Goal: Task Accomplishment & Management: Manage account settings

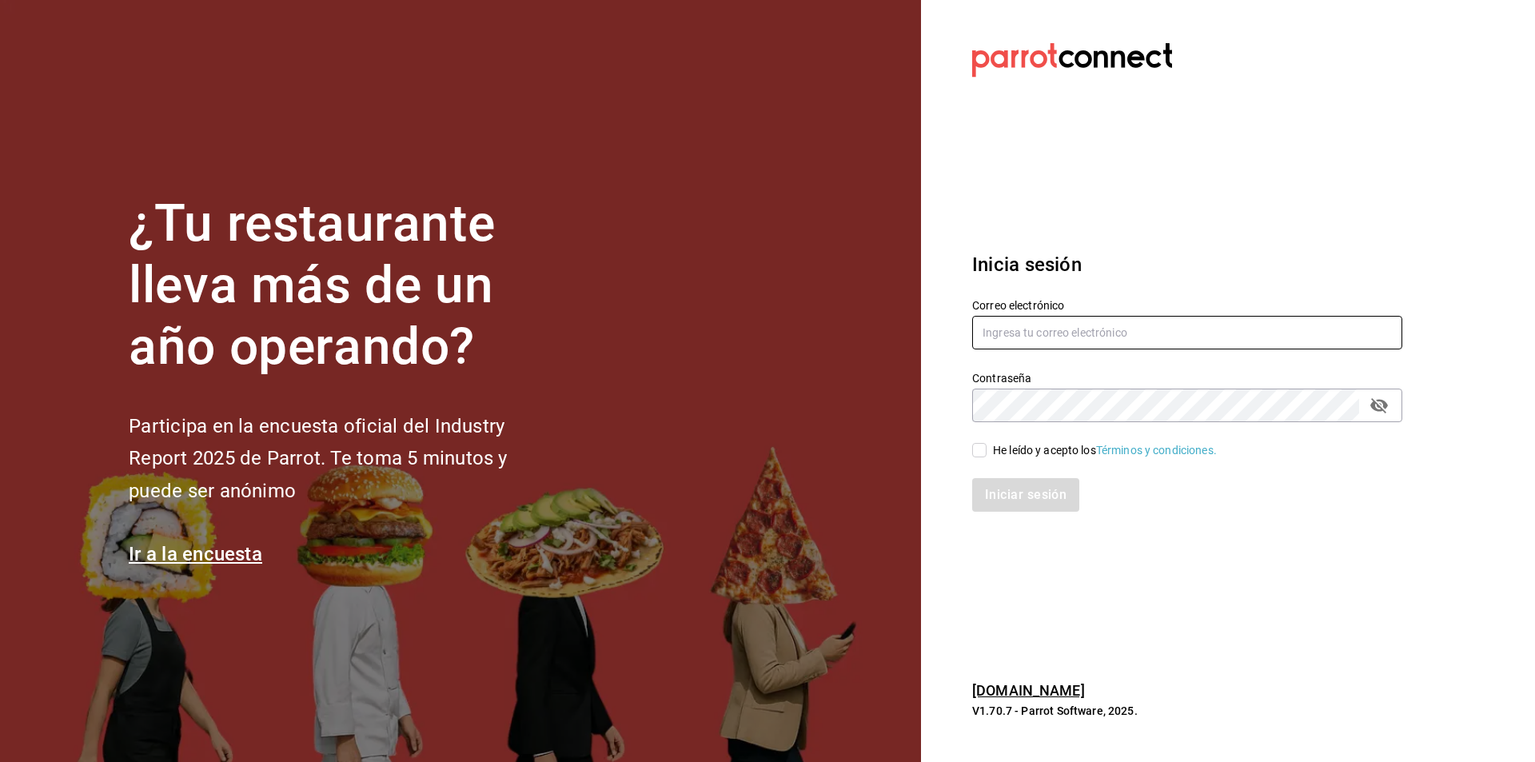
click at [1097, 338] on input "text" at bounding box center [1187, 333] width 430 height 34
paste input "casaballena@loscabos.com"
type input "casaballena@loscabos.com"
click at [1058, 448] on div "He leído y acepto los Términos y condiciones." at bounding box center [1105, 450] width 224 height 17
click at [987, 448] on input "He leído y acepto los Términos y condiciones." at bounding box center [979, 450] width 14 height 14
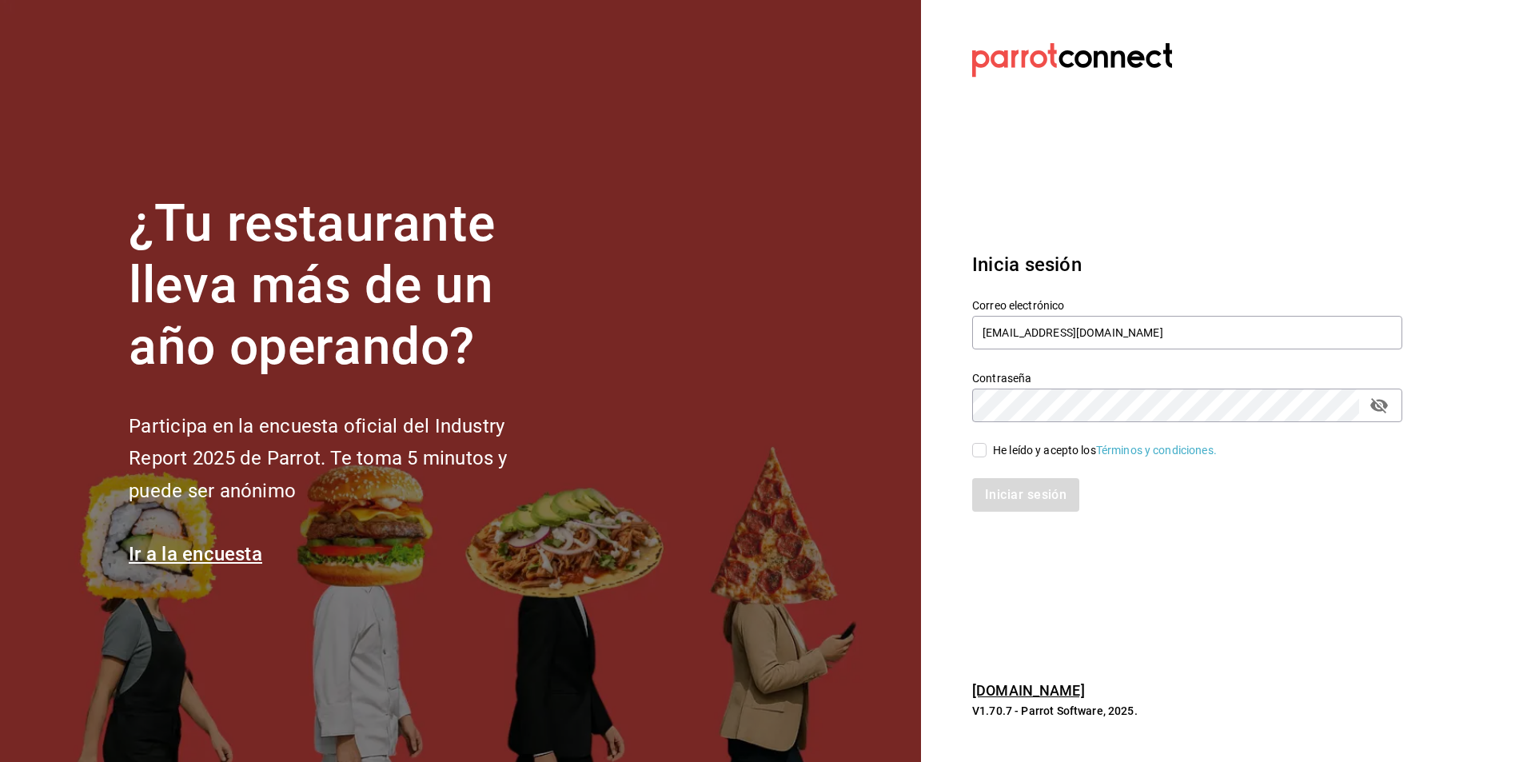
checkbox input "true"
click at [1042, 501] on button "Iniciar sesión" at bounding box center [1026, 495] width 109 height 34
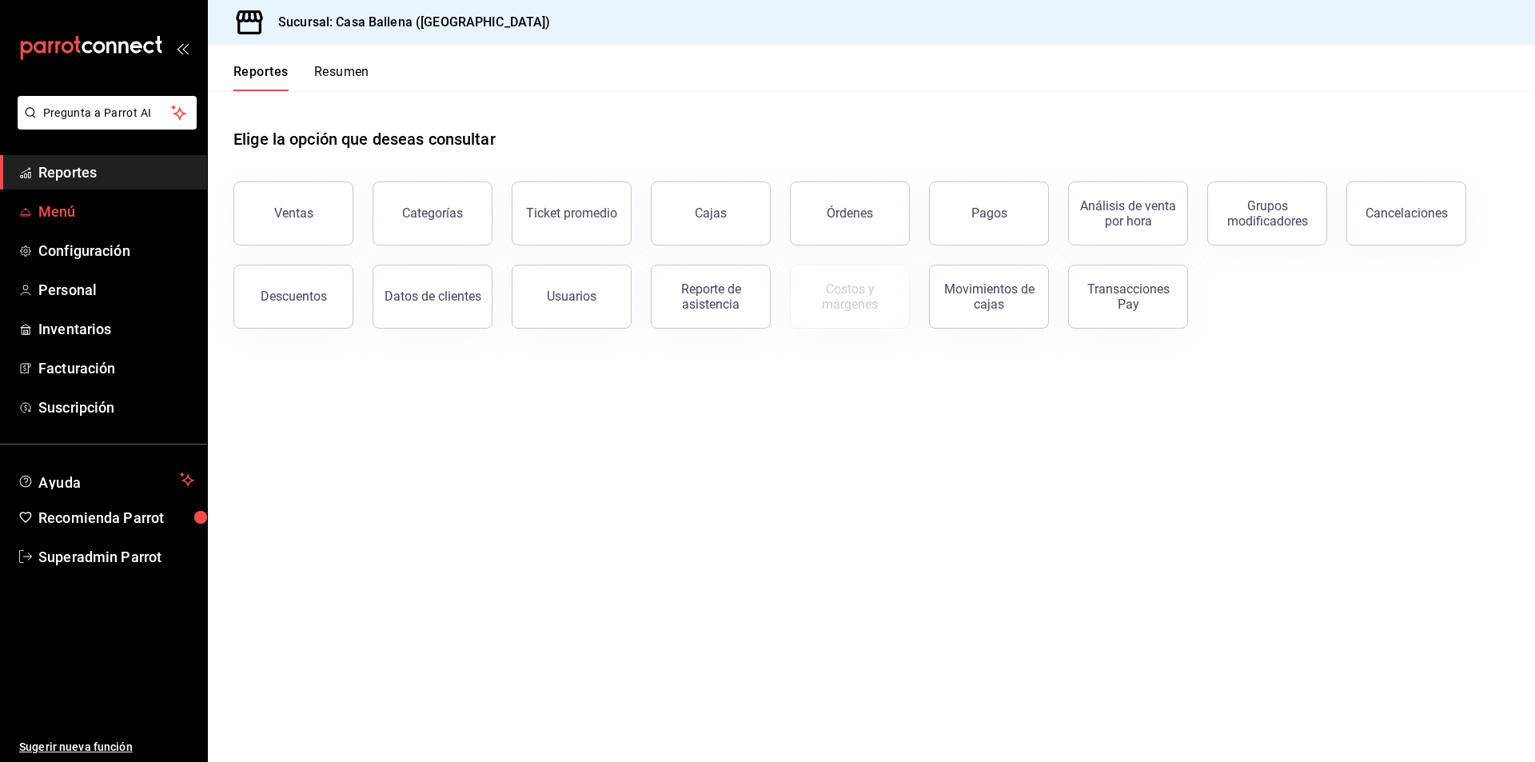
click at [48, 206] on span "Menú" at bounding box center [116, 212] width 156 height 22
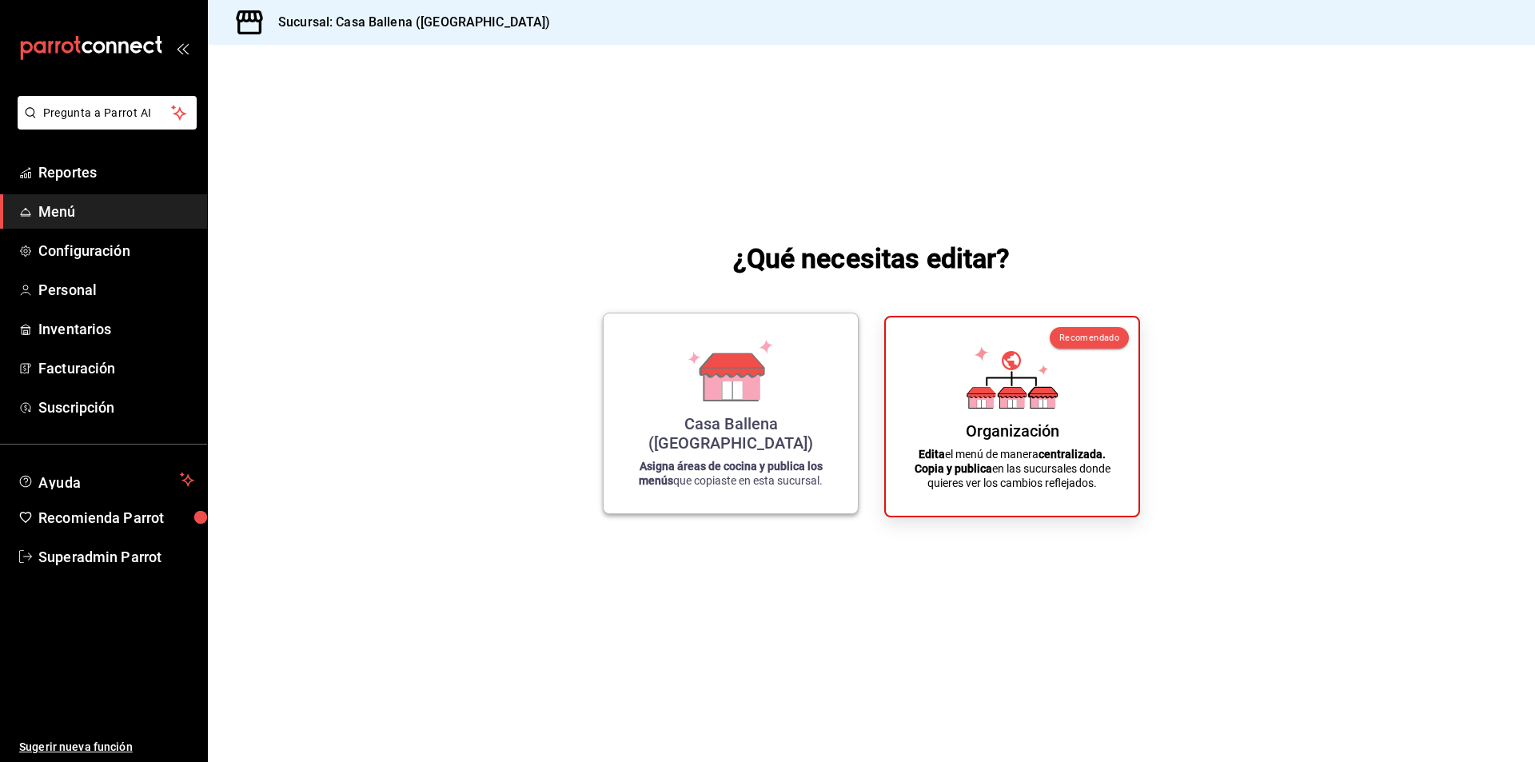
click at [716, 400] on icon at bounding box center [732, 382] width 55 height 34
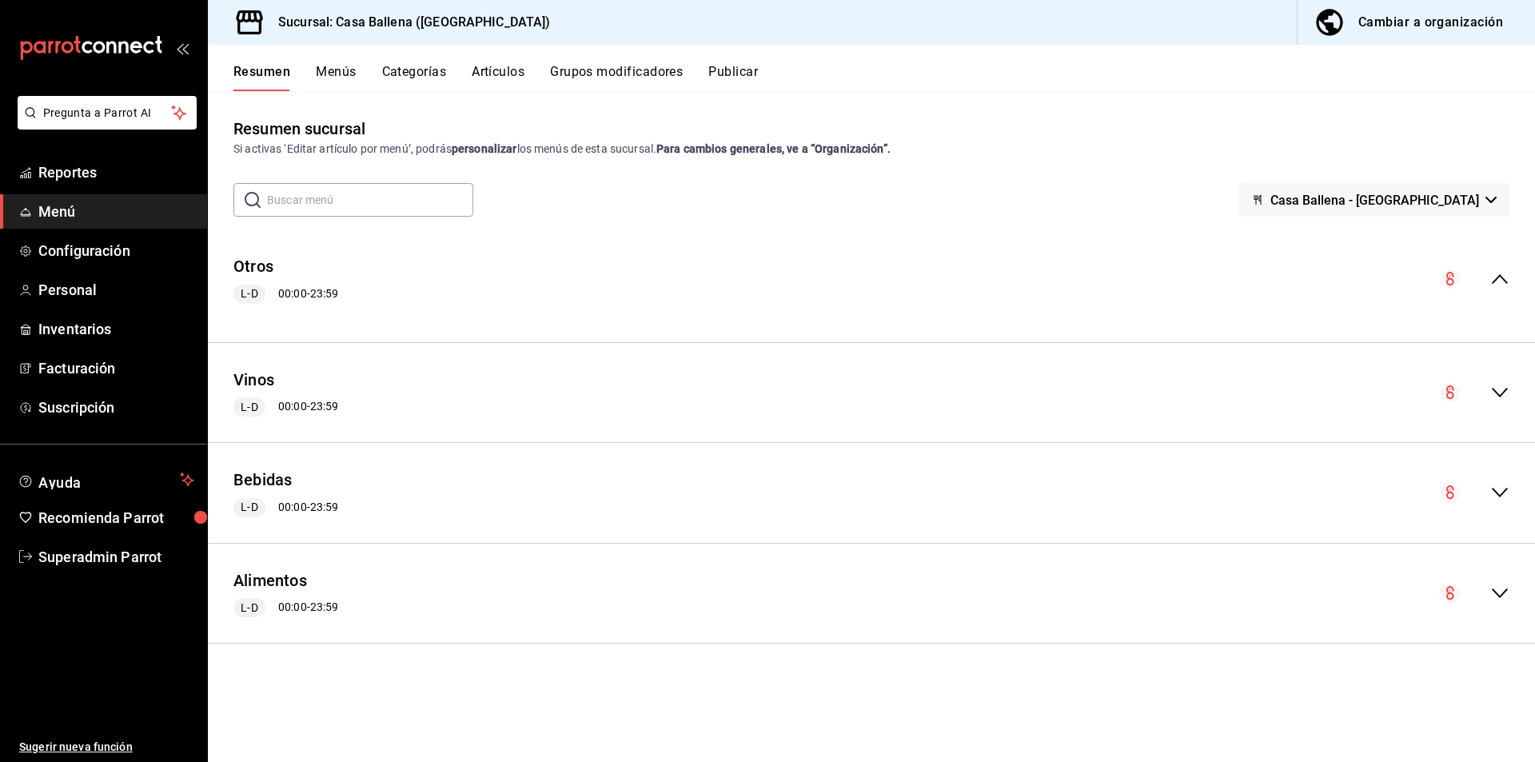
click at [340, 84] on button "Menús" at bounding box center [336, 77] width 40 height 27
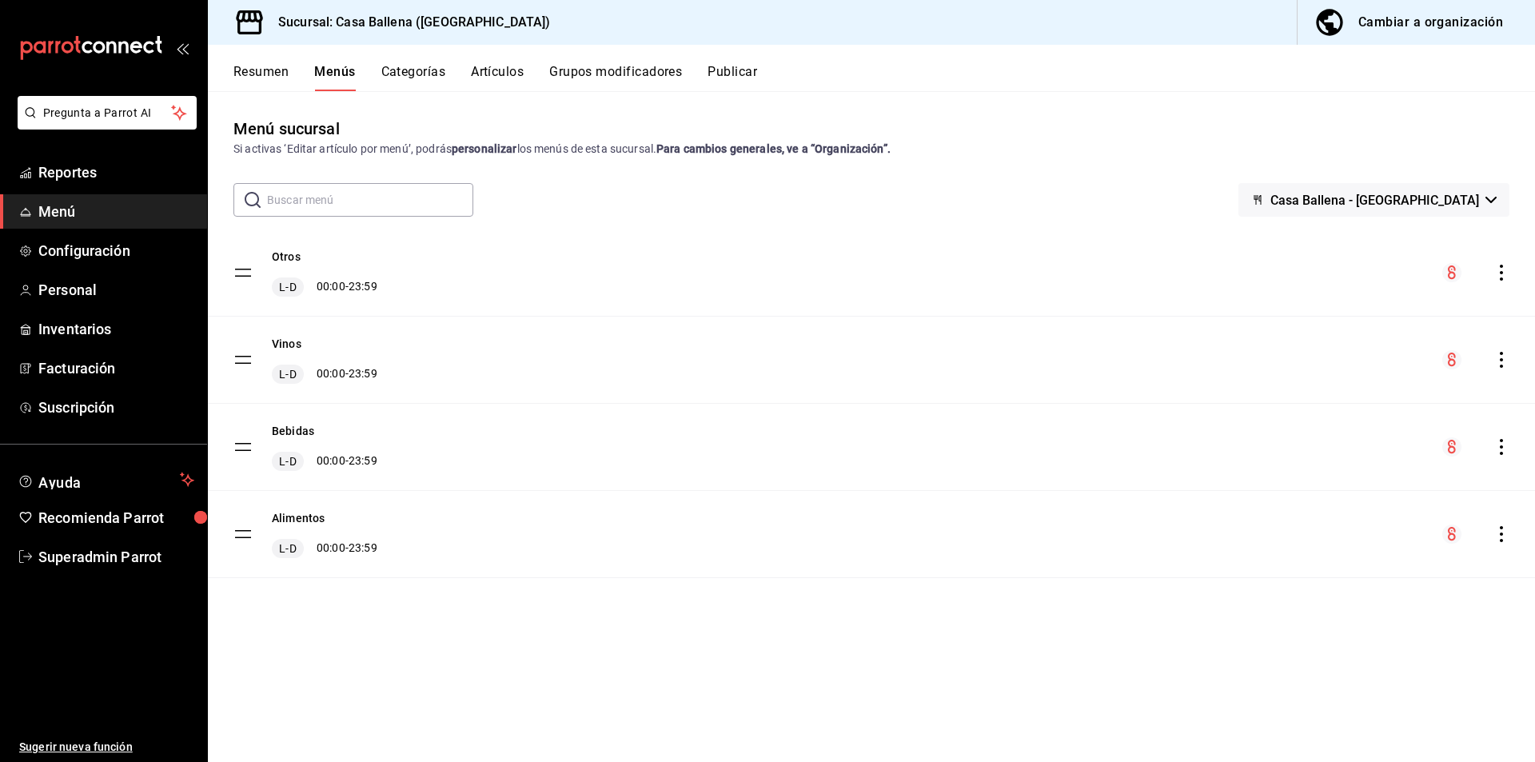
click at [280, 76] on button "Resumen" at bounding box center [261, 77] width 55 height 27
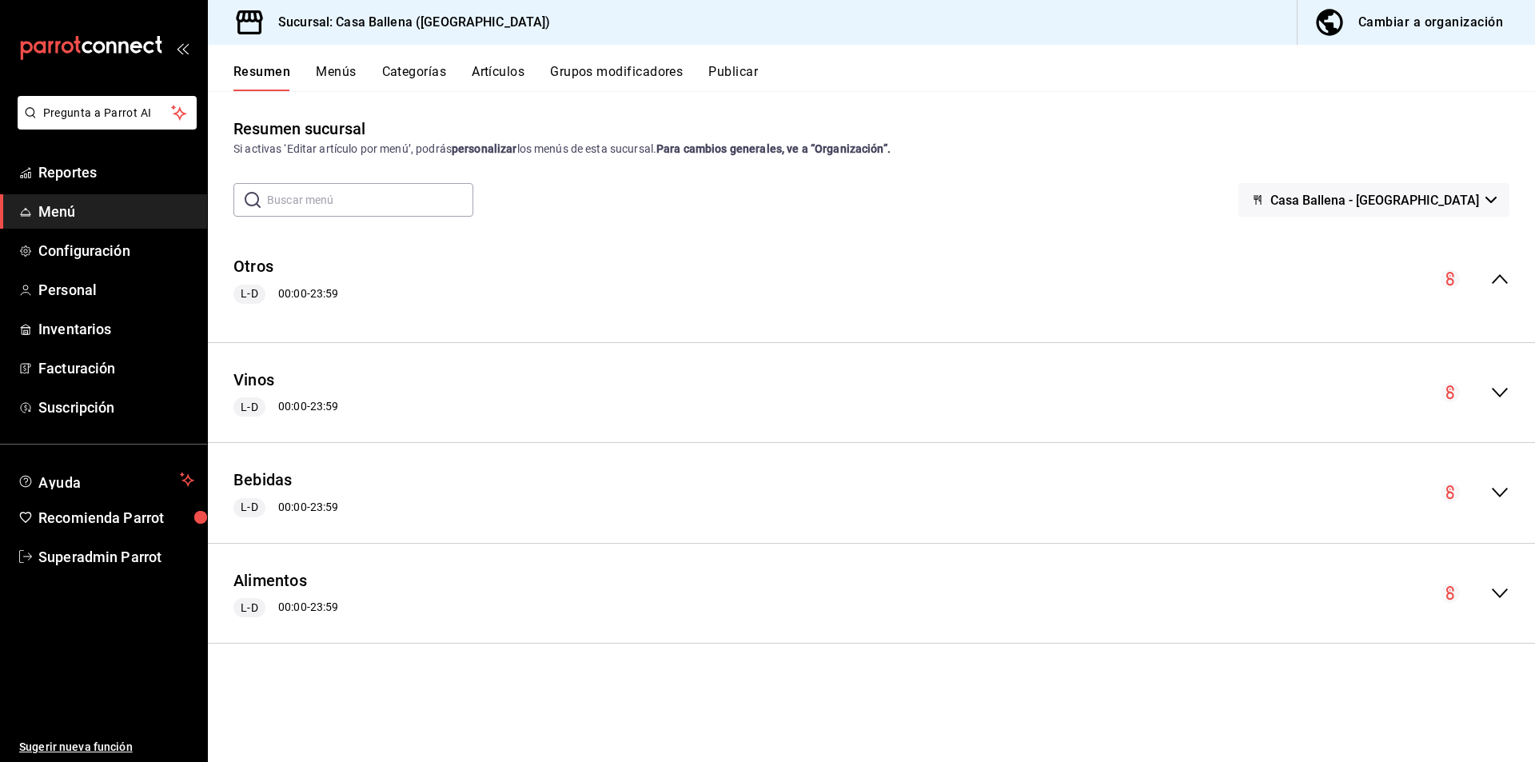
click at [328, 66] on button "Menús" at bounding box center [336, 77] width 40 height 27
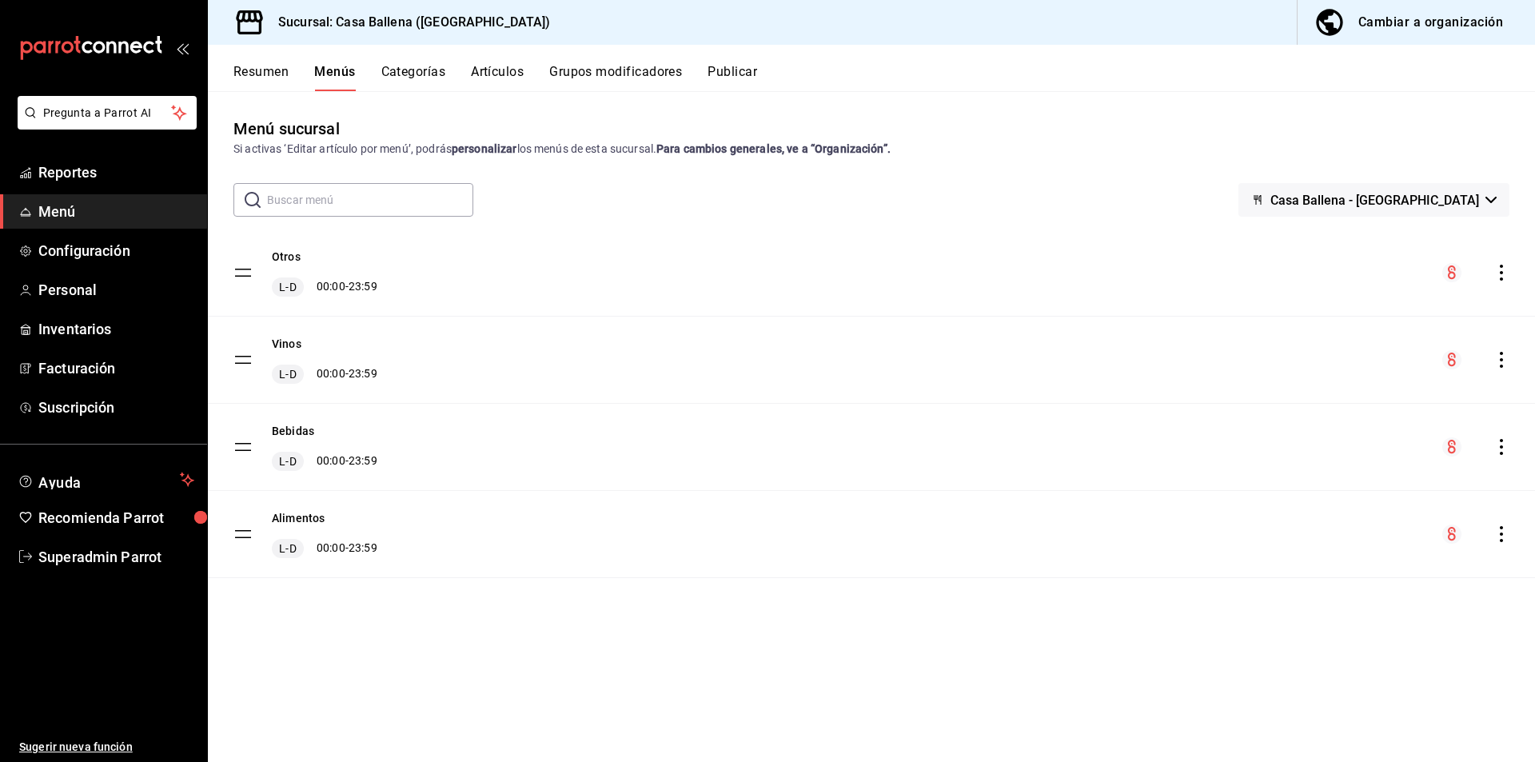
click at [251, 67] on button "Resumen" at bounding box center [261, 77] width 55 height 27
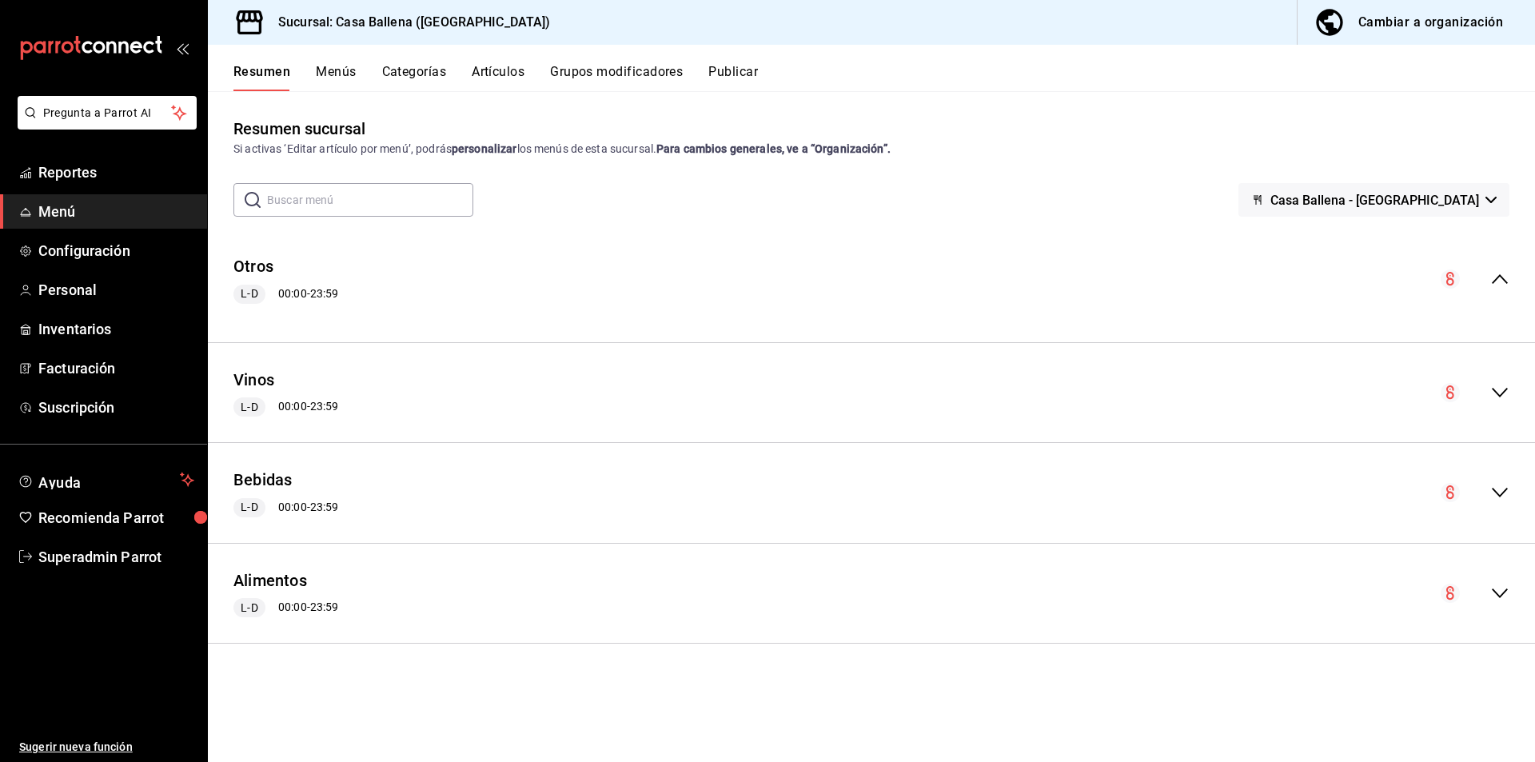
click at [347, 67] on button "Menús" at bounding box center [336, 77] width 40 height 27
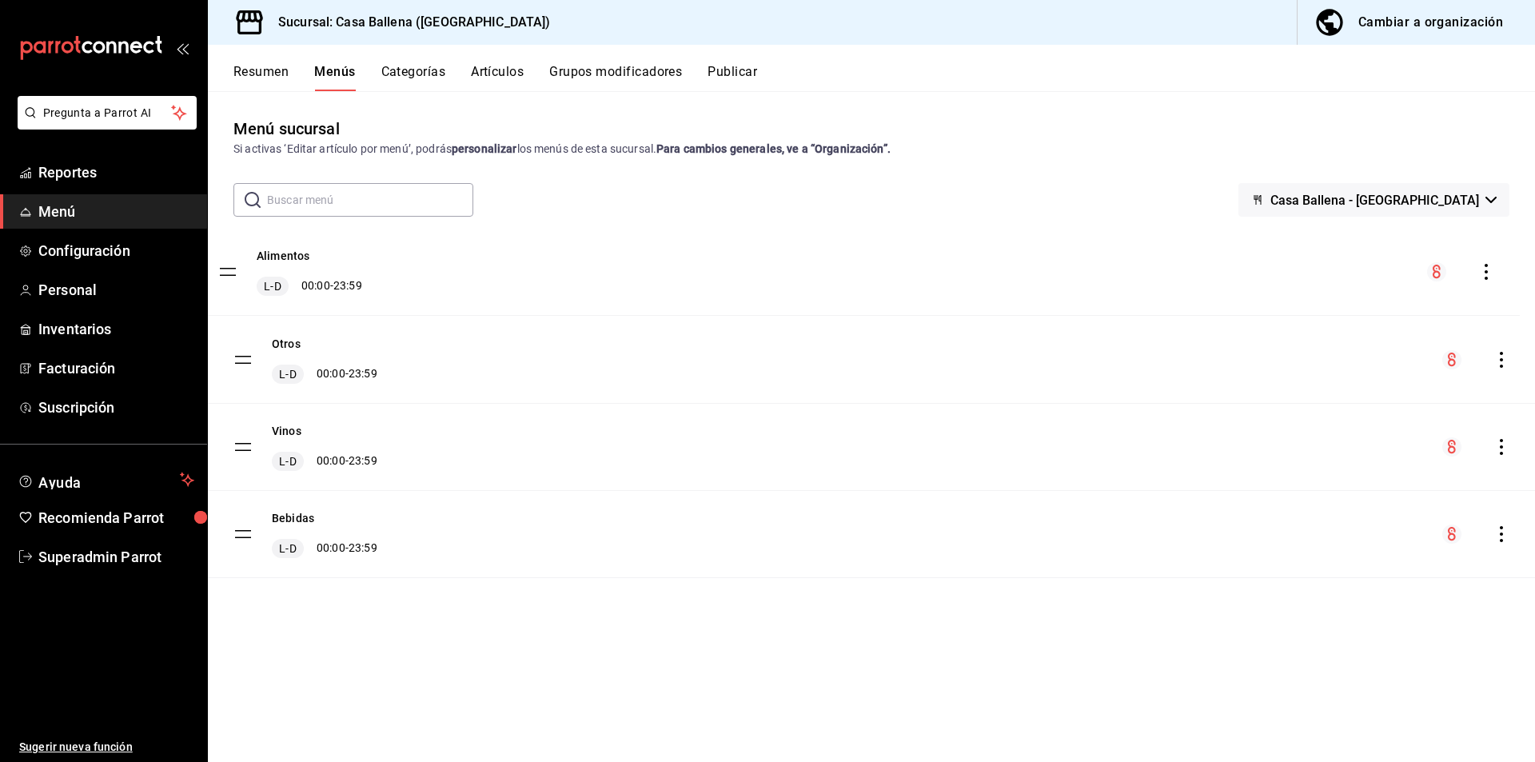
drag, startPoint x: 249, startPoint y: 535, endPoint x: 233, endPoint y: 273, distance: 262.8
click at [233, 273] on tbody "Otros L-D 00:00 - 23:59 Vinos L-D 00:00 - 23:59 Bebidas L-D 00:00 - 23:59 Alime…" at bounding box center [872, 404] width 1328 height 349
drag, startPoint x: 242, startPoint y: 539, endPoint x: 231, endPoint y: 338, distance: 201.0
click at [231, 338] on tbody "Alimentos L-D 00:00 - 23:59 Otros L-D 00:00 - 23:59 Vinos L-D 00:00 - 23:59 Beb…" at bounding box center [872, 404] width 1328 height 349
drag, startPoint x: 244, startPoint y: 448, endPoint x: 240, endPoint y: 533, distance: 84.9
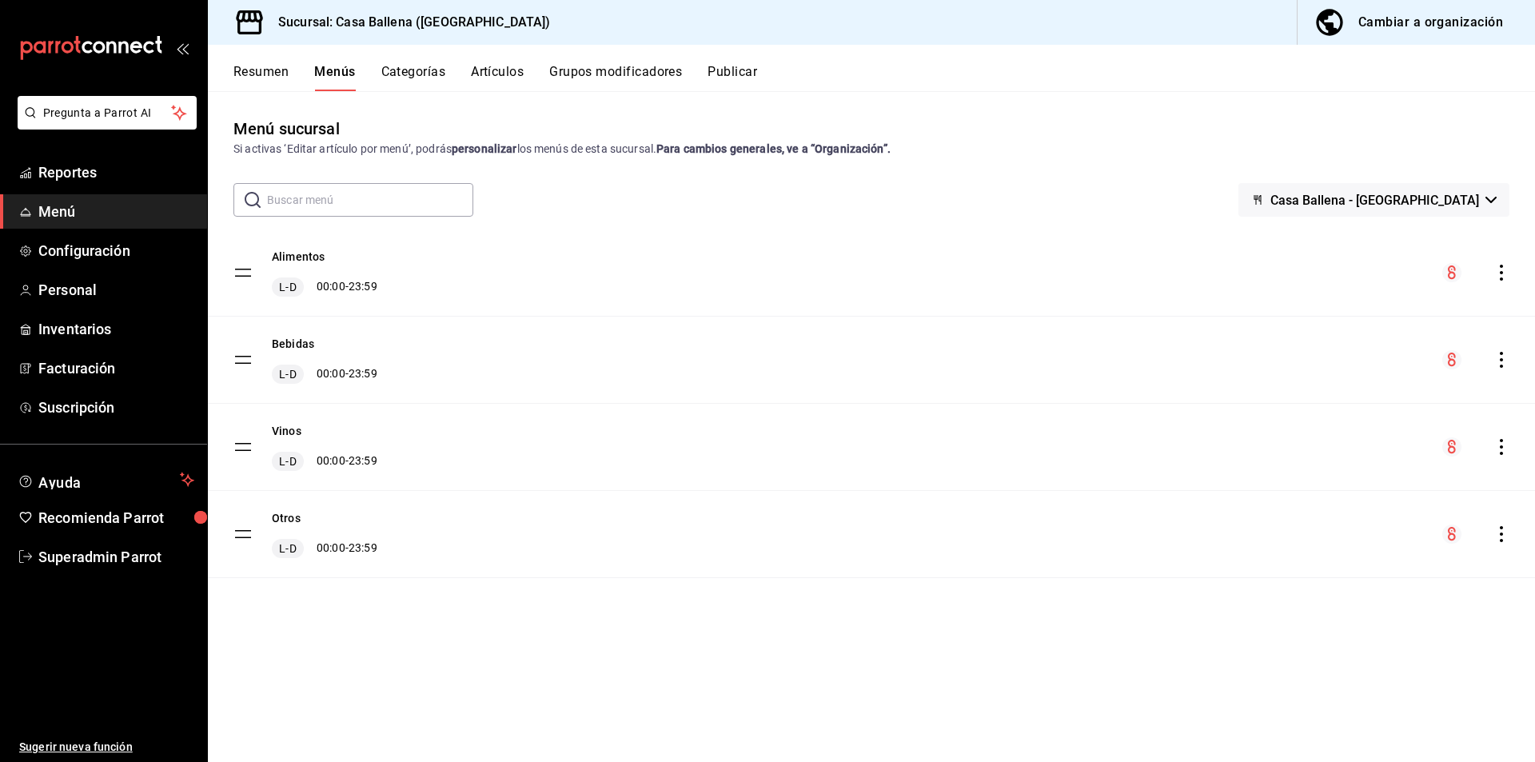
click at [425, 67] on button "Categorías" at bounding box center [413, 77] width 65 height 27
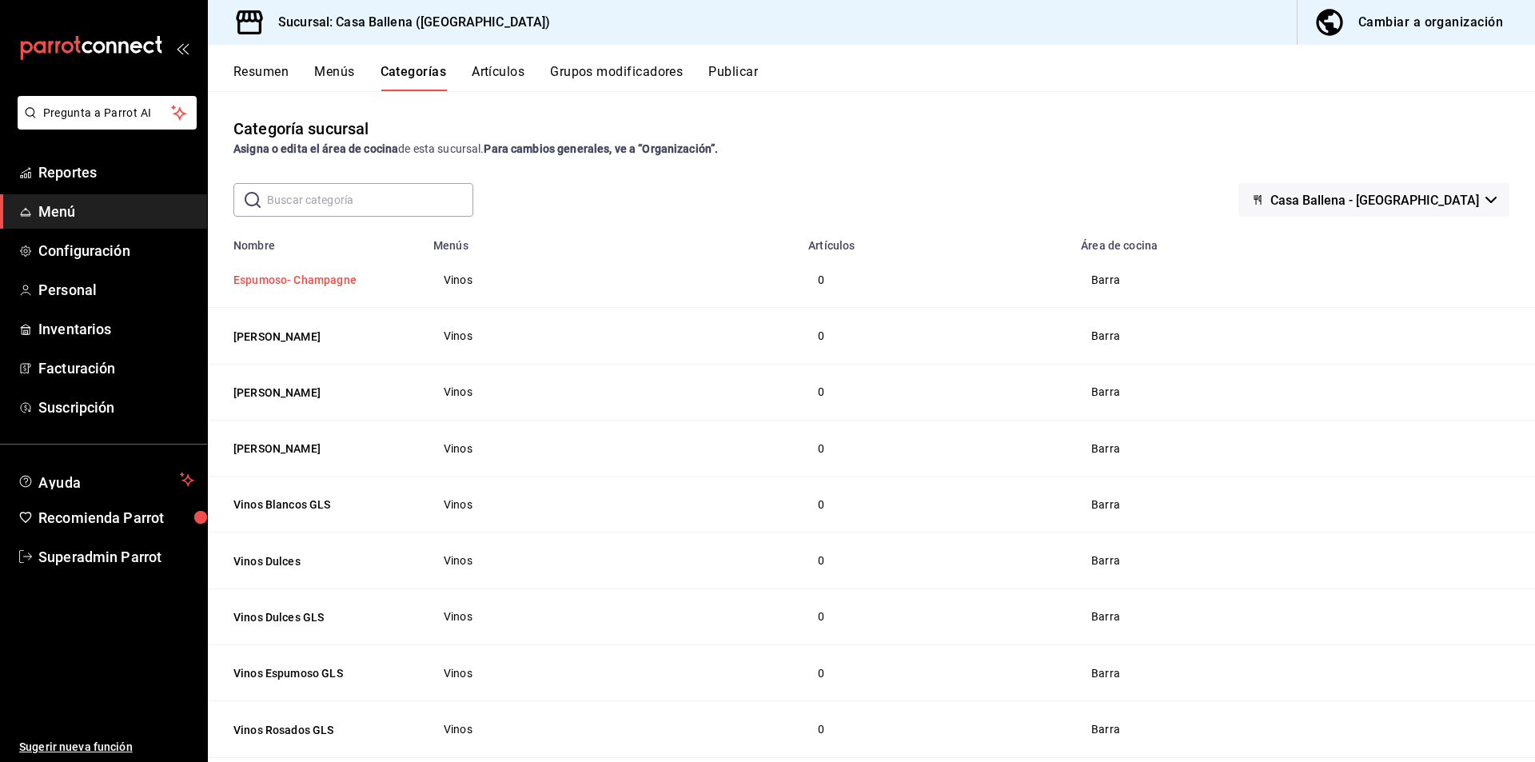
click at [340, 281] on button "Espumoso- Champagne" at bounding box center [314, 280] width 160 height 16
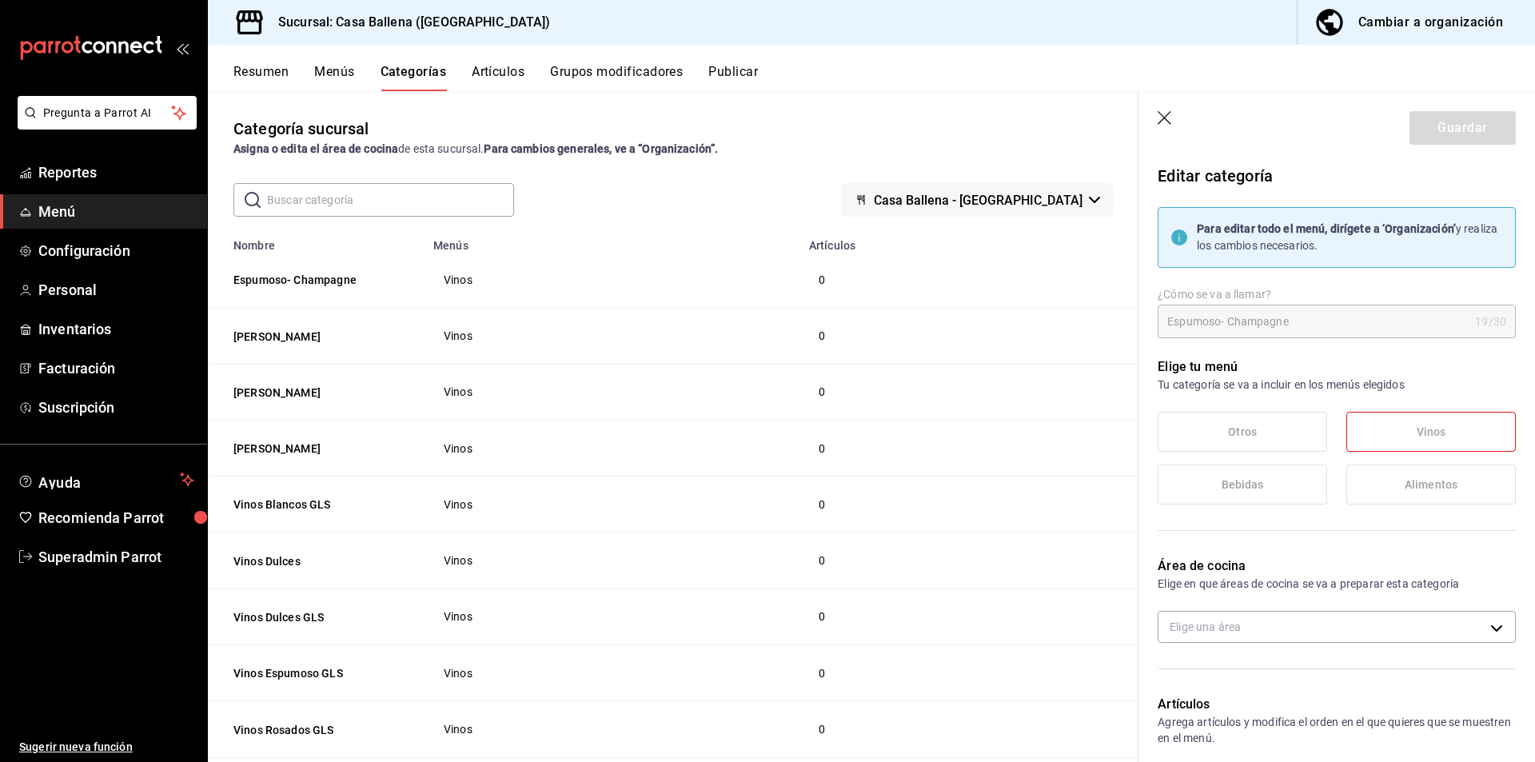
type input "0bea41d2-e7d8-4dfc-aac8-0af74eb148a3"
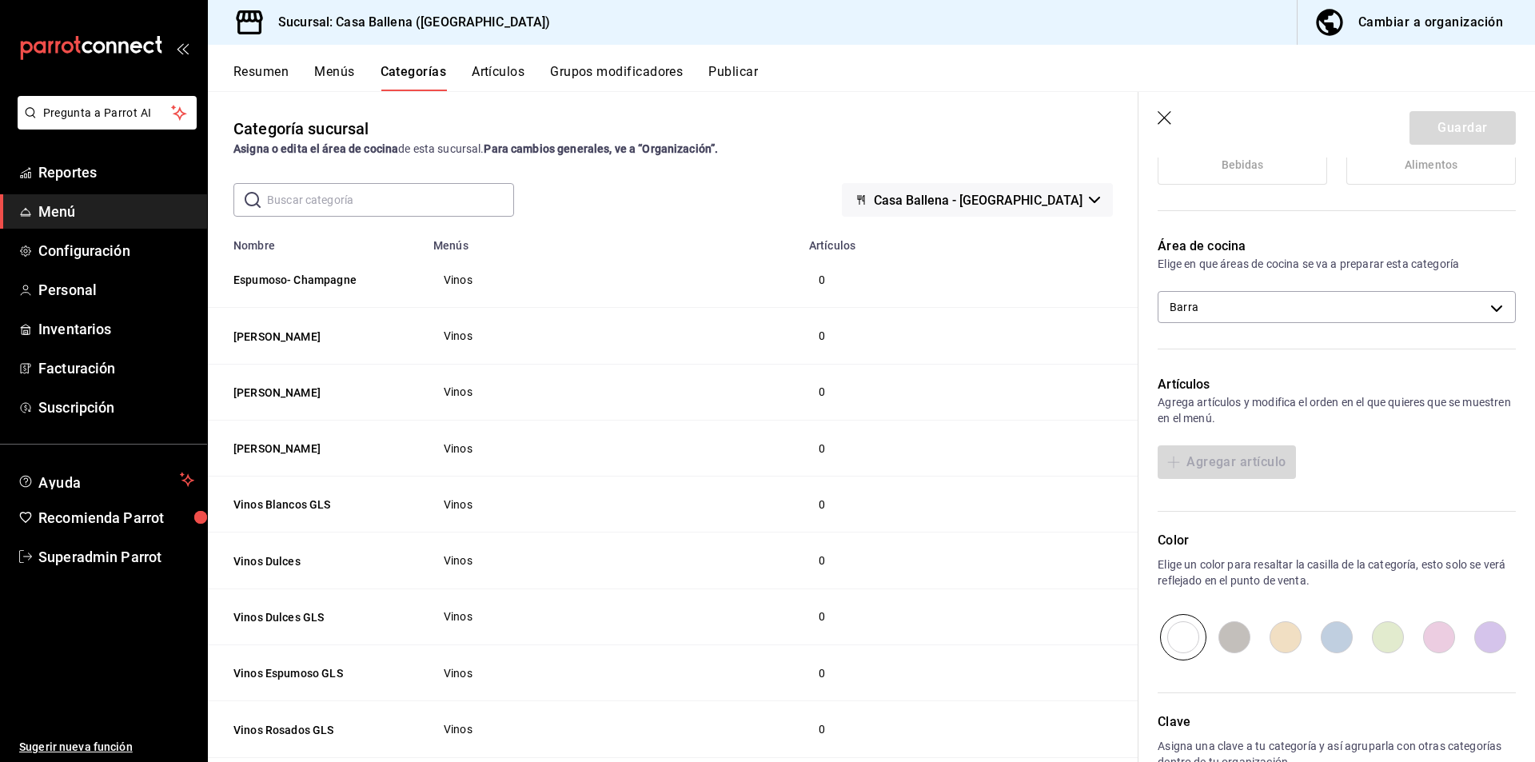
scroll to position [421, 0]
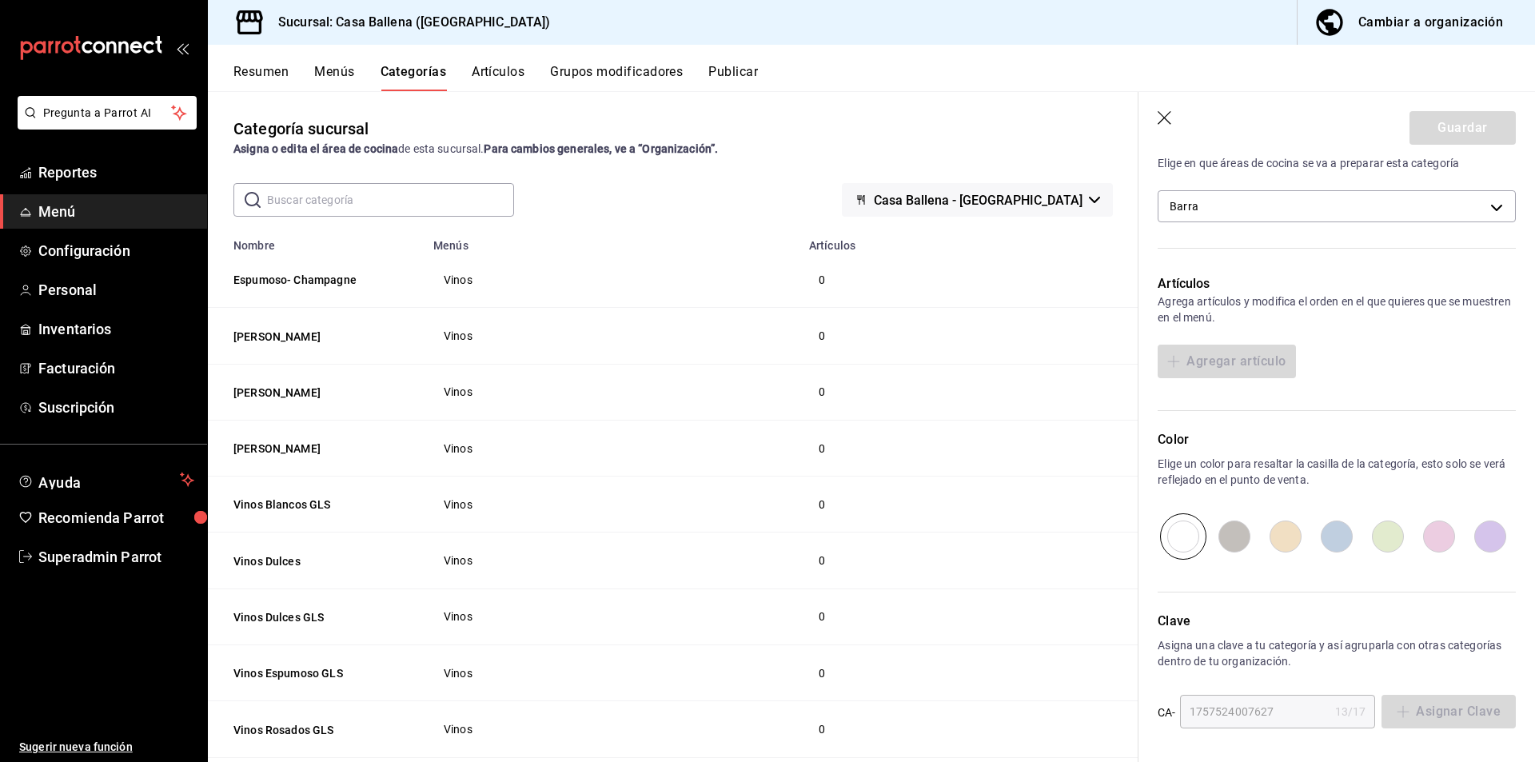
click at [872, 271] on td "0" at bounding box center [969, 280] width 339 height 56
click at [1164, 115] on icon "button" at bounding box center [1166, 119] width 16 height 16
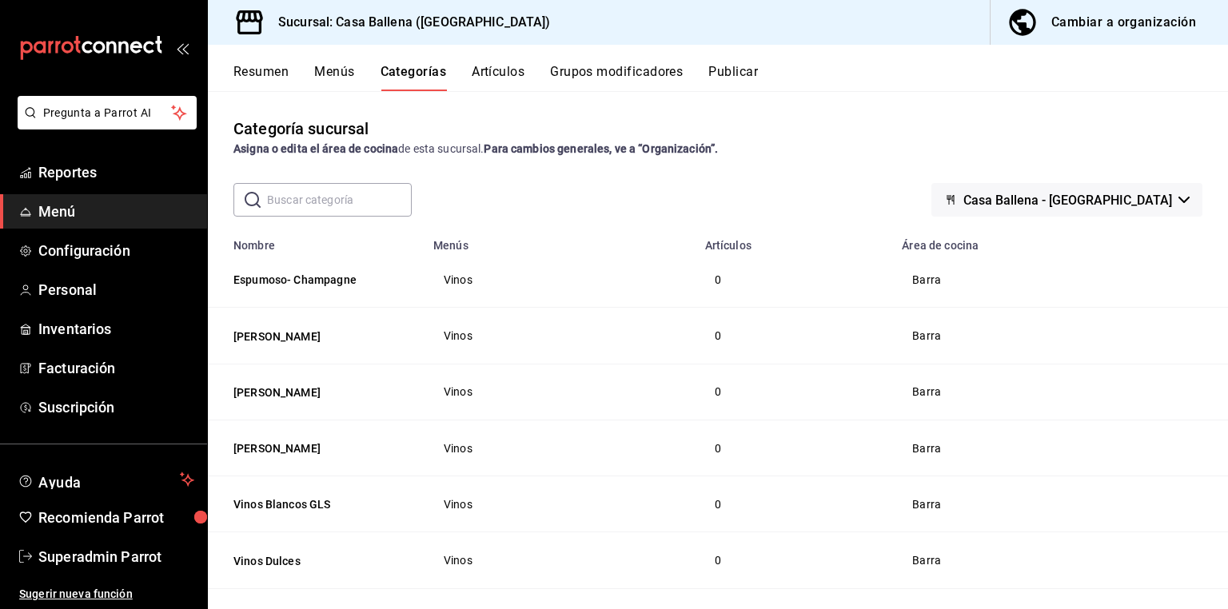
click at [333, 69] on button "Menús" at bounding box center [334, 77] width 40 height 27
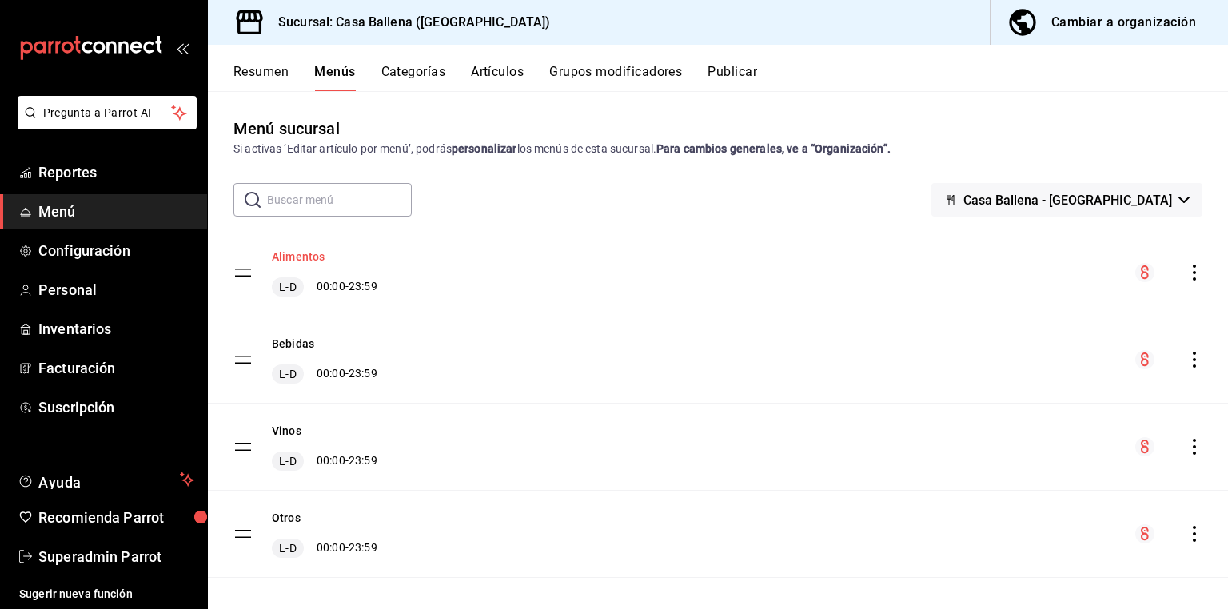
click at [309, 259] on button "Alimentos" at bounding box center [298, 257] width 53 height 16
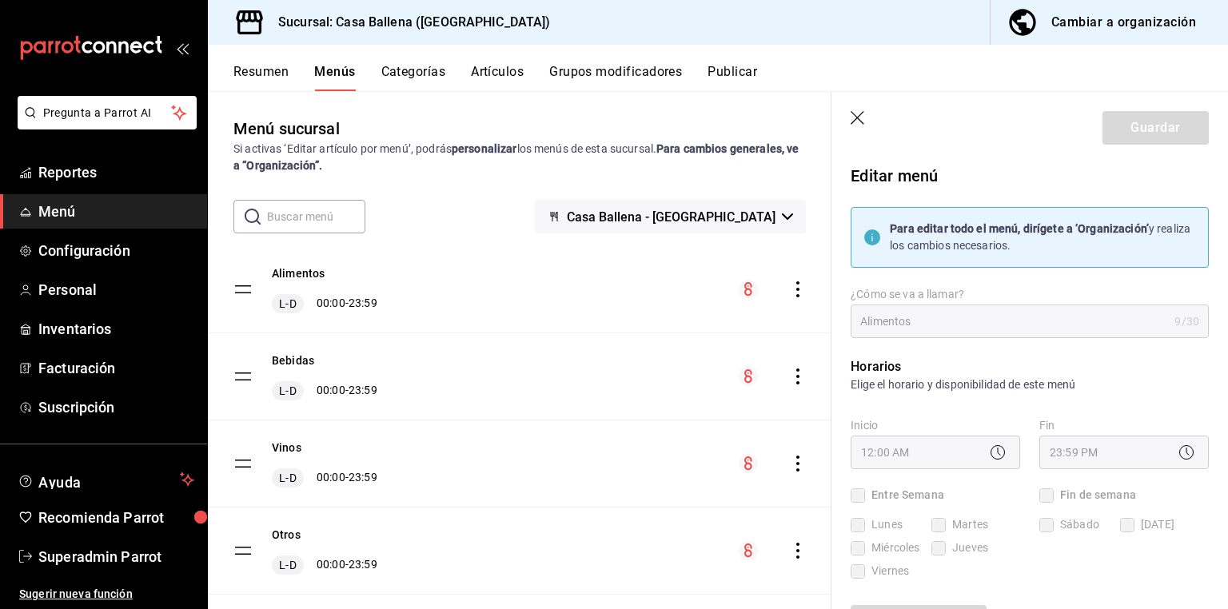
checkbox input "true"
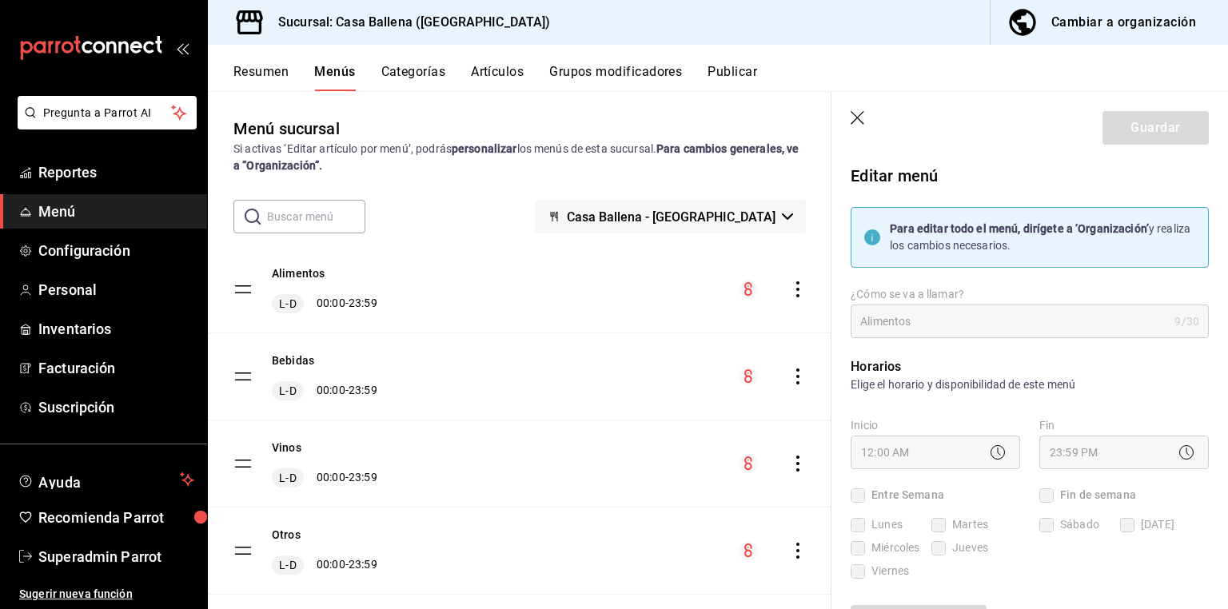
checkbox input "true"
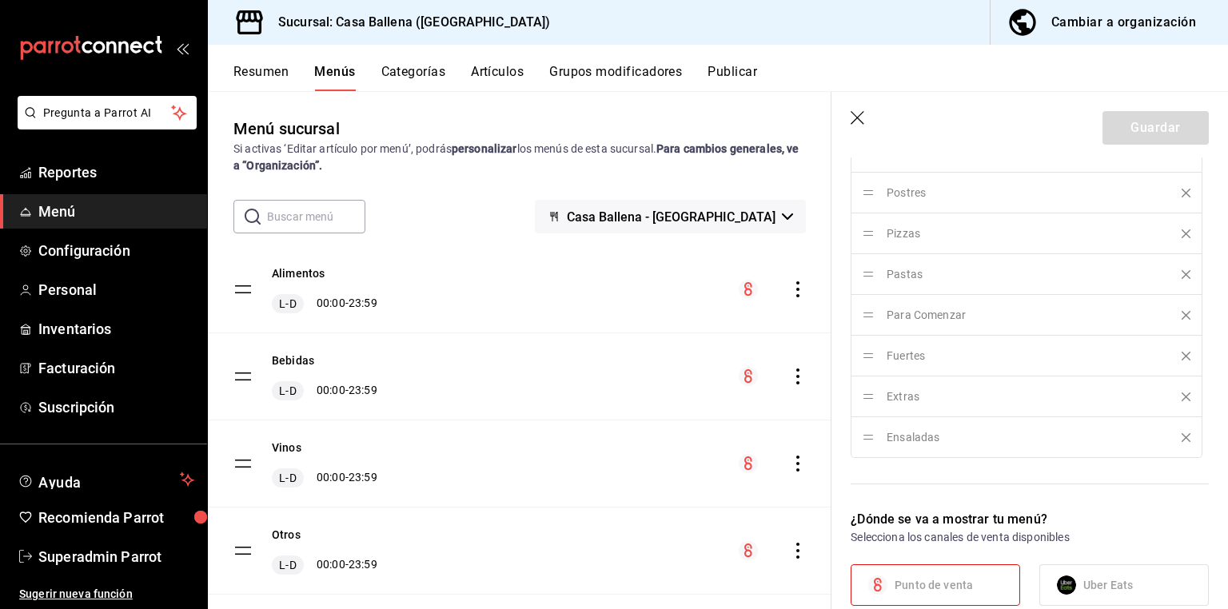
scroll to position [832, 0]
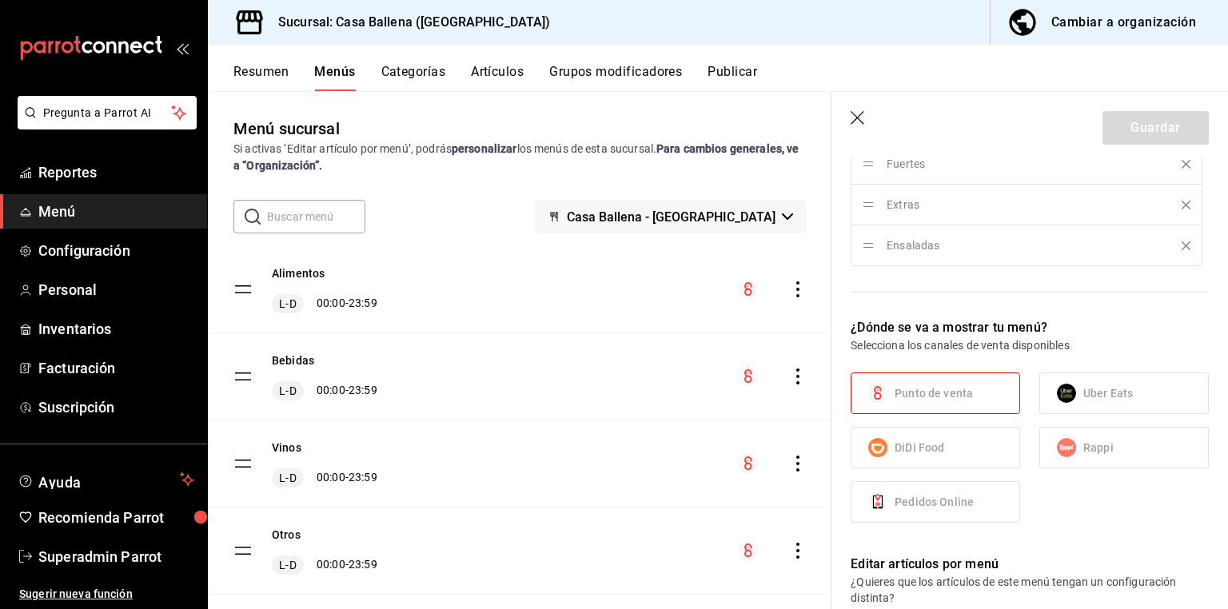
click at [1132, 35] on button "Cambiar a organización" at bounding box center [1103, 22] width 225 height 45
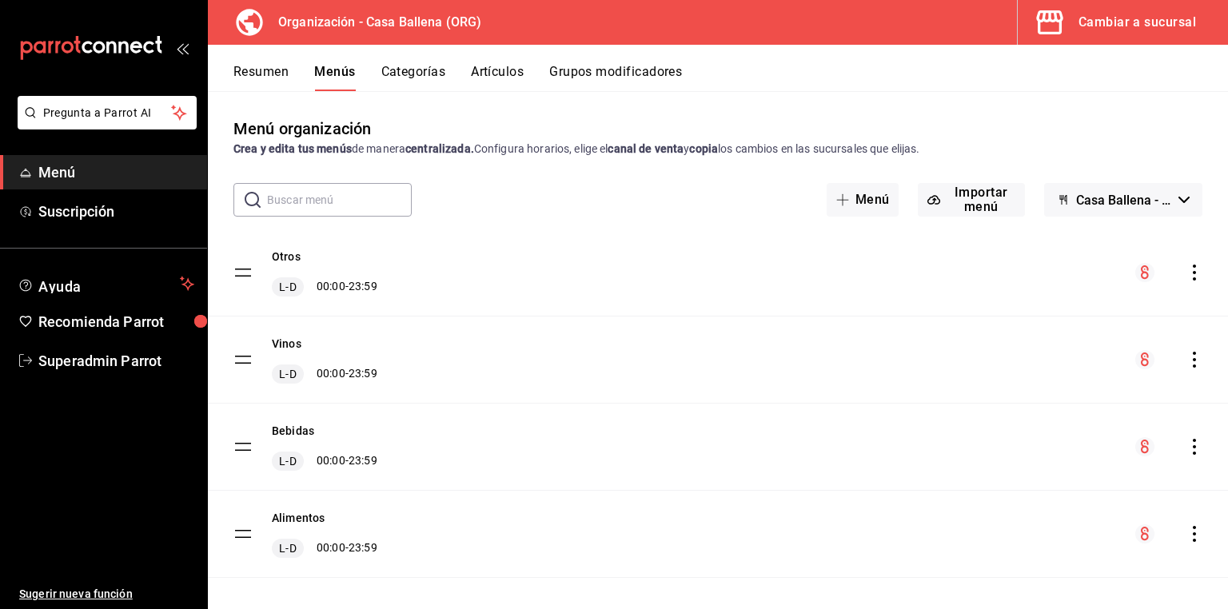
scroll to position [13, 0]
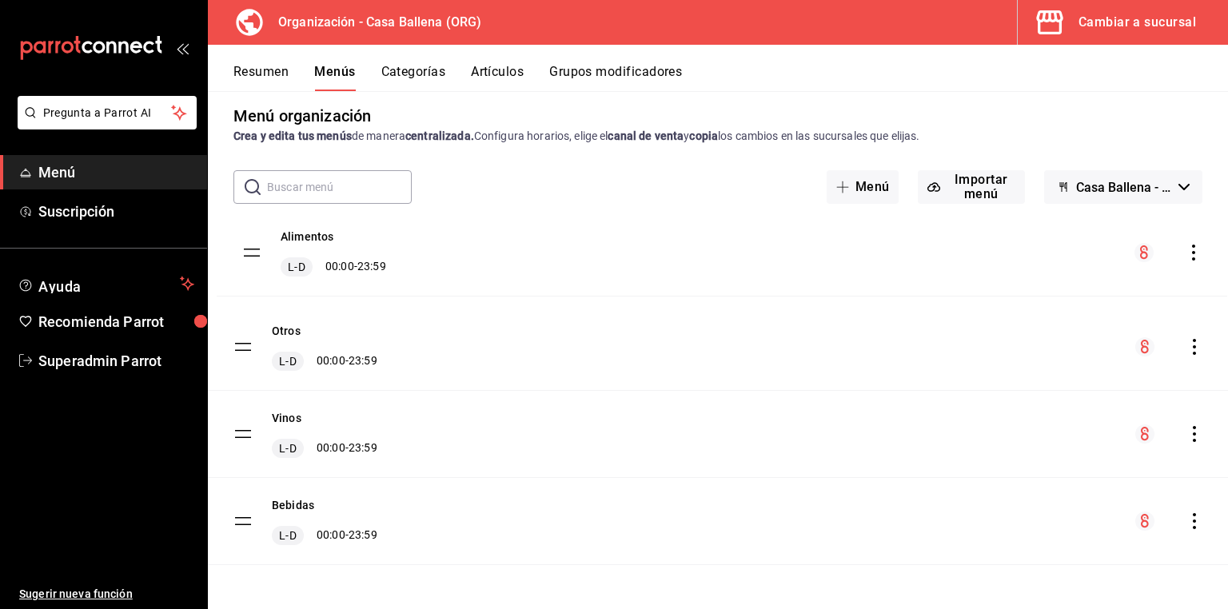
drag, startPoint x: 250, startPoint y: 524, endPoint x: 259, endPoint y: 256, distance: 268.0
click at [259, 256] on tbody "Otros L-D 00:00 - 23:59 Vinos L-D 00:00 - 23:59 Bebidas L-D 00:00 - 23:59 Alime…" at bounding box center [718, 391] width 1020 height 349
drag, startPoint x: 240, startPoint y: 531, endPoint x: 237, endPoint y: 519, distance: 12.4
click at [237, 519] on div "Bebidas L-D 00:00 - 23:59" at bounding box center [306, 521] width 144 height 48
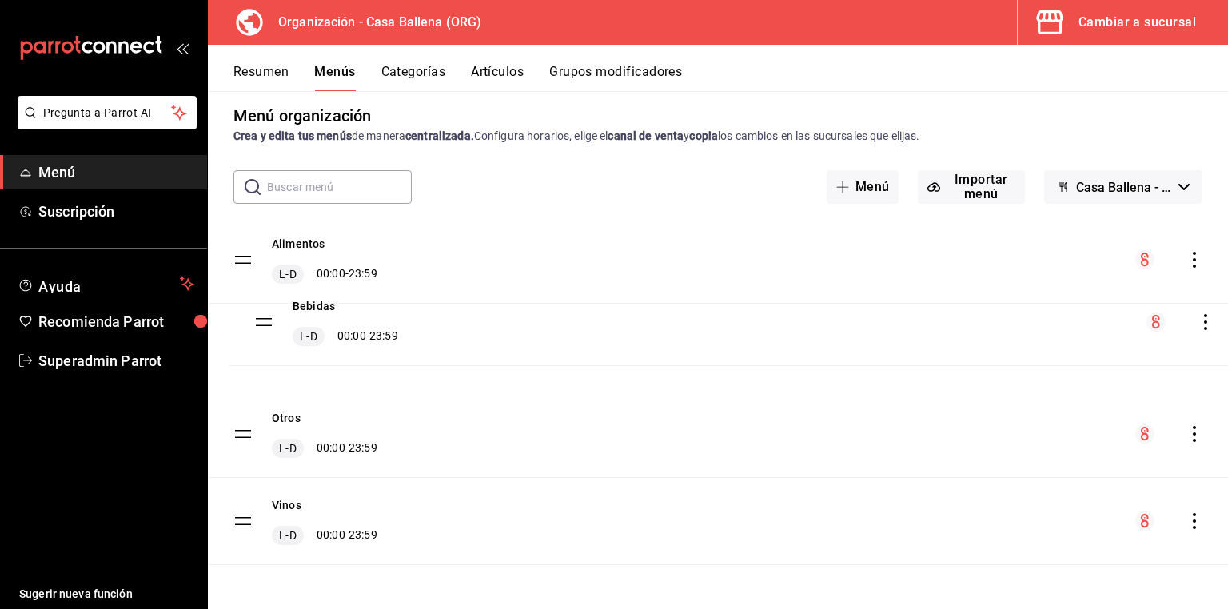
drag, startPoint x: 240, startPoint y: 517, endPoint x: 257, endPoint y: 312, distance: 206.2
click at [257, 312] on tbody "Alimentos L-D 00:00 - 23:59 Otros L-D 00:00 - 23:59 Vinos L-D 00:00 - 23:59 Beb…" at bounding box center [718, 391] width 1020 height 349
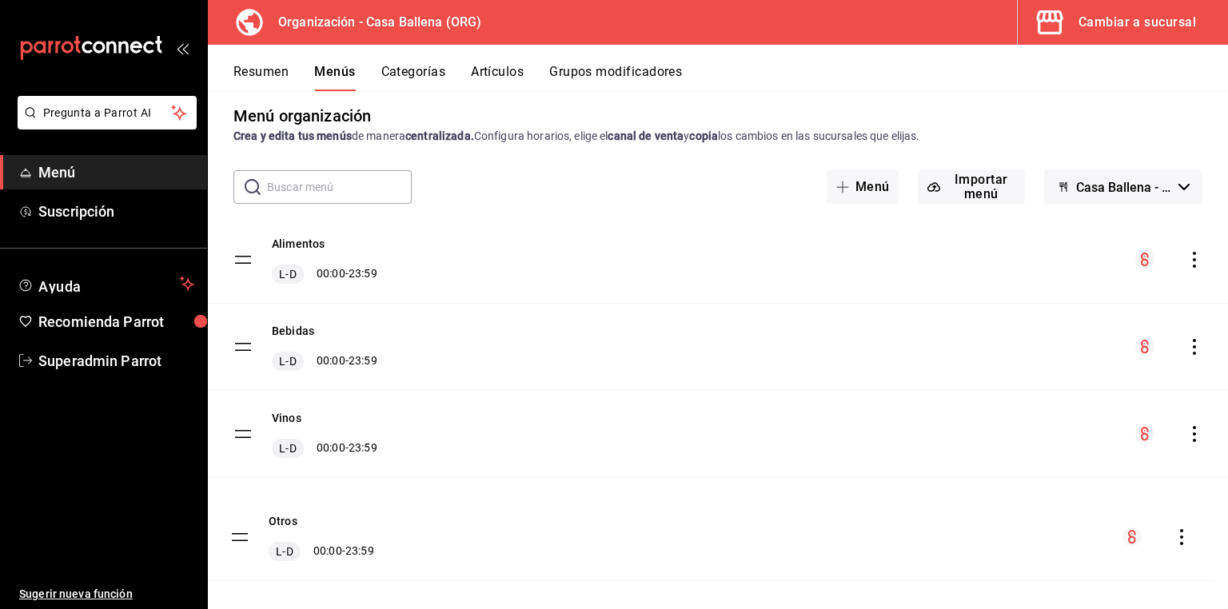
drag, startPoint x: 243, startPoint y: 436, endPoint x: 240, endPoint y: 540, distance: 104.0
click at [411, 71] on button "Categorías" at bounding box center [413, 77] width 65 height 27
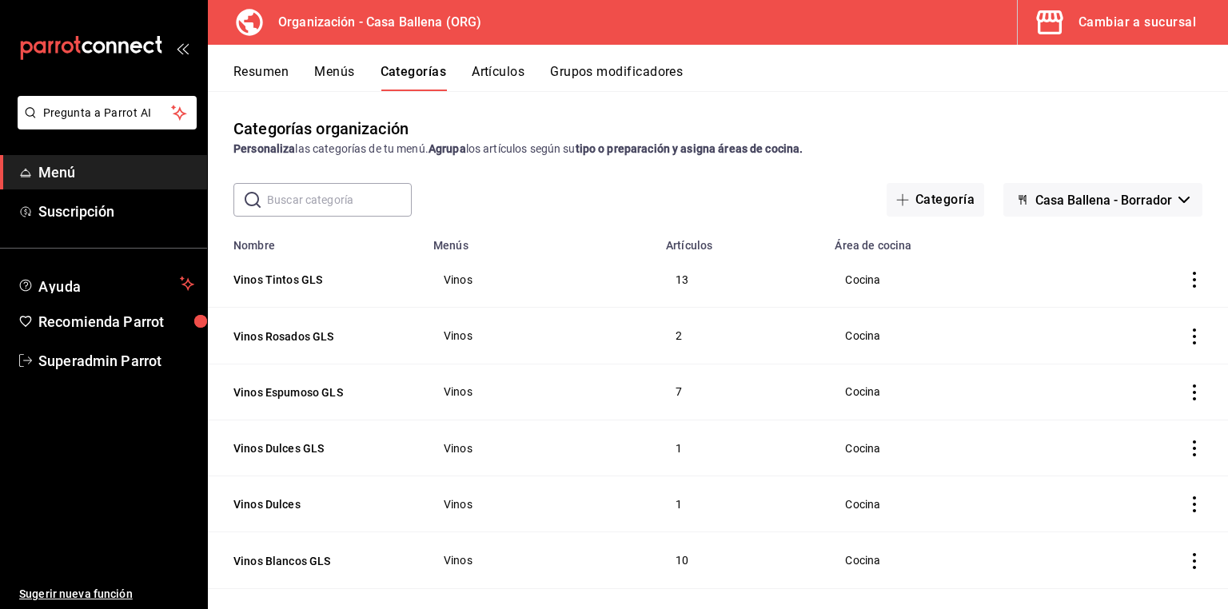
click at [345, 76] on button "Menús" at bounding box center [334, 77] width 40 height 27
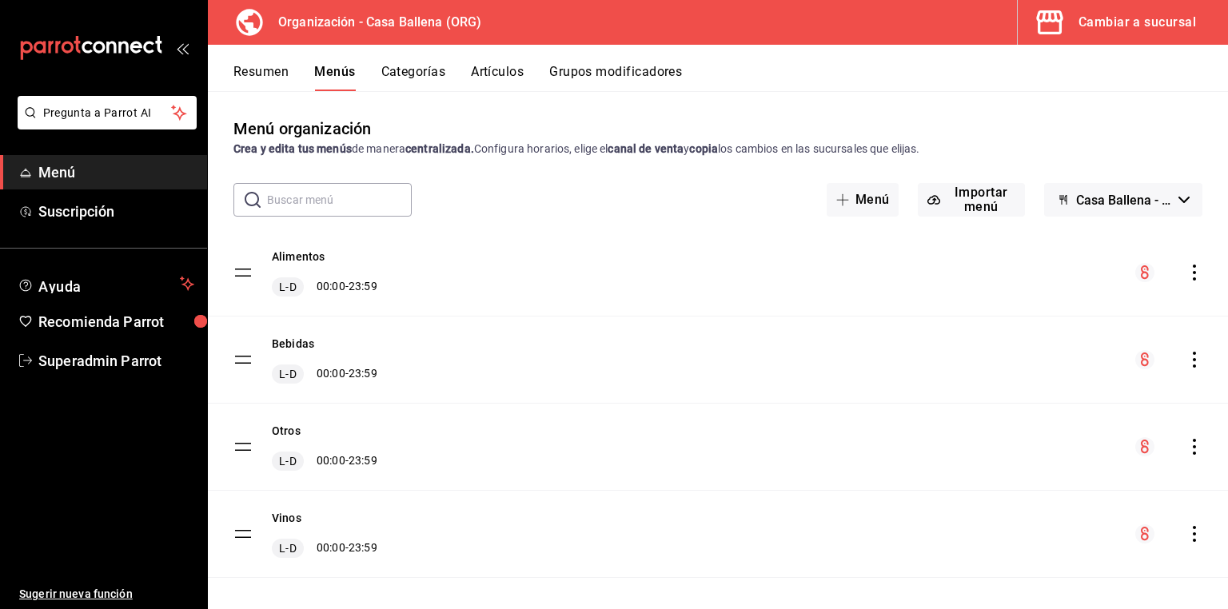
click at [1187, 275] on icon "actions" at bounding box center [1195, 273] width 16 height 16
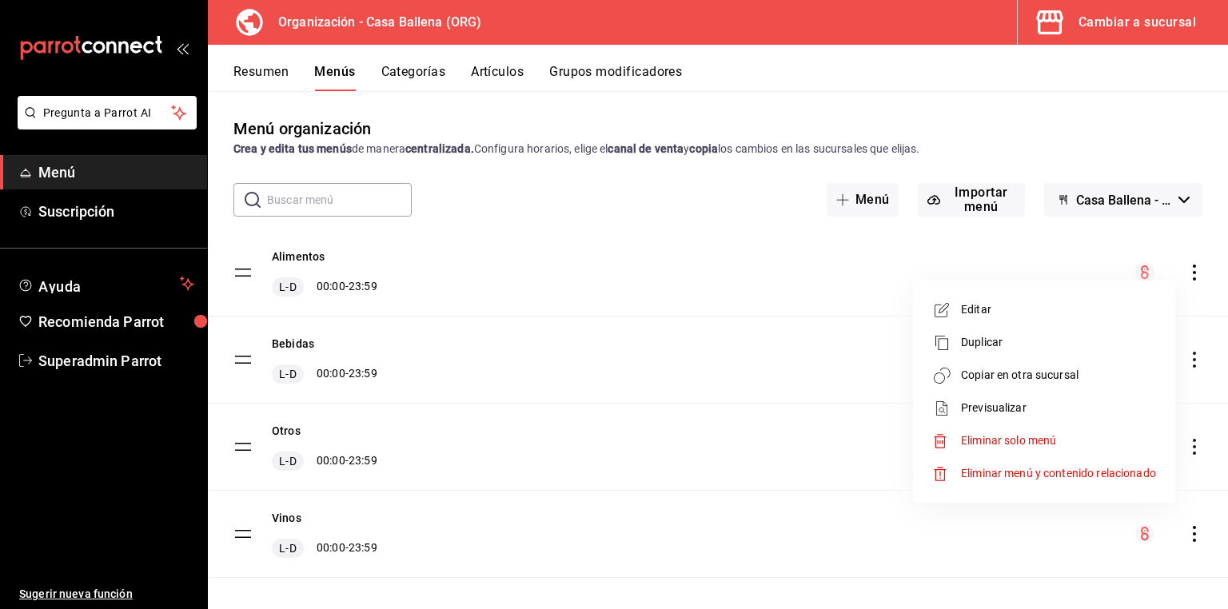
click at [1013, 377] on span "Copiar en otra sucursal" at bounding box center [1058, 375] width 195 height 17
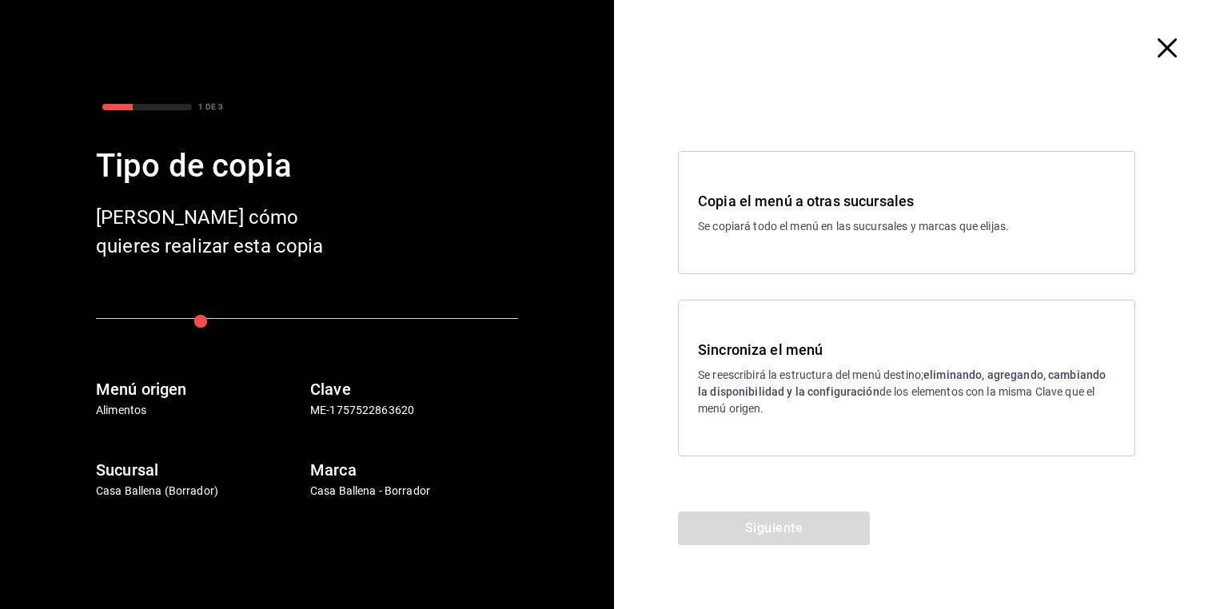
click at [775, 393] on strong "eliminando, agregando, cambiando la disponibilidad y la configuración" at bounding box center [902, 384] width 408 height 30
click at [800, 531] on button "Siguiente" at bounding box center [774, 529] width 192 height 34
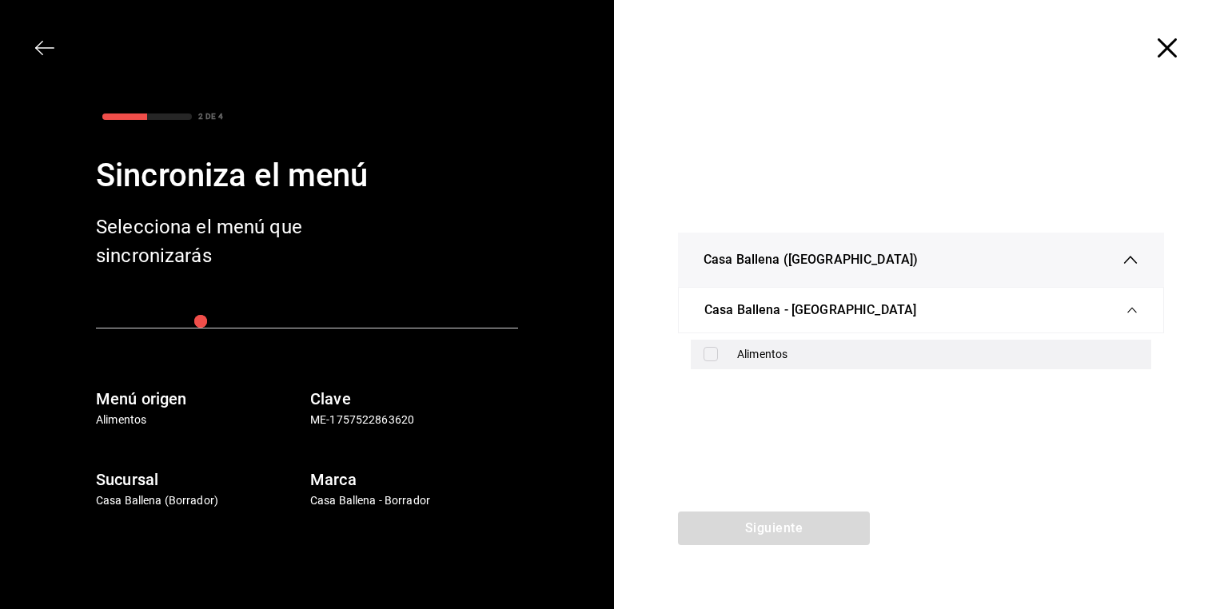
click at [778, 359] on div "Alimentos" at bounding box center [937, 354] width 401 height 17
checkbox input "true"
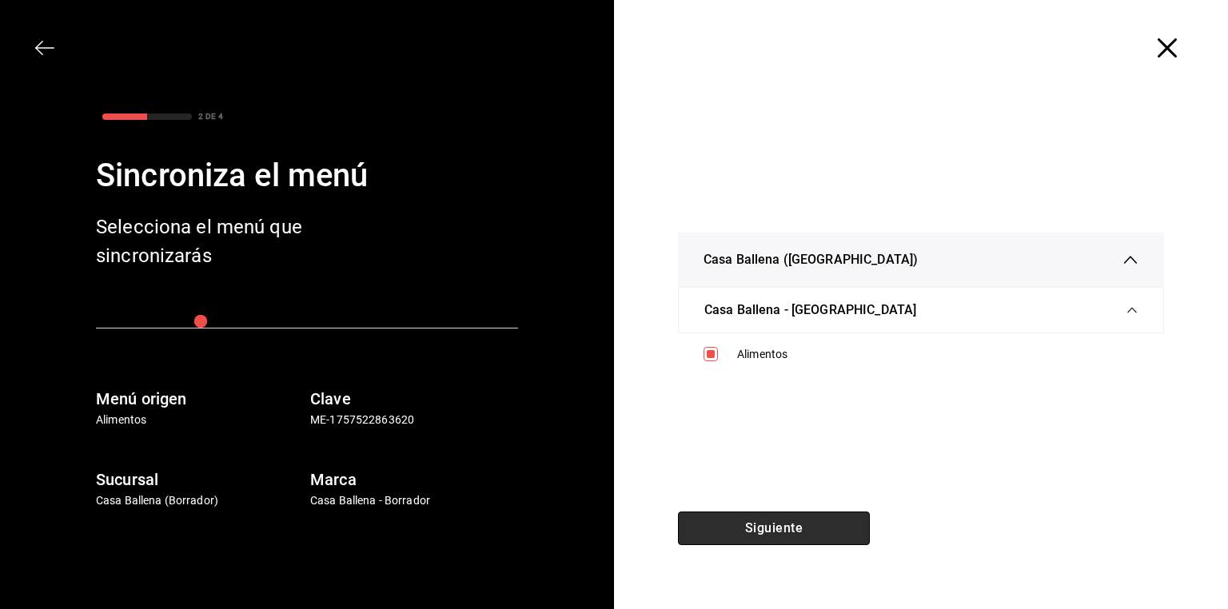
click at [805, 525] on button "Siguiente" at bounding box center [774, 529] width 192 height 34
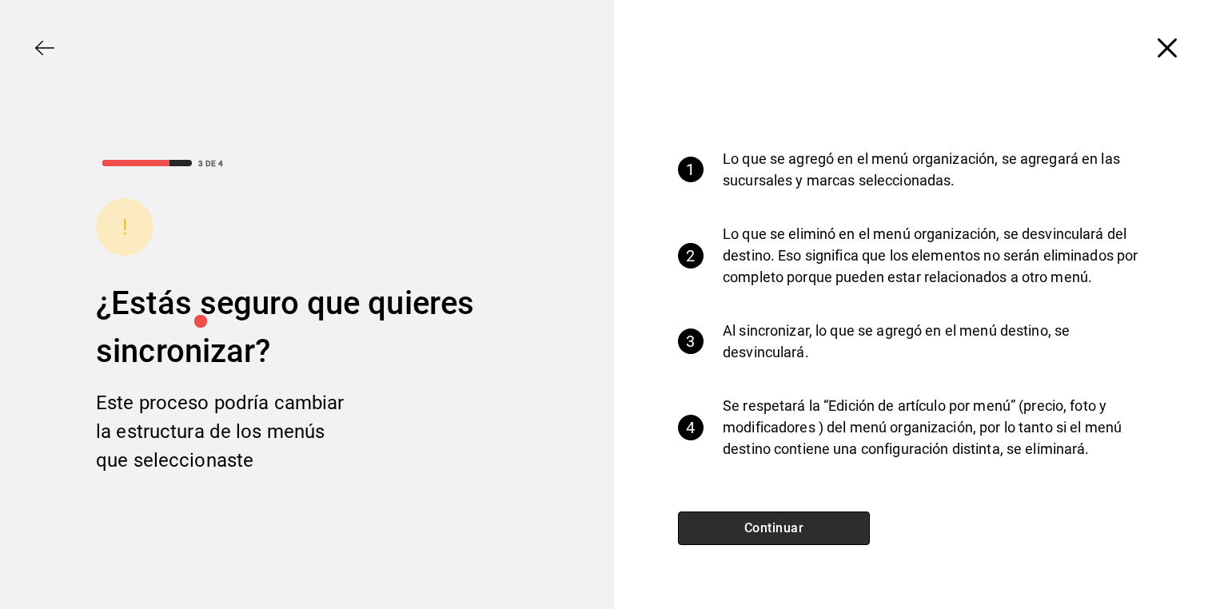
click at [805, 525] on button "Continuar" at bounding box center [774, 529] width 192 height 34
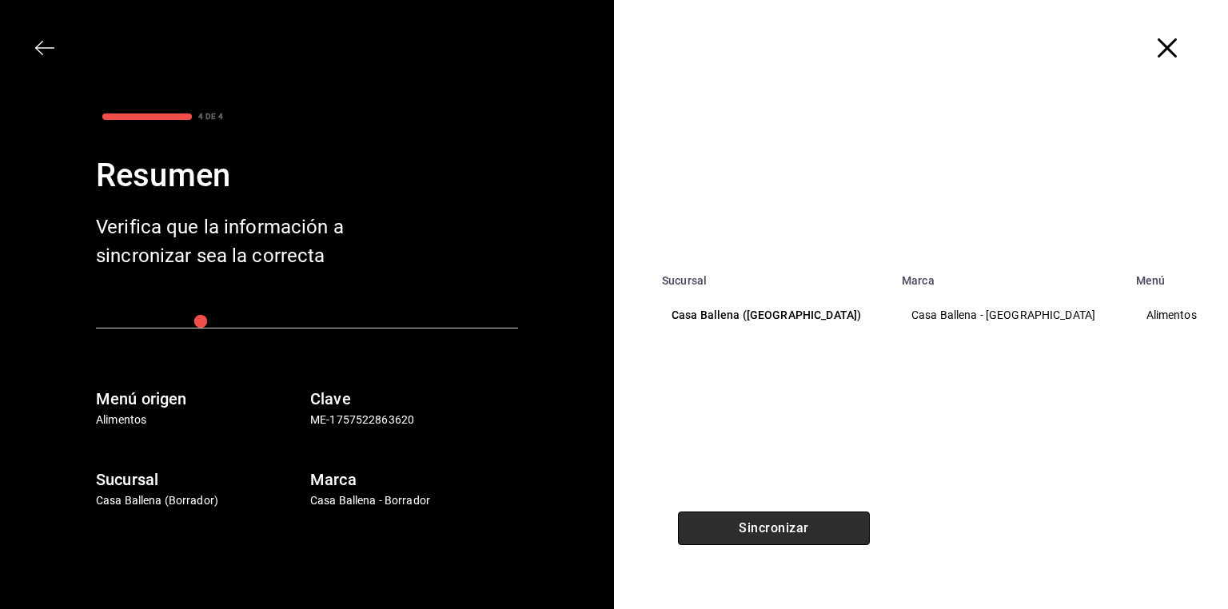
click at [805, 525] on button "Sincronizar" at bounding box center [774, 529] width 192 height 34
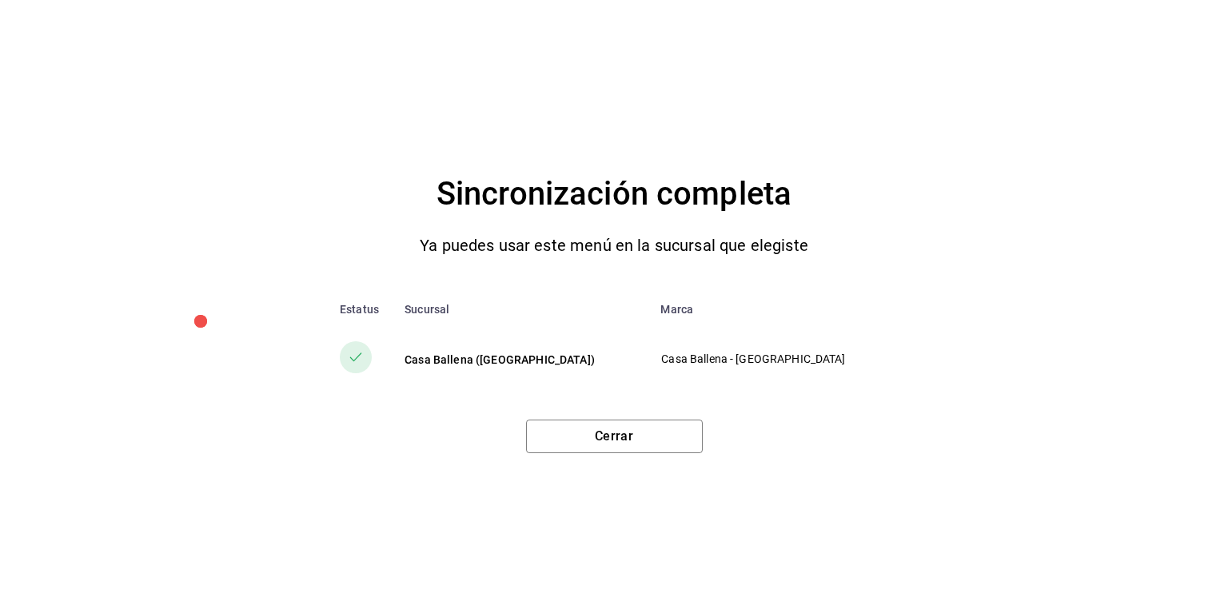
click at [669, 457] on div "Sincronización completa Ya puedes usar este menú en la sucursal que elegiste Es…" at bounding box center [614, 304] width 1228 height 609
click at [670, 439] on button "Cerrar" at bounding box center [614, 437] width 177 height 34
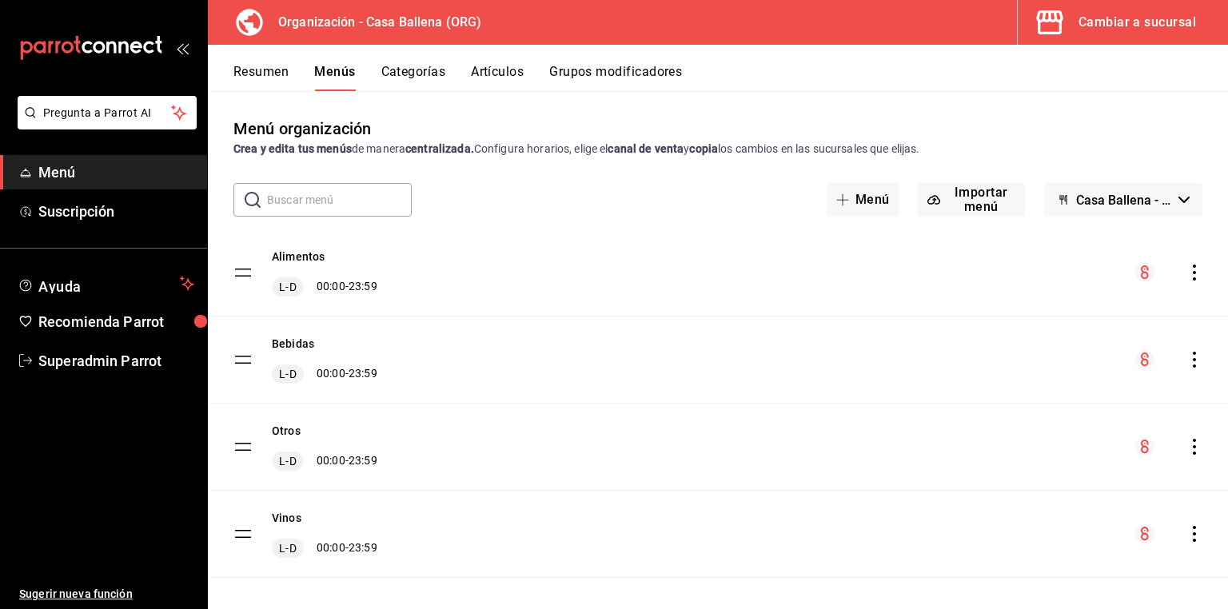
click at [1187, 357] on icon "actions" at bounding box center [1195, 360] width 16 height 16
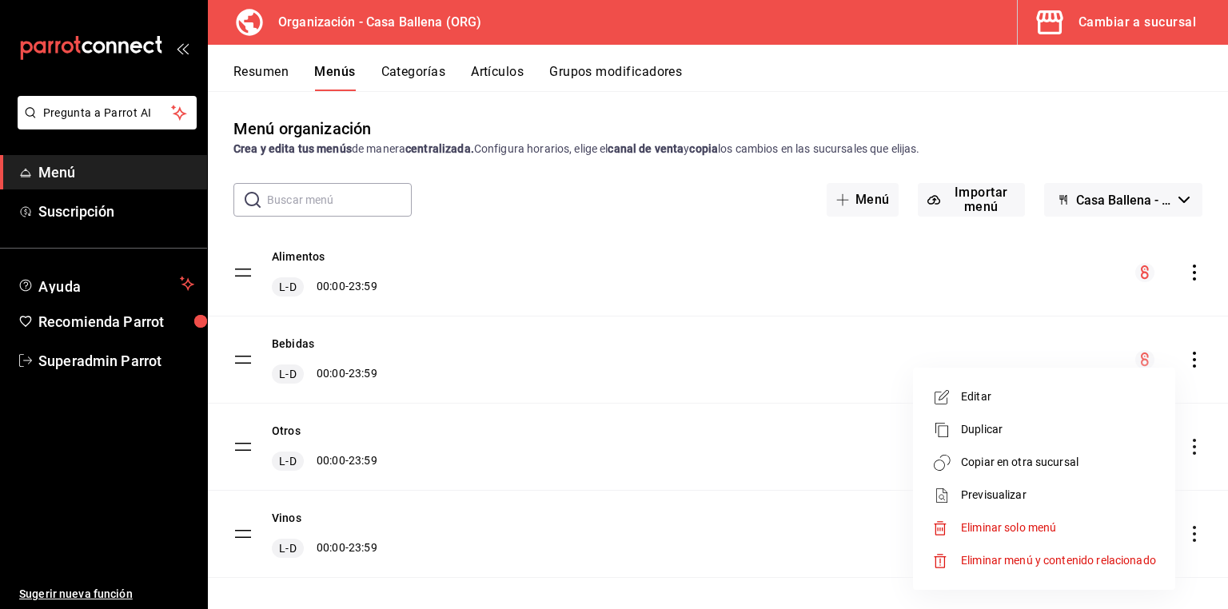
click at [1036, 467] on span "Copiar en otra sucursal" at bounding box center [1058, 462] width 195 height 17
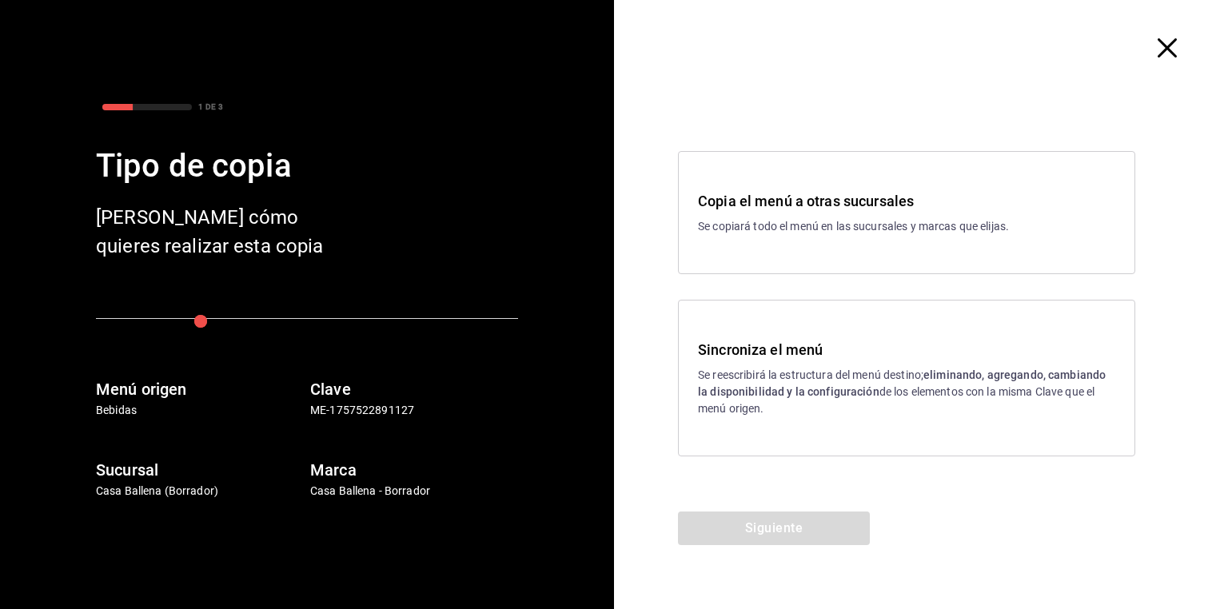
click at [743, 371] on p "Se reescribirá la estructura del menú destino; eliminando, agregando, cambiando…" at bounding box center [906, 392] width 417 height 50
click at [784, 519] on button "Siguiente" at bounding box center [774, 529] width 192 height 34
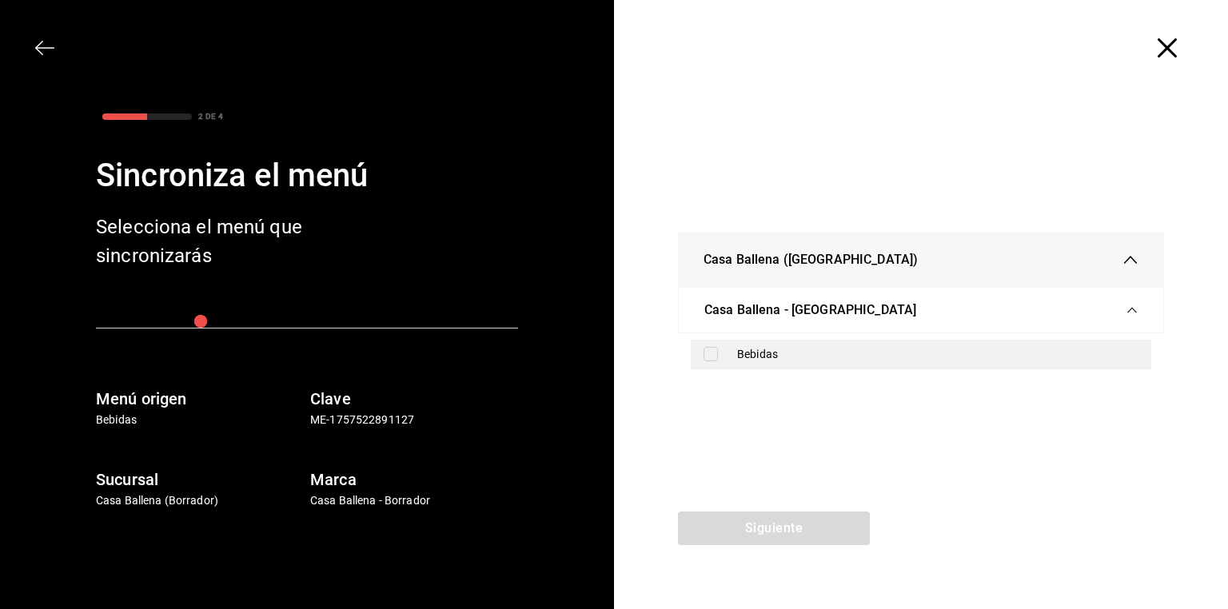
click at [775, 345] on div "Bebidas" at bounding box center [921, 355] width 461 height 30
checkbox input "true"
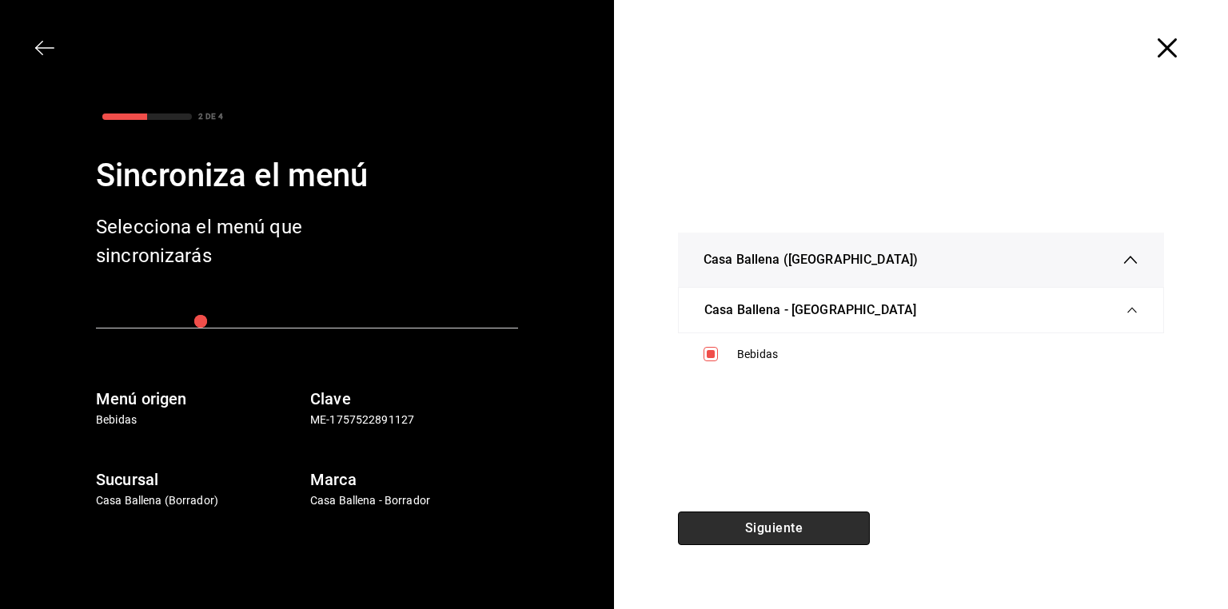
click at [768, 528] on button "Siguiente" at bounding box center [774, 529] width 192 height 34
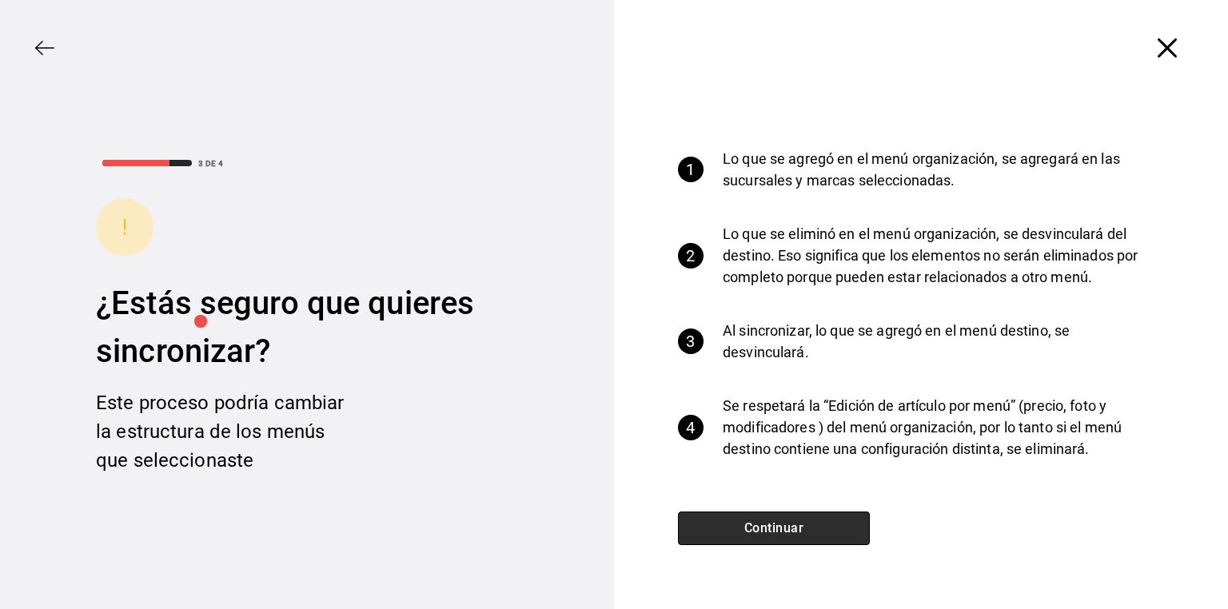
click at [768, 528] on button "Continuar" at bounding box center [774, 529] width 192 height 34
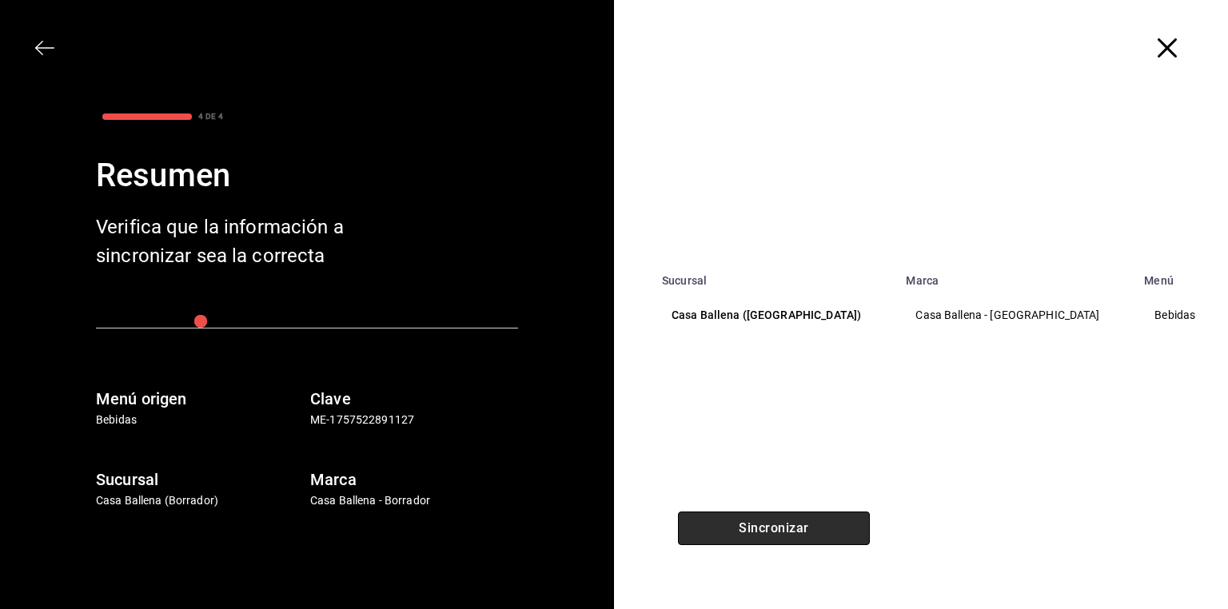
click at [768, 528] on button "Sincronizar" at bounding box center [774, 529] width 192 height 34
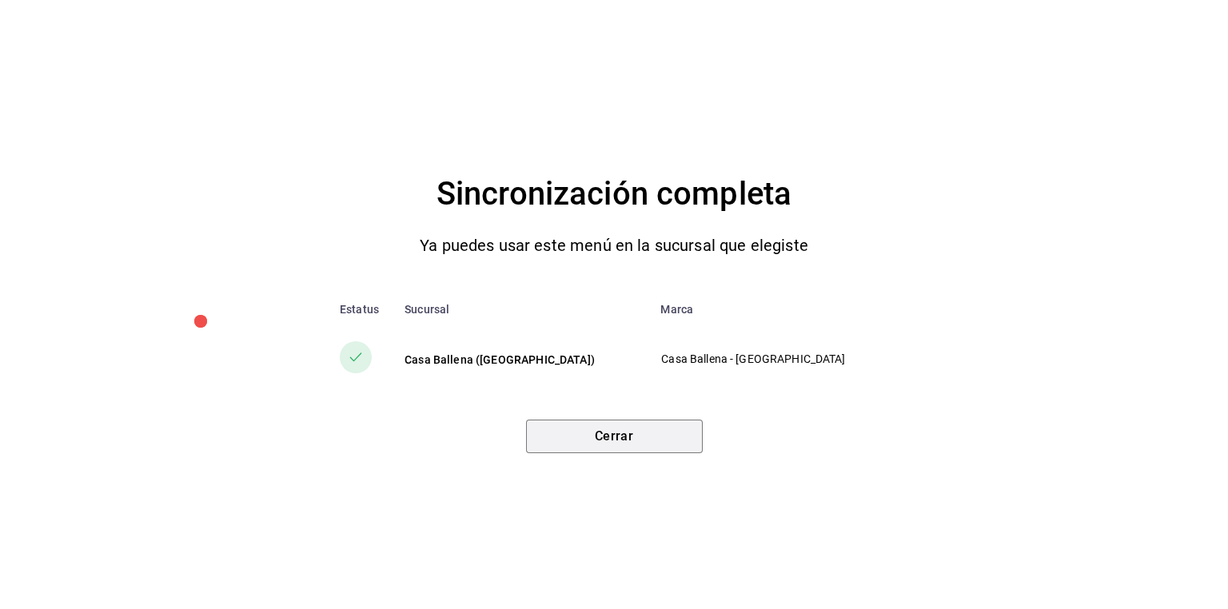
click at [677, 445] on button "Cerrar" at bounding box center [614, 437] width 177 height 34
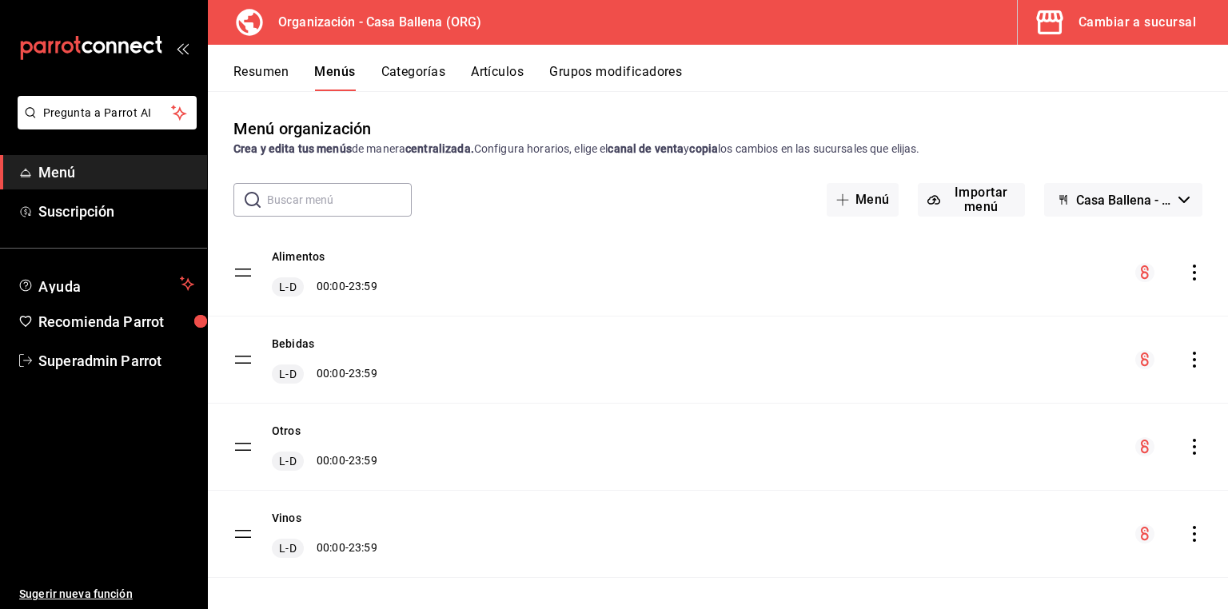
click at [1188, 445] on icon "actions" at bounding box center [1195, 447] width 16 height 16
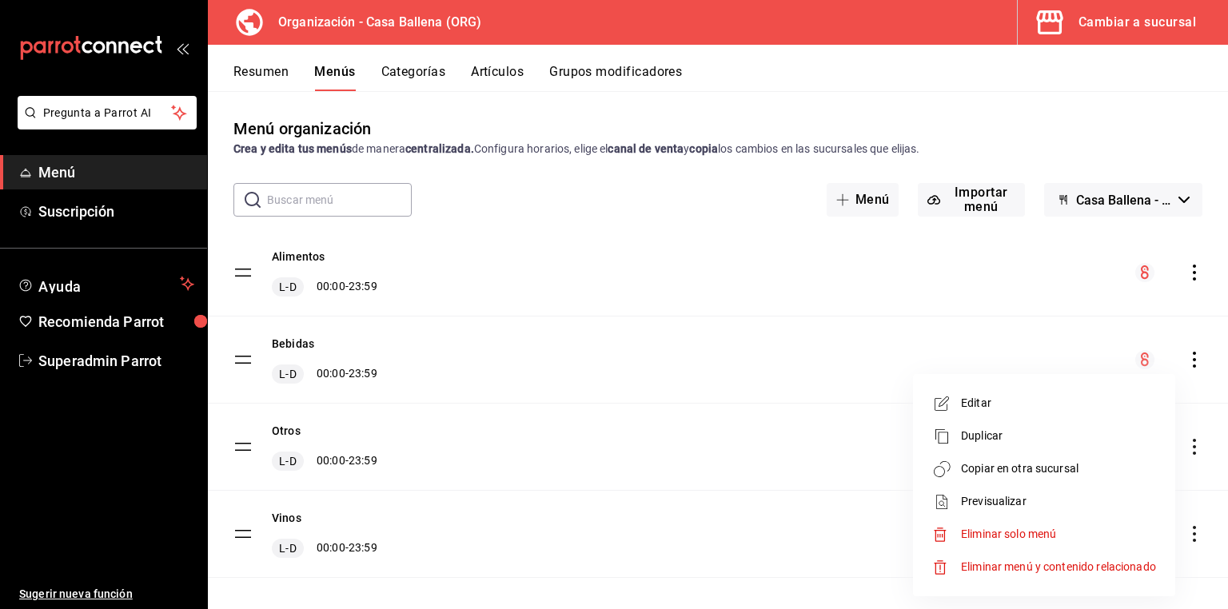
click at [995, 467] on span "Copiar en otra sucursal" at bounding box center [1058, 469] width 195 height 17
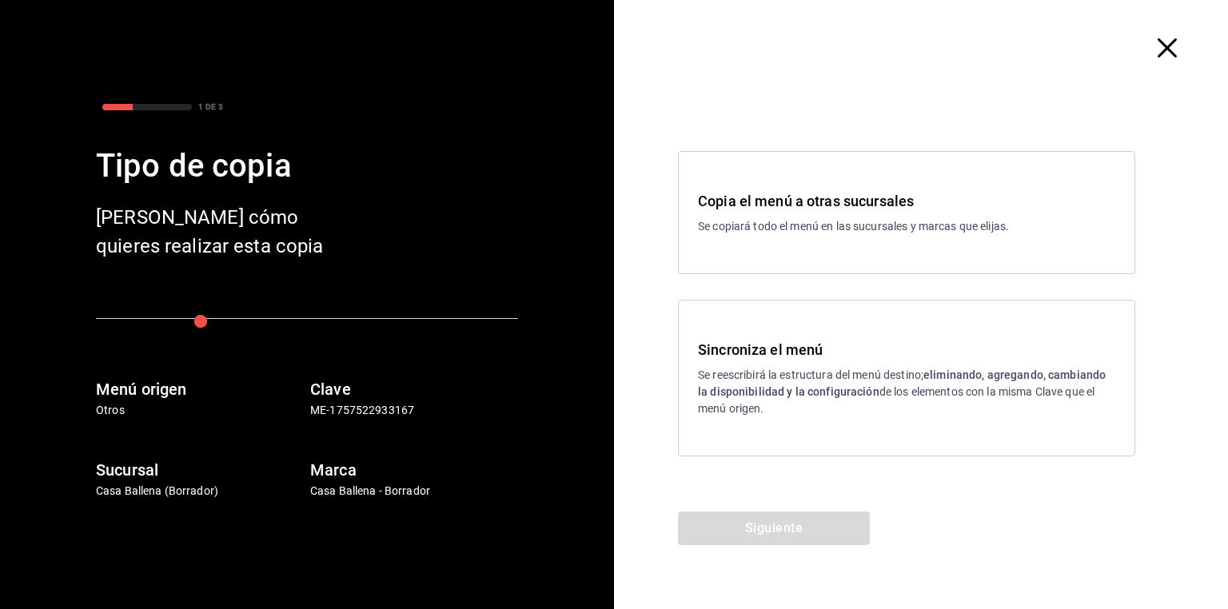
click at [787, 384] on p "Se reescribirá la estructura del menú destino; eliminando, agregando, cambiando…" at bounding box center [906, 392] width 417 height 50
click at [813, 529] on button "Siguiente" at bounding box center [774, 529] width 192 height 34
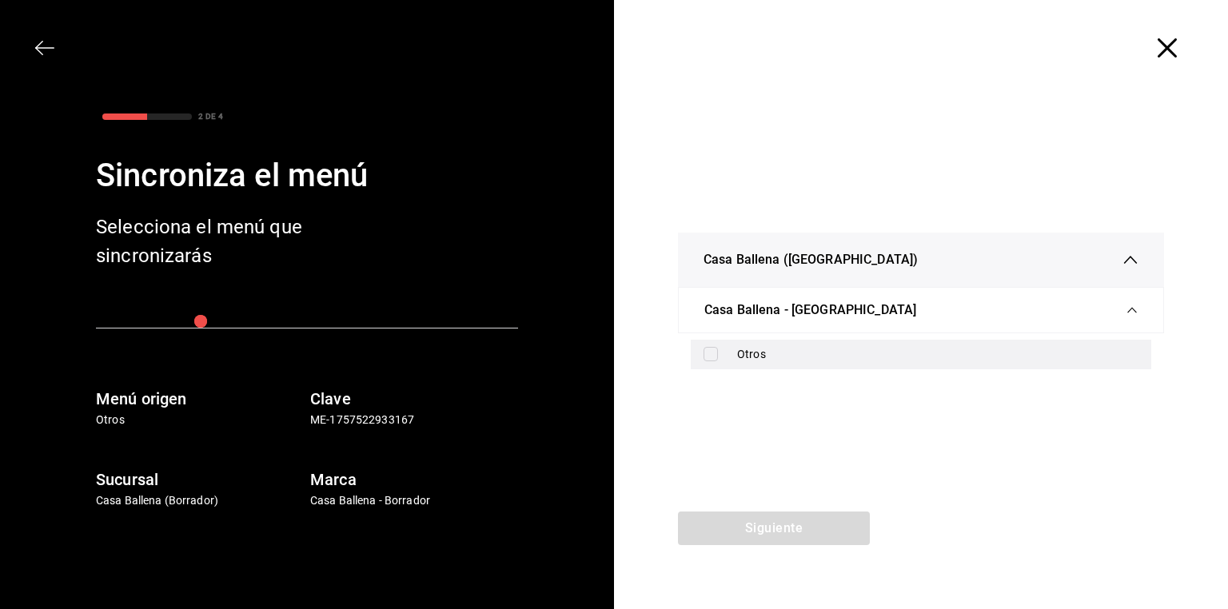
click at [759, 348] on div "Otros" at bounding box center [937, 354] width 401 height 17
checkbox input "true"
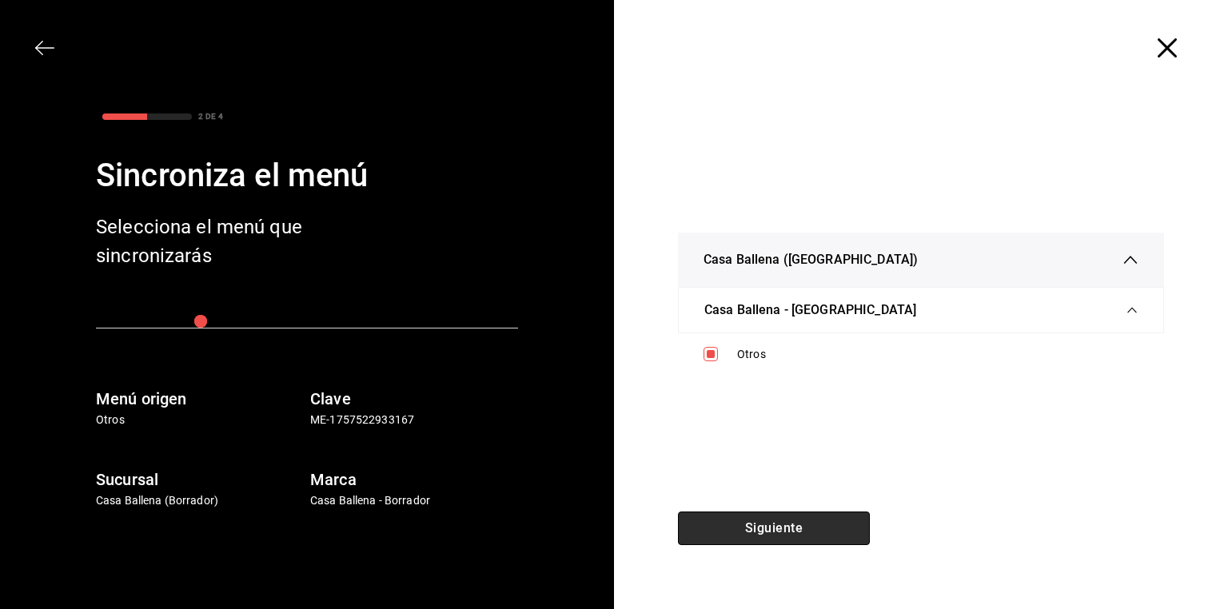
click at [777, 532] on button "Siguiente" at bounding box center [774, 529] width 192 height 34
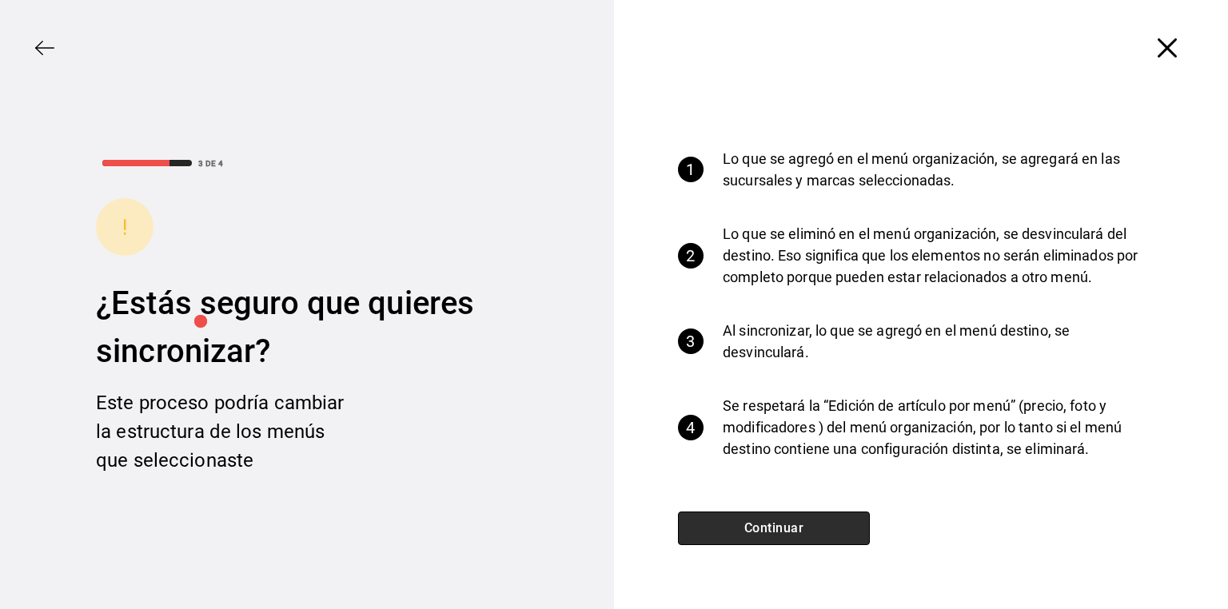
click at [777, 531] on button "Continuar" at bounding box center [774, 529] width 192 height 34
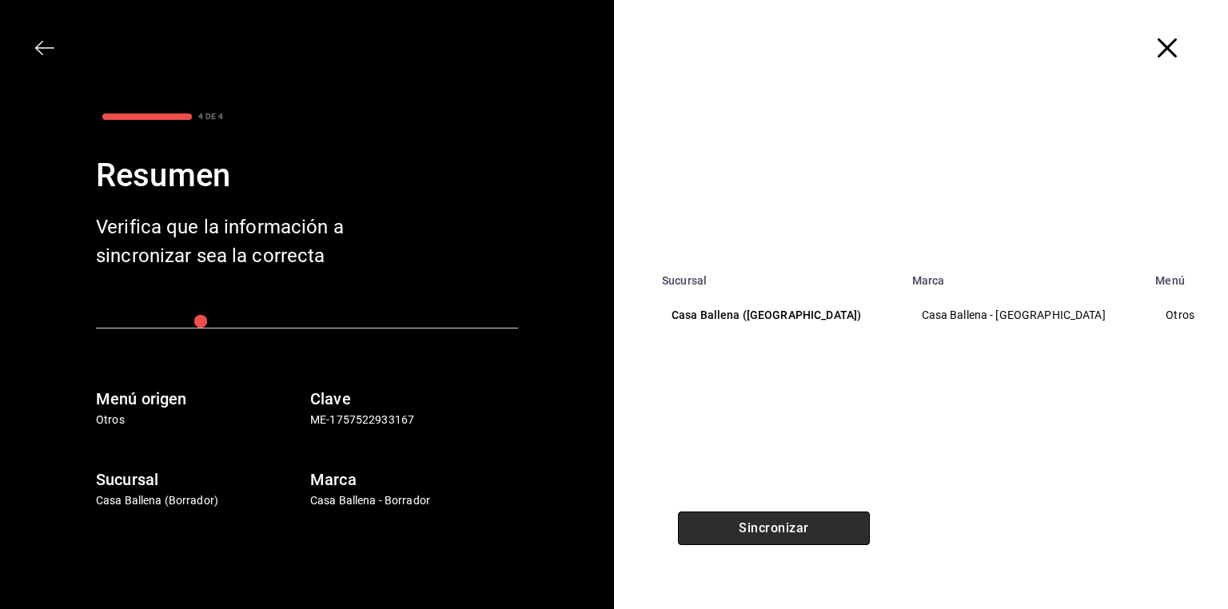
click at [777, 531] on button "Sincronizar" at bounding box center [774, 529] width 192 height 34
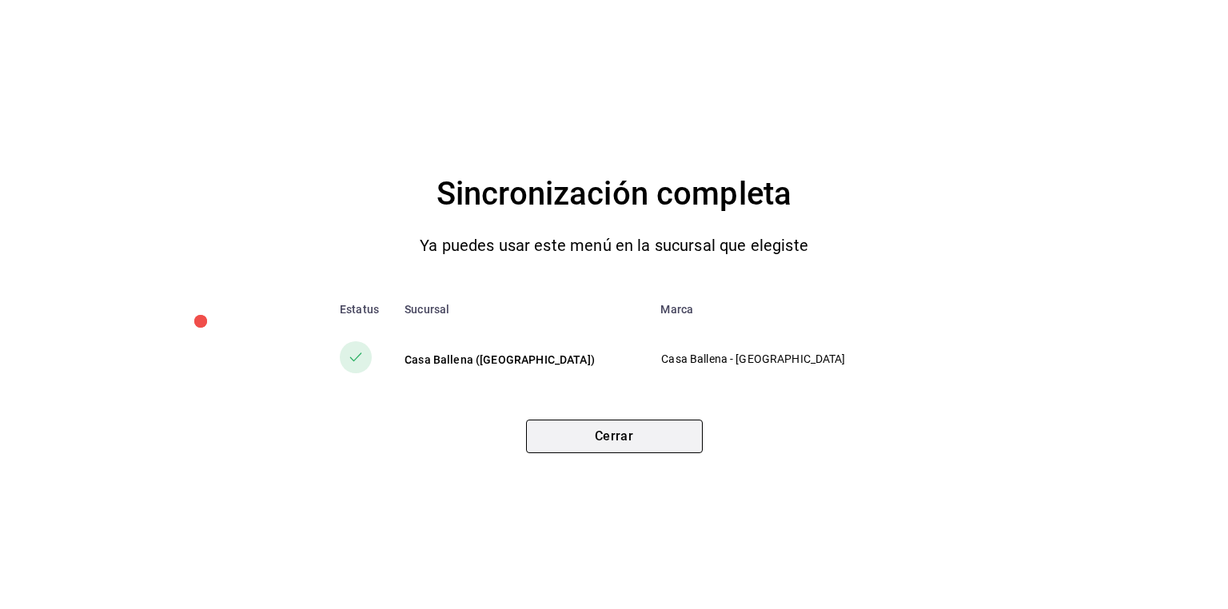
click at [629, 432] on button "Cerrar" at bounding box center [614, 437] width 177 height 34
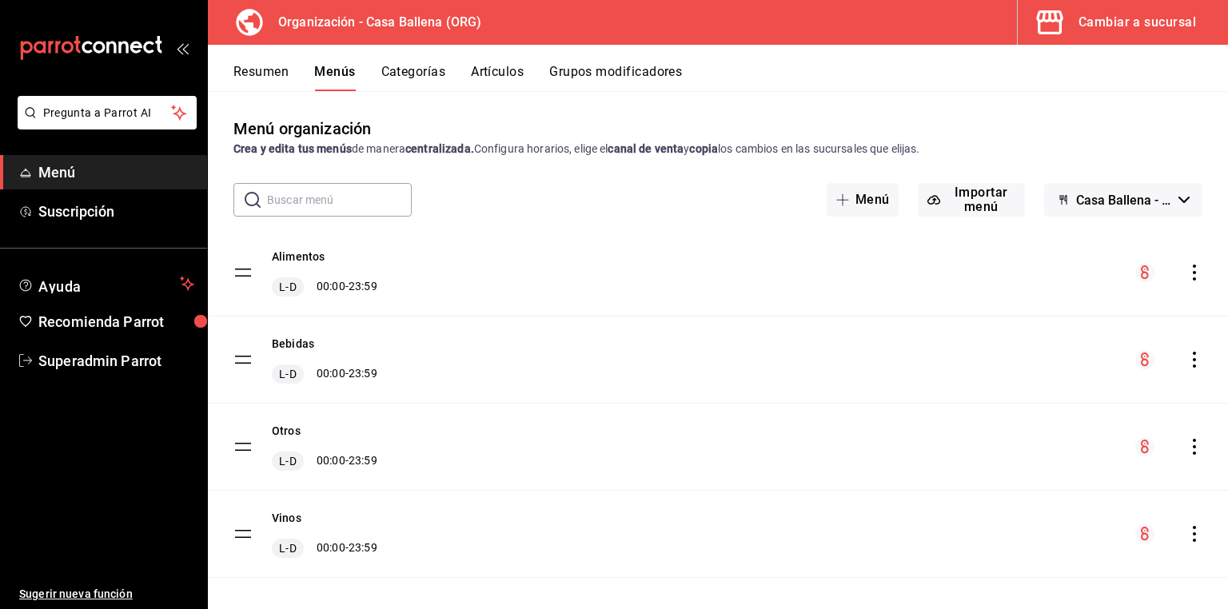
click at [1187, 531] on icon "actions" at bounding box center [1195, 534] width 16 height 16
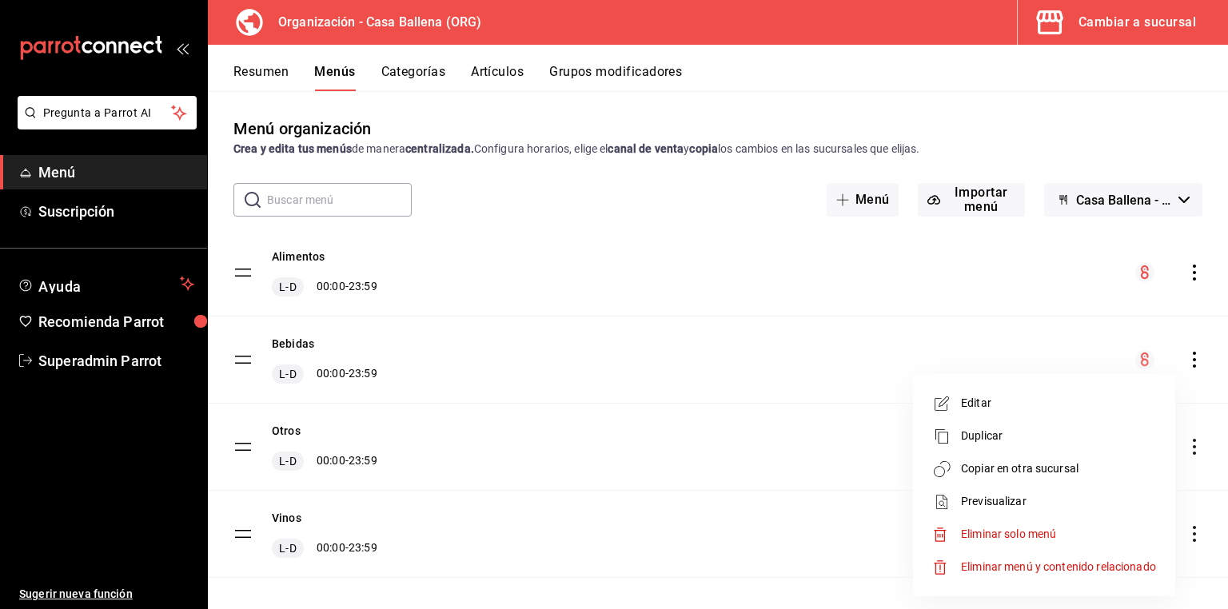
click at [1027, 470] on span "Copiar en otra sucursal" at bounding box center [1058, 469] width 195 height 17
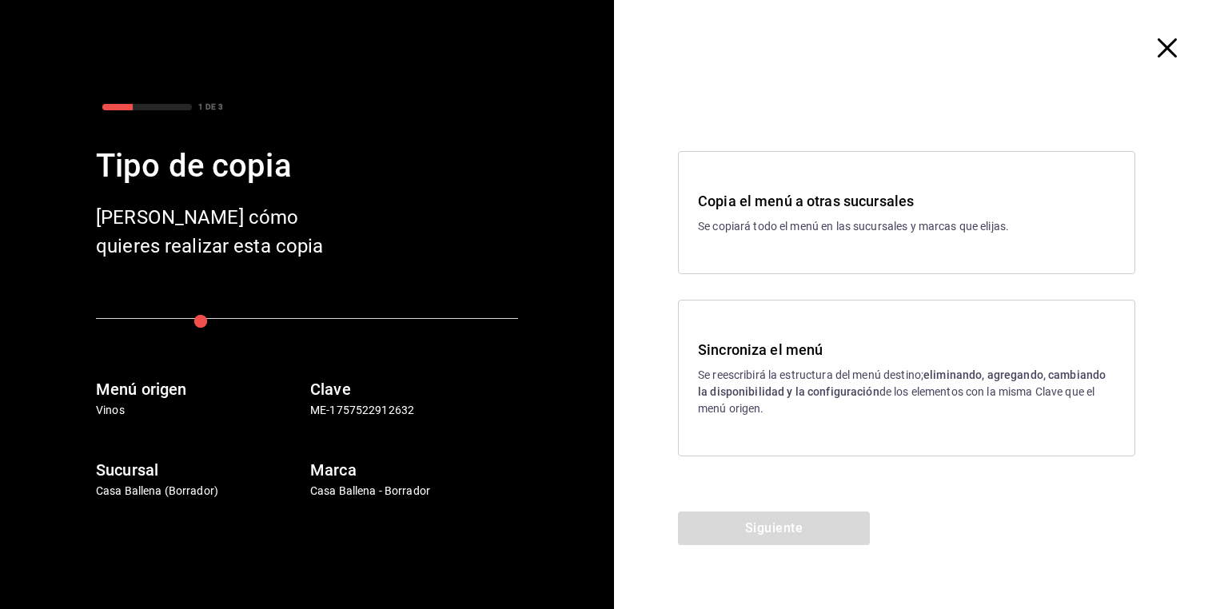
click at [835, 393] on strong "eliminando, agregando, cambiando la disponibilidad y la configuración" at bounding box center [902, 384] width 408 height 30
click at [836, 521] on button "Siguiente" at bounding box center [774, 529] width 192 height 34
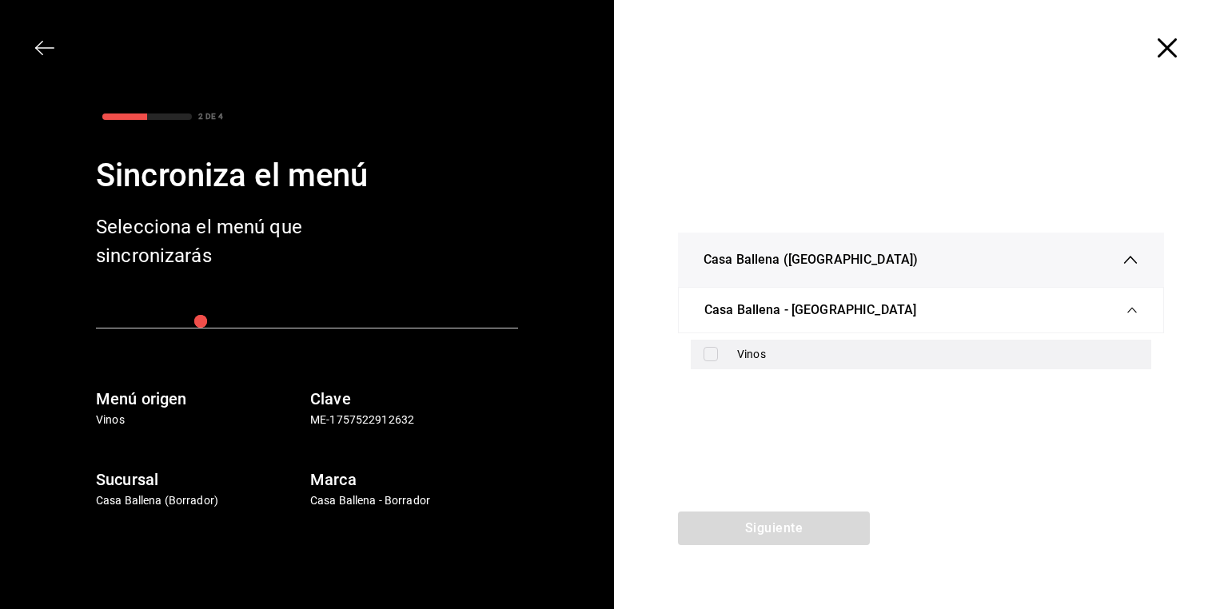
click at [797, 358] on div "Vinos" at bounding box center [937, 354] width 401 height 17
checkbox input "true"
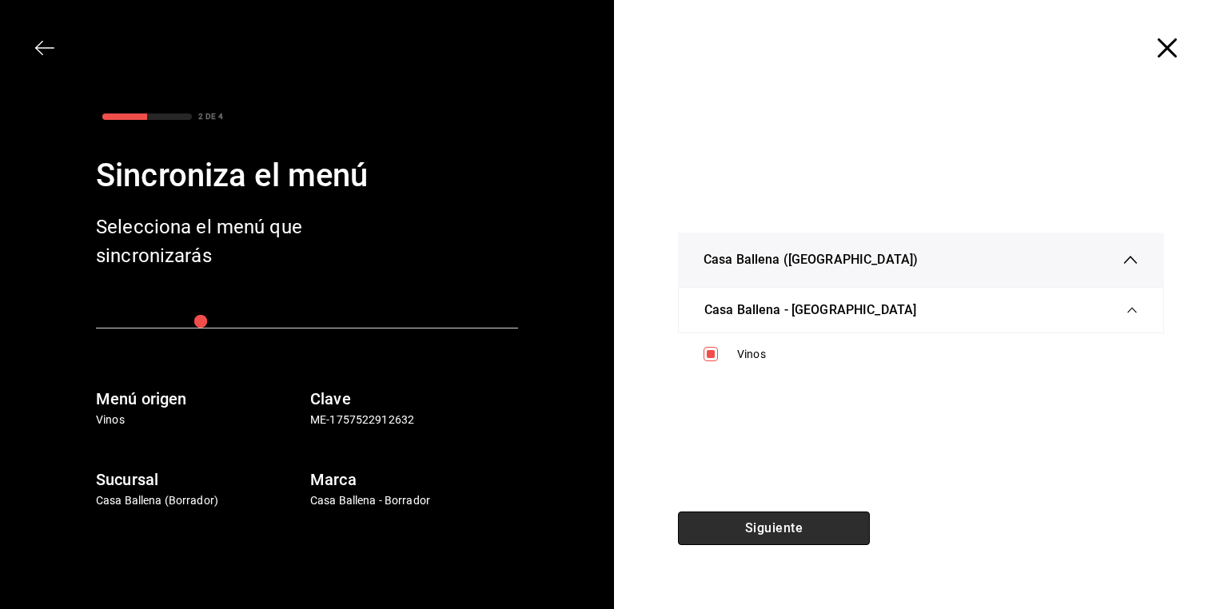
click at [833, 521] on button "Siguiente" at bounding box center [774, 529] width 192 height 34
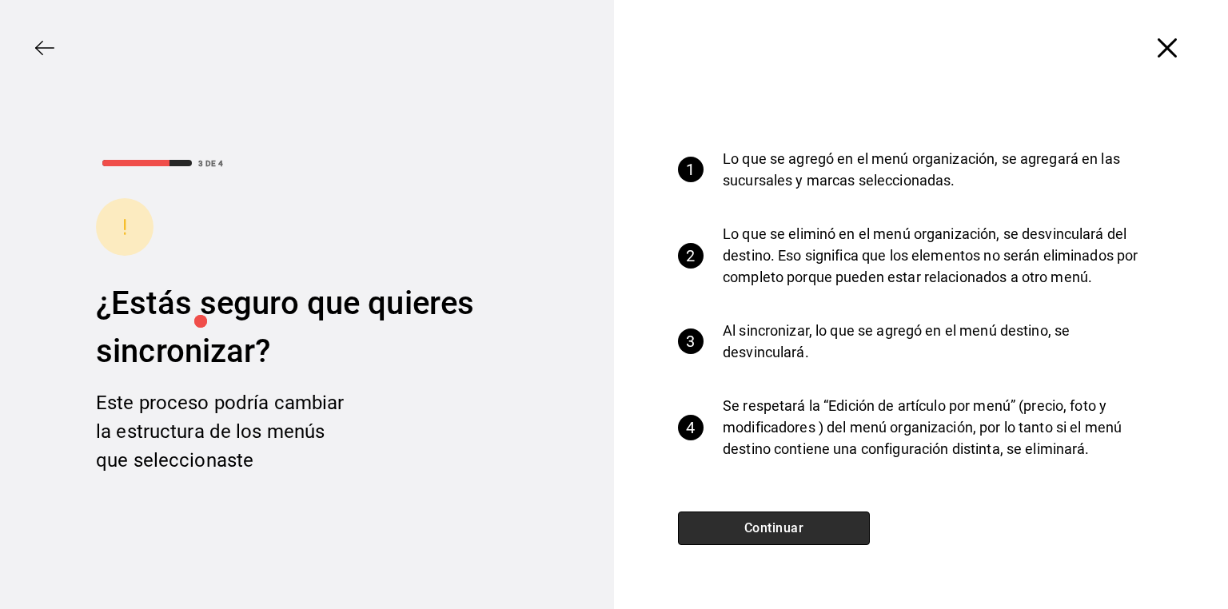
click at [833, 521] on button "Continuar" at bounding box center [774, 529] width 192 height 34
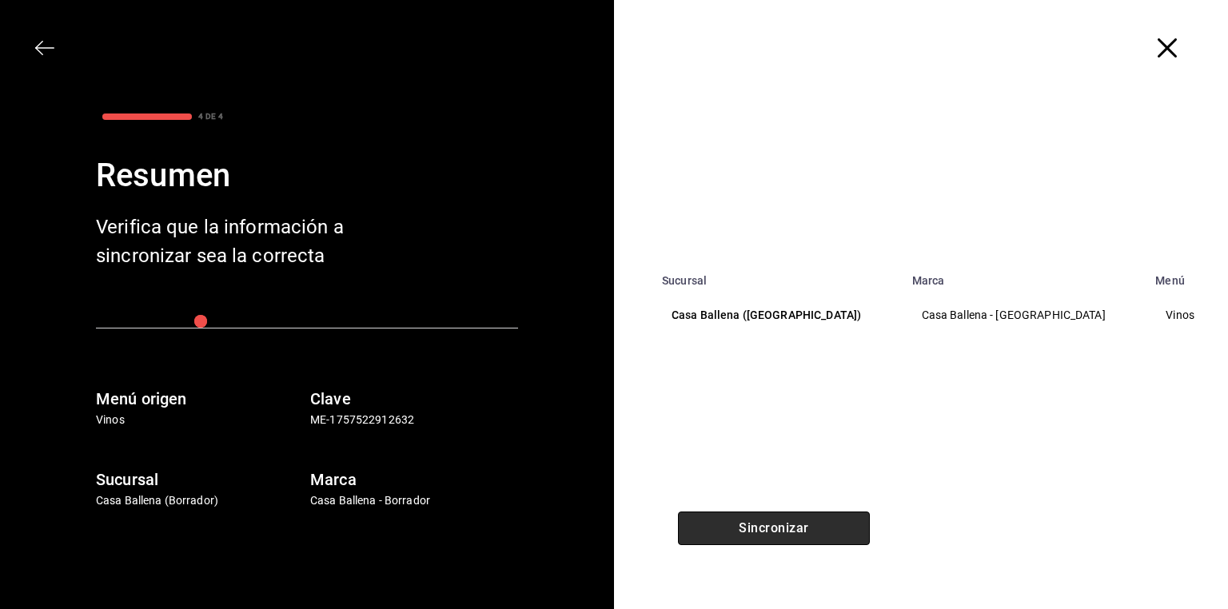
click at [833, 521] on button "Sincronizar" at bounding box center [774, 529] width 192 height 34
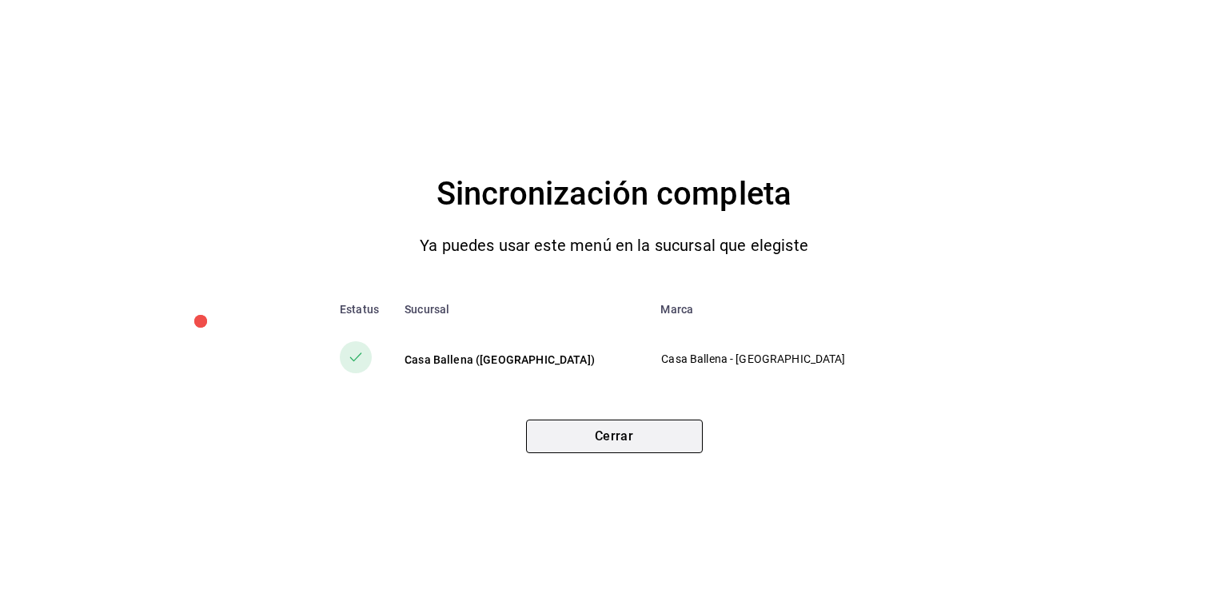
click at [655, 449] on button "Cerrar" at bounding box center [614, 437] width 177 height 34
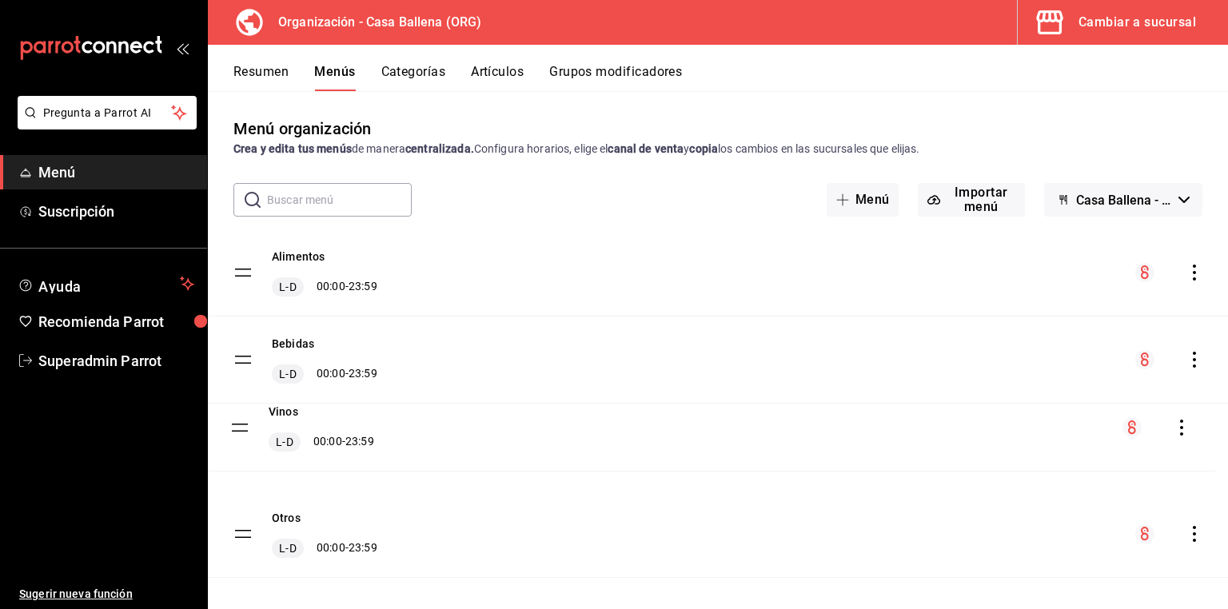
drag, startPoint x: 243, startPoint y: 536, endPoint x: 240, endPoint y: 430, distance: 105.6
click at [240, 430] on tbody "Alimentos L-D 00:00 - 23:59 Bebidas L-D 00:00 - 23:59 Otros L-D 00:00 - 23:59 V…" at bounding box center [718, 404] width 1020 height 349
click at [404, 62] on div "Resumen Menús Categorías Artículos Grupos modificadores" at bounding box center [718, 68] width 1020 height 46
click at [410, 71] on button "Categorías" at bounding box center [413, 77] width 65 height 27
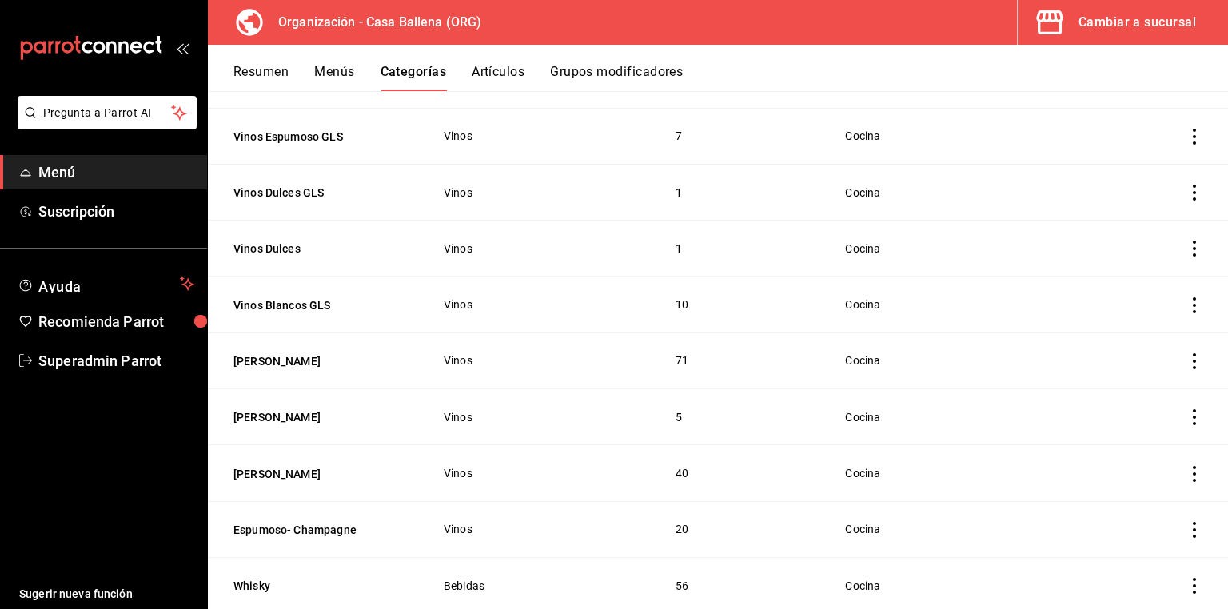
scroll to position [320, 0]
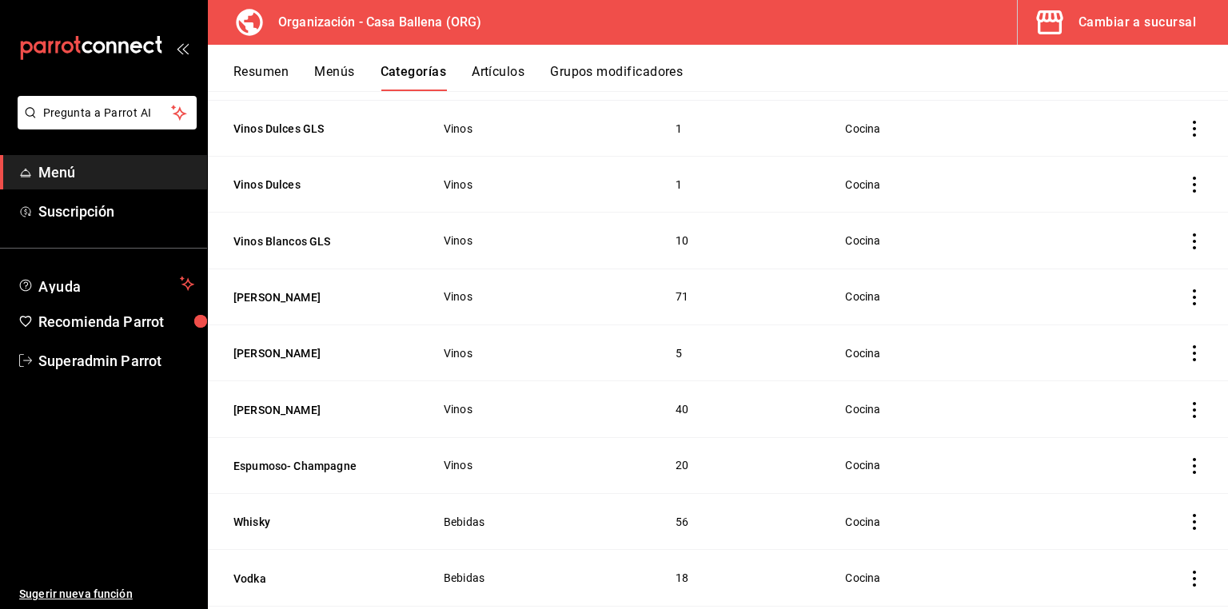
click at [1156, 32] on div "Cambiar a sucursal" at bounding box center [1138, 22] width 118 height 22
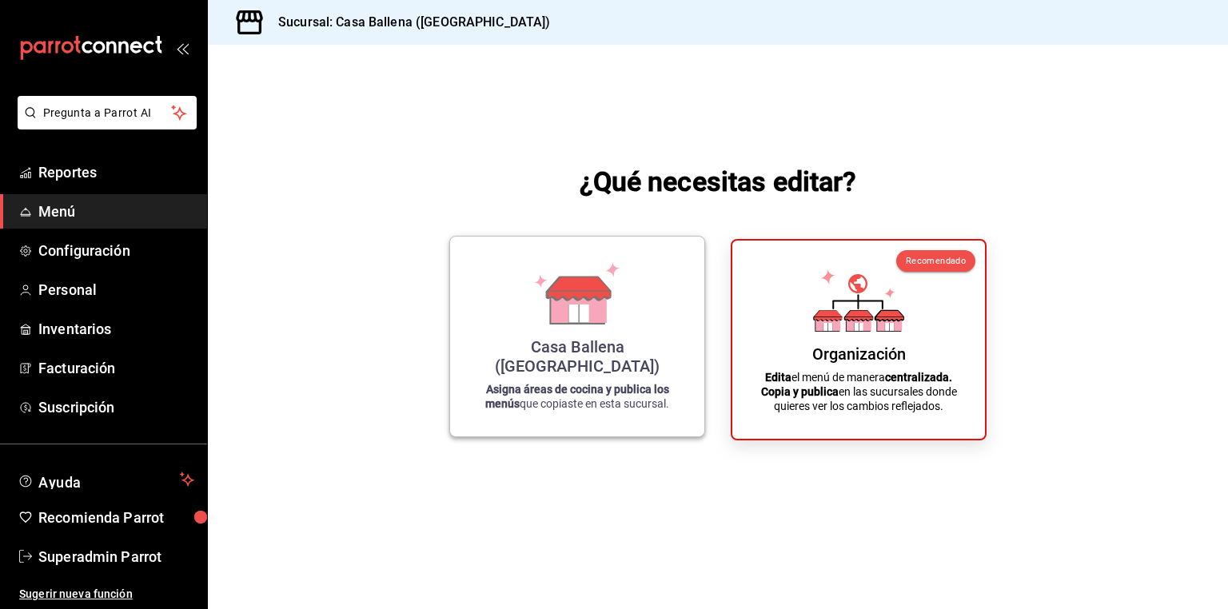
click at [608, 349] on div "Casa Ballena ([GEOGRAPHIC_DATA]) Asigna áreas de cocina y publica los menús que…" at bounding box center [577, 337] width 216 height 174
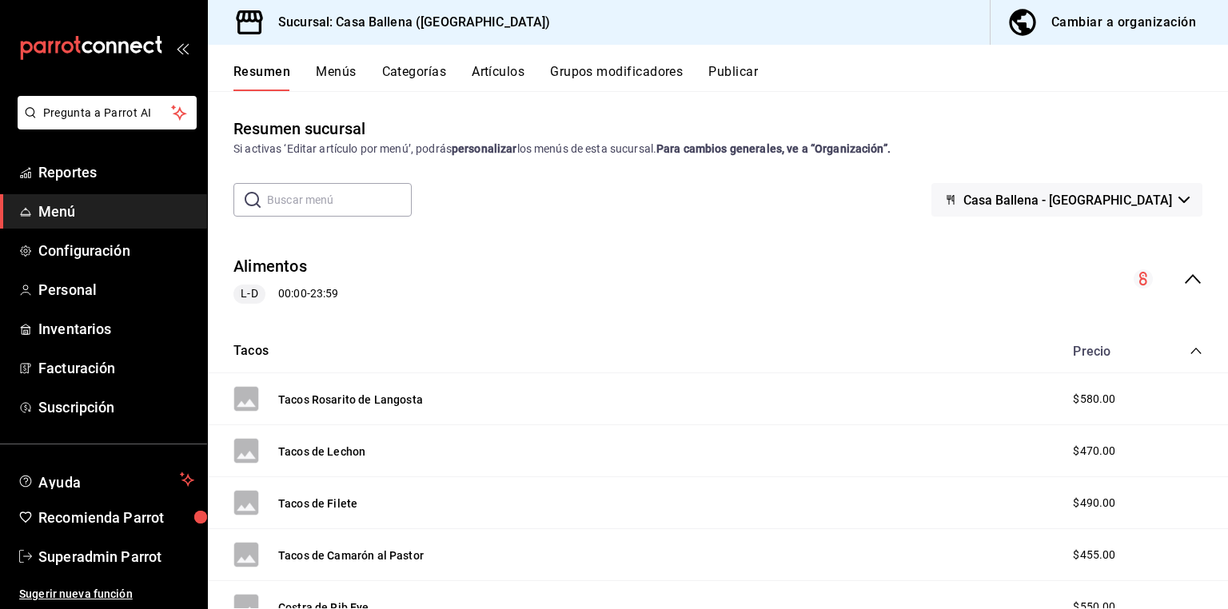
click at [407, 74] on button "Categorías" at bounding box center [414, 77] width 65 height 27
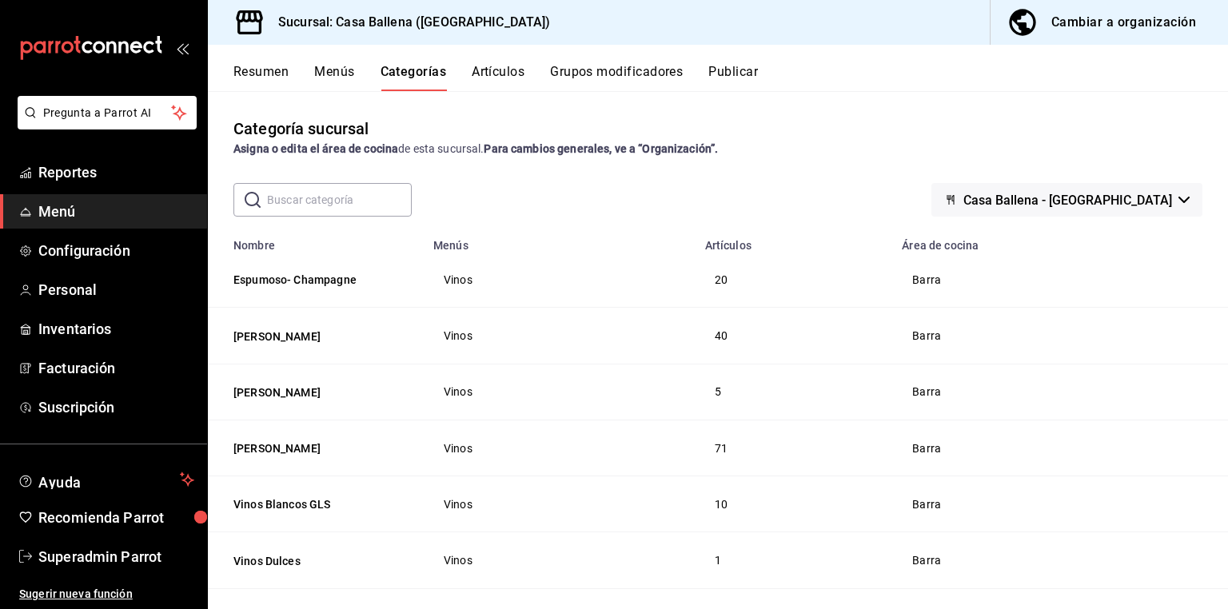
click at [1097, 31] on div "Cambiar a organización" at bounding box center [1124, 22] width 145 height 22
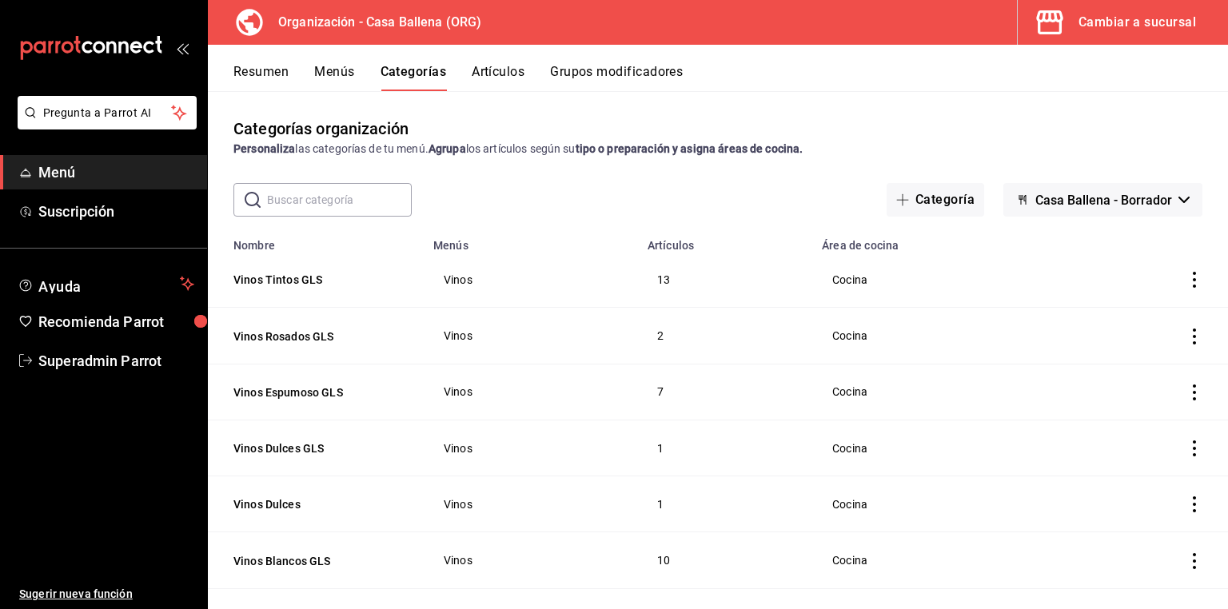
click at [345, 72] on button "Menús" at bounding box center [334, 77] width 40 height 27
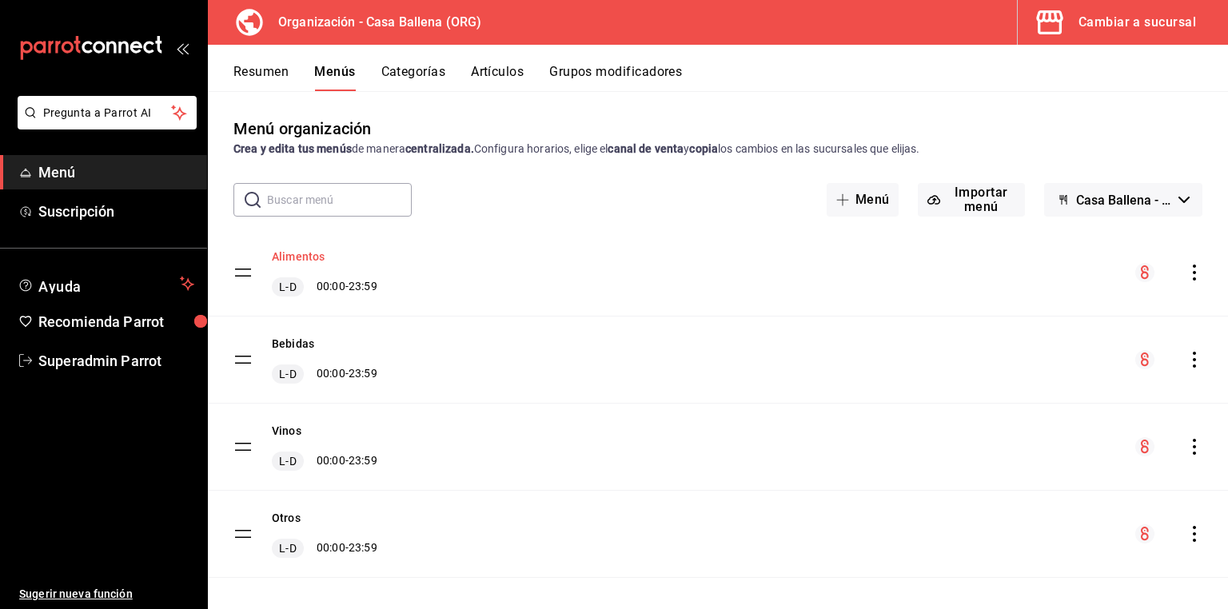
click at [289, 257] on button "Alimentos" at bounding box center [298, 257] width 53 height 16
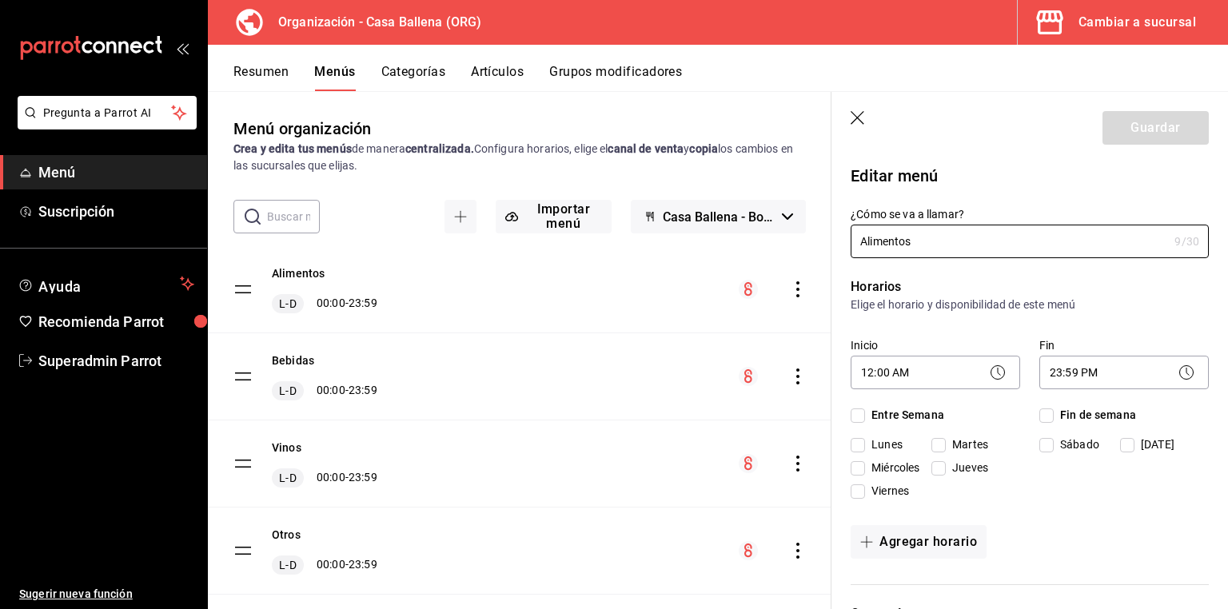
checkbox input "true"
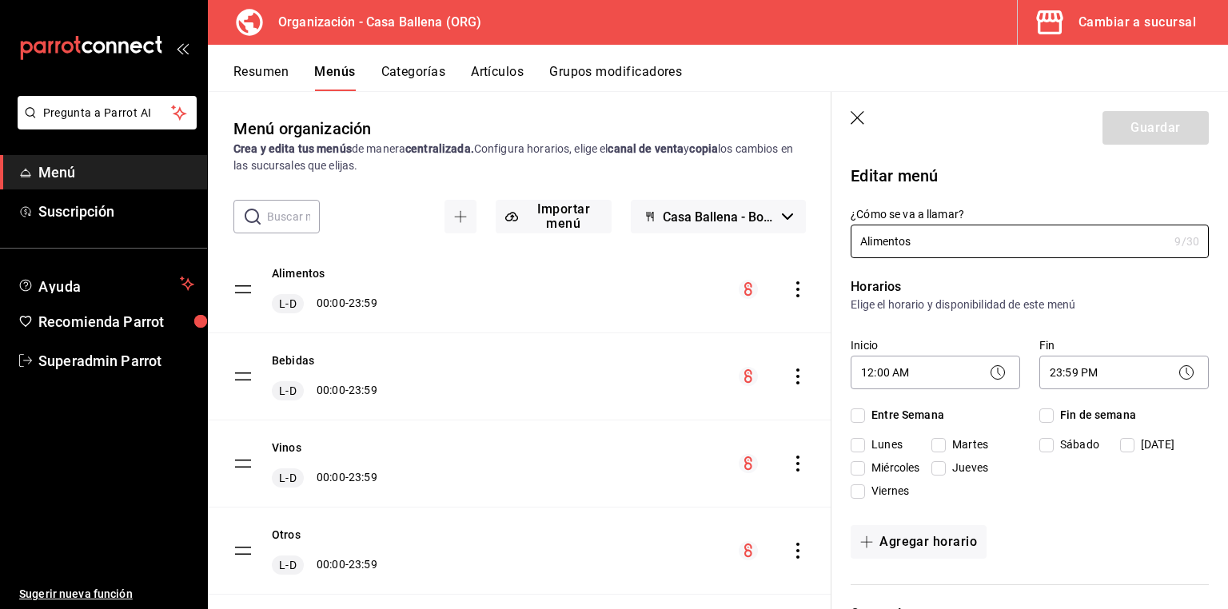
checkbox input "true"
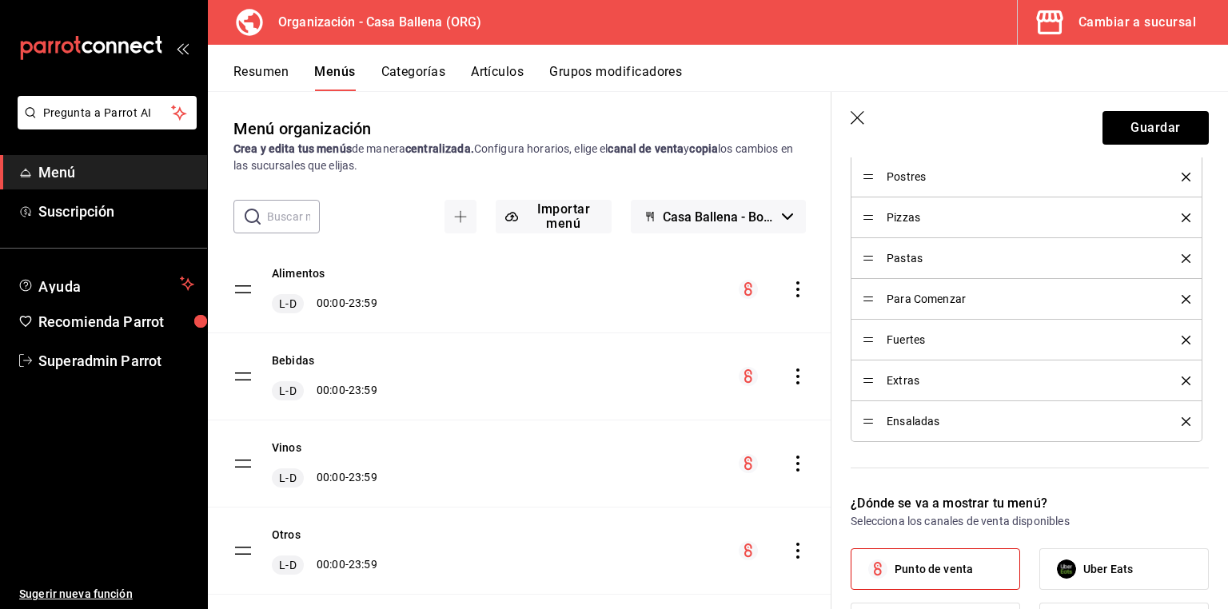
scroll to position [448, 0]
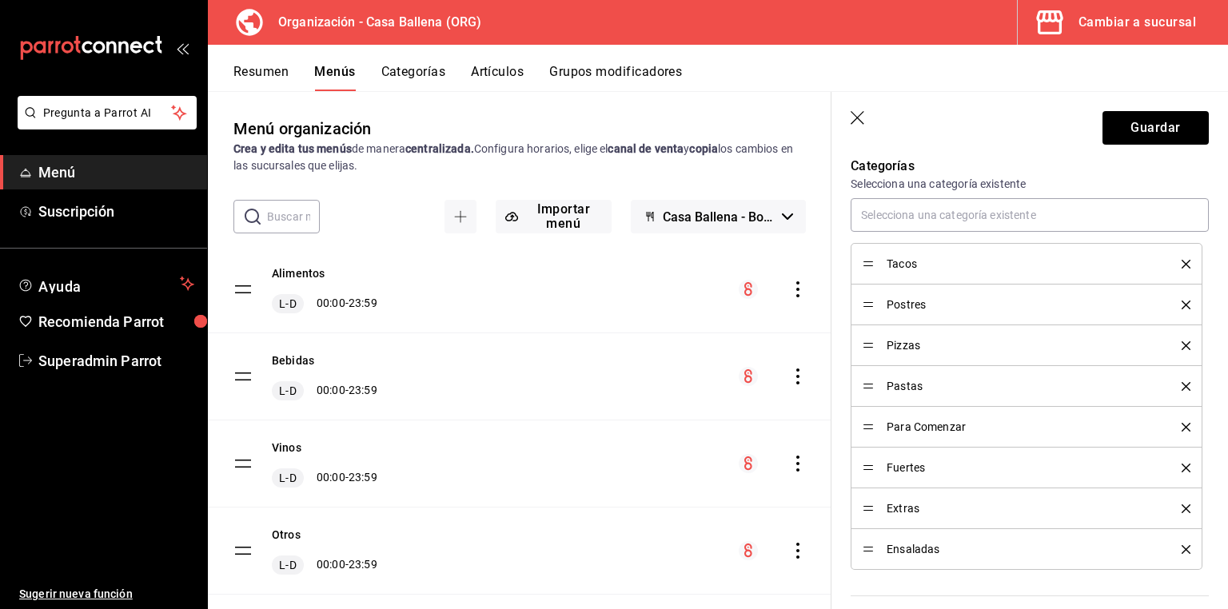
click at [414, 63] on div "Resumen Menús Categorías Artículos Grupos modificadores" at bounding box center [718, 68] width 1020 height 46
click at [421, 71] on button "Categorías" at bounding box center [413, 77] width 65 height 27
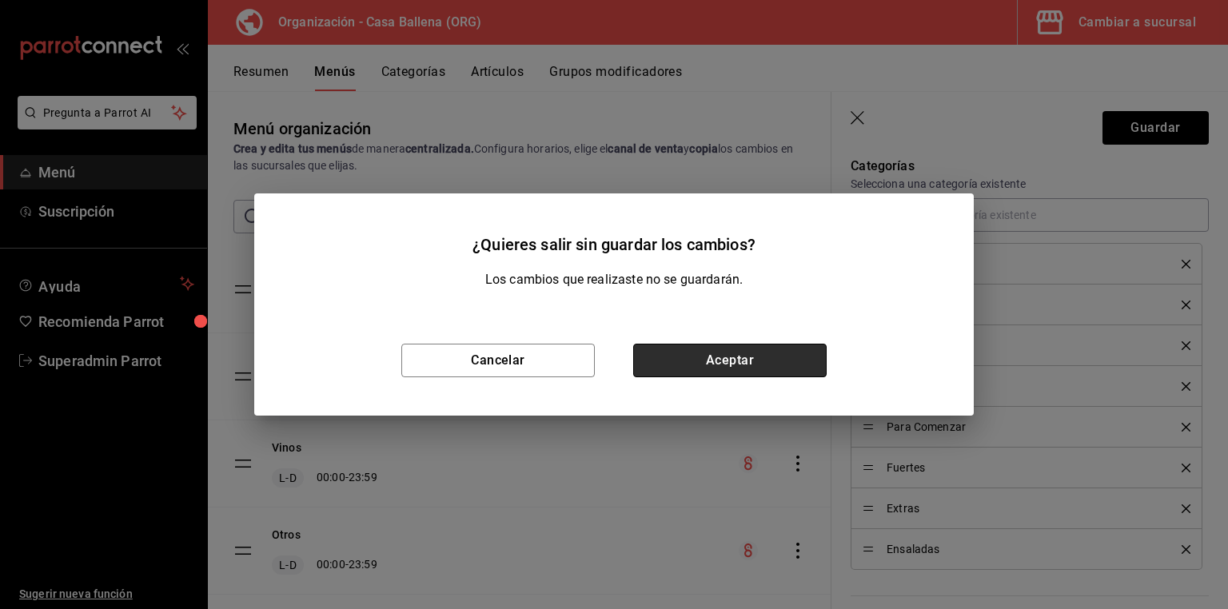
click at [753, 368] on button "Aceptar" at bounding box center [730, 361] width 194 height 34
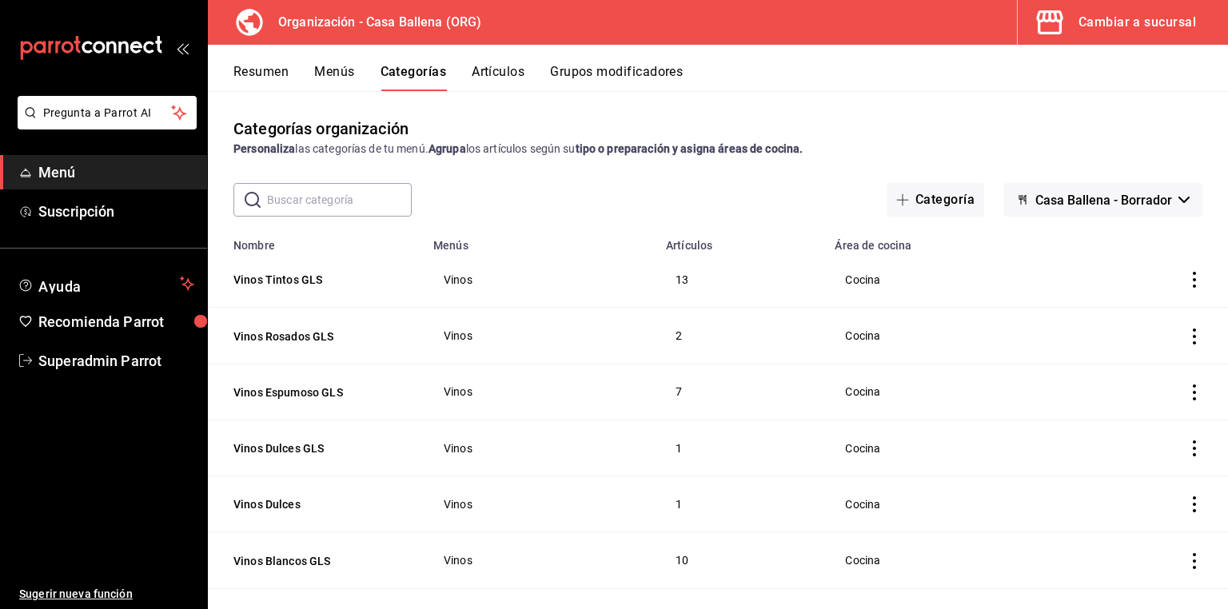
click at [485, 65] on button "Artículos" at bounding box center [498, 77] width 53 height 27
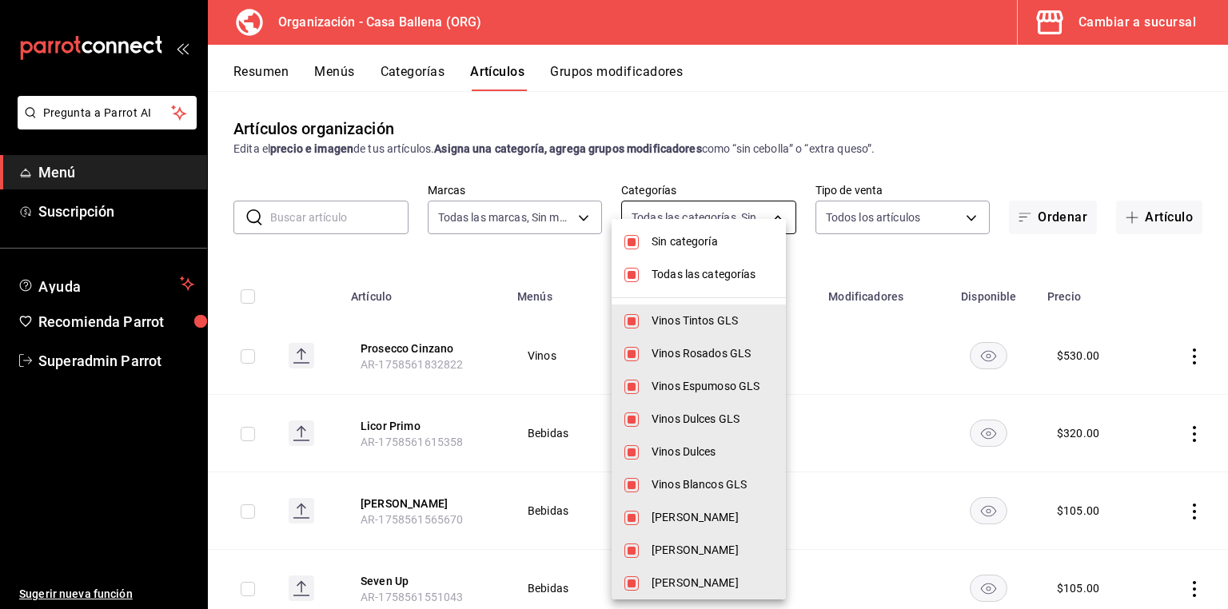
click at [707, 208] on body "Pregunta a Parrot AI Menú Suscripción Ayuda Recomienda Parrot Superadmin Parrot…" at bounding box center [614, 304] width 1228 height 609
type input "5a86ad53-2411-4c09-84ac-8221951df92d"
type input "1244ece4-c81d-453e-b410-984303f4aaa3,e7b5f63f-f206-4a19-9f34-431181b74eea,c6d36…"
click at [681, 238] on span "Sin categoría" at bounding box center [713, 242] width 122 height 17
checkbox input "false"
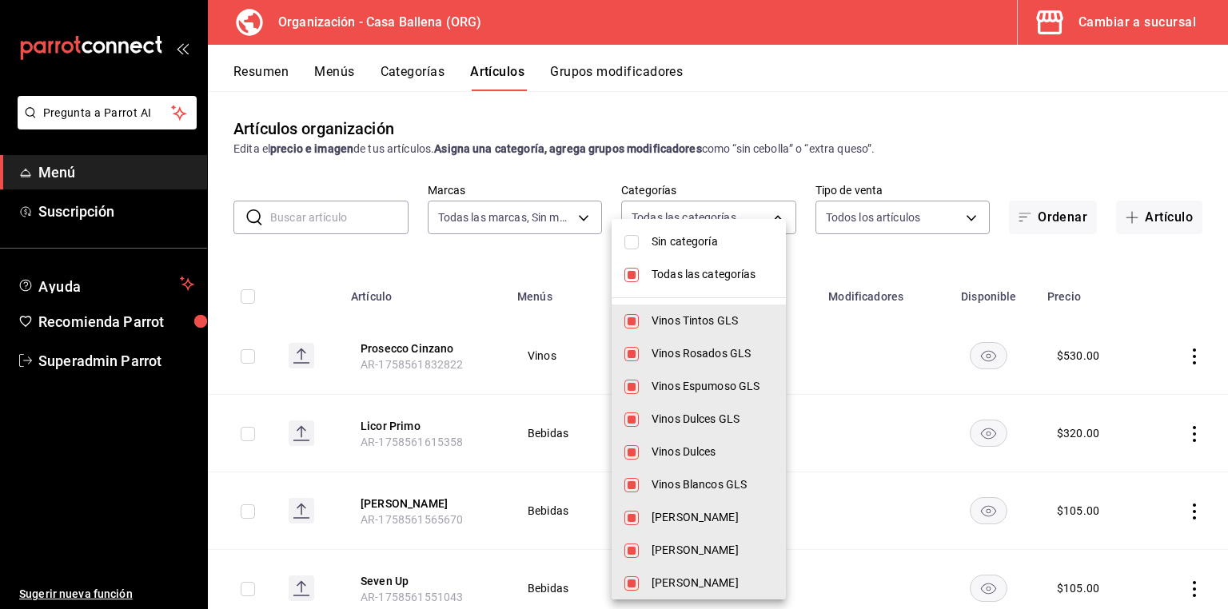
click at [697, 274] on span "Todas las categorías" at bounding box center [713, 274] width 122 height 17
checkbox input "false"
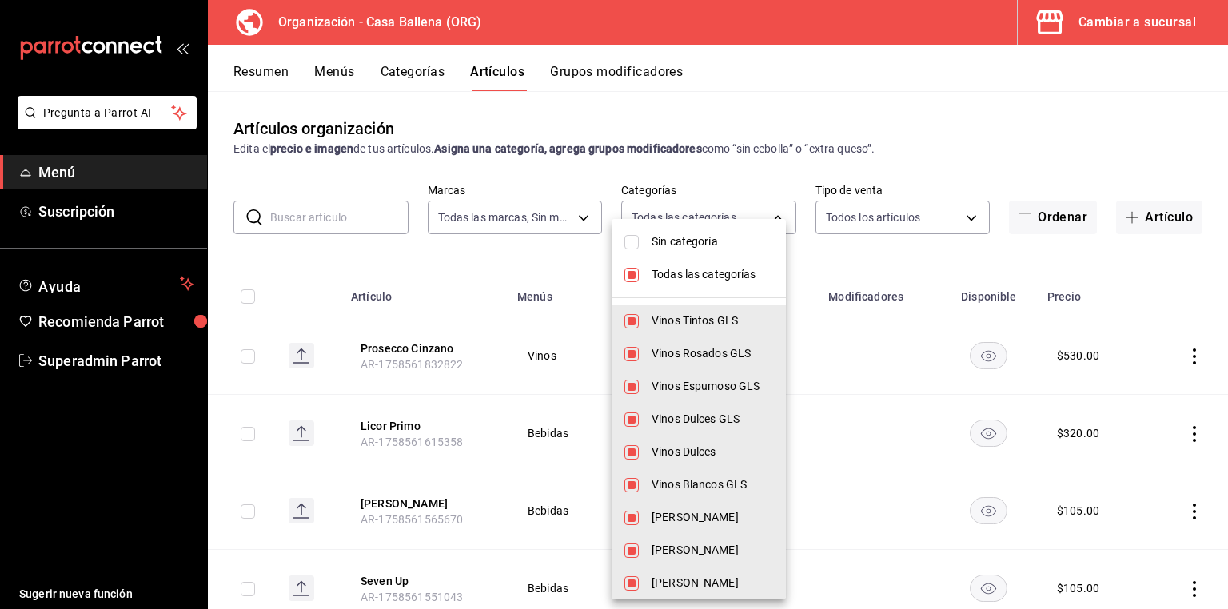
checkbox input "false"
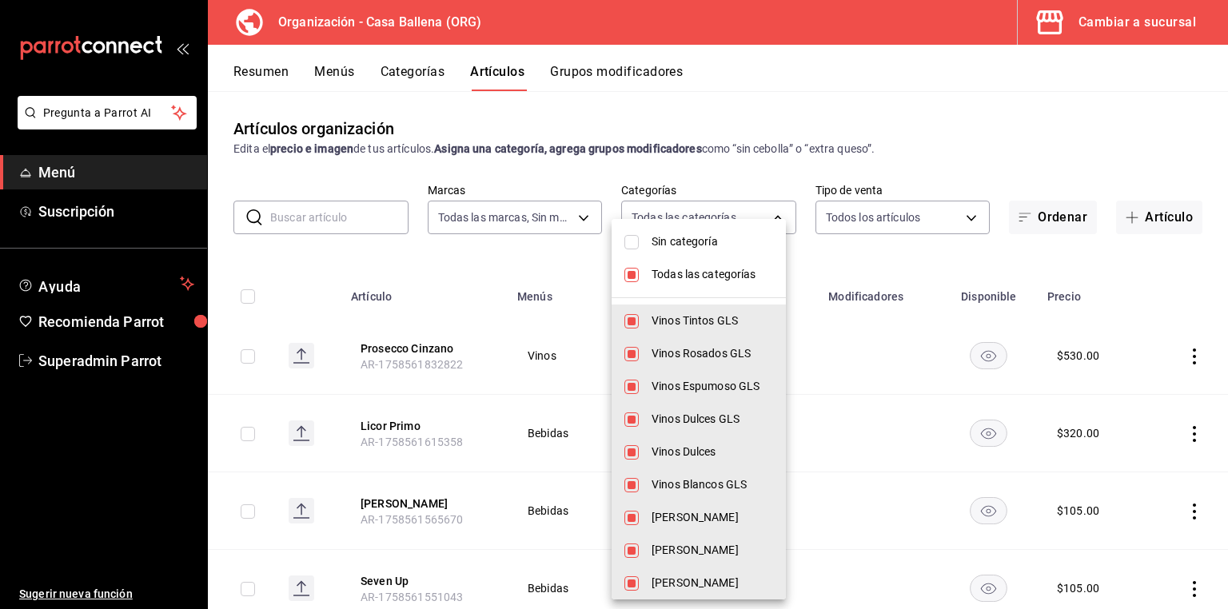
checkbox input "false"
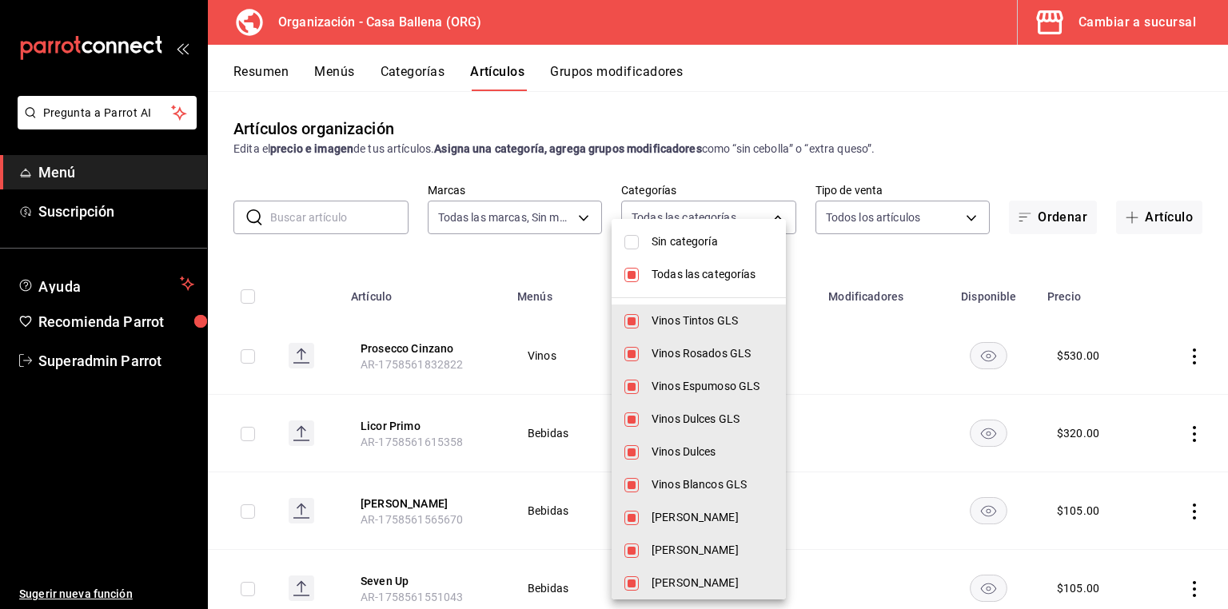
checkbox input "false"
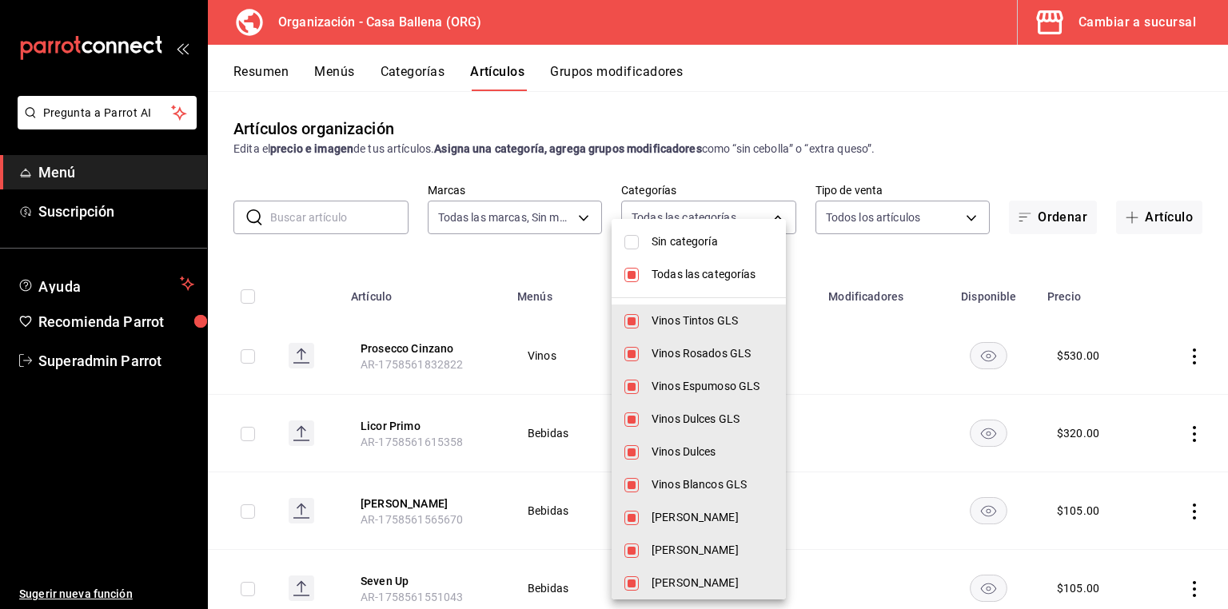
checkbox input "false"
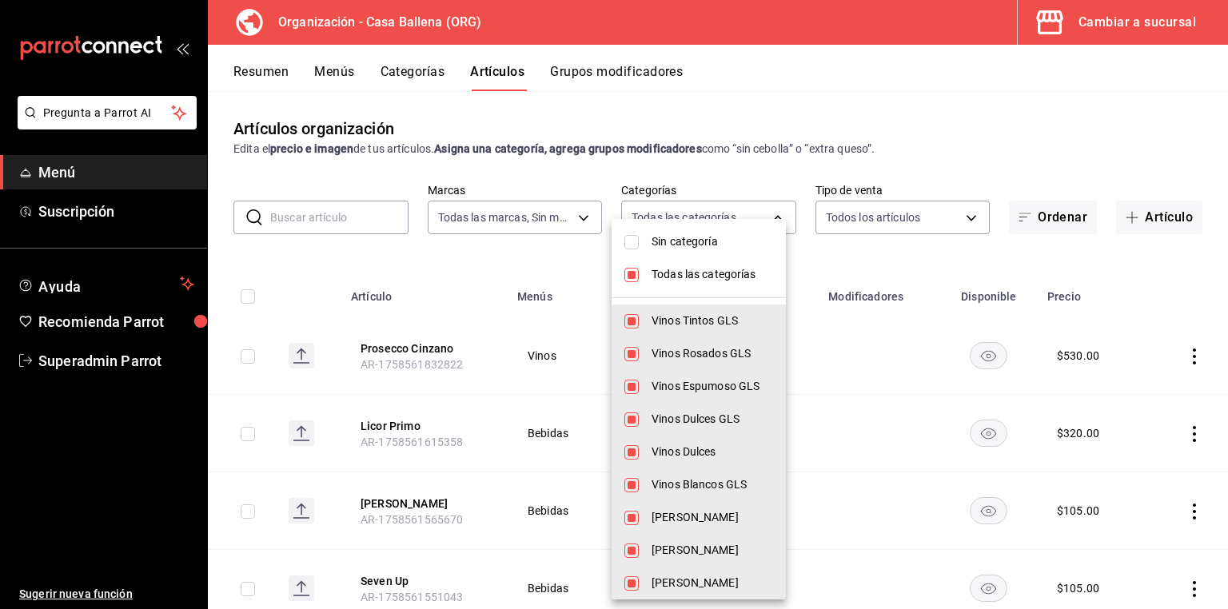
checkbox input "false"
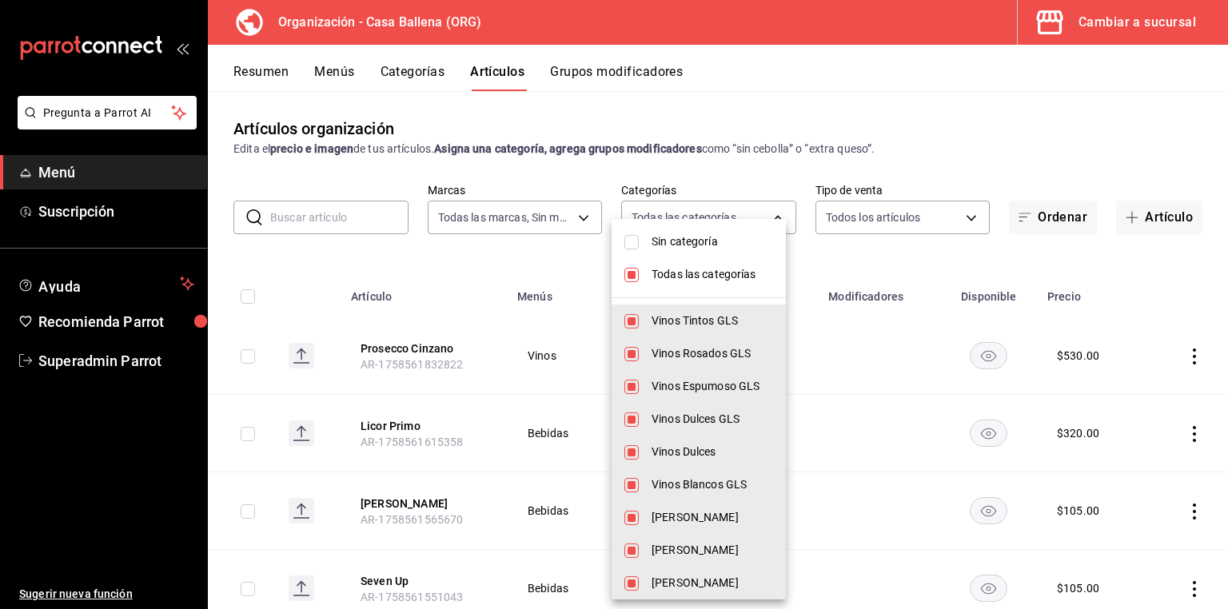
checkbox input "false"
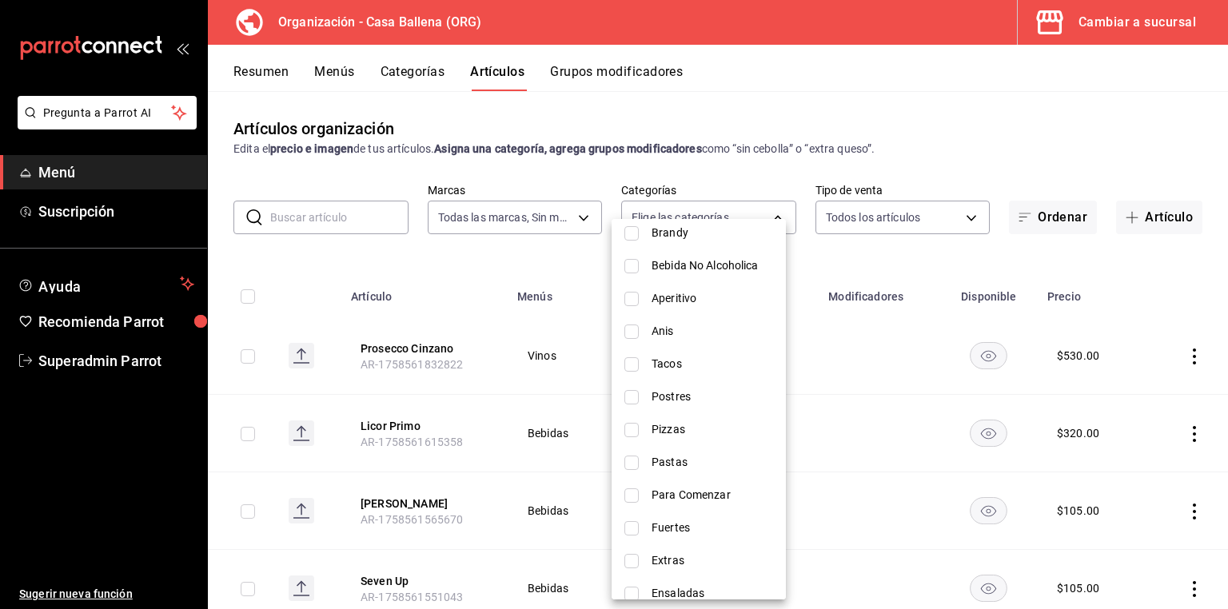
scroll to position [761, 0]
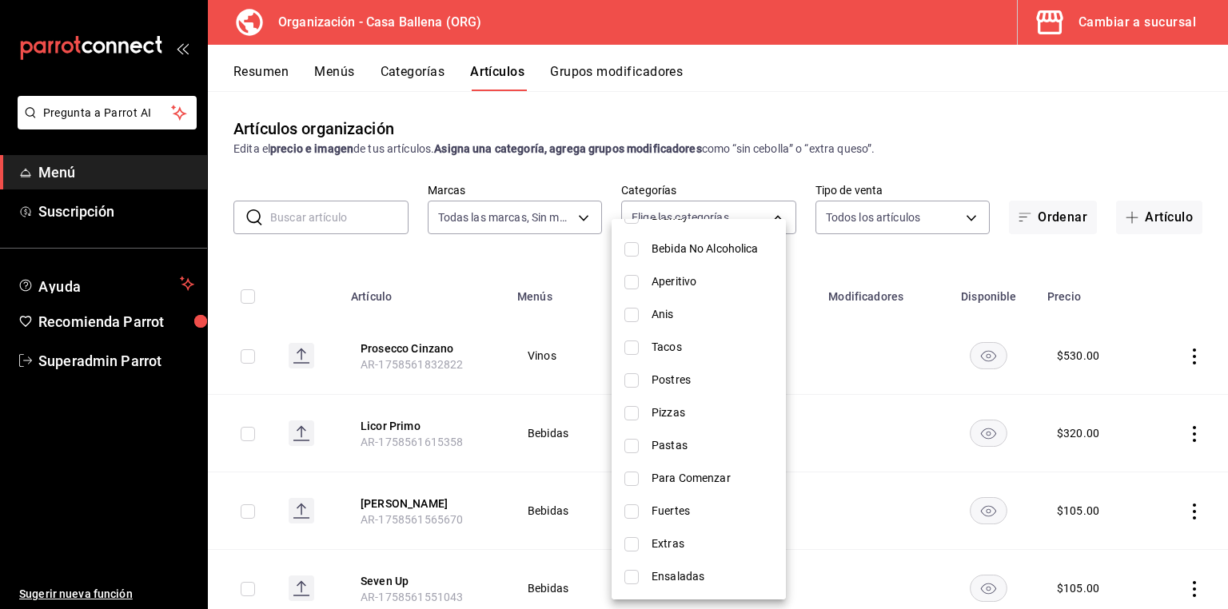
click at [633, 581] on input "checkbox" at bounding box center [632, 577] width 14 height 14
checkbox input "true"
type input "0787a00c-b881-4a07-a47c-06603eb0b623"
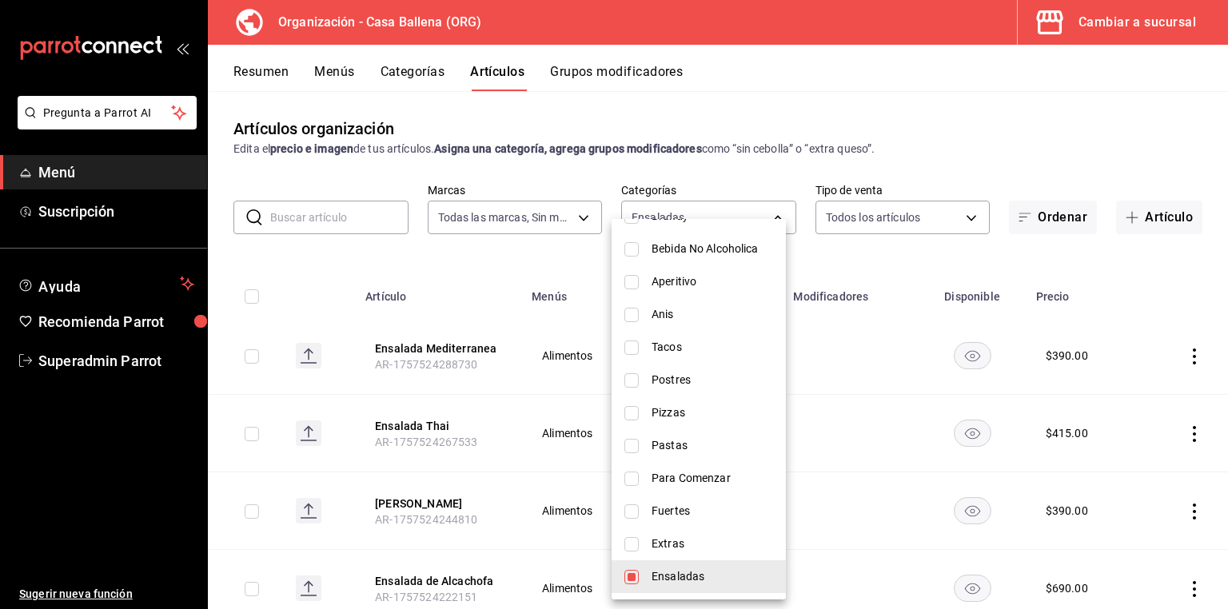
click at [634, 544] on input "checkbox" at bounding box center [632, 544] width 14 height 14
checkbox input "true"
type input "0787a00c-b881-4a07-a47c-06603eb0b623,e0e39306-5f2b-4fe0-91d5-4b82d5e06b51"
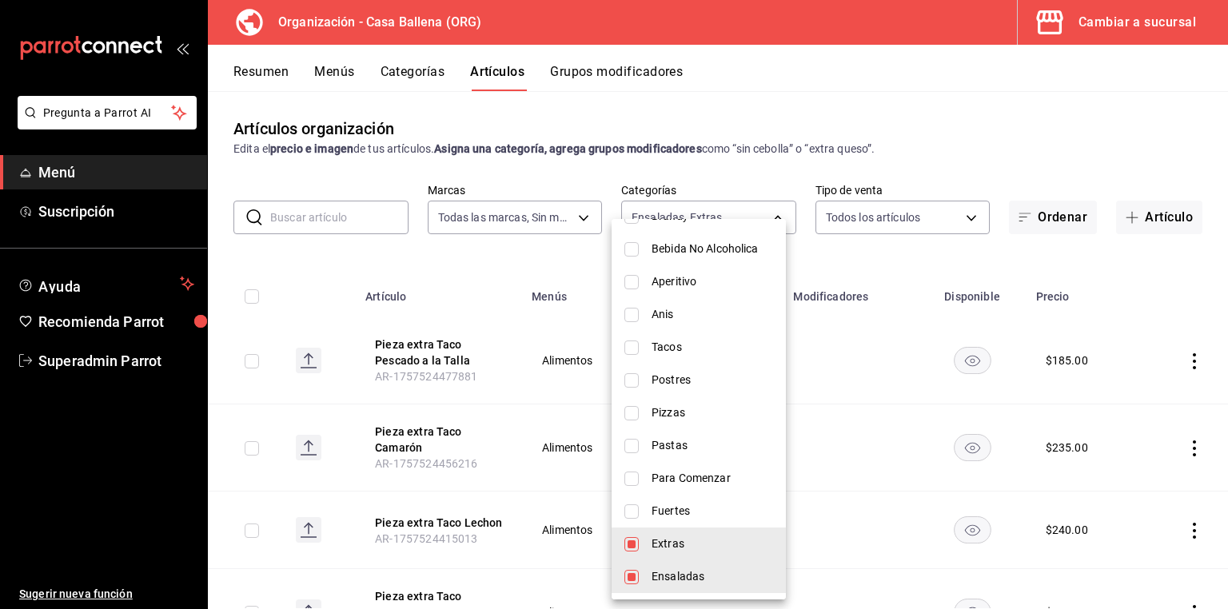
click at [634, 513] on input "checkbox" at bounding box center [632, 512] width 14 height 14
checkbox input "true"
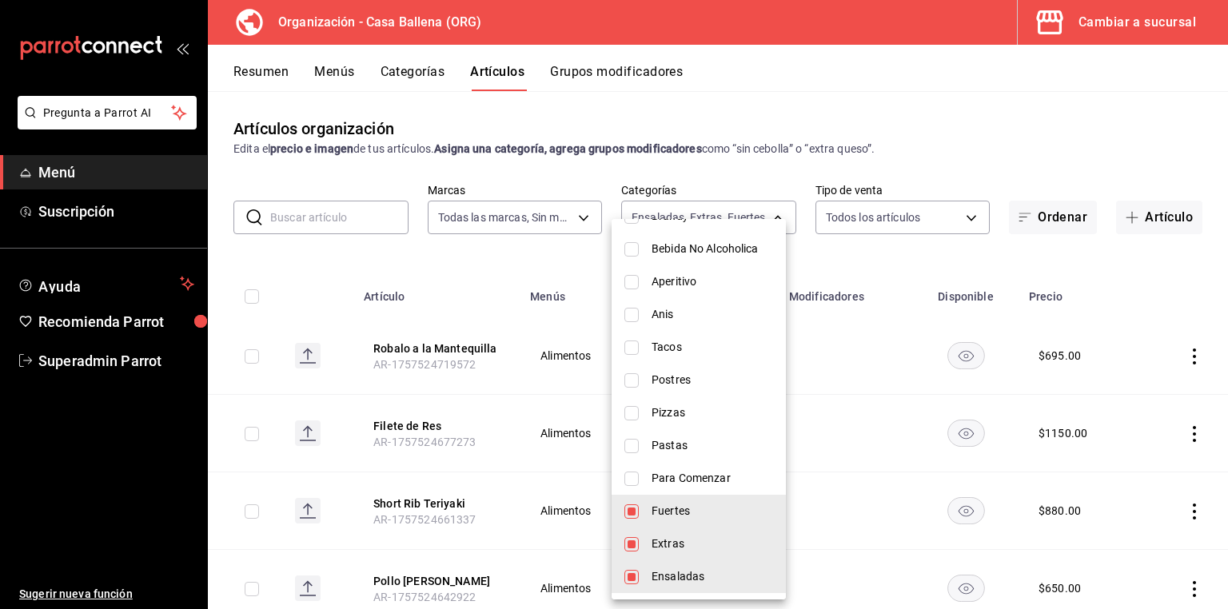
click at [639, 480] on li "Para Comenzar" at bounding box center [699, 478] width 174 height 33
type input "0787a00c-b881-4a07-a47c-06603eb0b623,e0e39306-5f2b-4fe0-91d5-4b82d5e06b51,171f3…"
checkbox input "true"
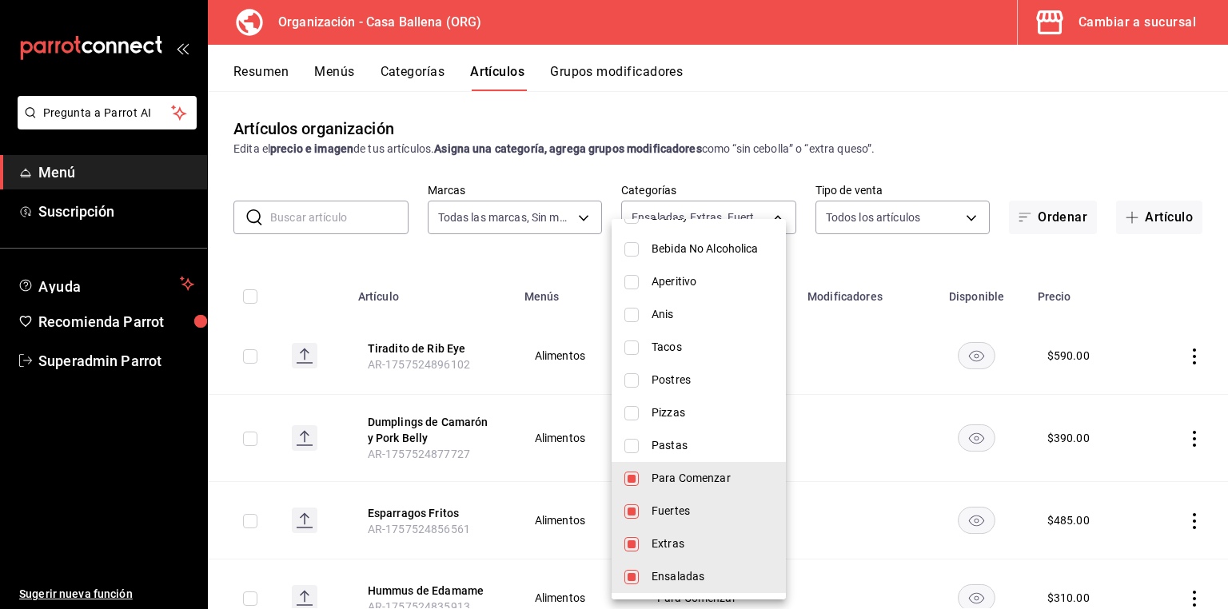
click at [641, 445] on li "Pastas" at bounding box center [699, 445] width 174 height 33
type input "0787a00c-b881-4a07-a47c-06603eb0b623,e0e39306-5f2b-4fe0-91d5-4b82d5e06b51,171f3…"
checkbox input "true"
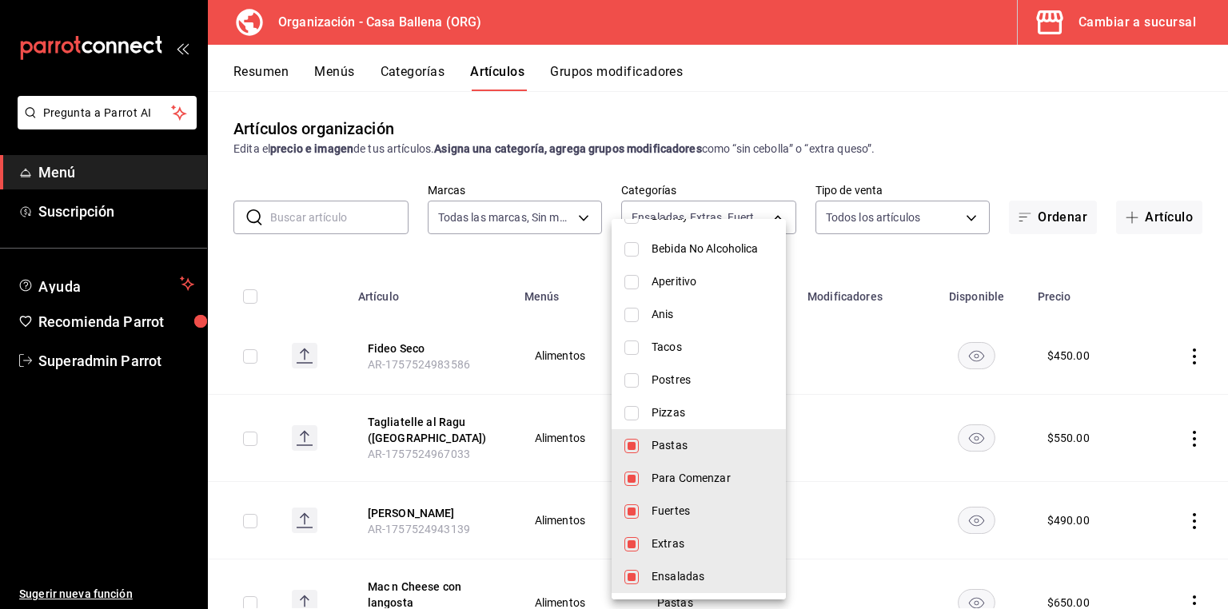
click at [633, 415] on input "checkbox" at bounding box center [632, 413] width 14 height 14
checkbox input "true"
type input "0787a00c-b881-4a07-a47c-06603eb0b623,e0e39306-5f2b-4fe0-91d5-4b82d5e06b51,171f3…"
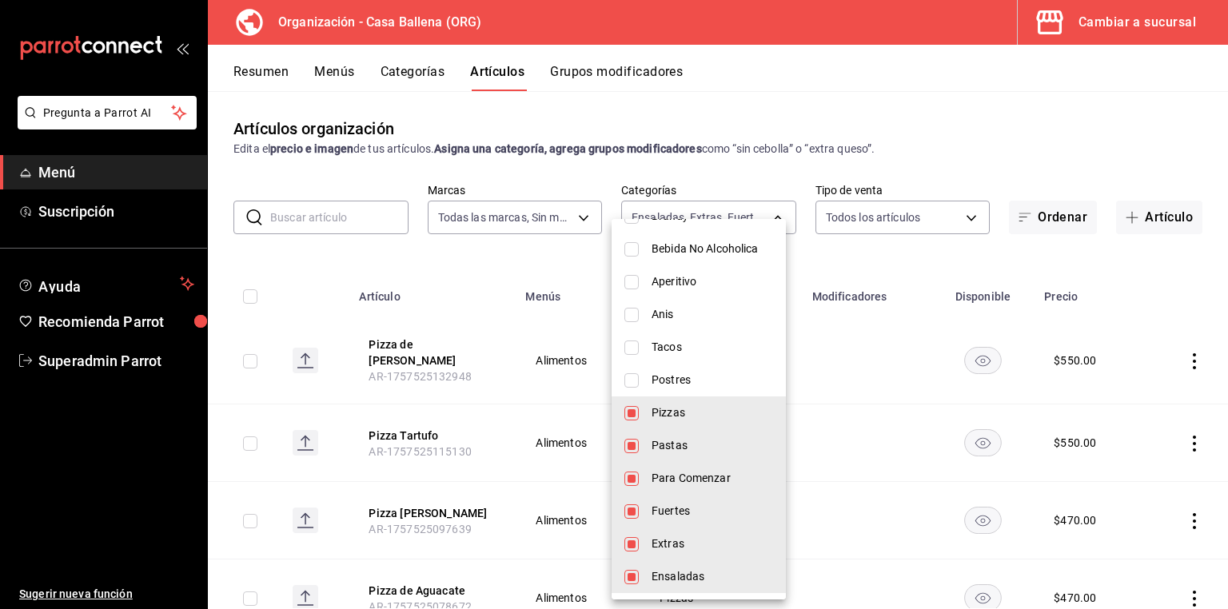
click at [637, 385] on input "checkbox" at bounding box center [632, 380] width 14 height 14
checkbox input "true"
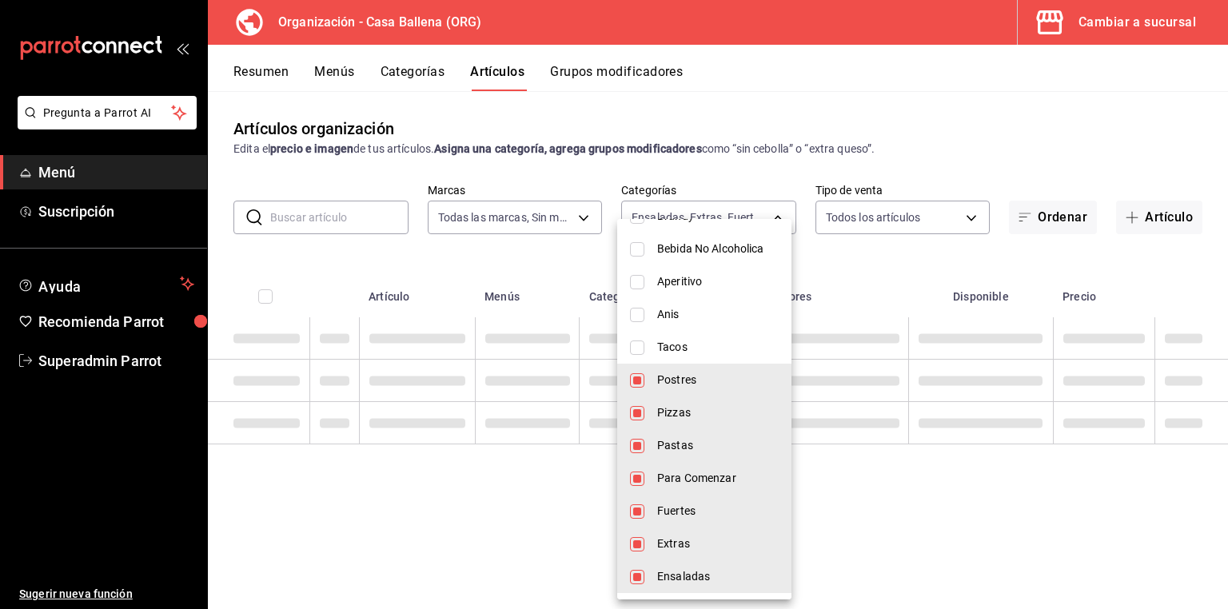
click at [641, 340] on li "Tacos" at bounding box center [704, 347] width 174 height 33
type input "0787a00c-b881-4a07-a47c-06603eb0b623,e0e39306-5f2b-4fe0-91d5-4b82d5e06b51,171f3…"
checkbox input "true"
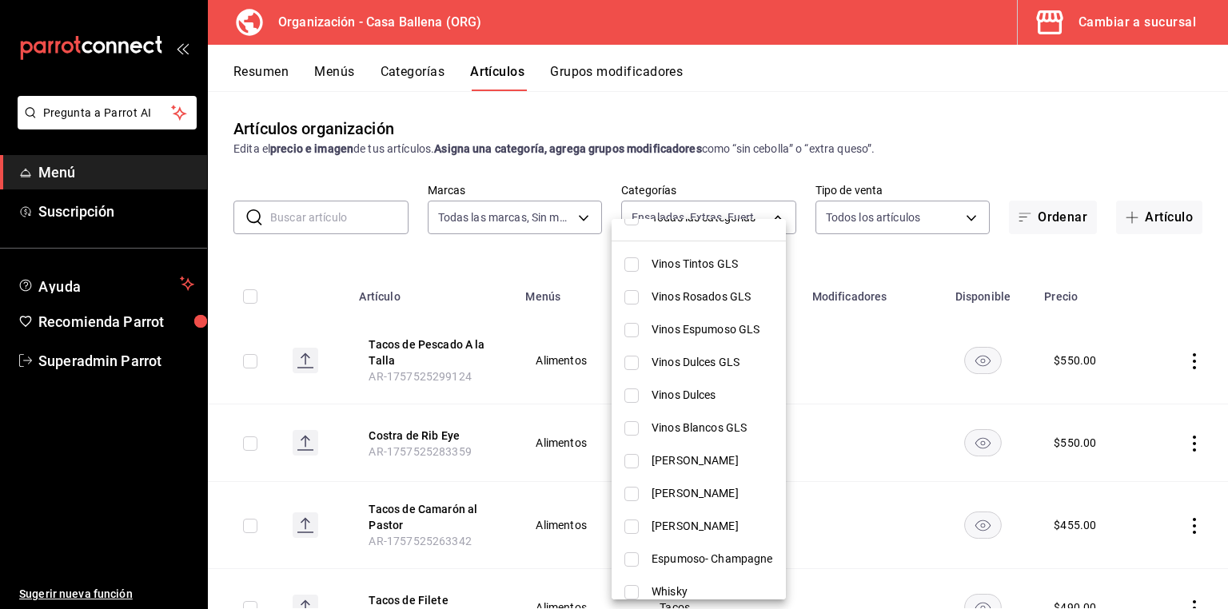
scroll to position [0, 0]
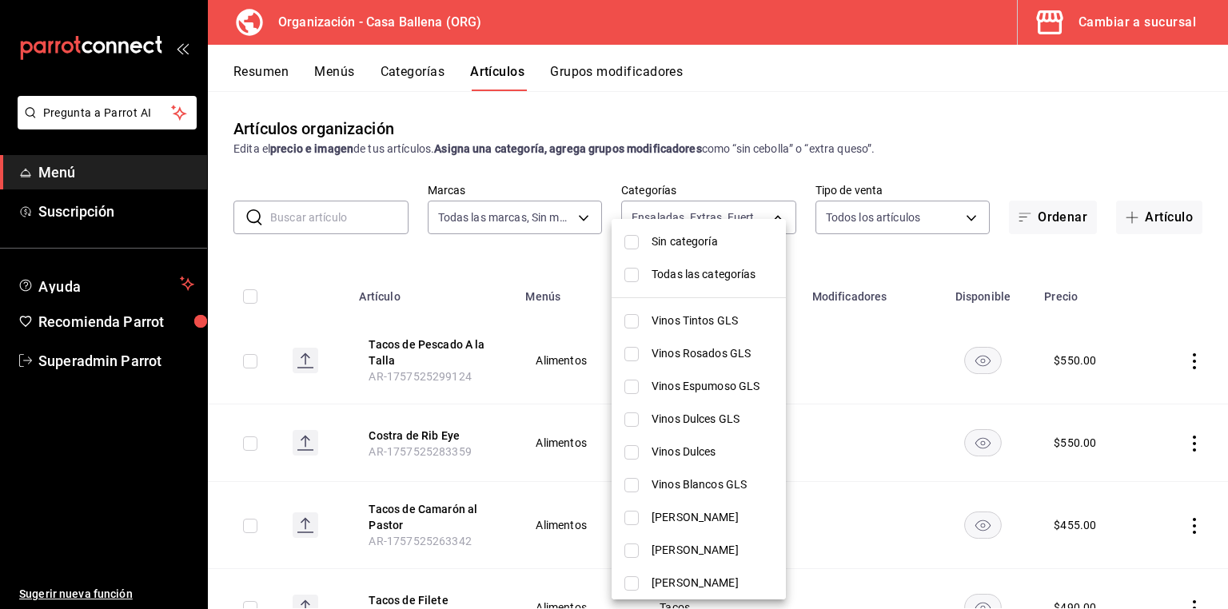
click at [646, 131] on div at bounding box center [614, 304] width 1228 height 609
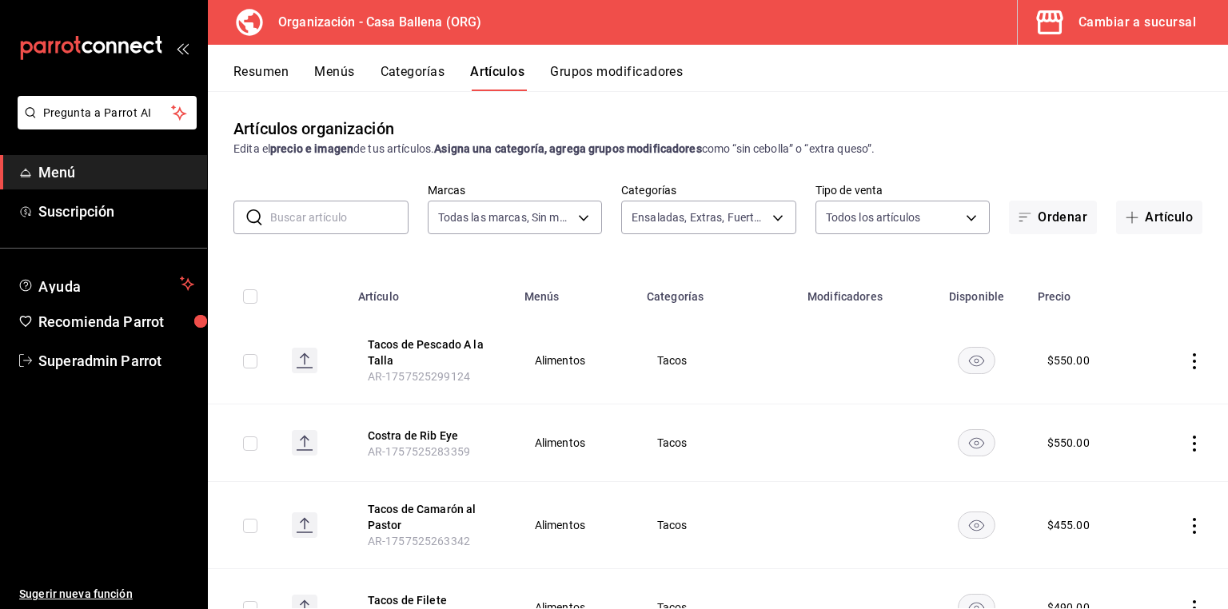
click at [332, 70] on button "Menús" at bounding box center [334, 77] width 40 height 27
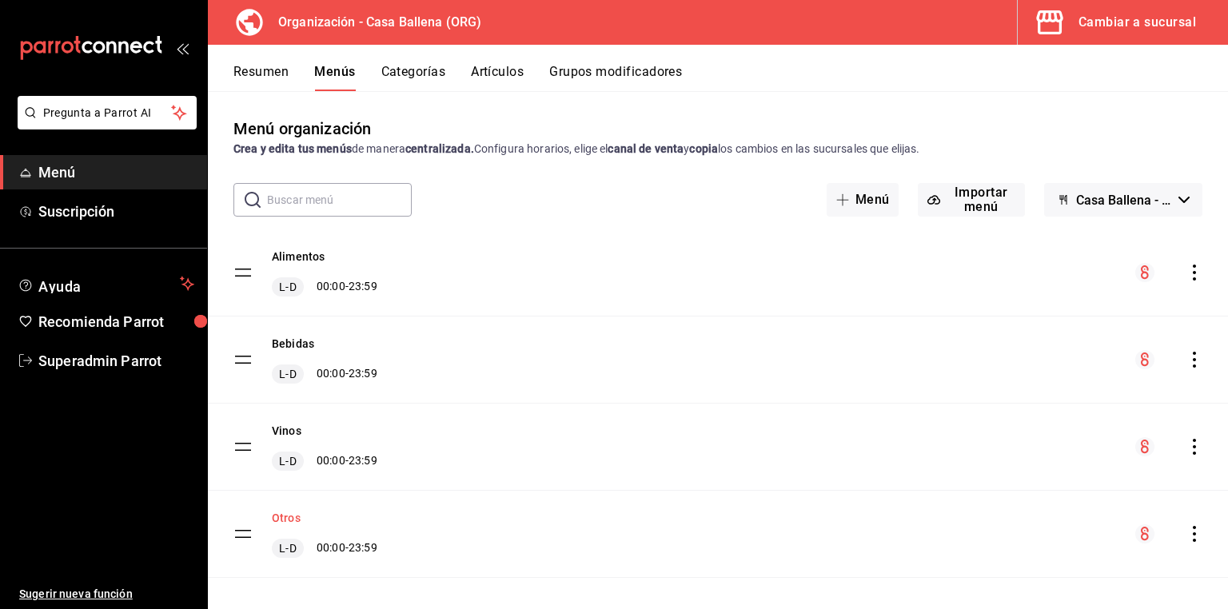
click at [293, 518] on button "Otros" at bounding box center [286, 518] width 29 height 16
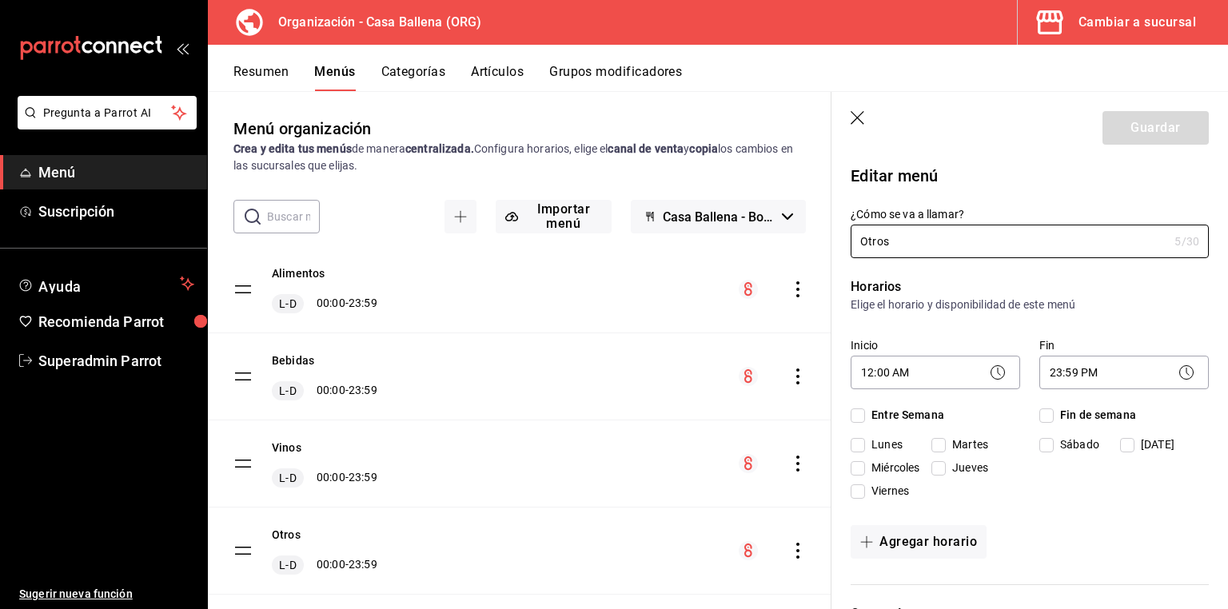
checkbox input "true"
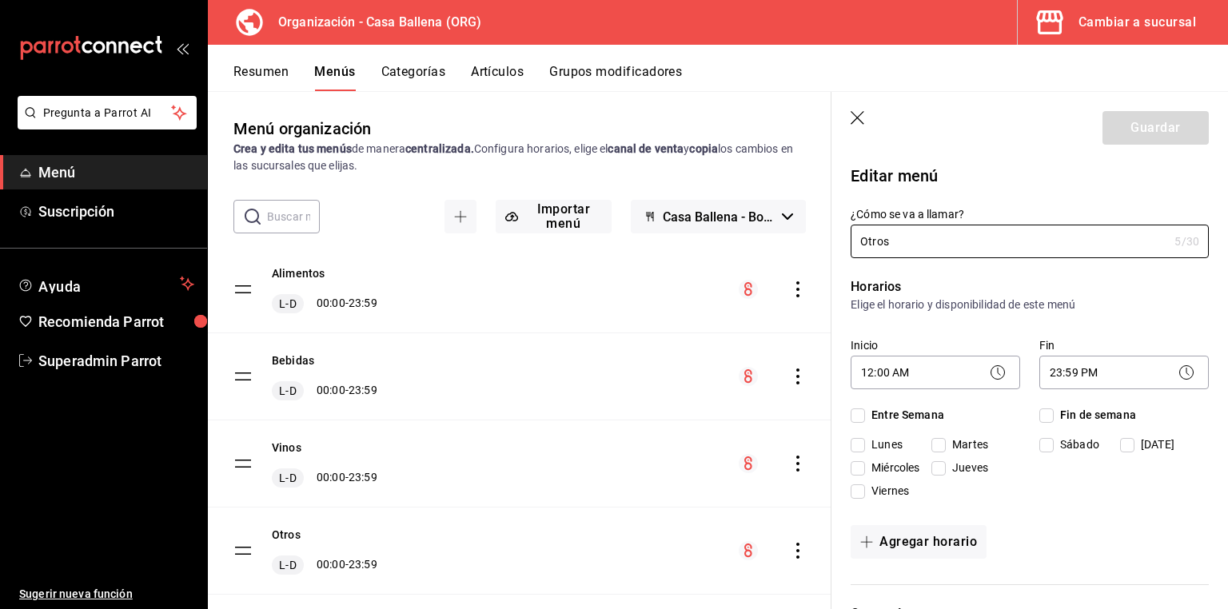
checkbox input "true"
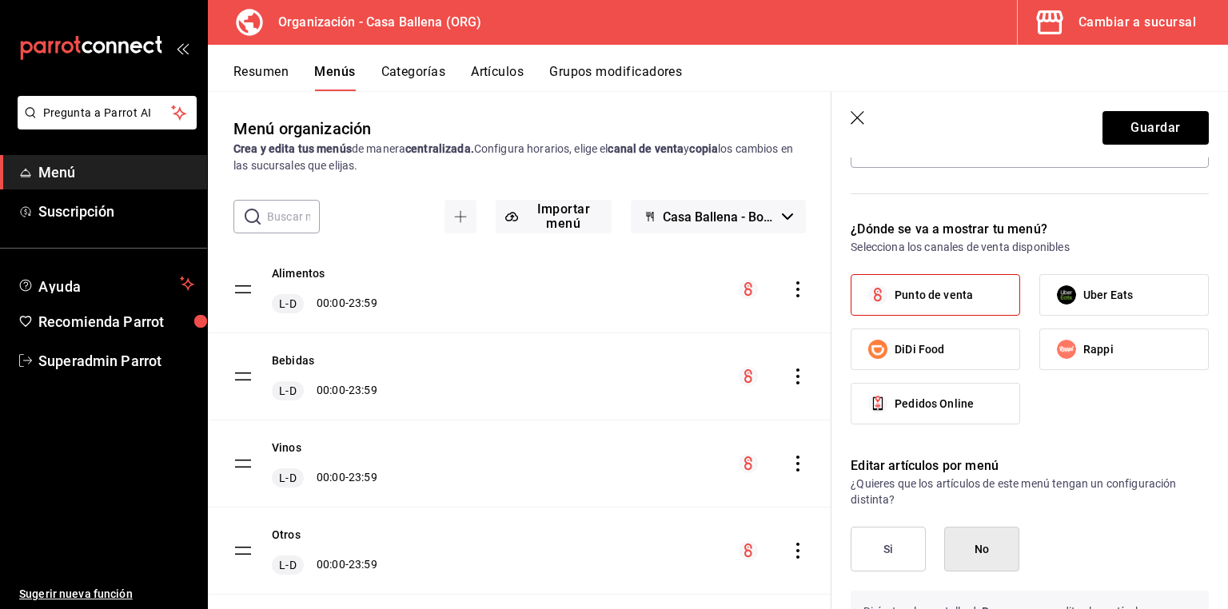
scroll to position [256, 0]
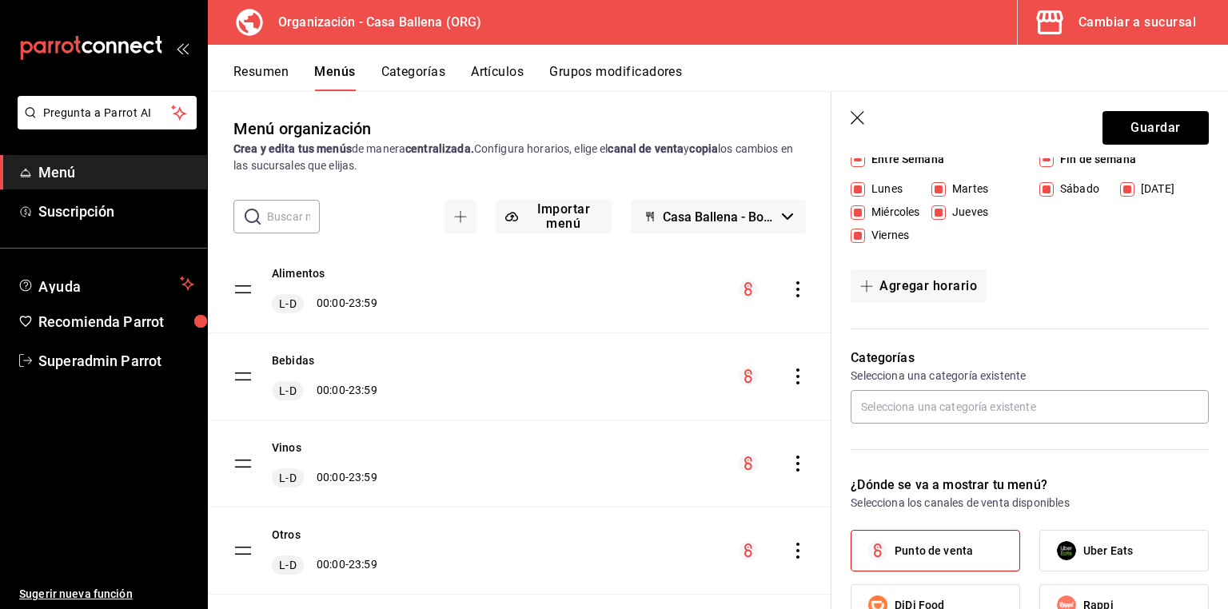
click at [855, 119] on icon "button" at bounding box center [858, 118] width 14 height 14
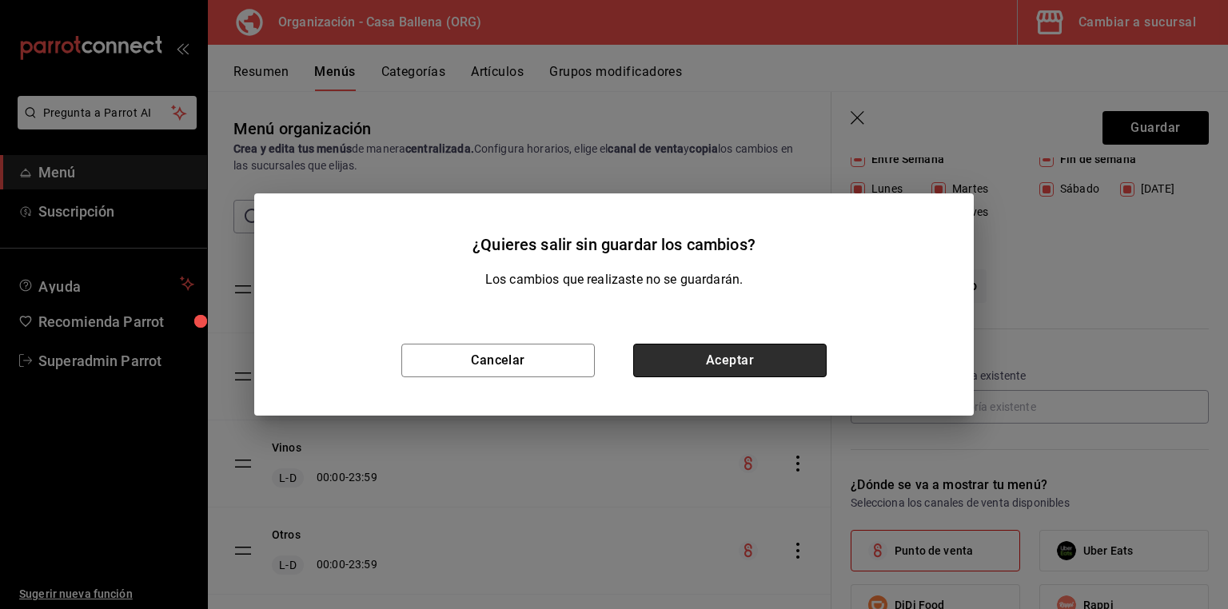
click at [773, 369] on button "Aceptar" at bounding box center [730, 361] width 194 height 34
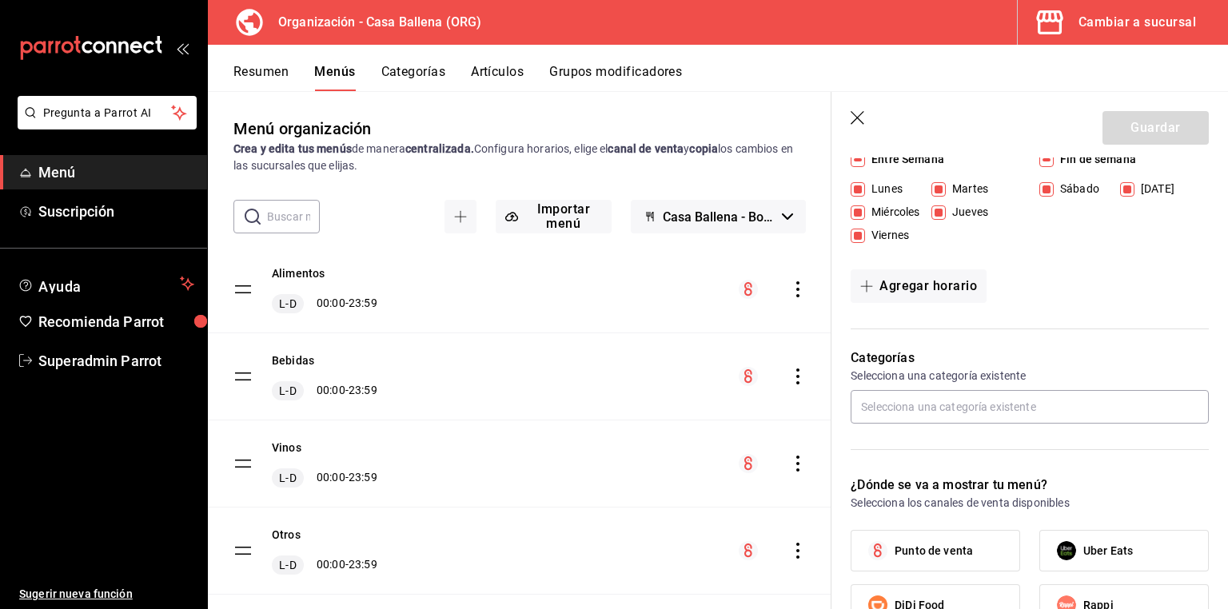
checkbox input "false"
type input "1758667285407"
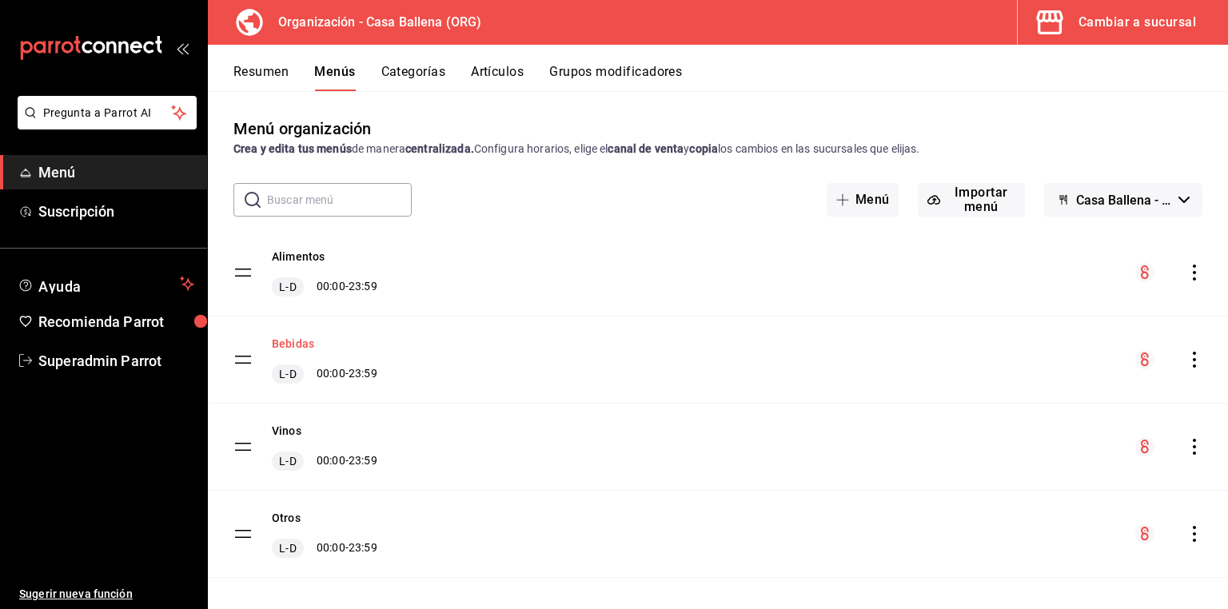
click at [294, 349] on button "Bebidas" at bounding box center [293, 344] width 42 height 16
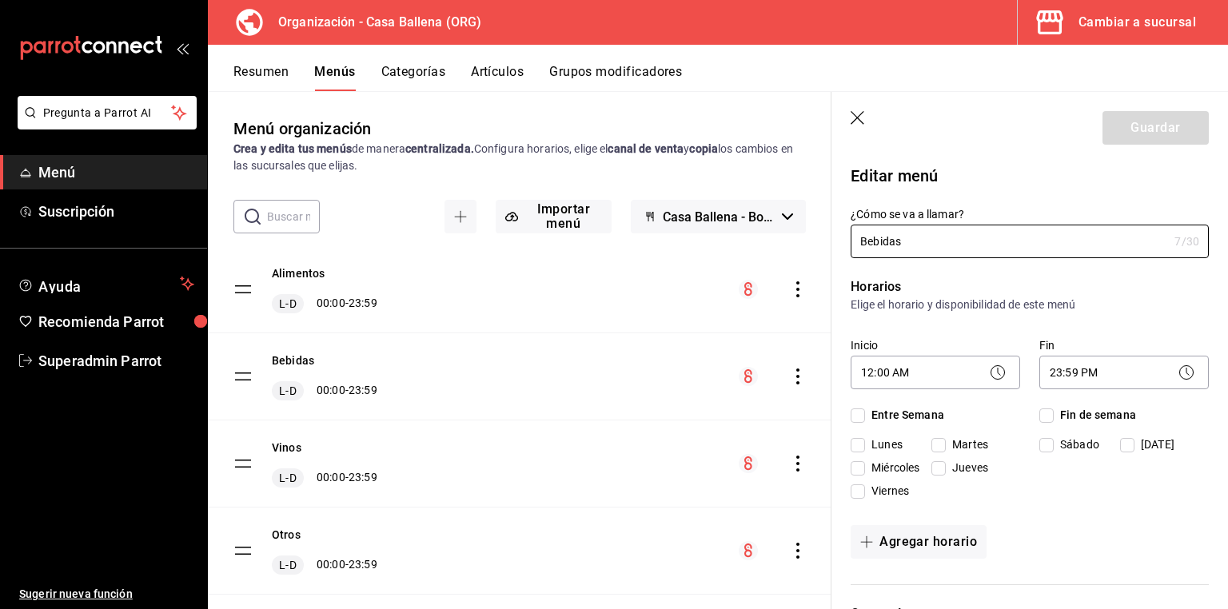
checkbox input "true"
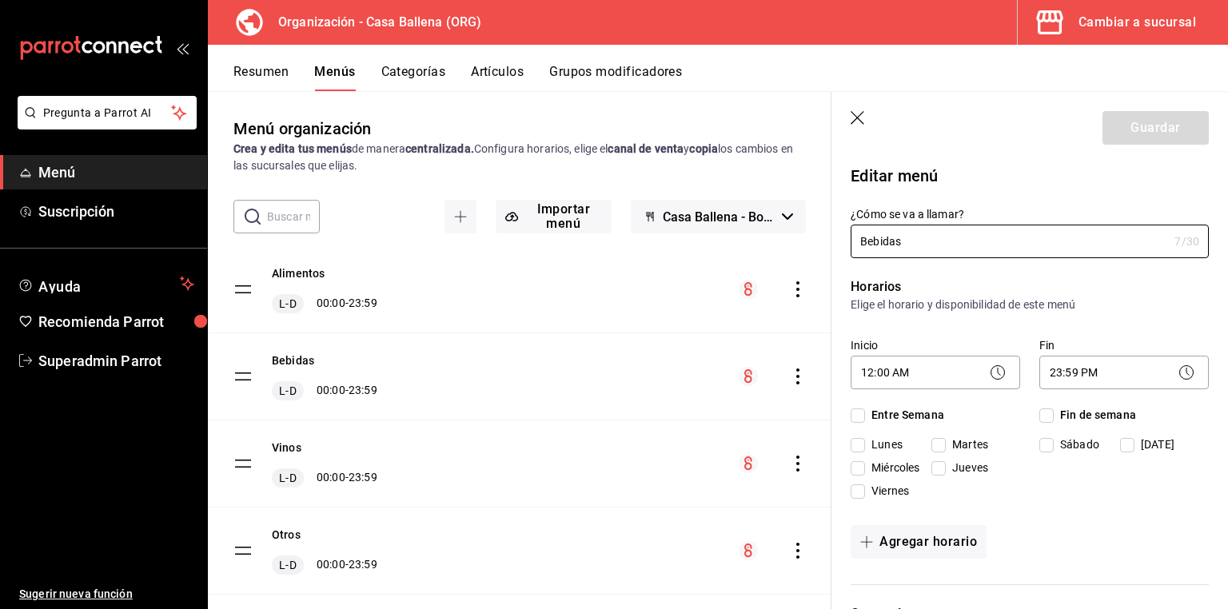
checkbox input "true"
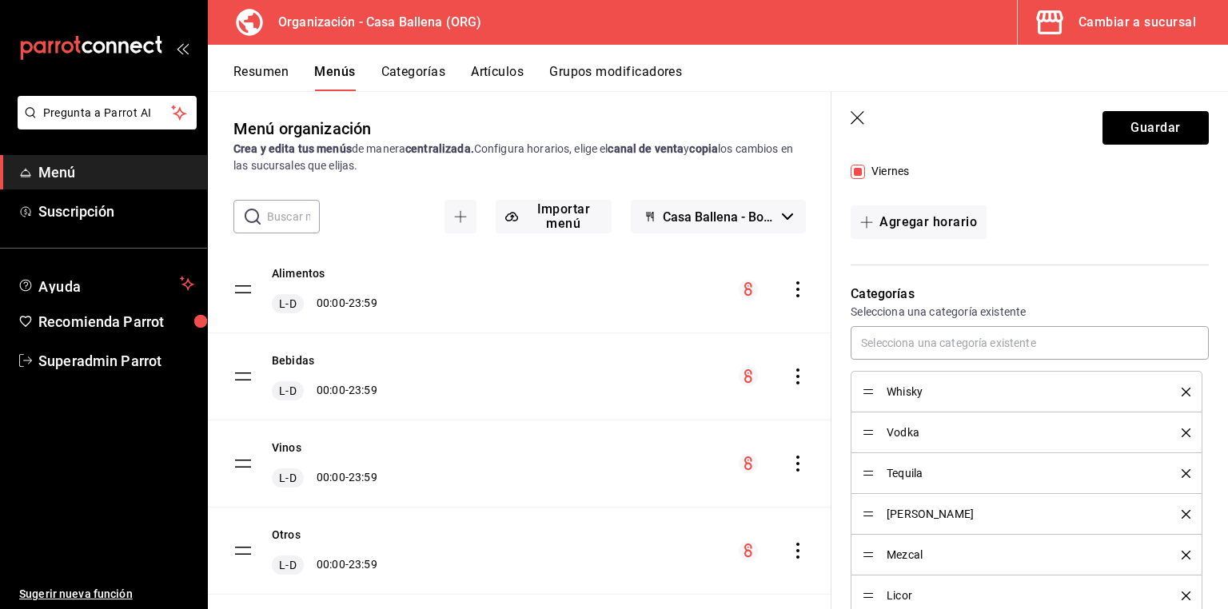
scroll to position [448, 0]
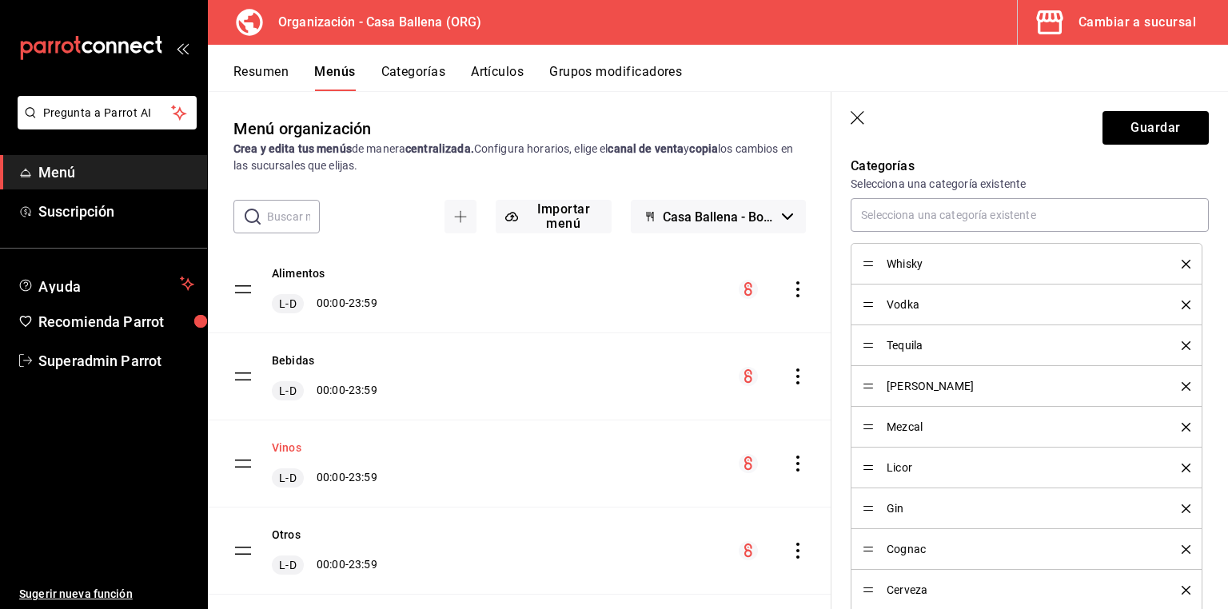
click at [284, 441] on button "Vinos" at bounding box center [287, 448] width 30 height 16
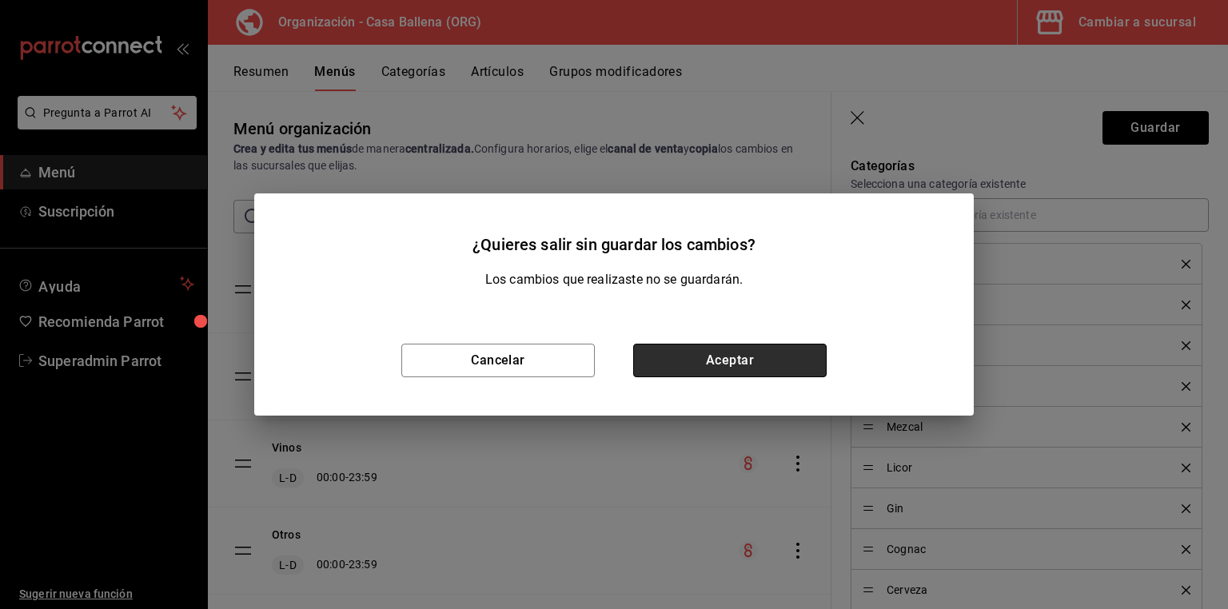
click at [764, 362] on button "Aceptar" at bounding box center [730, 361] width 194 height 34
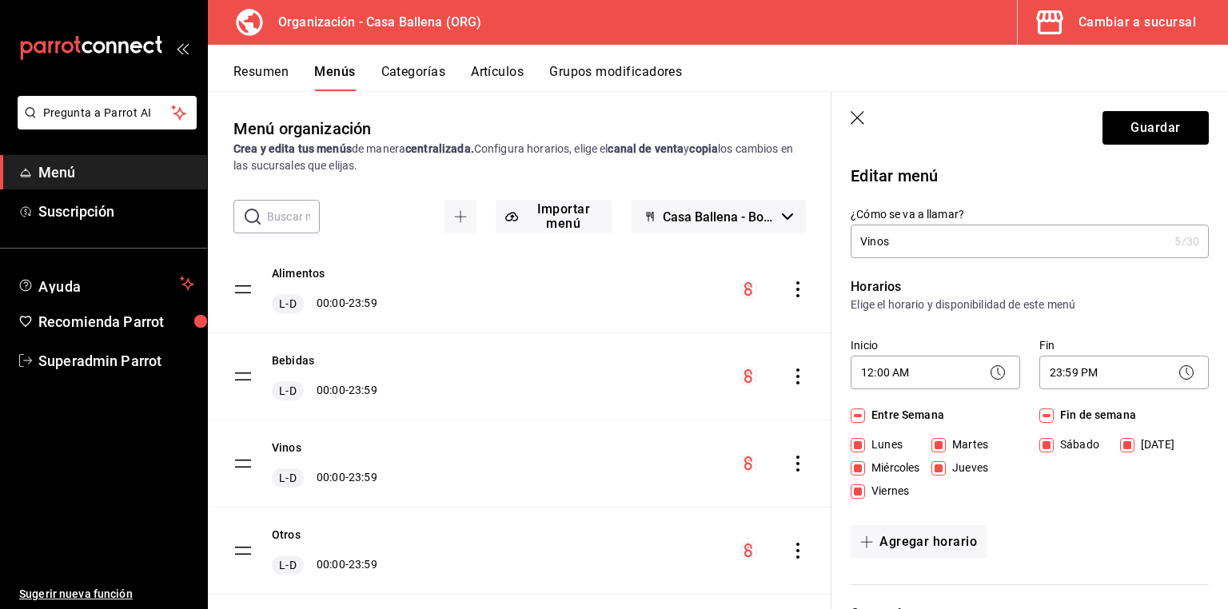
click at [858, 122] on icon "button" at bounding box center [859, 119] width 16 height 16
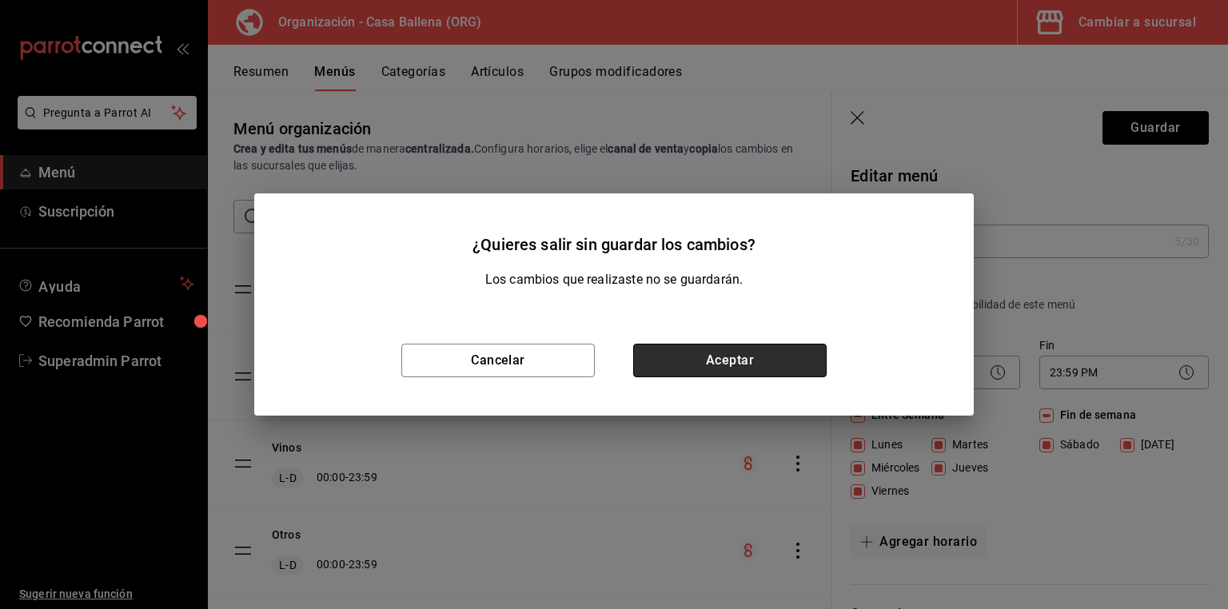
click at [690, 356] on button "Aceptar" at bounding box center [730, 361] width 194 height 34
checkbox input "false"
type input "1758667301557"
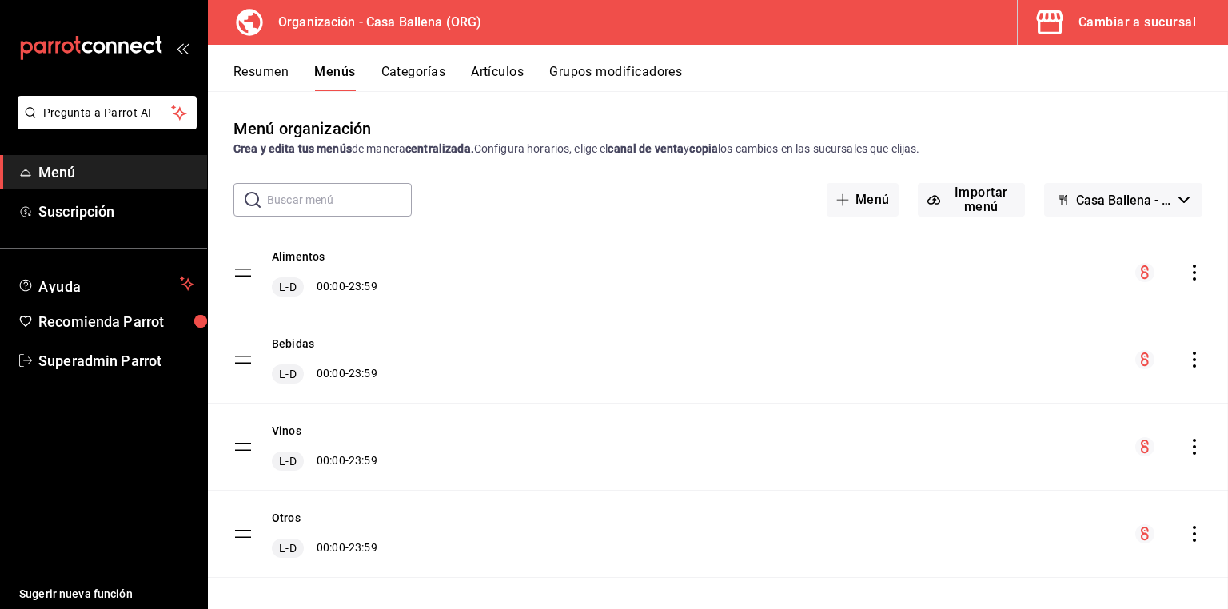
checkbox input "false"
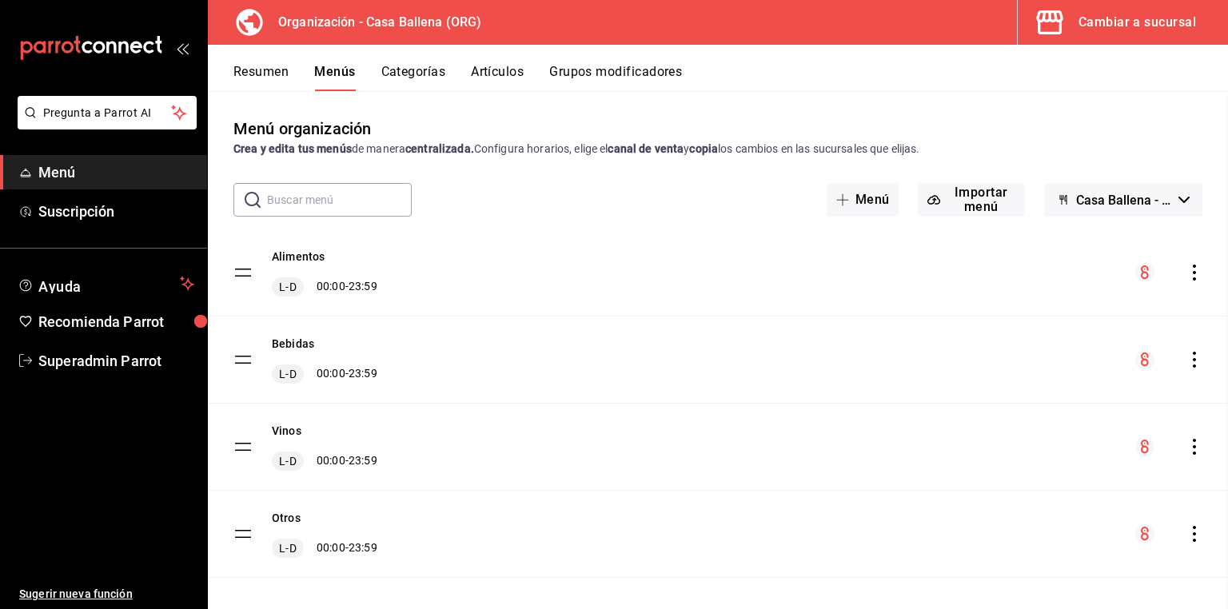
checkbox input "false"
click at [594, 76] on button "Grupos modificadores" at bounding box center [615, 77] width 133 height 27
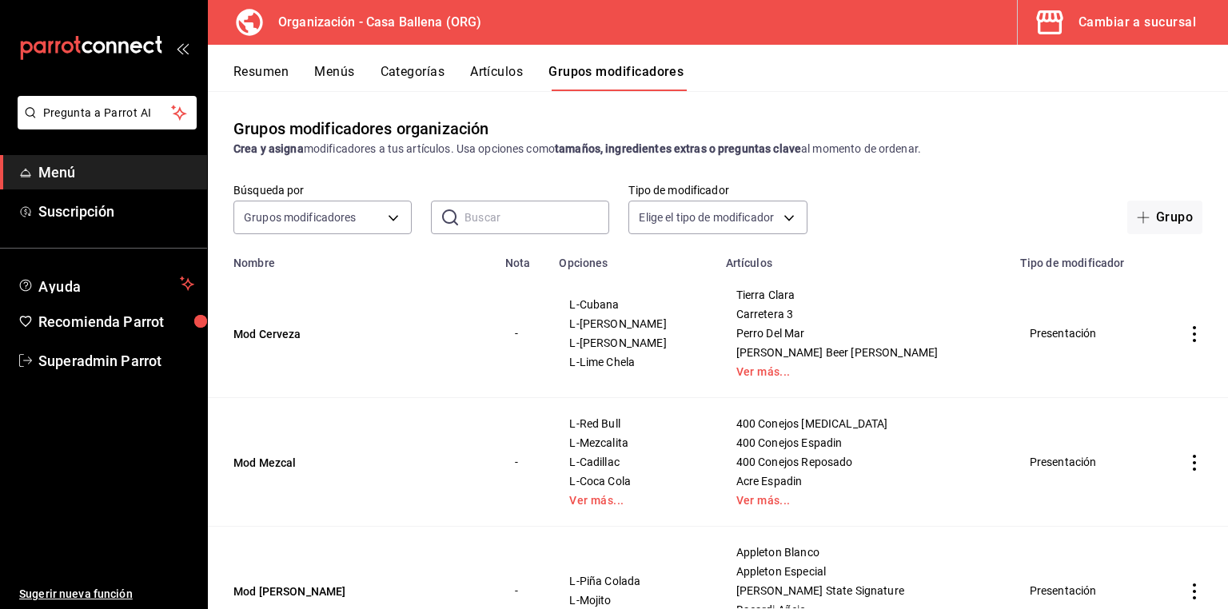
scroll to position [64, 0]
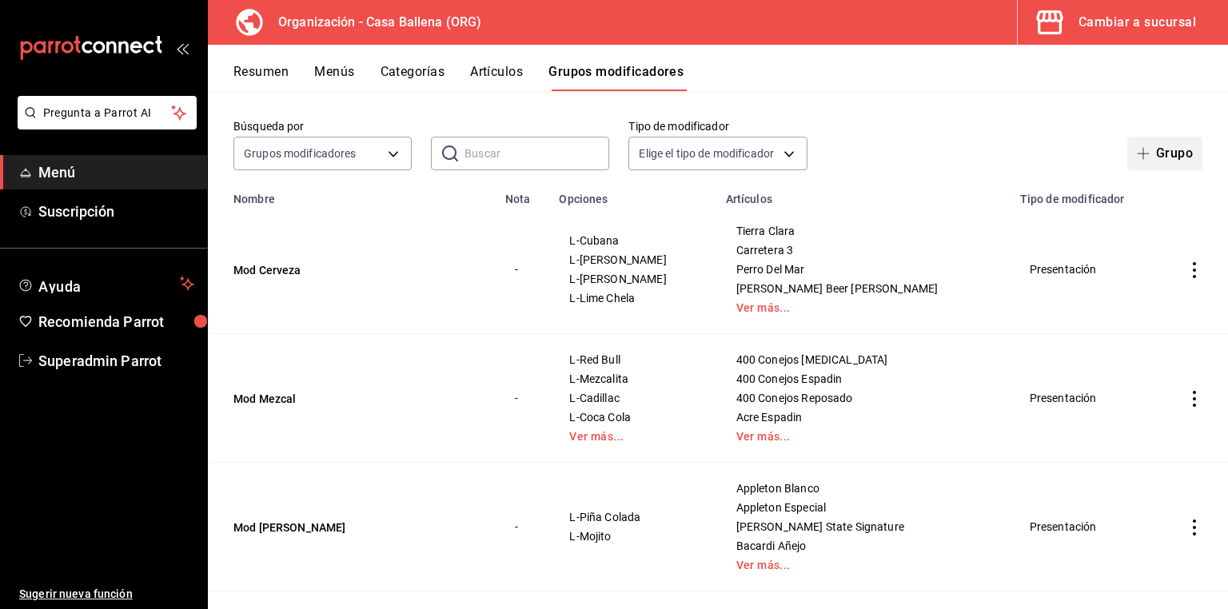
click at [1174, 150] on button "Grupo" at bounding box center [1165, 154] width 75 height 34
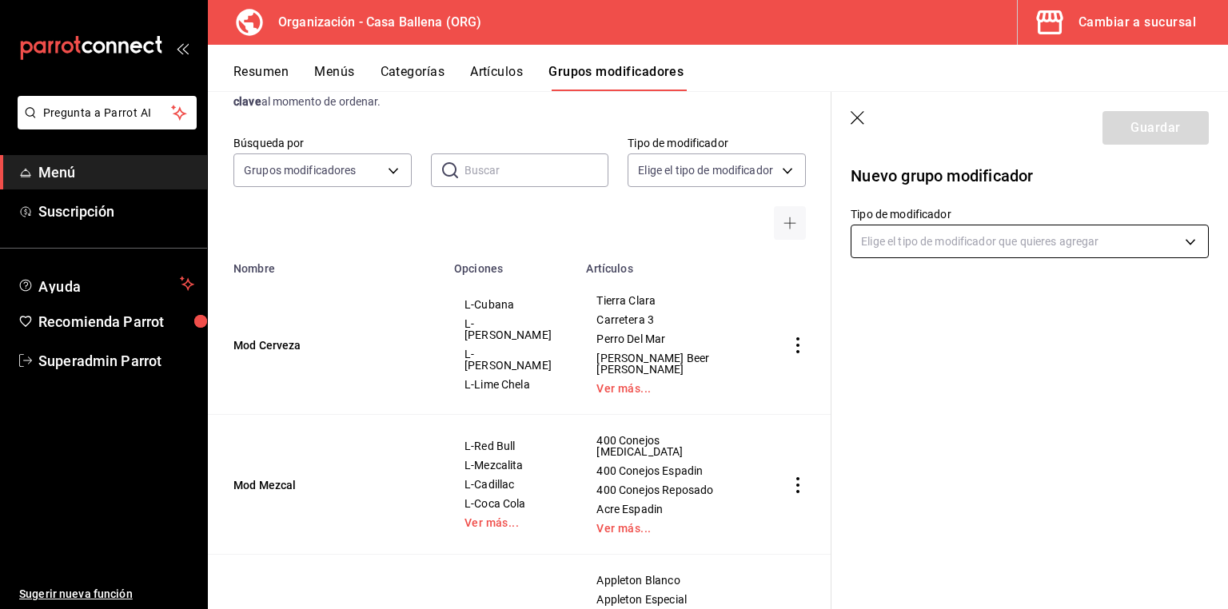
click at [1043, 238] on body "Pregunta a Parrot AI Menú Suscripción Ayuda Recomienda Parrot Superadmin Parrot…" at bounding box center [614, 304] width 1228 height 609
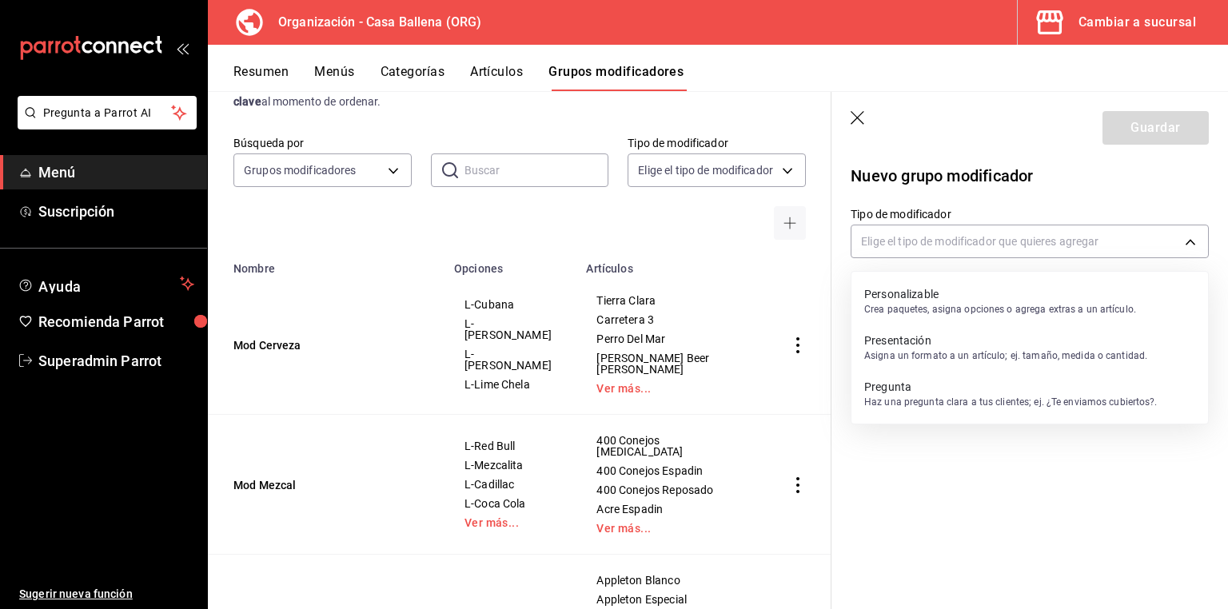
click at [921, 355] on p "Asigna un formato a un artículo; ej. tamaño, medida o cantidad." at bounding box center [1005, 356] width 283 height 14
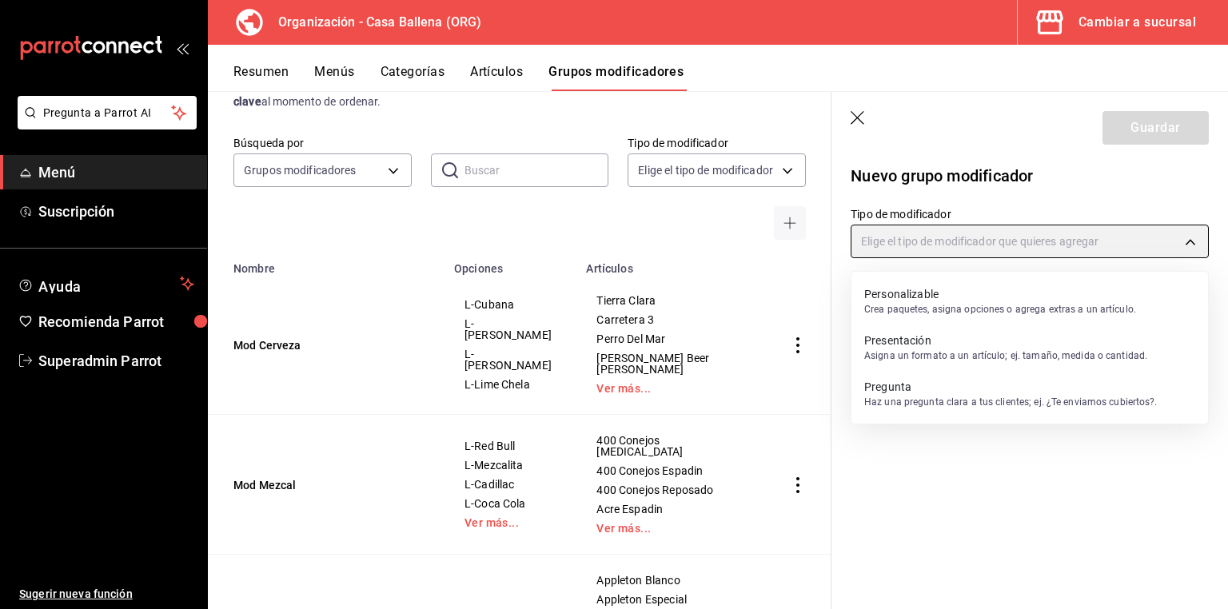
type input "PRESENTATION"
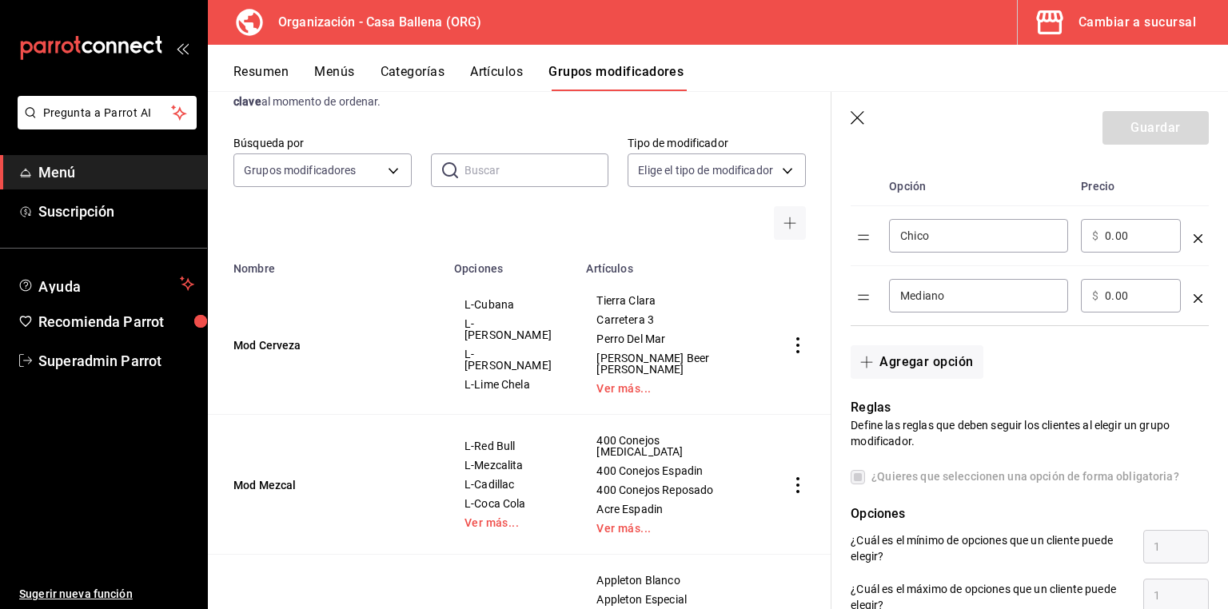
scroll to position [256, 0]
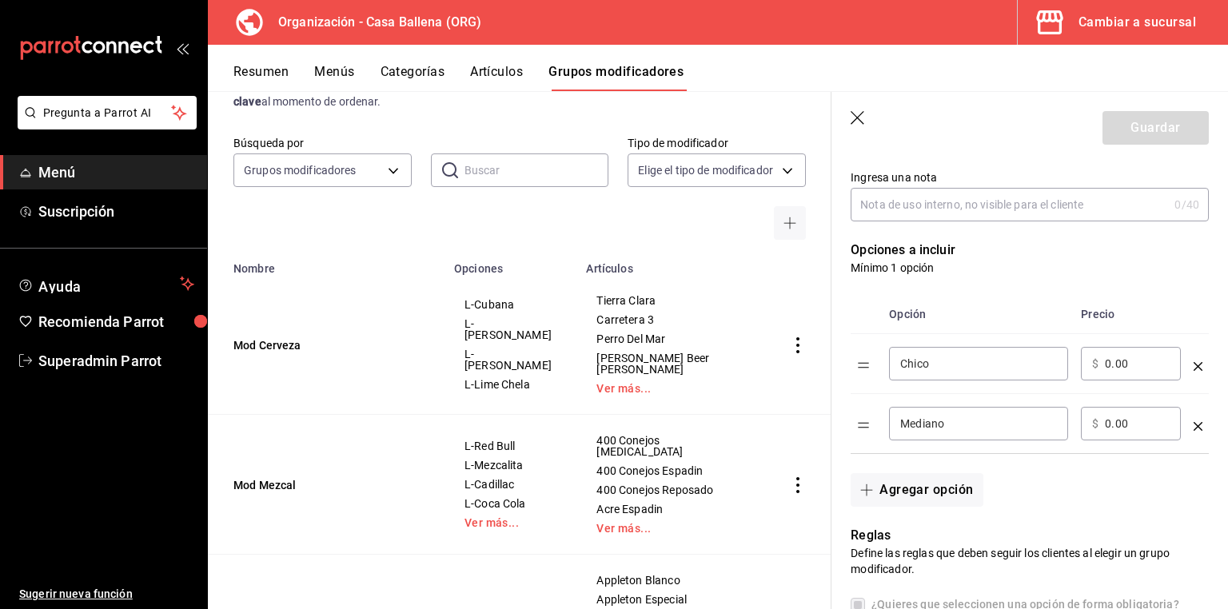
click at [860, 115] on icon "button" at bounding box center [858, 118] width 14 height 14
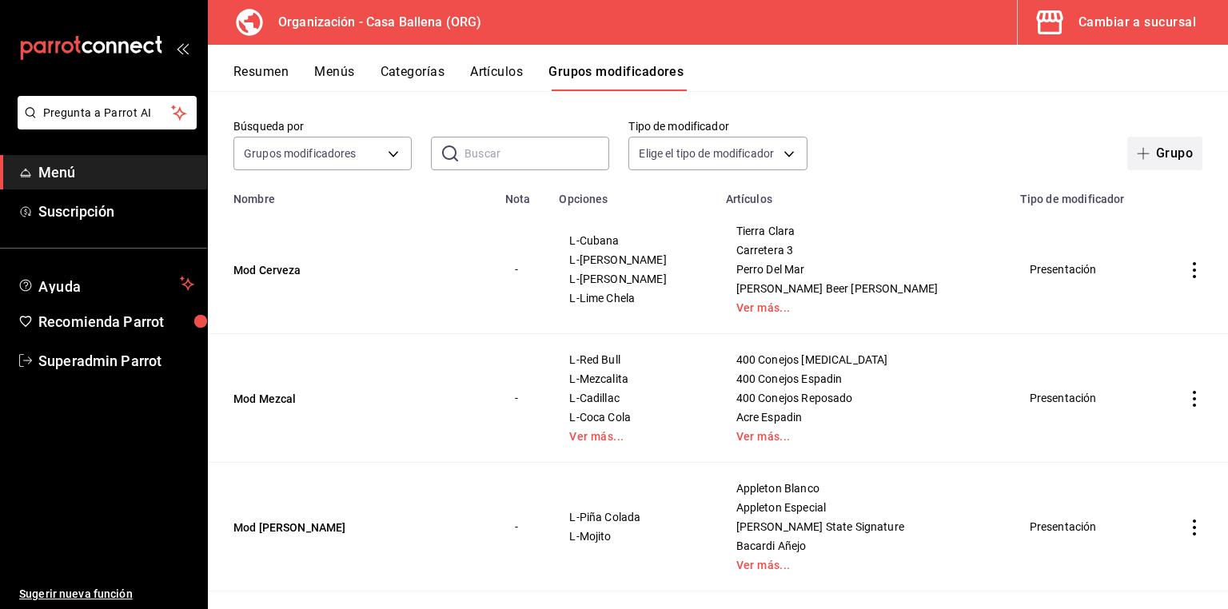
click at [1186, 155] on button "Grupo" at bounding box center [1165, 154] width 75 height 34
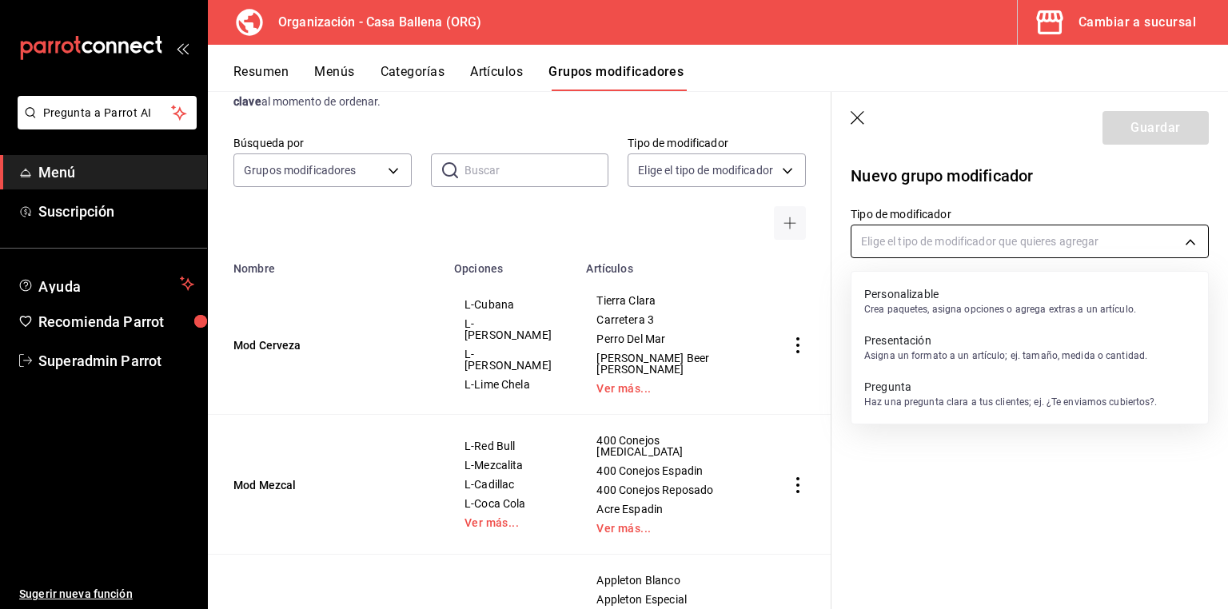
click at [979, 238] on body "Pregunta a Parrot AI Menú Suscripción Ayuda Recomienda Parrot Superadmin Parrot…" at bounding box center [614, 304] width 1228 height 609
click at [911, 301] on p "Personalizable" at bounding box center [1000, 294] width 272 height 16
type input "CUSTOMIZABLE"
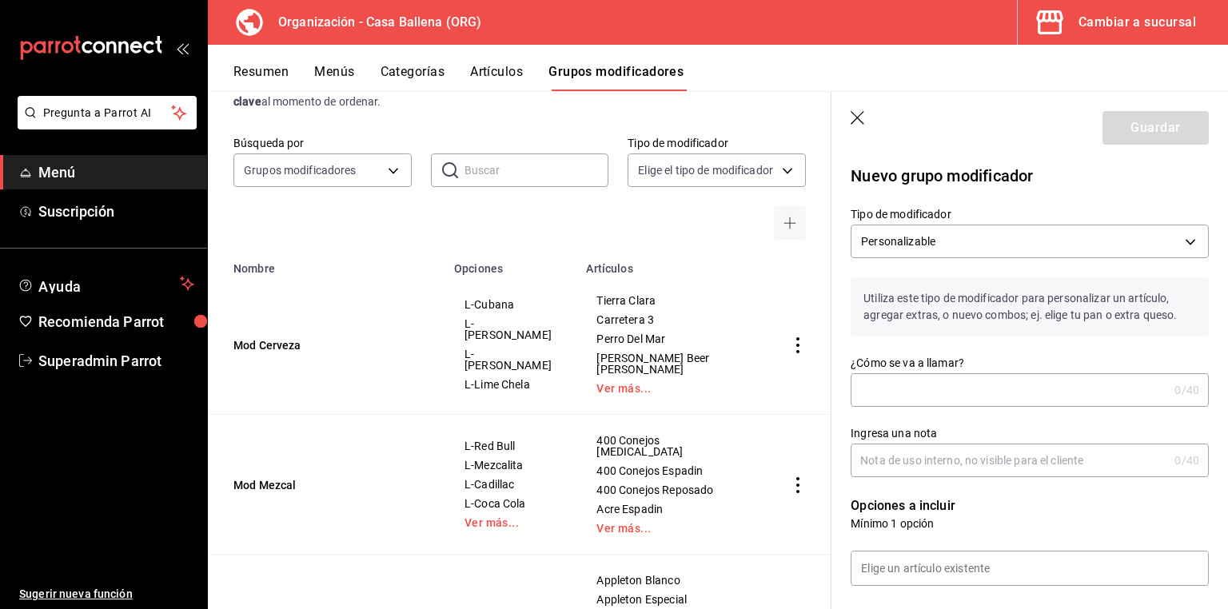
click at [863, 118] on icon "button" at bounding box center [859, 119] width 16 height 16
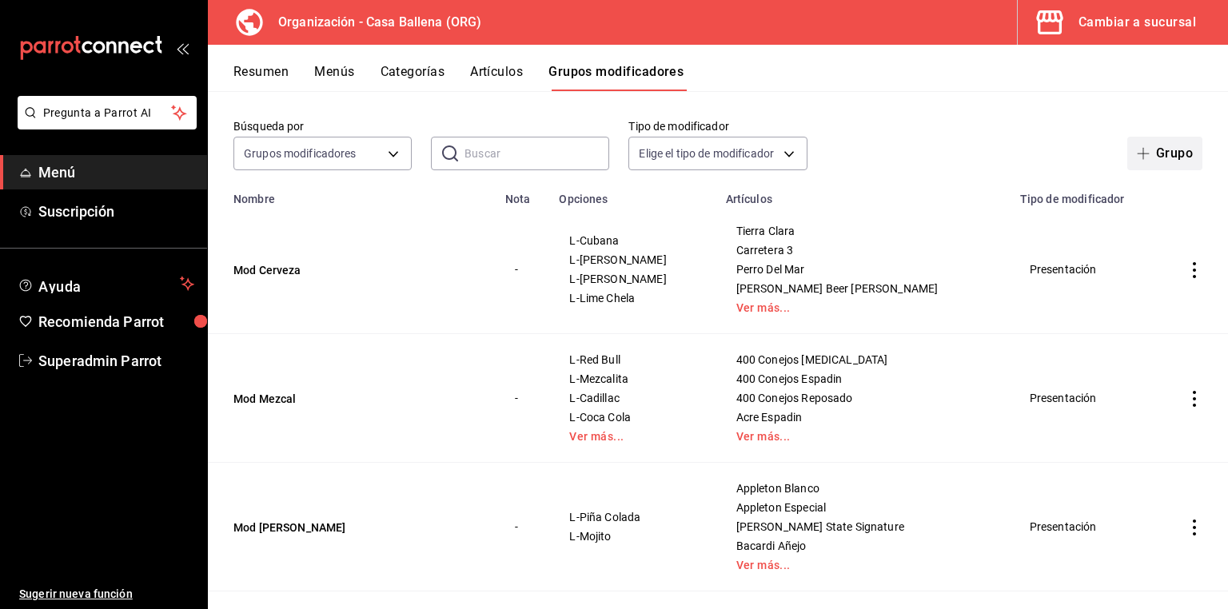
click at [1143, 170] on button "Grupo" at bounding box center [1165, 154] width 75 height 34
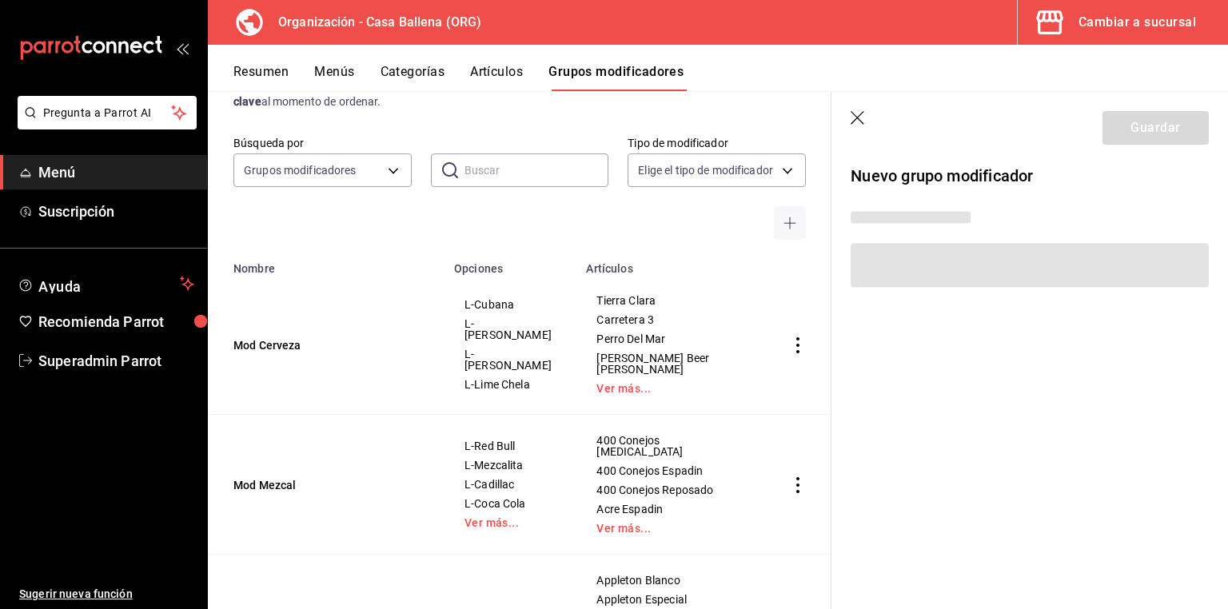
click at [1147, 154] on main "Grupos modificadores organización Crea y asigna modificadores a tus artículos. …" at bounding box center [718, 350] width 1020 height 518
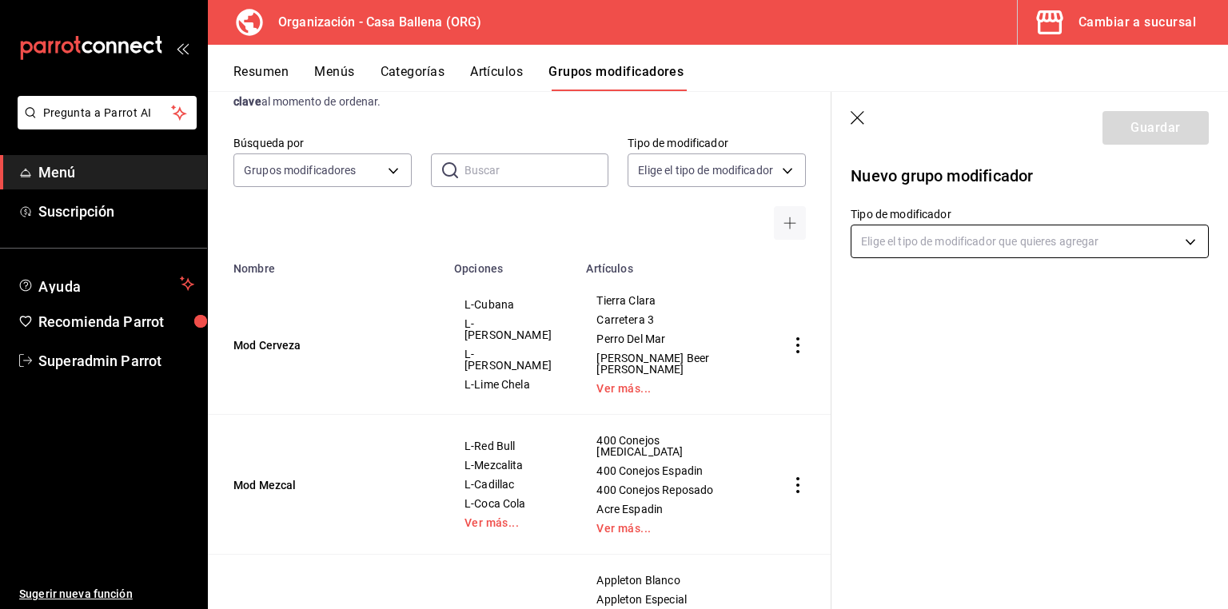
click at [928, 235] on body "Pregunta a Parrot AI Menú Suscripción Ayuda Recomienda Parrot Superadmin Parrot…" at bounding box center [614, 304] width 1228 height 609
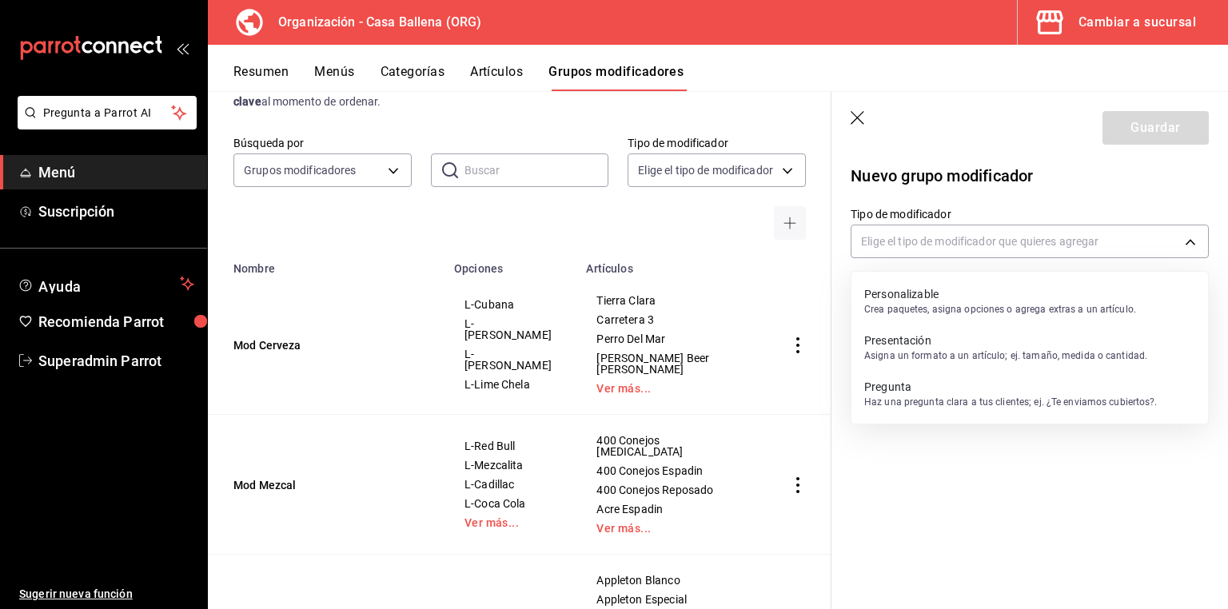
click at [900, 299] on p "Personalizable" at bounding box center [1000, 294] width 272 height 16
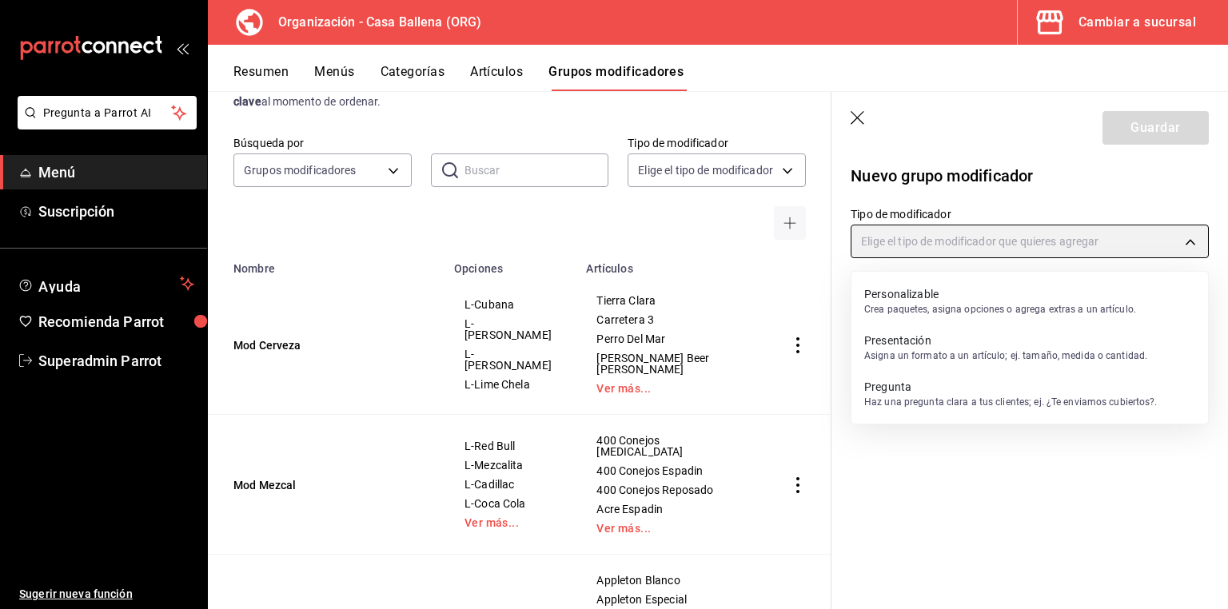
type input "CUSTOMIZABLE"
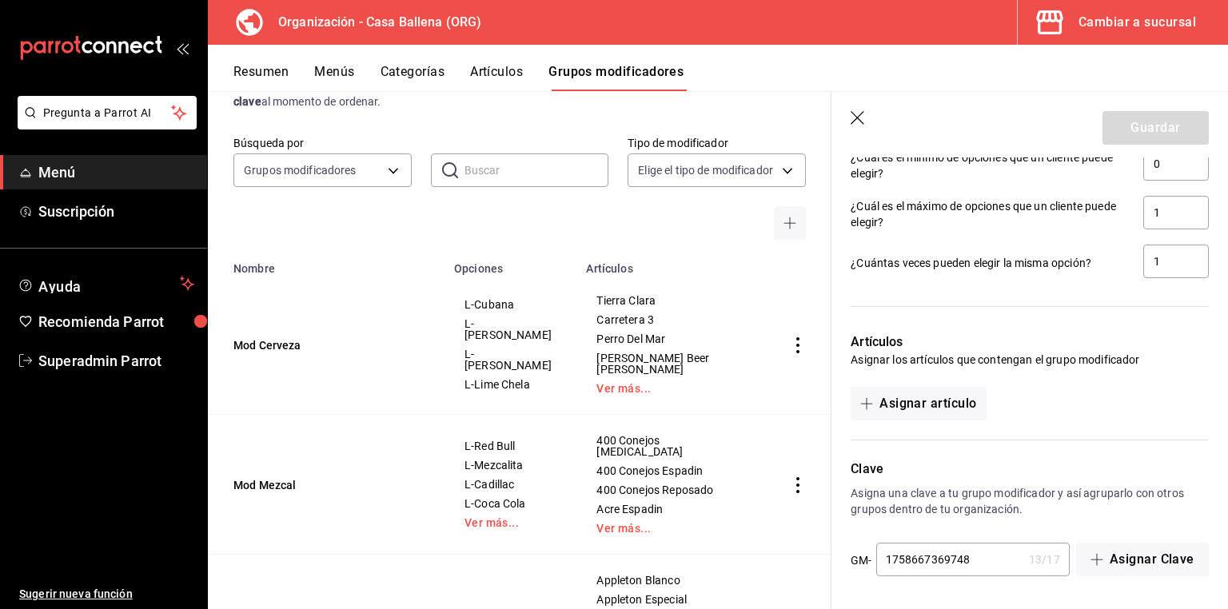
scroll to position [509, 0]
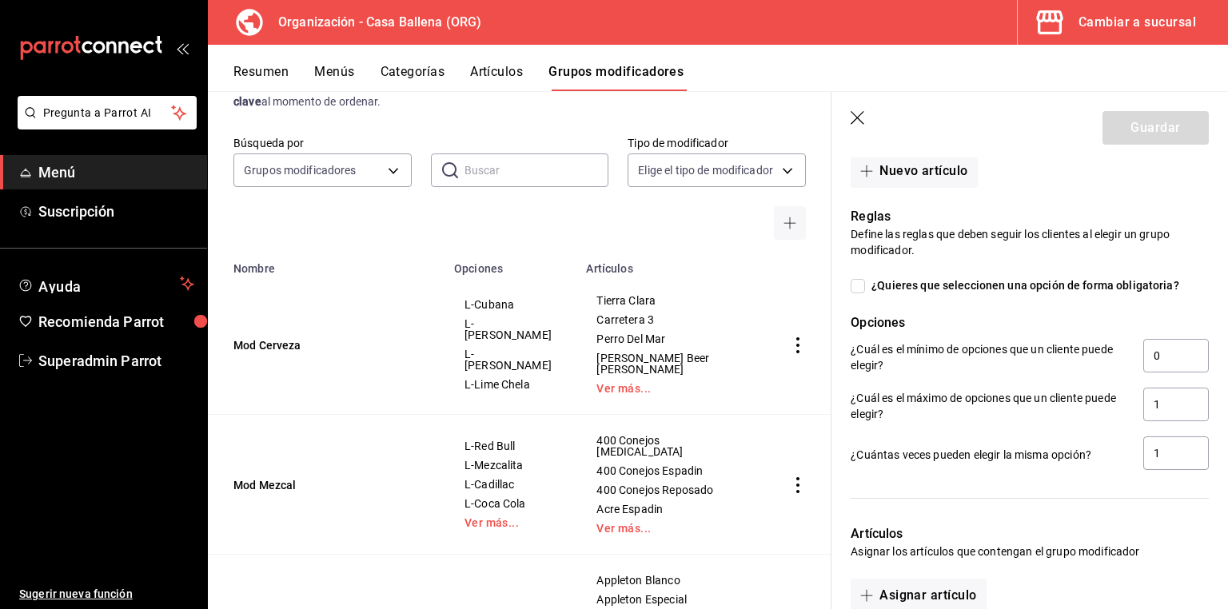
click at [730, 239] on div at bounding box center [717, 223] width 178 height 34
click at [868, 115] on header "Guardar" at bounding box center [1030, 125] width 397 height 66
click at [860, 114] on icon "button" at bounding box center [859, 119] width 16 height 16
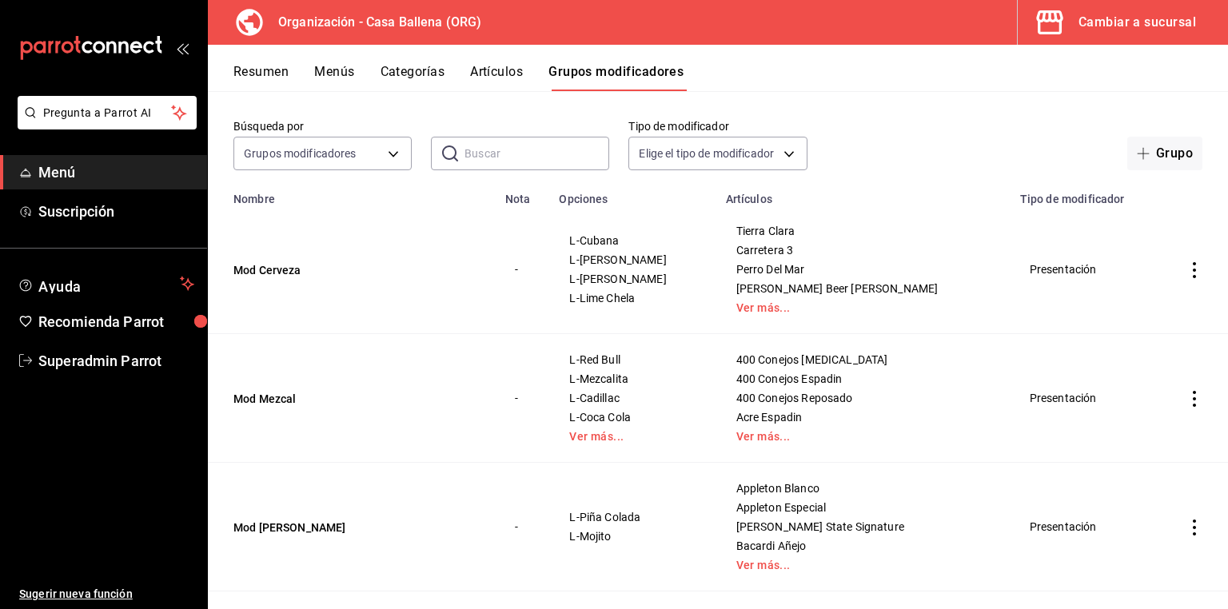
scroll to position [192, 0]
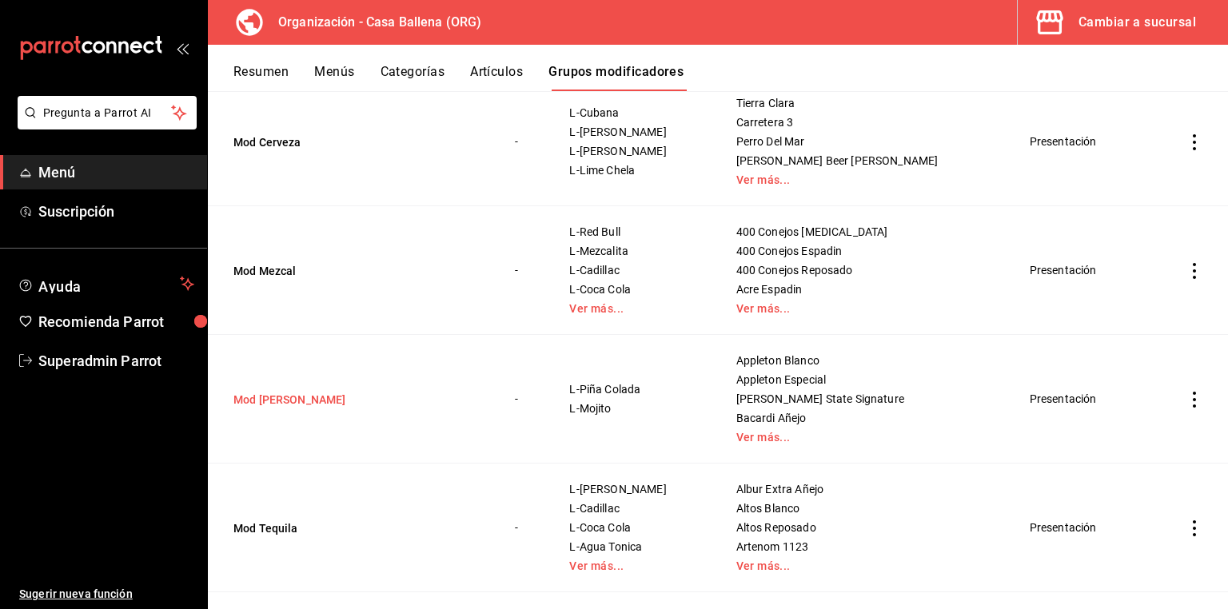
click at [245, 396] on button "Mod [PERSON_NAME]" at bounding box center [330, 400] width 192 height 16
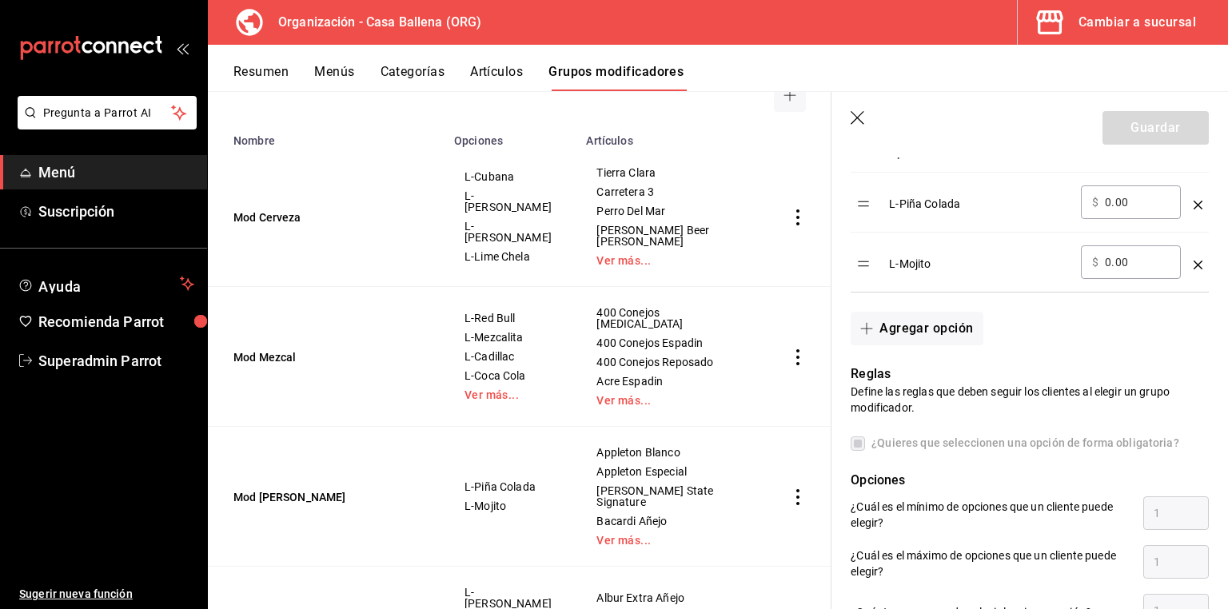
scroll to position [624, 0]
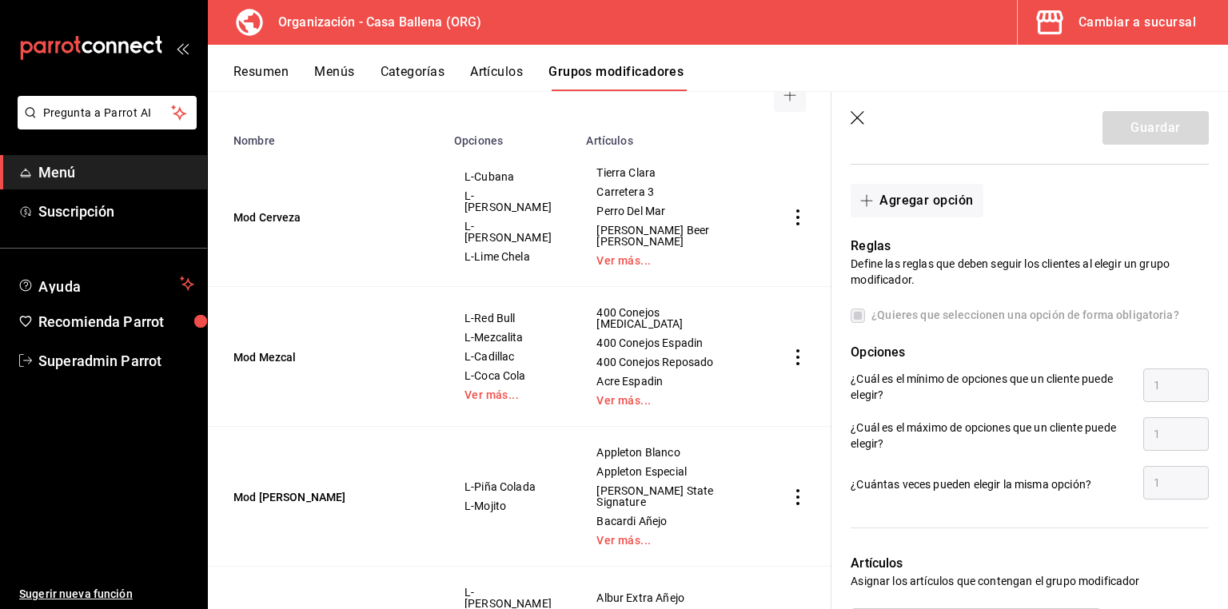
click at [851, 114] on icon "button" at bounding box center [859, 119] width 16 height 16
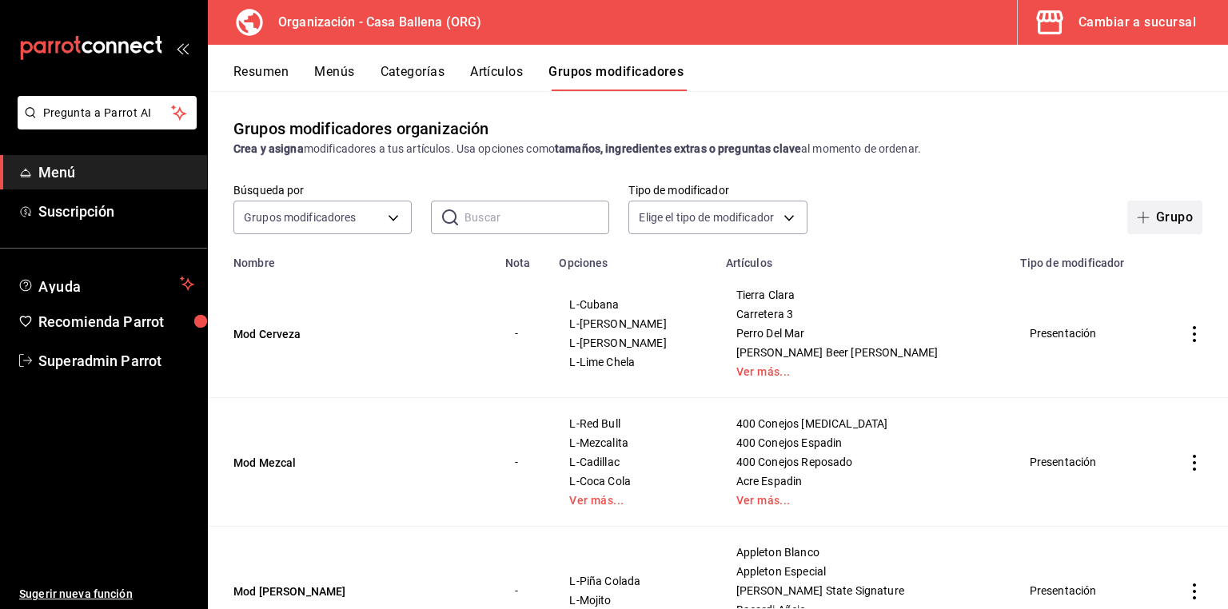
click at [1148, 216] on button "Grupo" at bounding box center [1165, 218] width 75 height 34
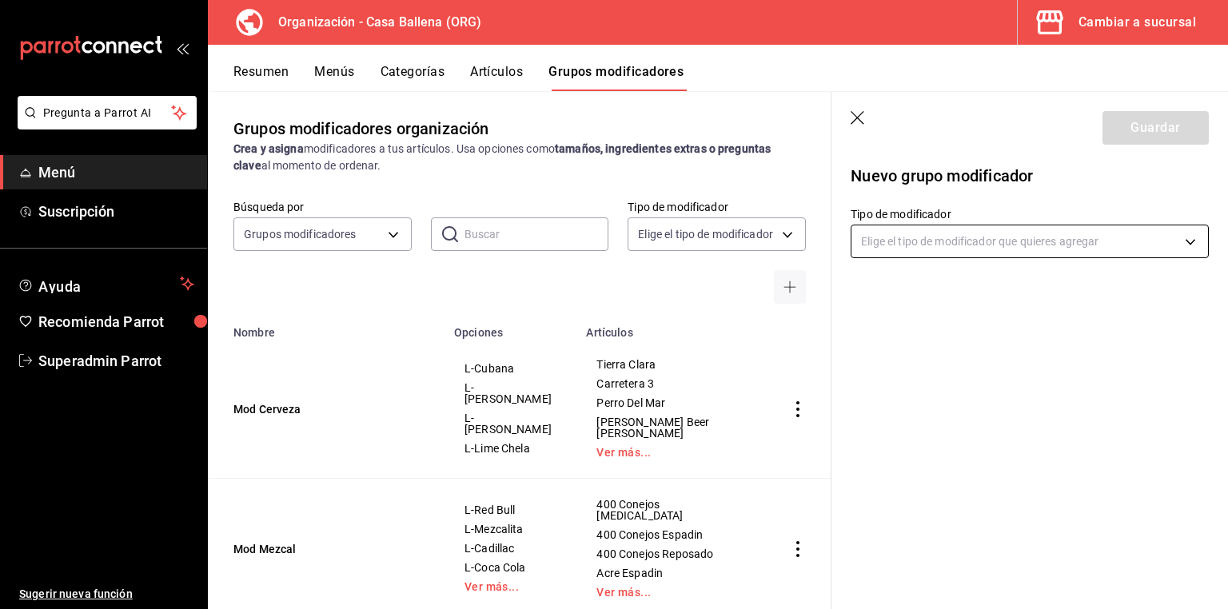
click at [963, 240] on body "Pregunta a Parrot AI Menú Suscripción Ayuda Recomienda Parrot Superadmin Parrot…" at bounding box center [614, 304] width 1228 height 609
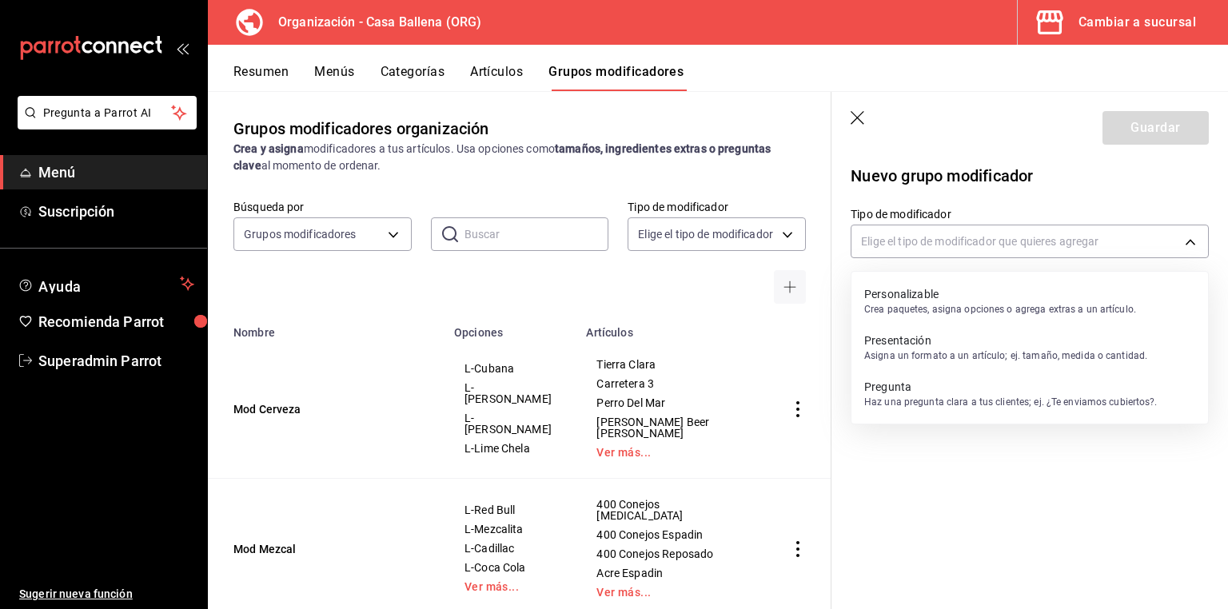
click at [917, 304] on p "Crea paquetes, asigna opciones o agrega extras a un artículo." at bounding box center [1000, 309] width 272 height 14
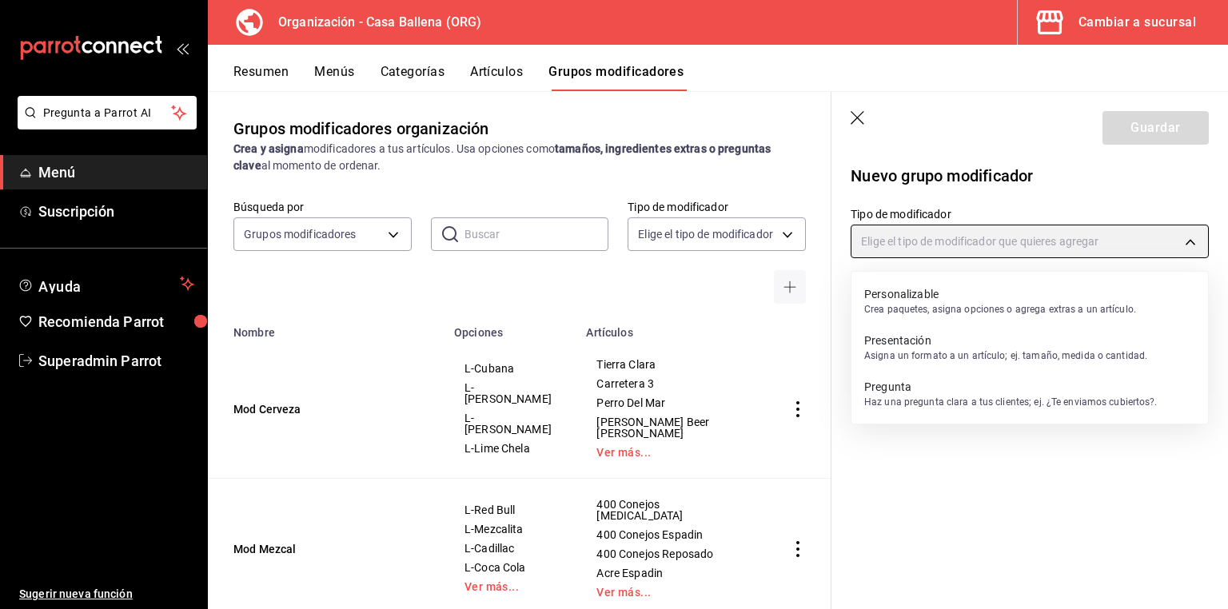
type input "CUSTOMIZABLE"
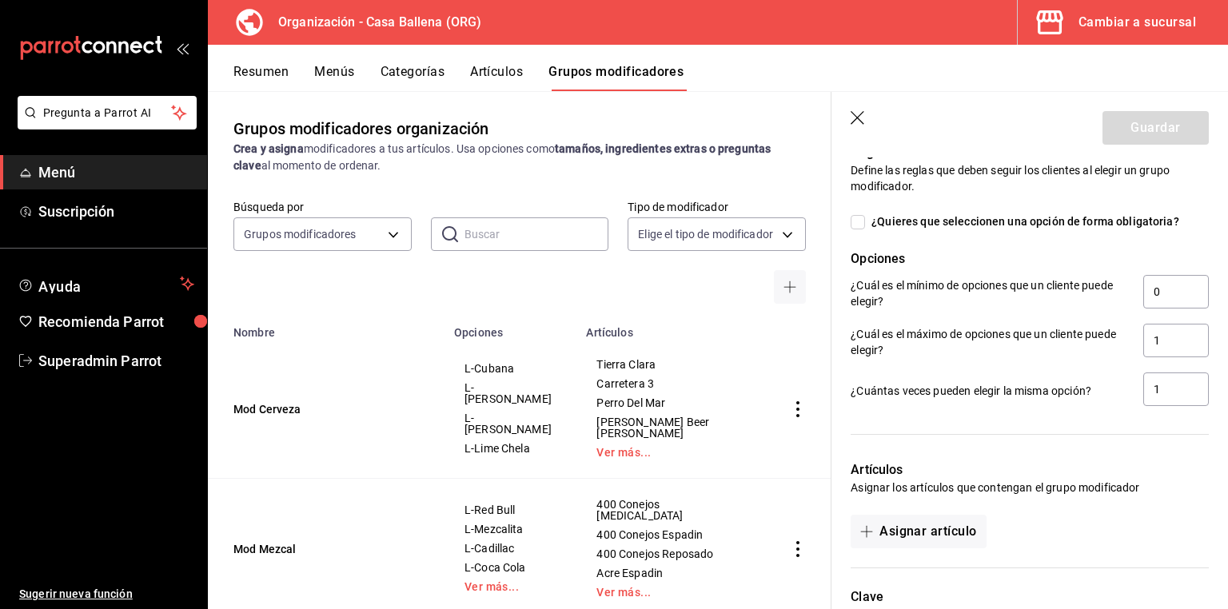
scroll to position [509, 0]
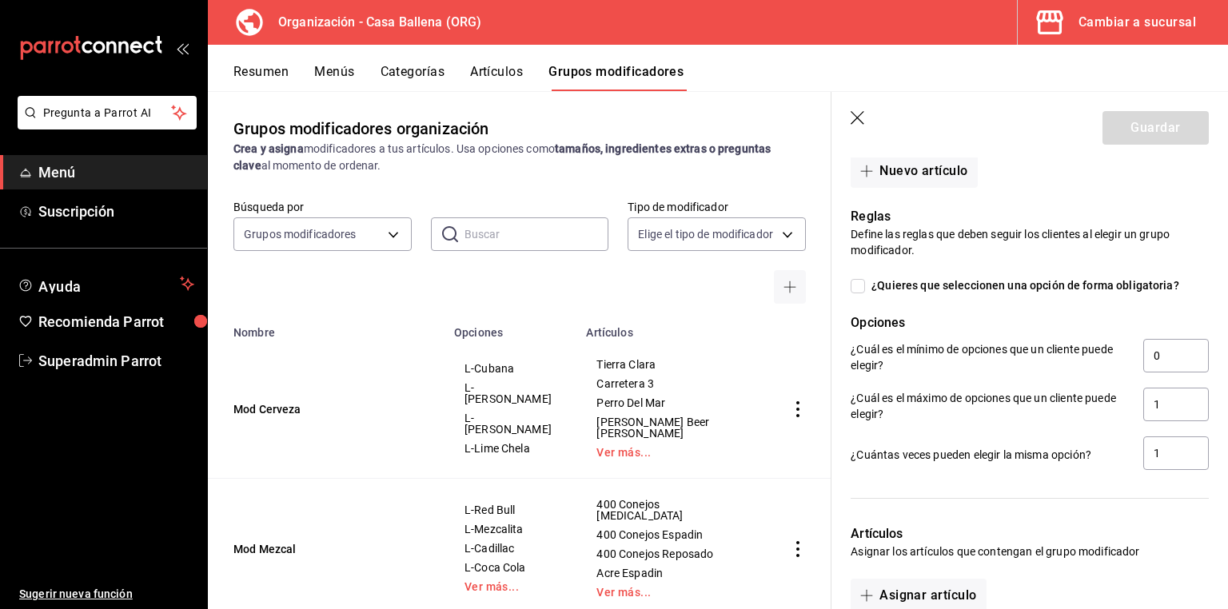
click at [947, 285] on span "¿Quieres que seleccionen una opción de forma obligatoria?" at bounding box center [1022, 286] width 314 height 17
click at [865, 285] on input "¿Quieres que seleccionen una opción de forma obligatoria?" at bounding box center [858, 286] width 14 height 14
checkbox input "true"
type input "1"
click at [947, 285] on span "¿Quieres que seleccionen una opción de forma obligatoria?" at bounding box center [1022, 286] width 314 height 17
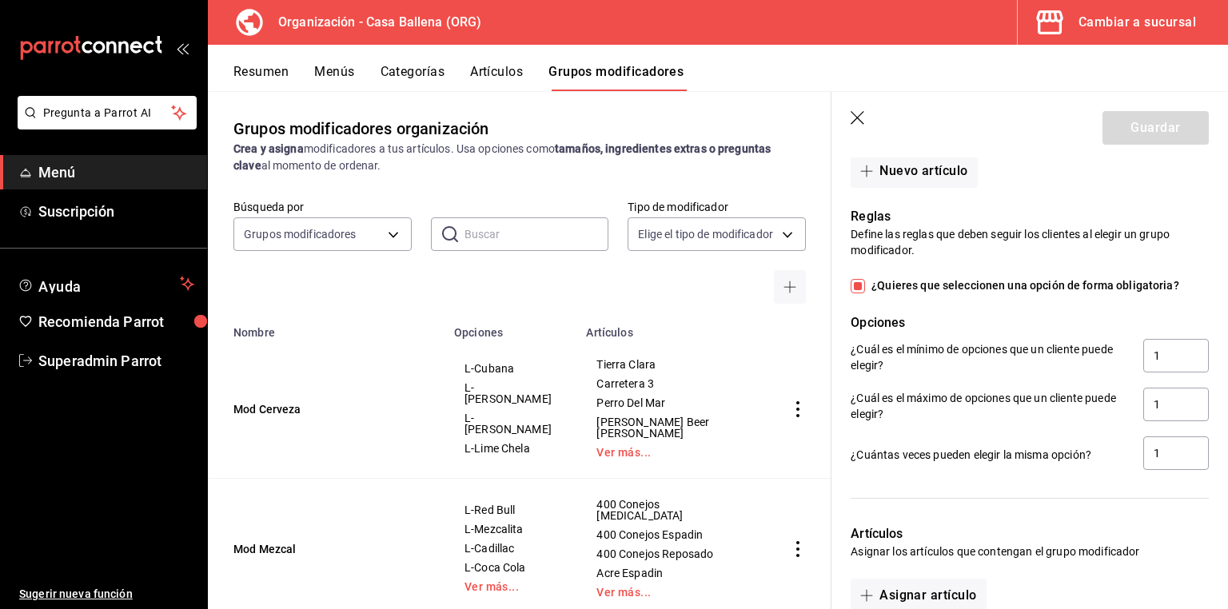
click at [865, 285] on input "¿Quieres que seleccionen una opción de forma obligatoria?" at bounding box center [858, 286] width 14 height 14
checkbox input "false"
type input "0"
click at [1171, 400] on input "1" at bounding box center [1177, 405] width 66 height 34
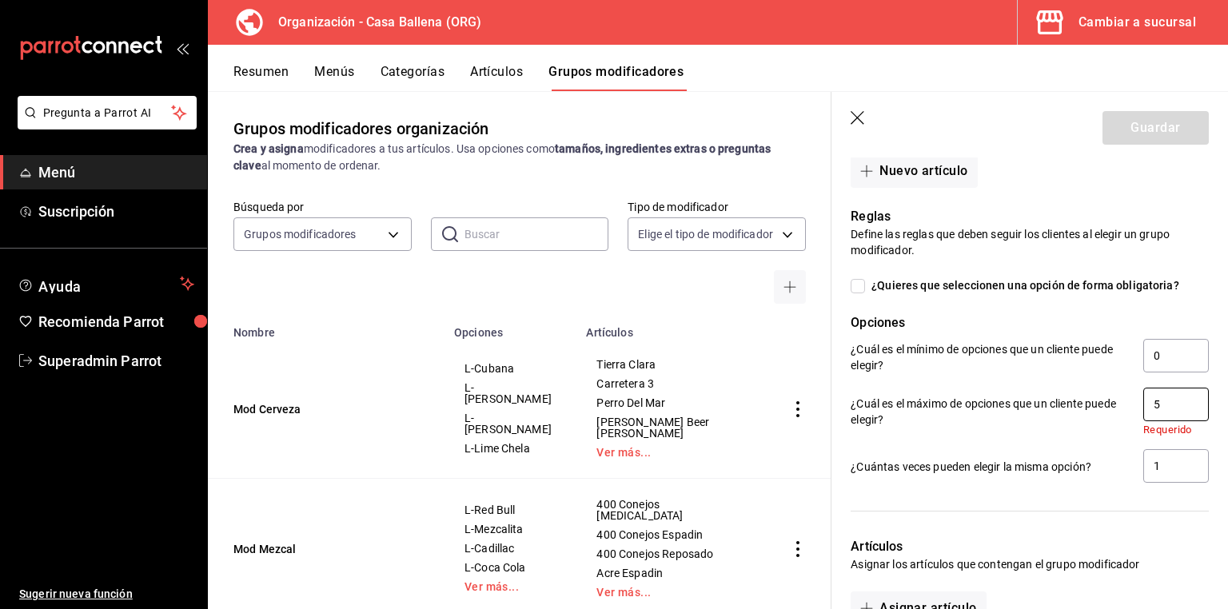
scroll to position [524, 0]
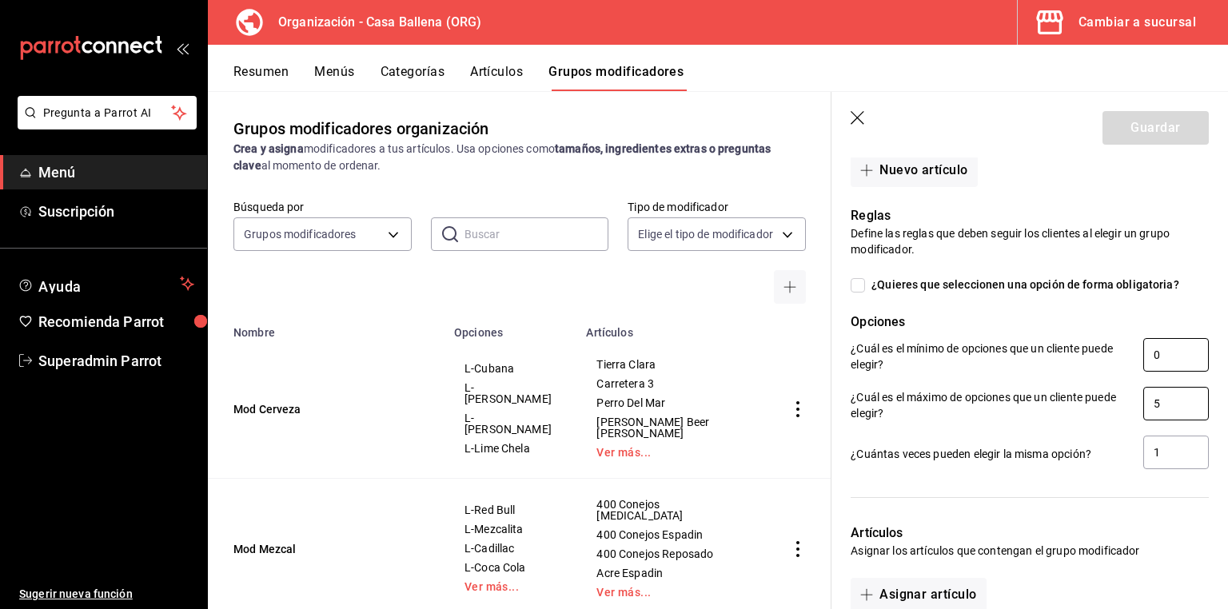
type input "5"
drag, startPoint x: 1177, startPoint y: 344, endPoint x: 1128, endPoint y: 352, distance: 50.2
click at [1128, 352] on div "¿Cuál es el mínimo de opciones que un cliente puede elegir? 0" at bounding box center [1030, 356] width 358 height 36
type input "2"
drag, startPoint x: 1157, startPoint y: 456, endPoint x: 1137, endPoint y: 453, distance: 20.1
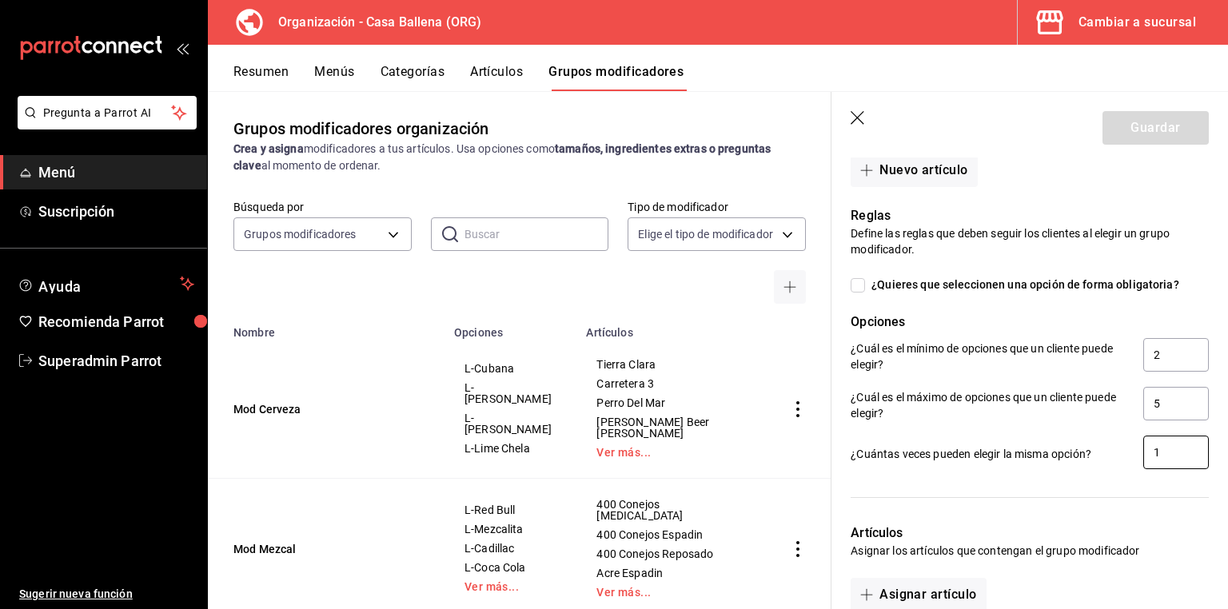
click at [1144, 453] on input "1" at bounding box center [1177, 453] width 66 height 34
click at [1148, 462] on input "2" at bounding box center [1177, 453] width 66 height 34
click at [1148, 460] on input "2" at bounding box center [1177, 453] width 66 height 34
drag, startPoint x: 1154, startPoint y: 456, endPoint x: 1142, endPoint y: 455, distance: 12.0
click at [1147, 455] on input "2" at bounding box center [1177, 453] width 66 height 34
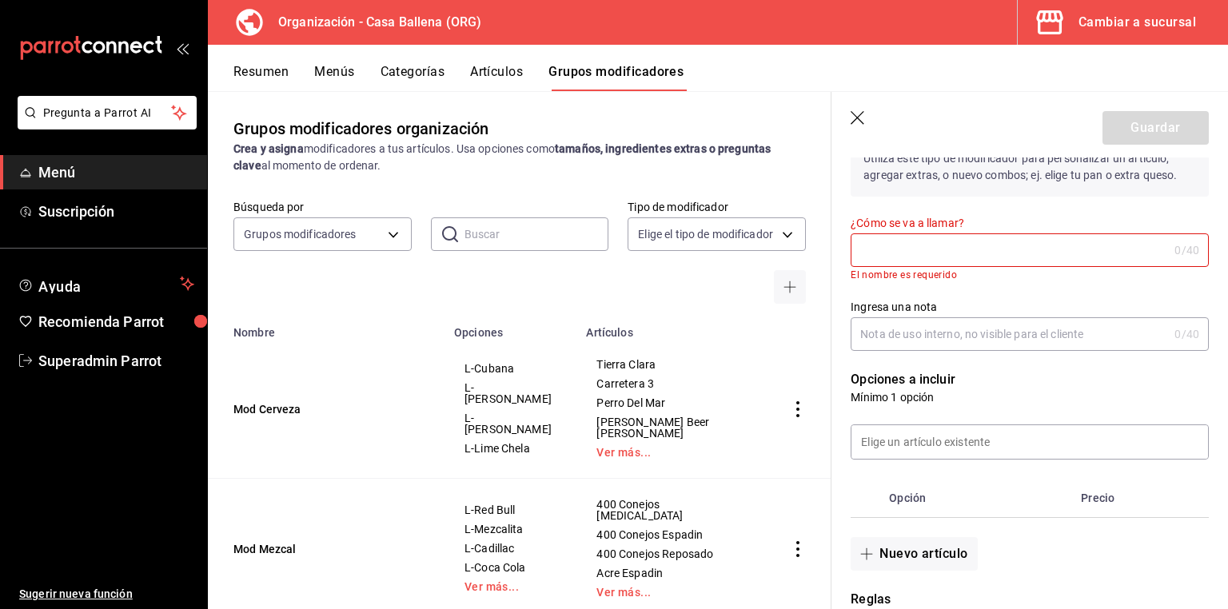
scroll to position [0, 0]
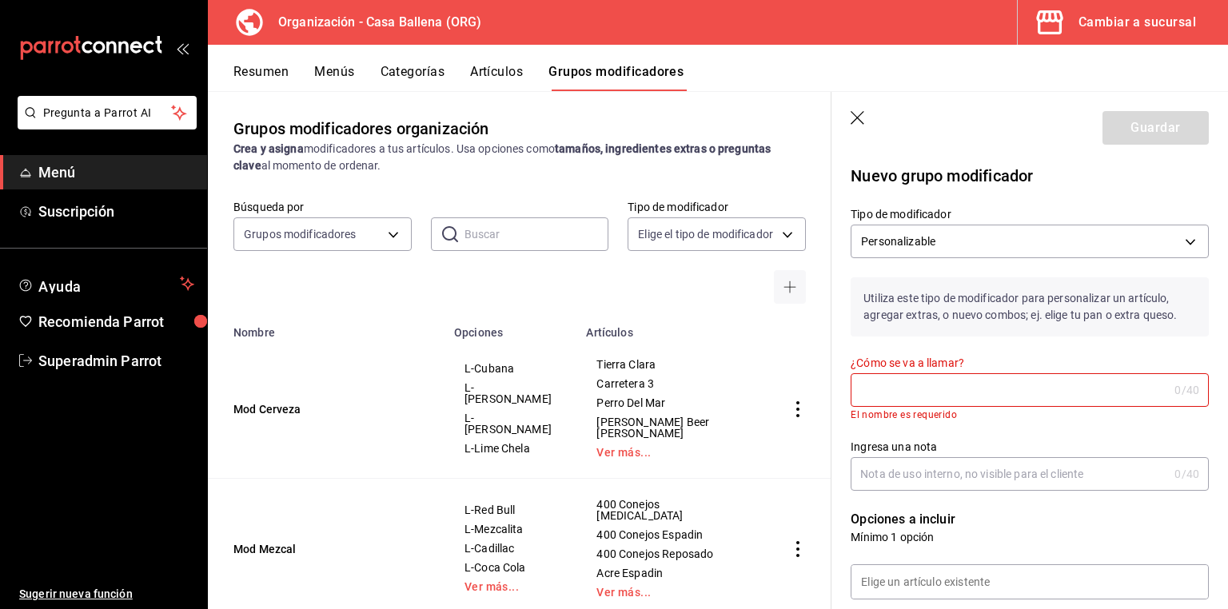
type input "5"
click at [860, 121] on icon "button" at bounding box center [859, 119] width 16 height 16
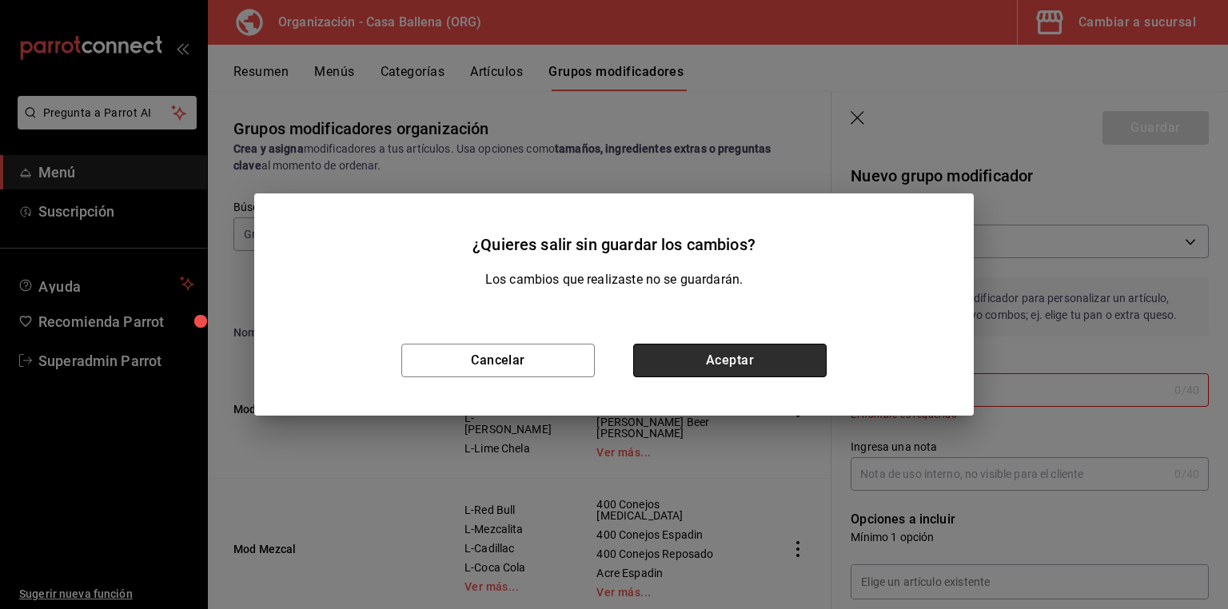
click at [719, 360] on button "Aceptar" at bounding box center [730, 361] width 194 height 34
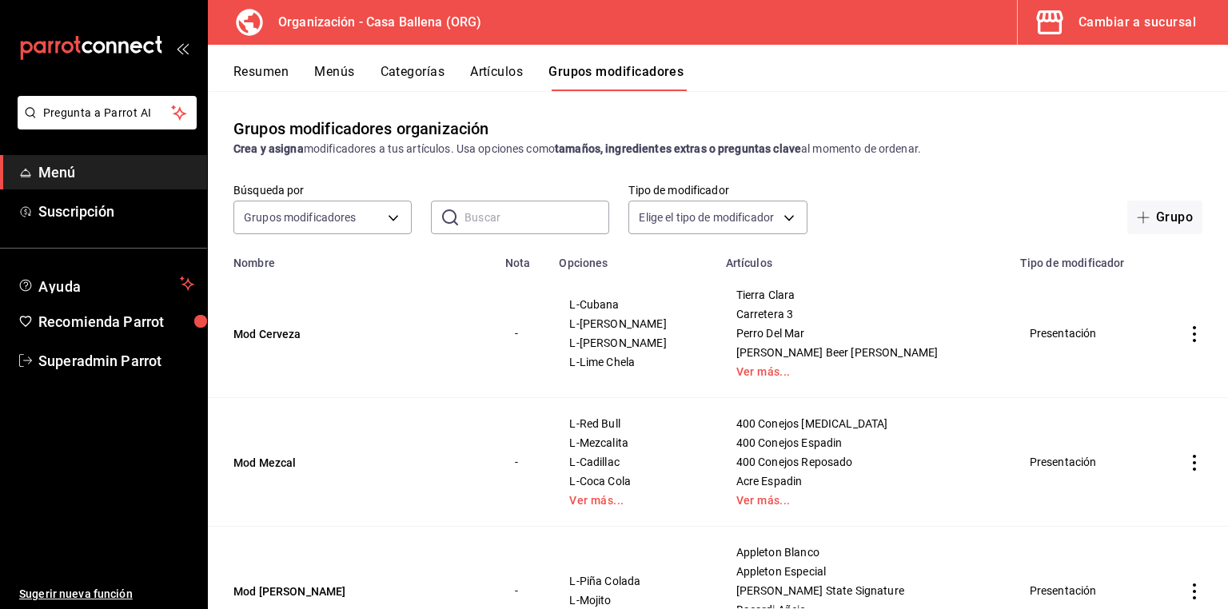
click at [1090, 20] on div "Cambiar a sucursal" at bounding box center [1138, 22] width 118 height 22
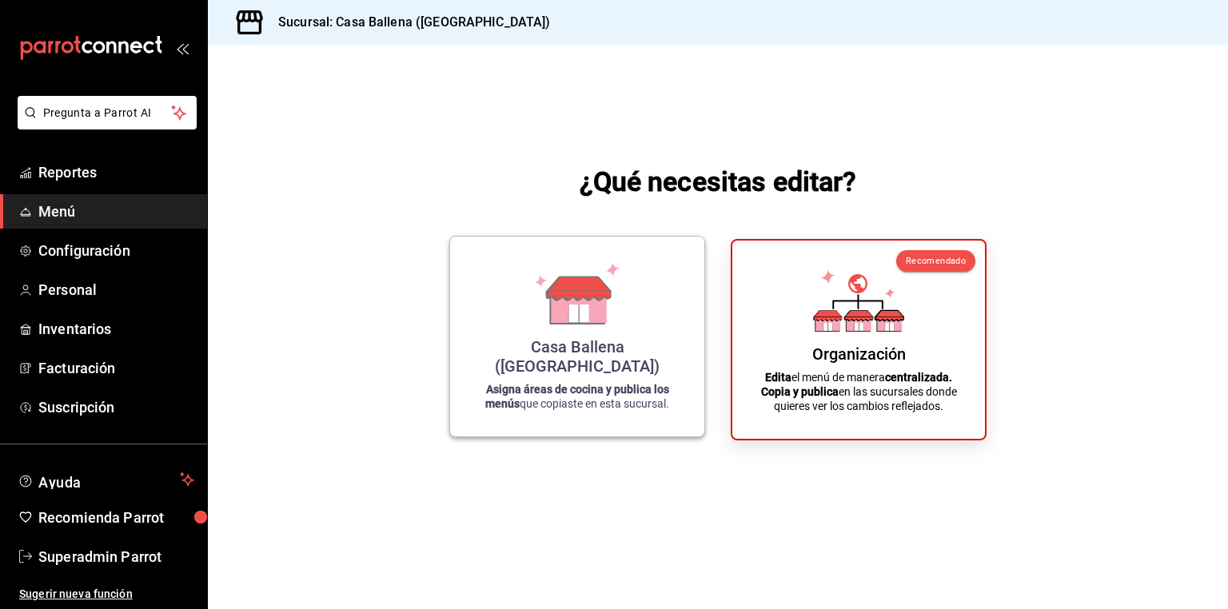
click at [483, 315] on div "Casa Ballena ([GEOGRAPHIC_DATA]) Asigna áreas de cocina y publica los menús que…" at bounding box center [577, 337] width 216 height 174
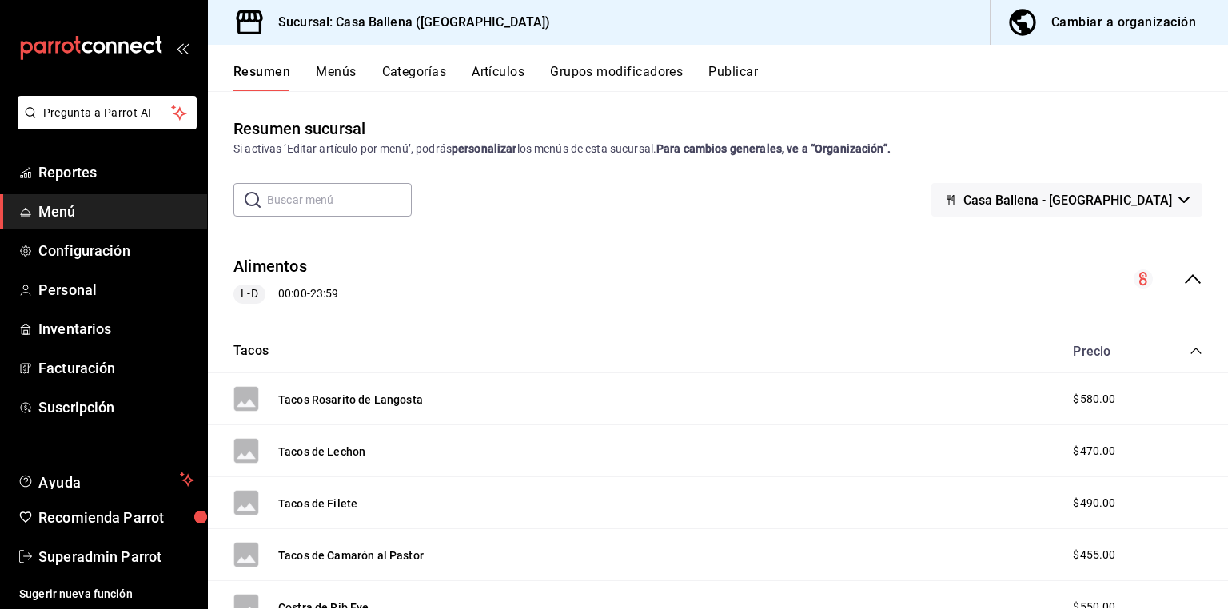
click at [429, 80] on button "Categorías" at bounding box center [414, 77] width 65 height 27
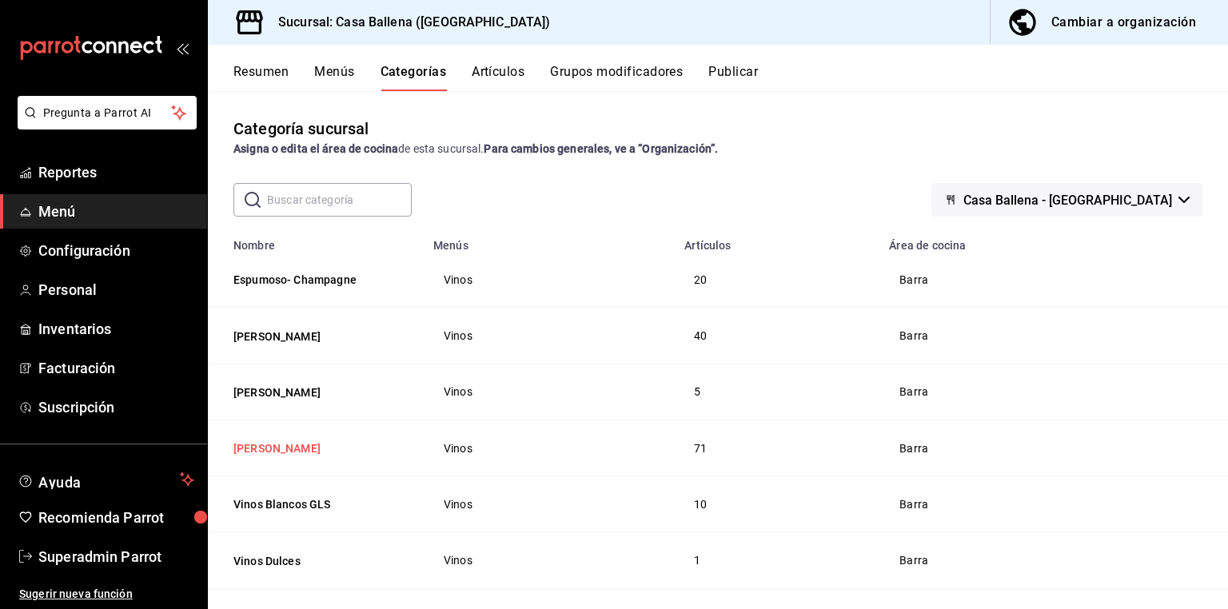
click at [275, 454] on button "[PERSON_NAME]" at bounding box center [314, 449] width 160 height 16
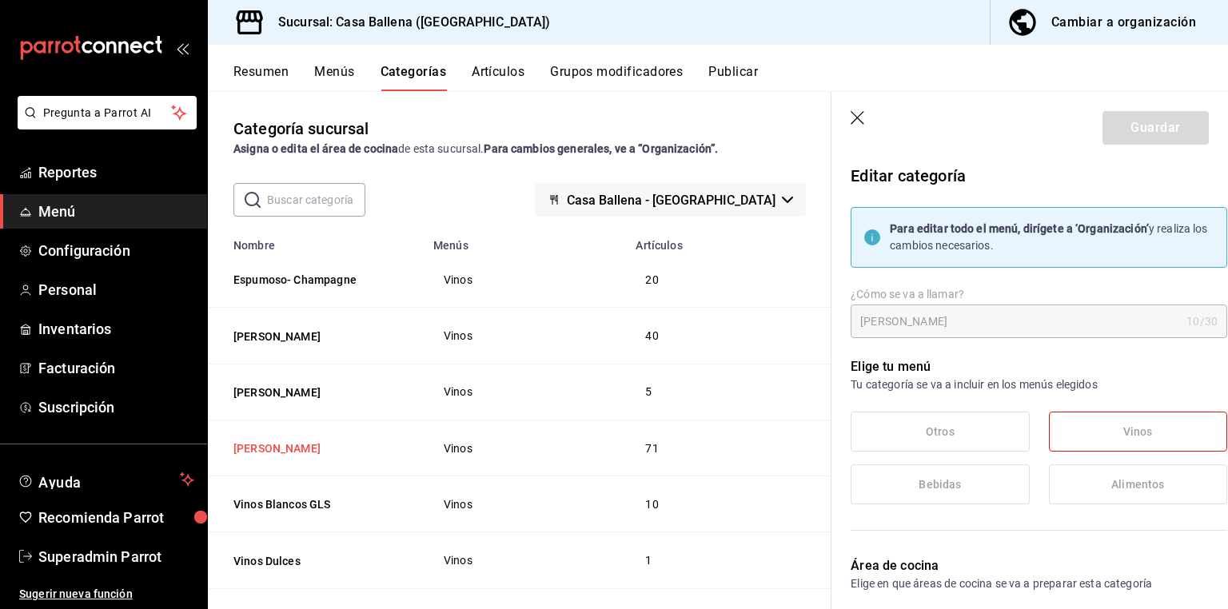
type input "0bea41d2-e7d8-4dfc-aac8-0af74eb148a3"
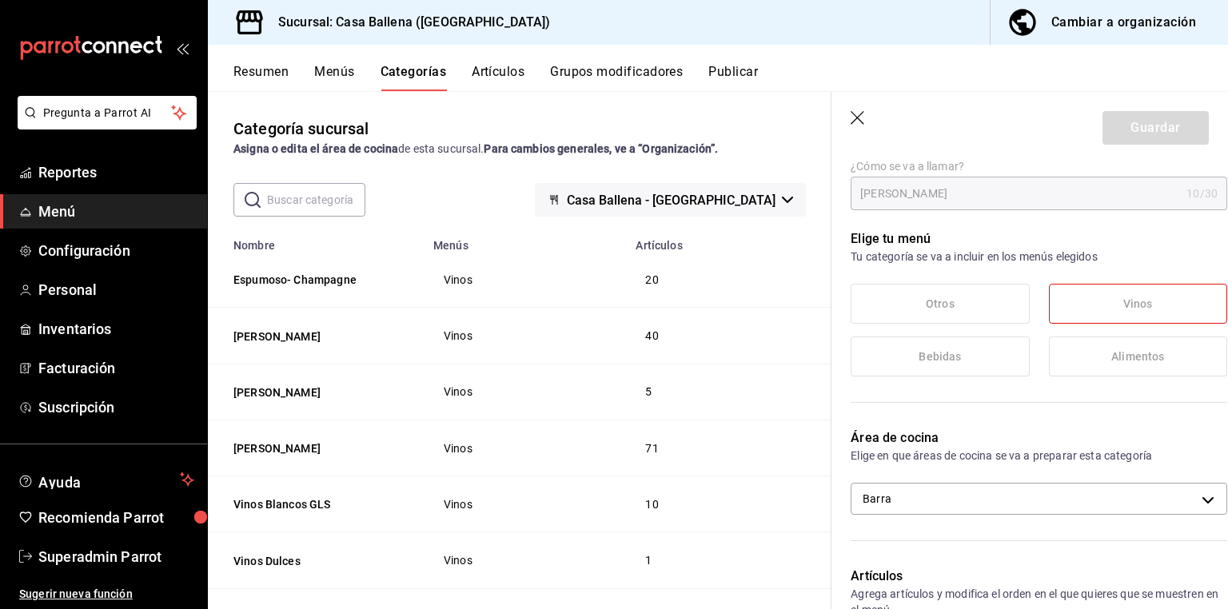
scroll to position [320, 0]
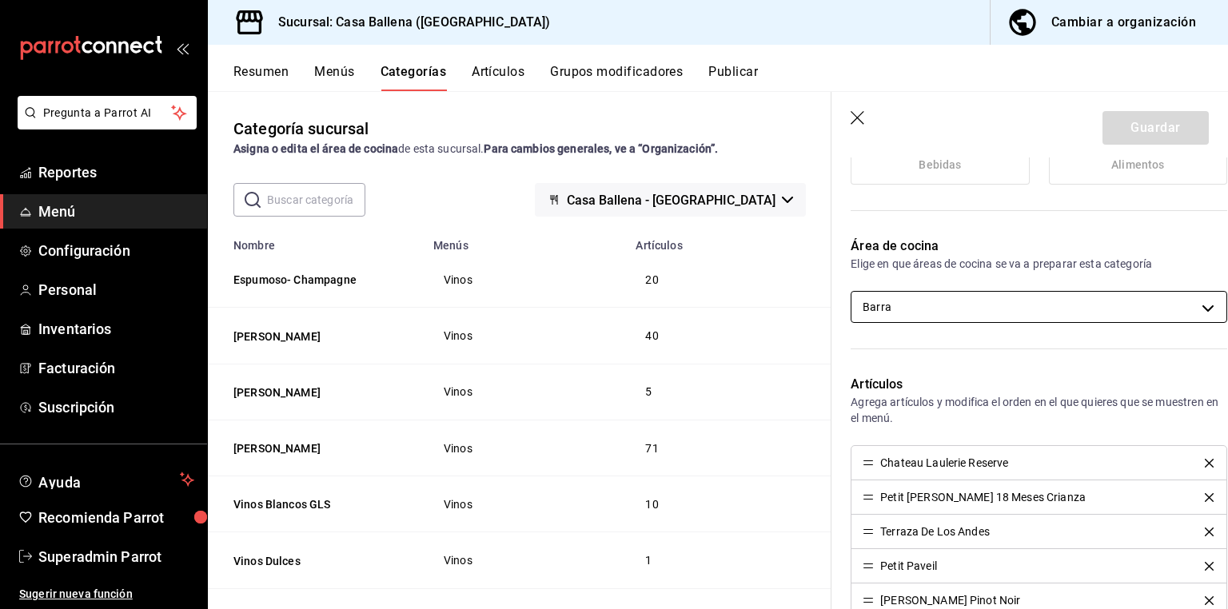
click at [921, 304] on body "Pregunta a Parrot AI Reportes Menú Configuración Personal Inventarios Facturaci…" at bounding box center [614, 304] width 1228 height 609
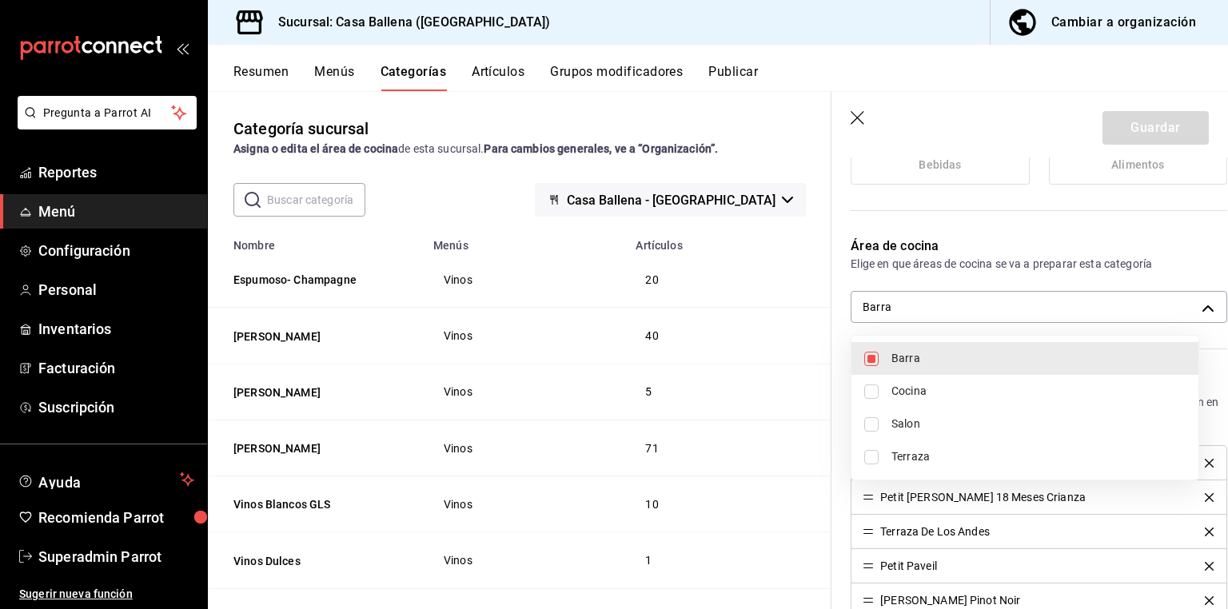
click at [106, 256] on div at bounding box center [614, 304] width 1228 height 609
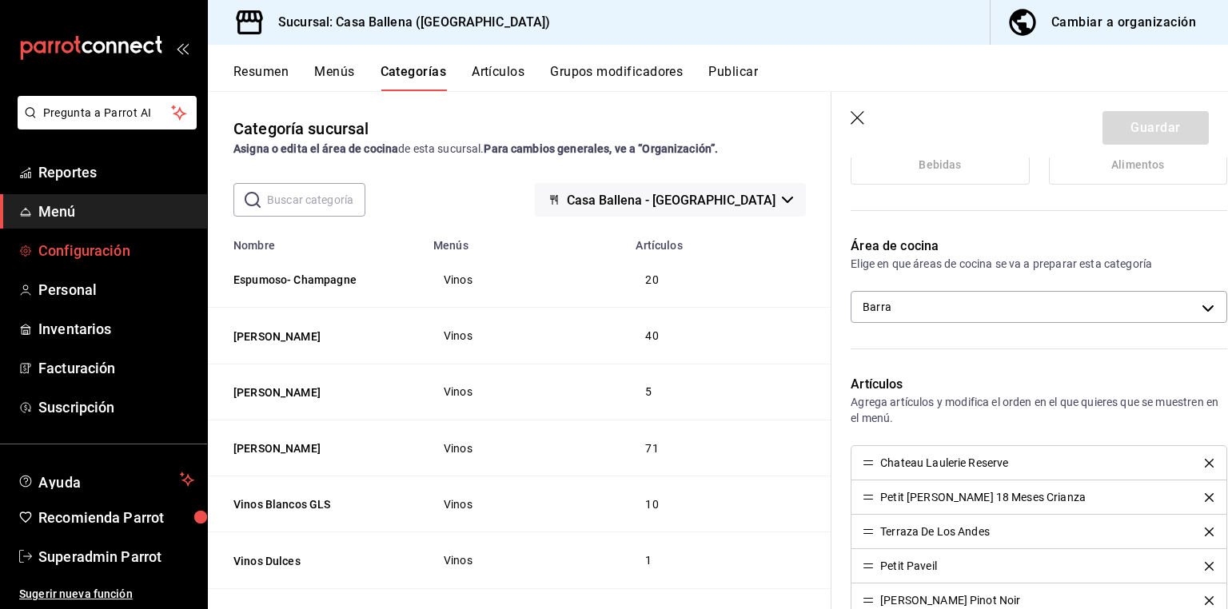
click at [101, 244] on span "Configuración" at bounding box center [116, 251] width 156 height 22
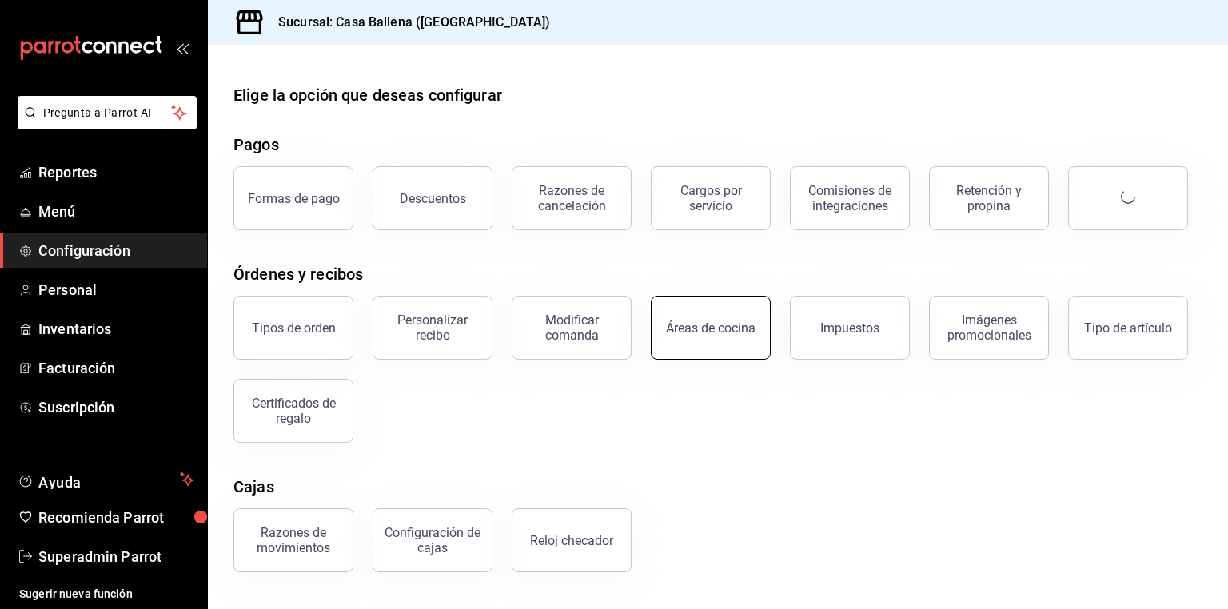
click at [720, 335] on button "Áreas de cocina" at bounding box center [711, 328] width 120 height 64
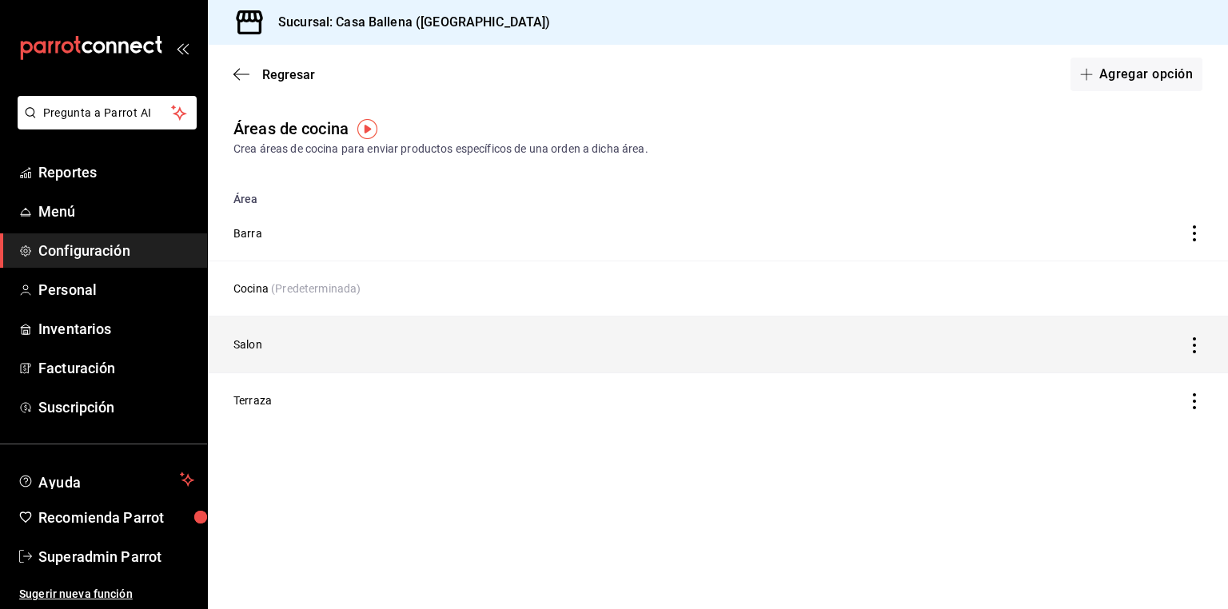
click at [1196, 343] on icon "discountsTable" at bounding box center [1195, 345] width 16 height 16
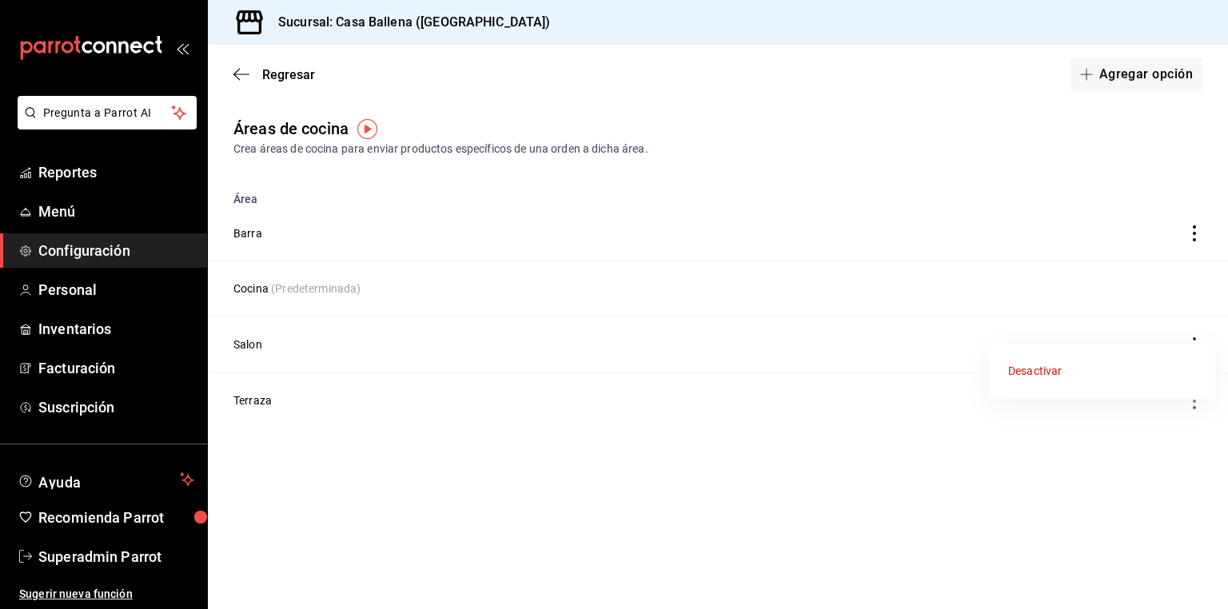
drag, startPoint x: 595, startPoint y: 558, endPoint x: 562, endPoint y: 536, distance: 39.7
click at [595, 558] on div at bounding box center [614, 304] width 1228 height 609
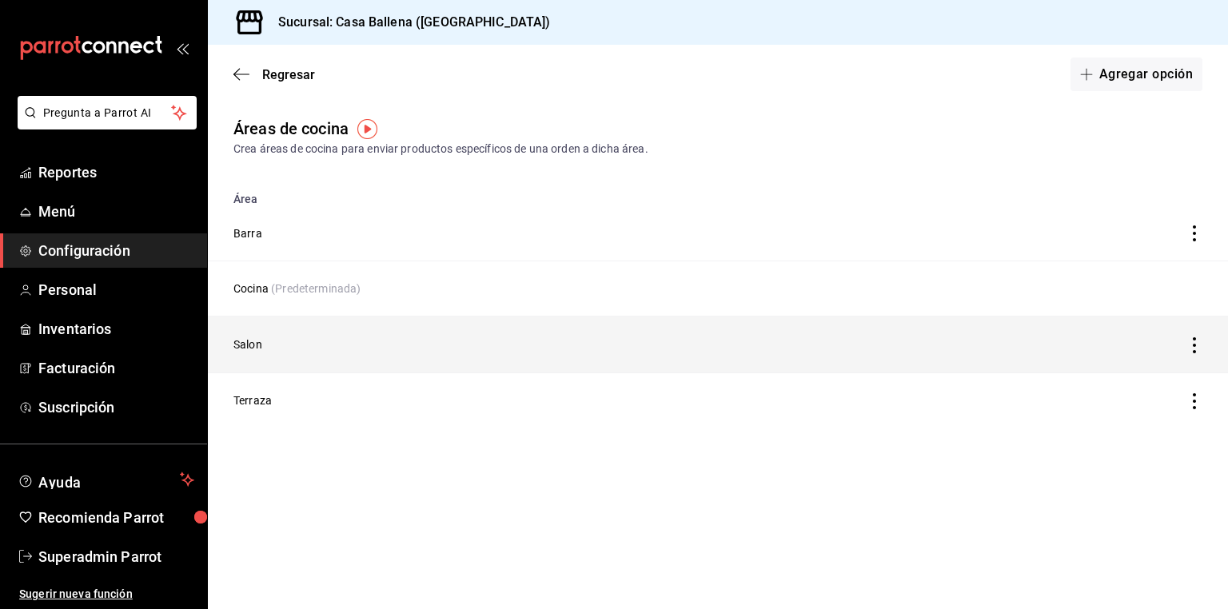
click at [258, 343] on td "Salon" at bounding box center [585, 345] width 754 height 56
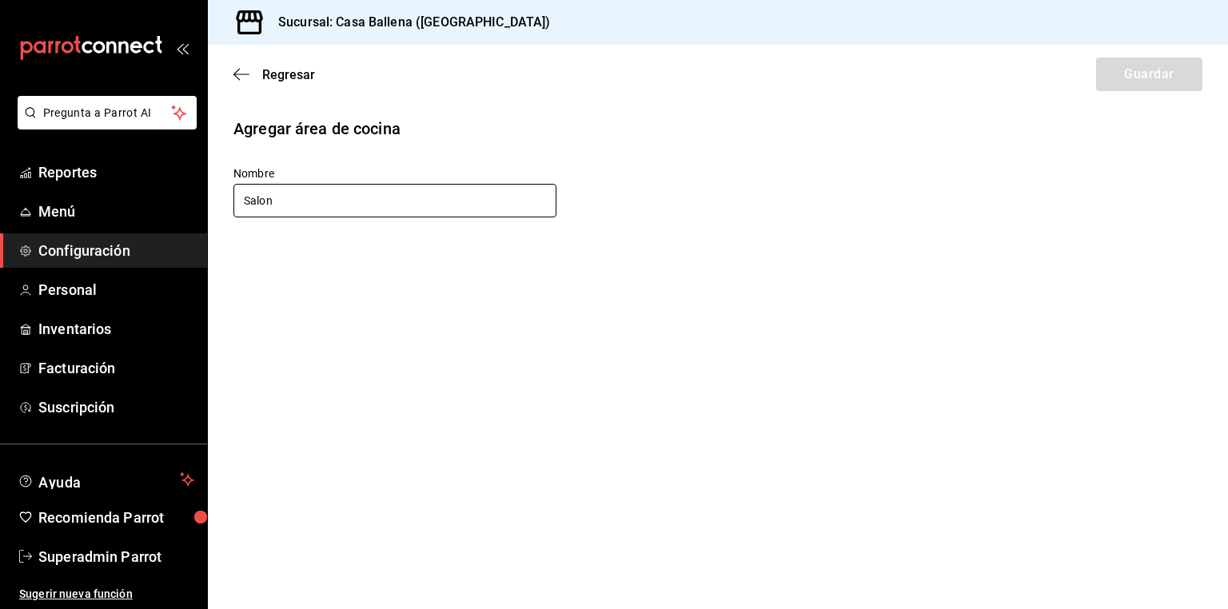
click at [254, 196] on input "Salon" at bounding box center [395, 201] width 323 height 34
type input "Postres"
click at [1110, 70] on button "Guardar" at bounding box center [1149, 75] width 106 height 34
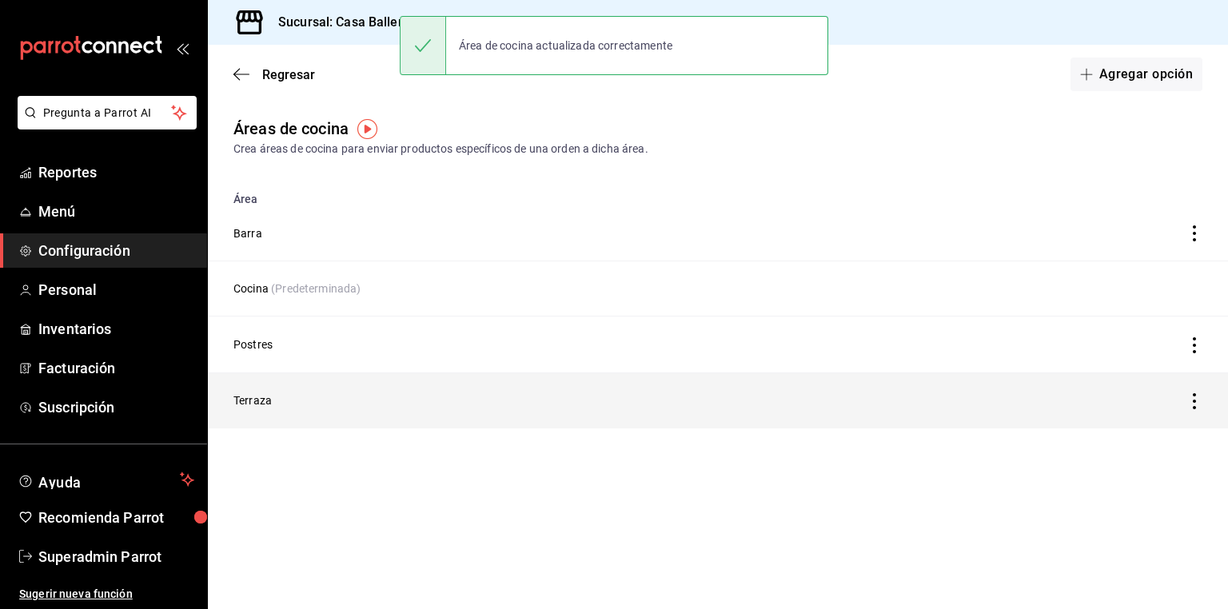
click at [242, 404] on td "Terraza" at bounding box center [585, 401] width 754 height 56
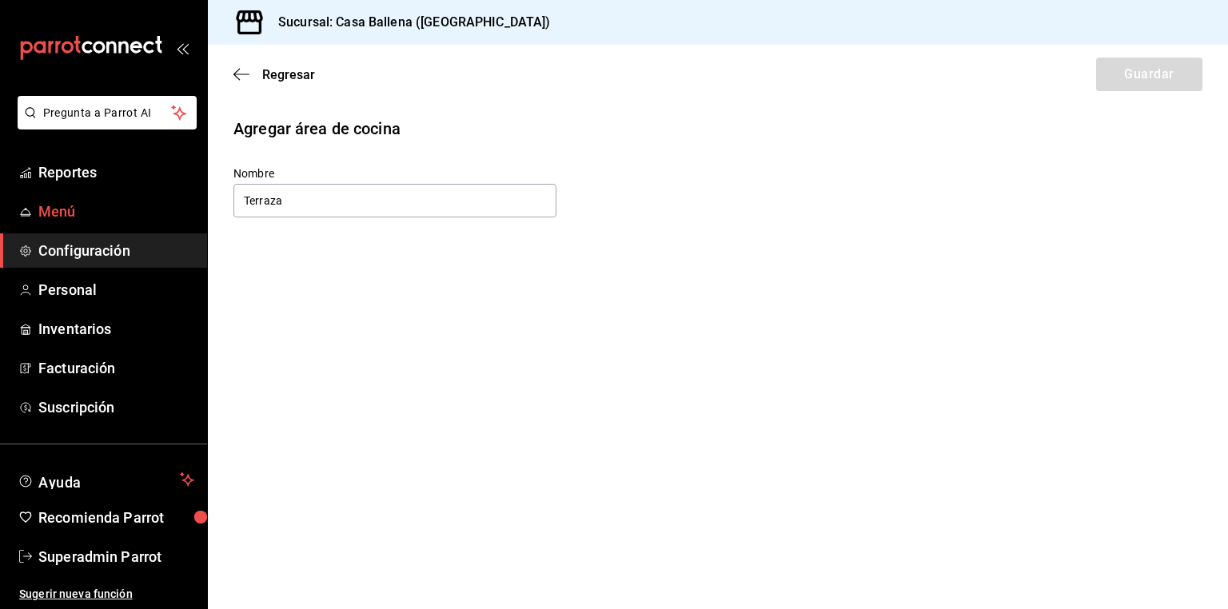
drag, startPoint x: 278, startPoint y: 201, endPoint x: 113, endPoint y: 203, distance: 164.8
click at [113, 203] on div "Pregunta a Parrot AI Reportes Menú Configuración Personal Inventarios Facturaci…" at bounding box center [614, 304] width 1228 height 609
type input "Cocina Fria"
click at [1100, 86] on button "Guardar" at bounding box center [1149, 75] width 106 height 34
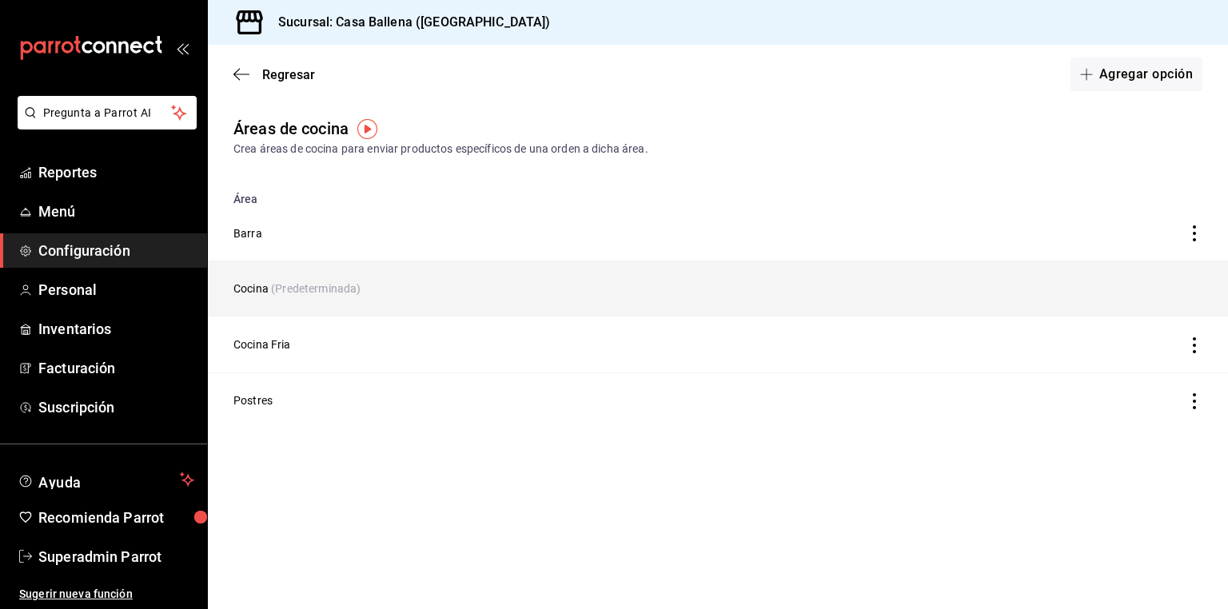
click at [249, 287] on td "Cocina (Predeterminada)" at bounding box center [585, 289] width 754 height 55
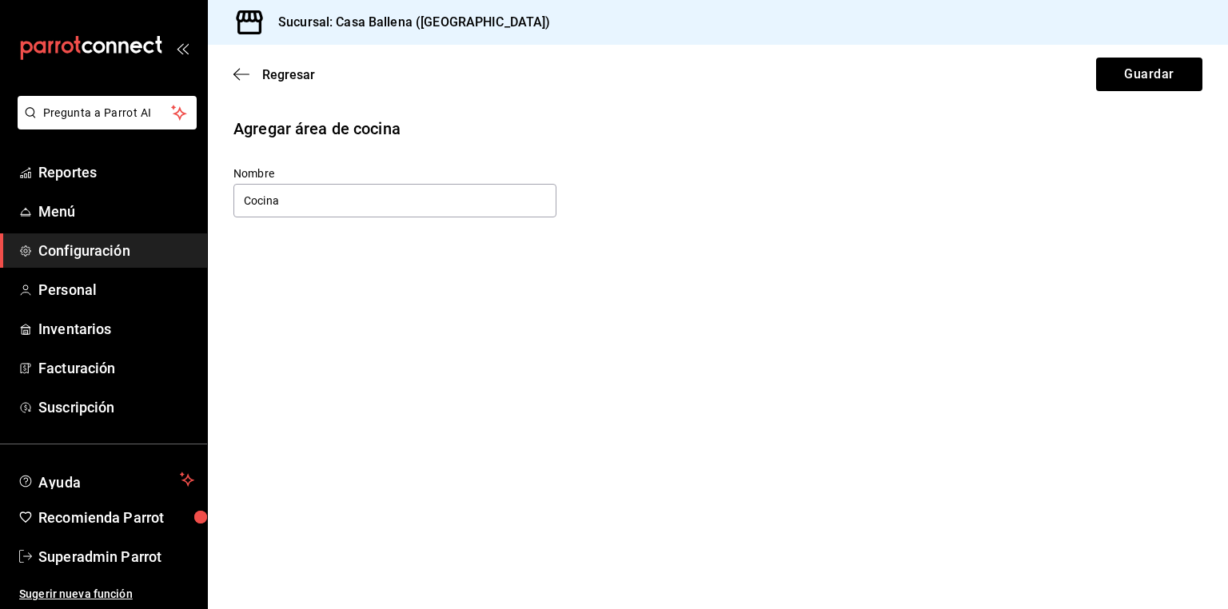
type input "Cocina Caliente"
click at [1145, 83] on button "Guardar" at bounding box center [1149, 75] width 106 height 34
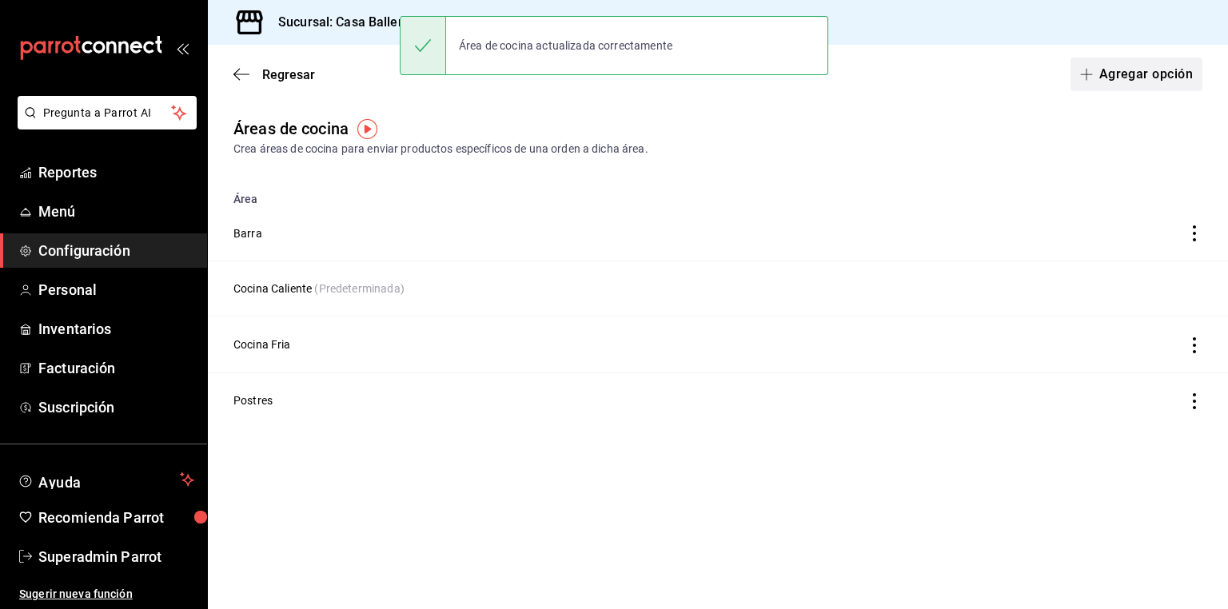
click at [1132, 73] on button "Agregar opción" at bounding box center [1137, 75] width 132 height 34
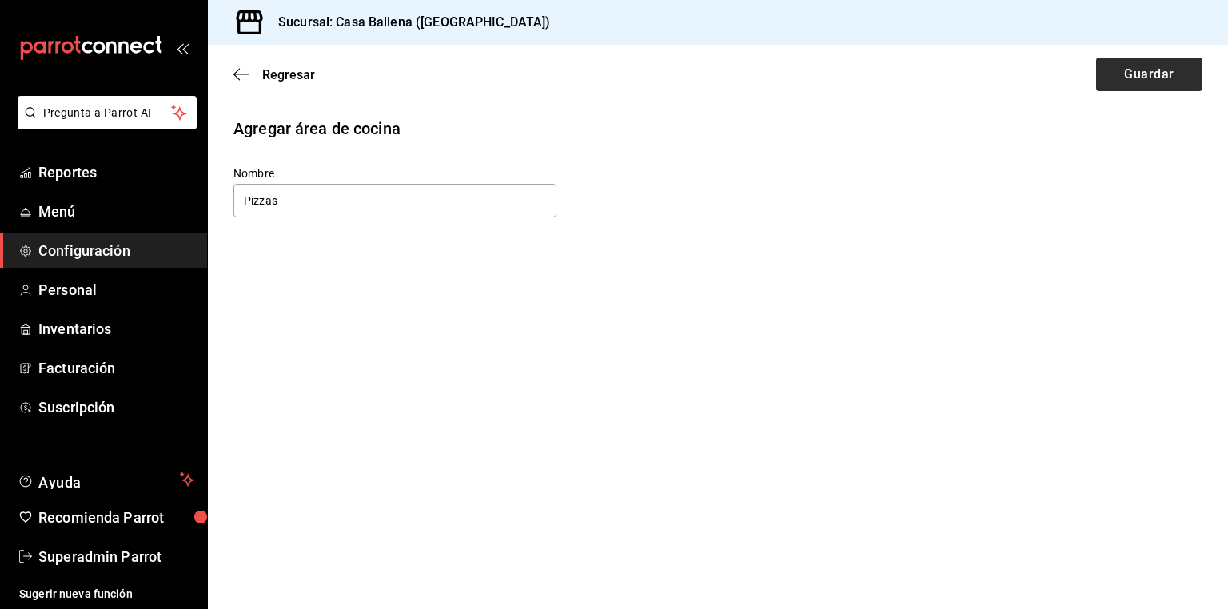
type input "Pizzas"
click at [1117, 61] on button "Guardar" at bounding box center [1149, 75] width 106 height 34
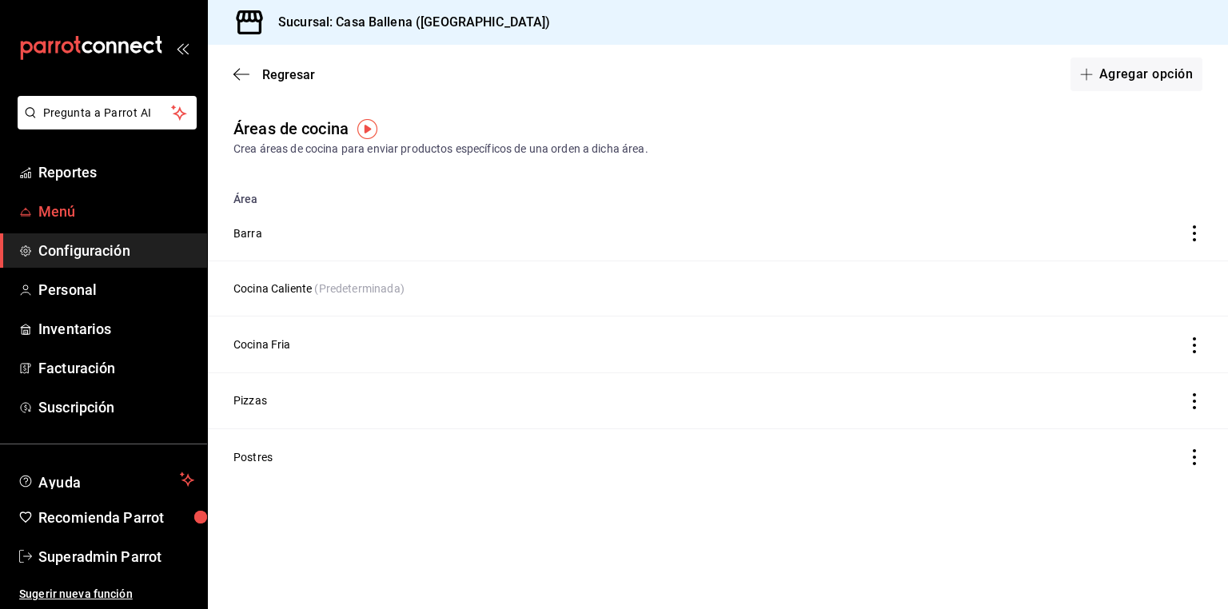
click at [70, 208] on span "Menú" at bounding box center [116, 212] width 156 height 22
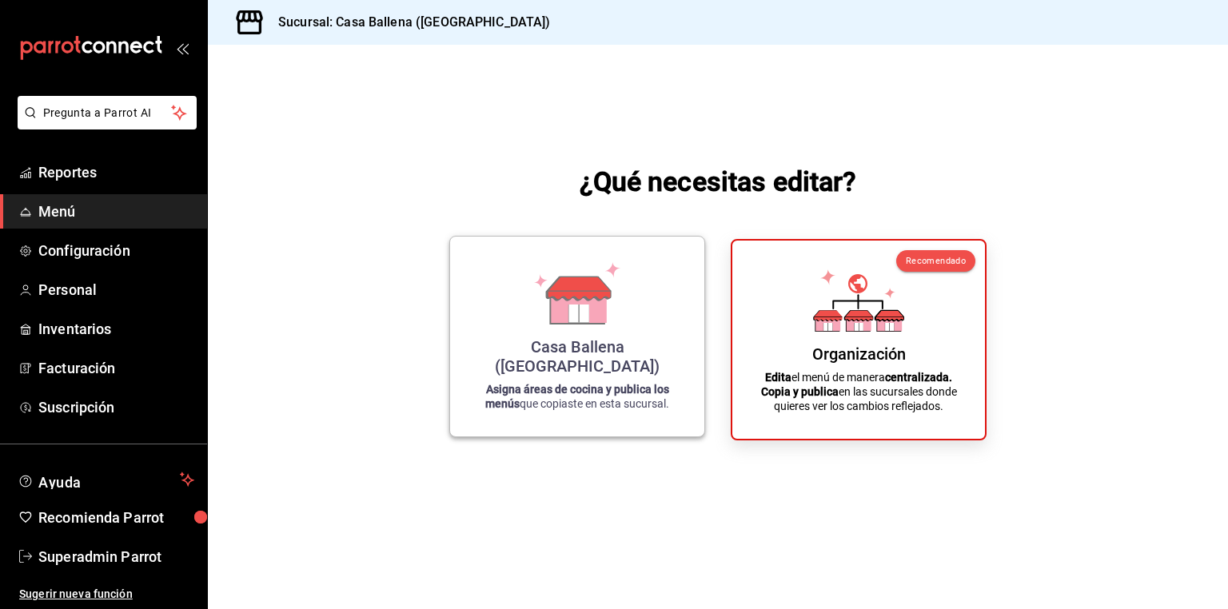
click at [630, 342] on div "Casa Ballena ([GEOGRAPHIC_DATA]) Asigna áreas de cocina y publica los menús que…" at bounding box center [577, 337] width 216 height 174
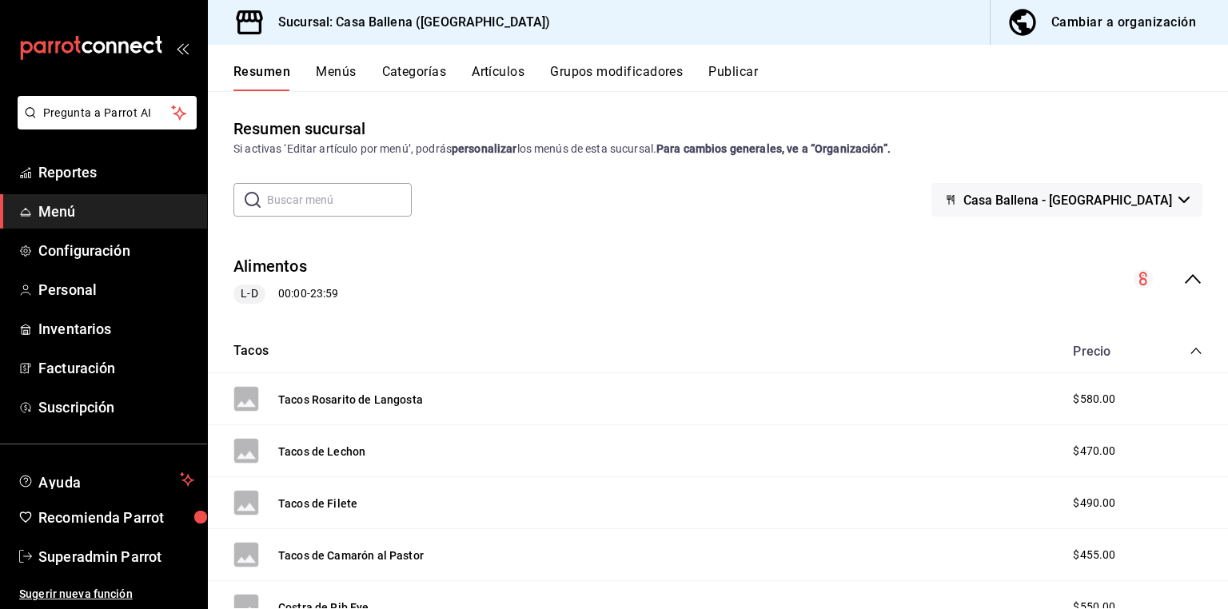
click at [437, 69] on button "Categorías" at bounding box center [414, 77] width 65 height 27
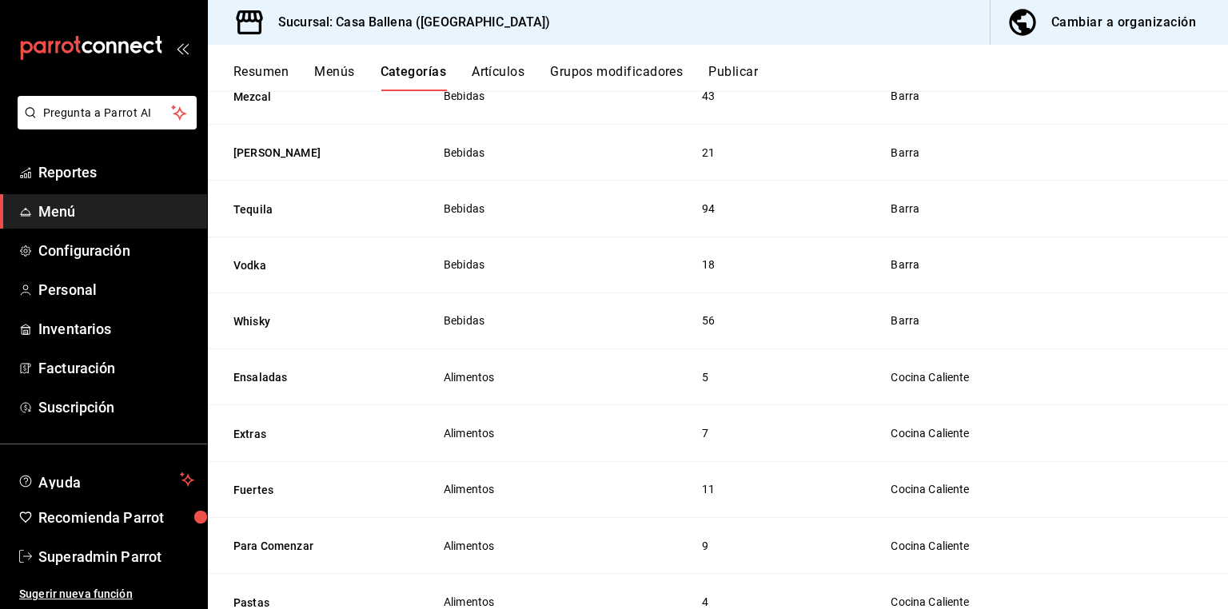
scroll to position [1480, 0]
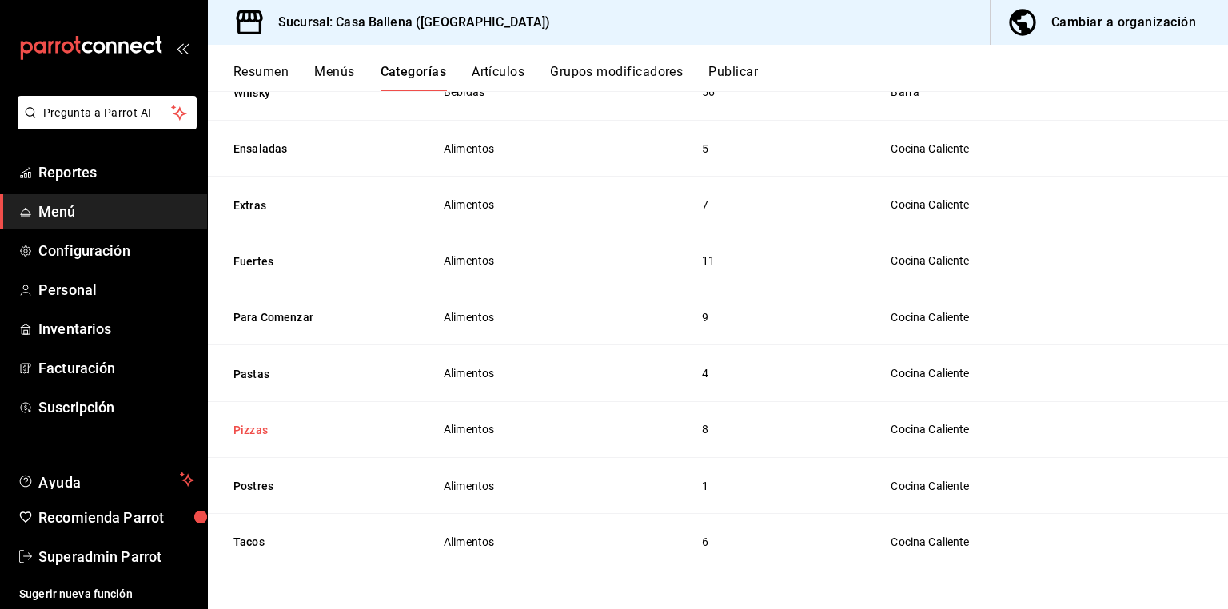
click at [262, 431] on button "Pizzas" at bounding box center [314, 430] width 160 height 16
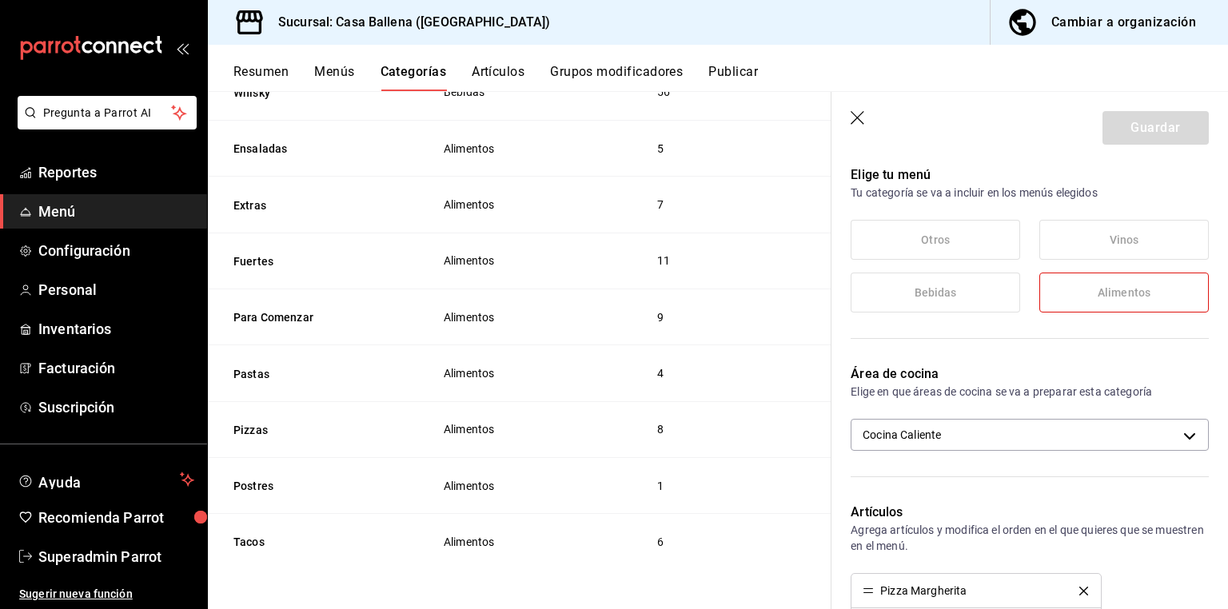
scroll to position [256, 0]
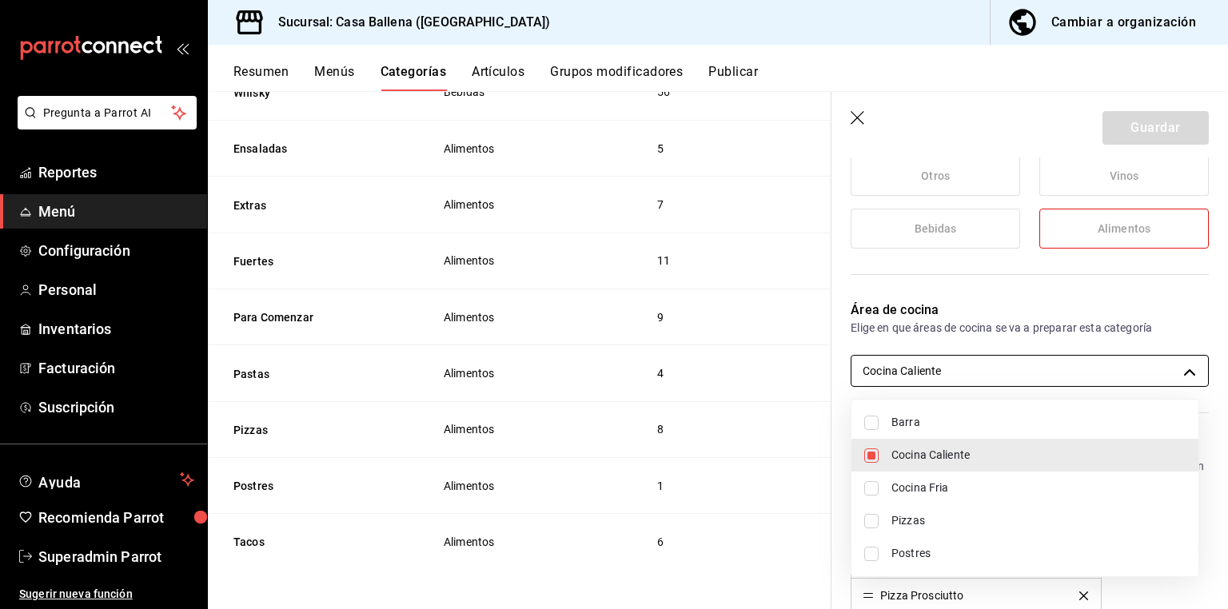
click at [966, 361] on body "Pregunta a Parrot AI Reportes Menú Configuración Personal Inventarios Facturaci…" at bounding box center [614, 304] width 1228 height 609
click at [887, 519] on li "Pizzas" at bounding box center [1025, 521] width 347 height 33
type input "4c23af79-4bd3-4fda-bd8d-6175d6f6ab09,6c3f78f0-934b-4c95-bbb9-6ee764d19b2c"
checkbox input "true"
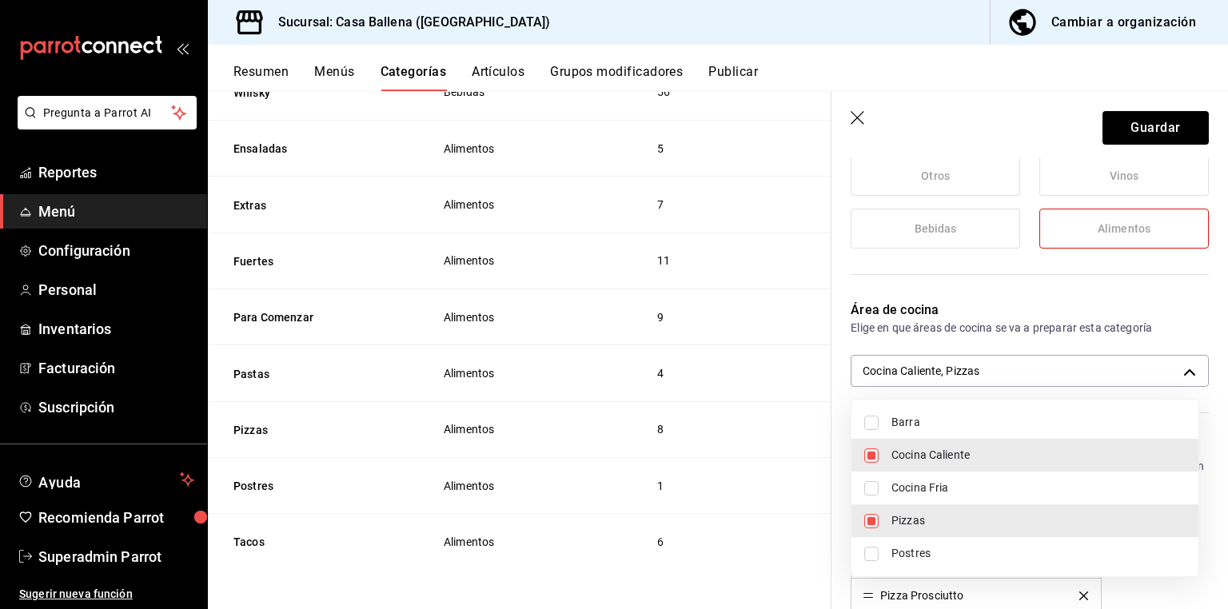
click at [895, 452] on span "Cocina Caliente" at bounding box center [1039, 455] width 294 height 17
type input "6c3f78f0-934b-4c95-bbb9-6ee764d19b2c"
checkbox input "false"
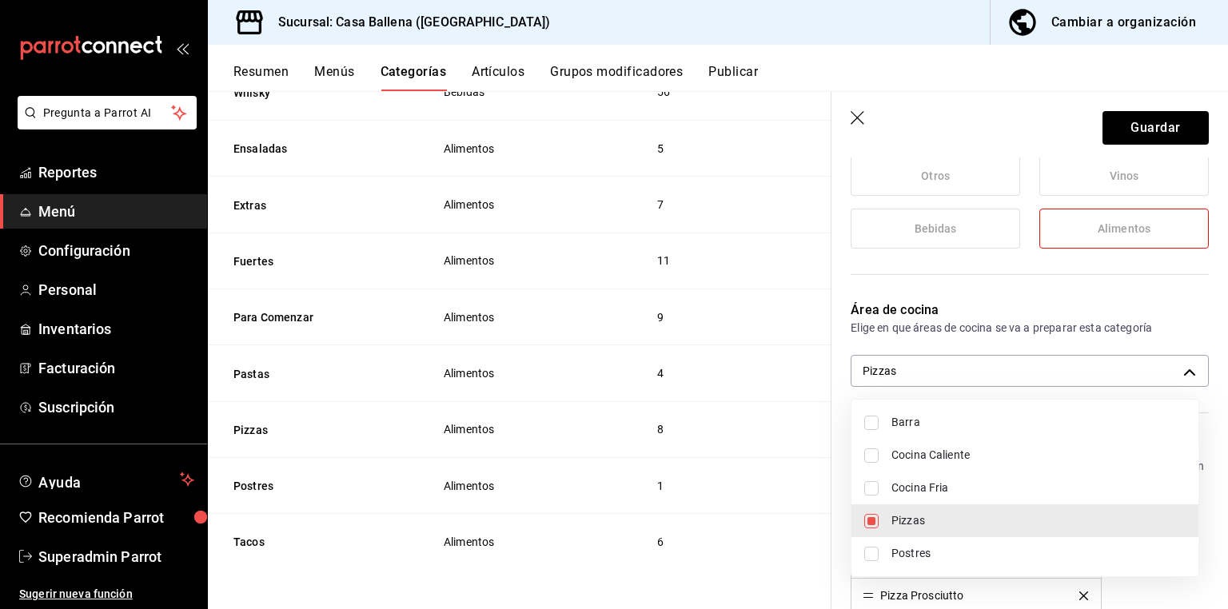
click at [1118, 122] on div at bounding box center [614, 304] width 1228 height 609
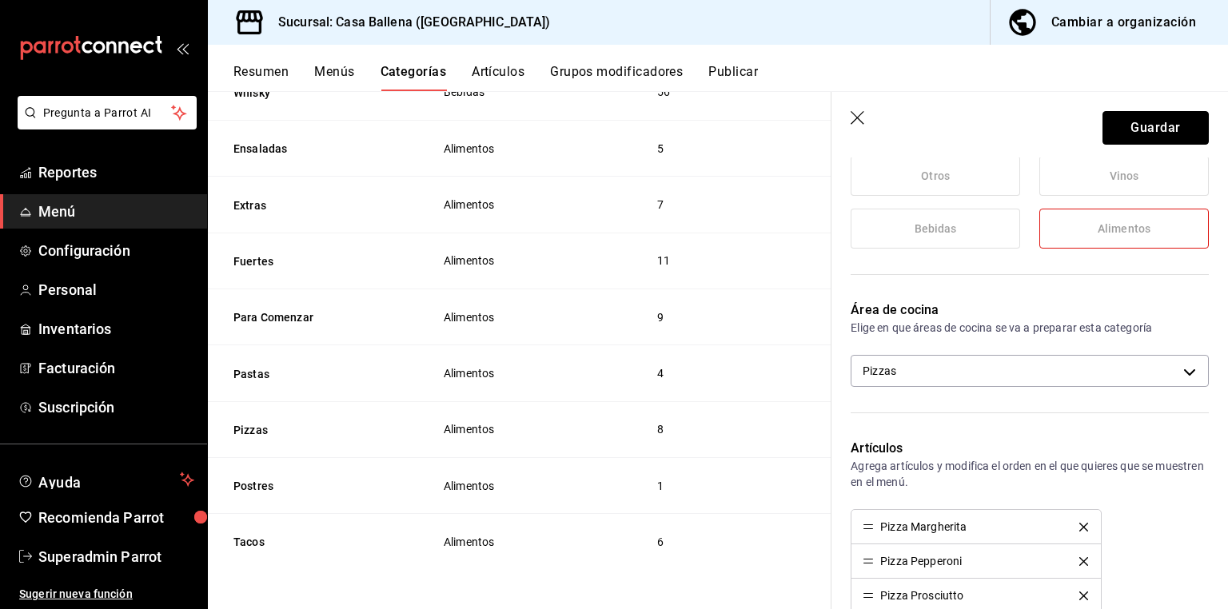
click at [1118, 122] on button "Guardar" at bounding box center [1156, 128] width 106 height 34
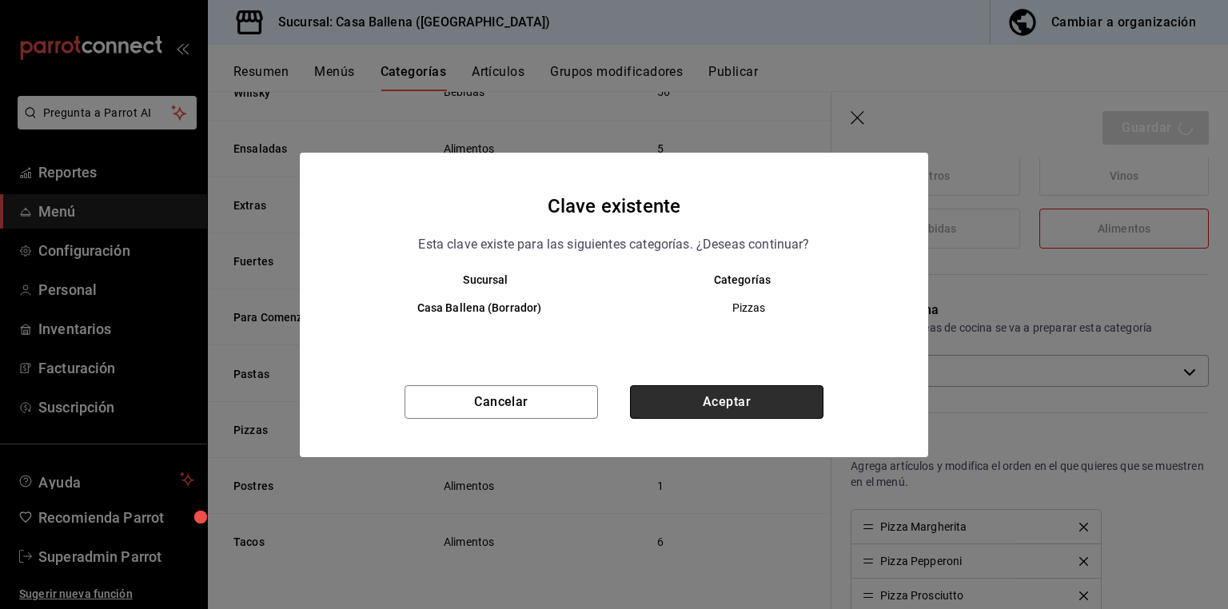
click at [761, 412] on button "Aceptar" at bounding box center [727, 402] width 194 height 34
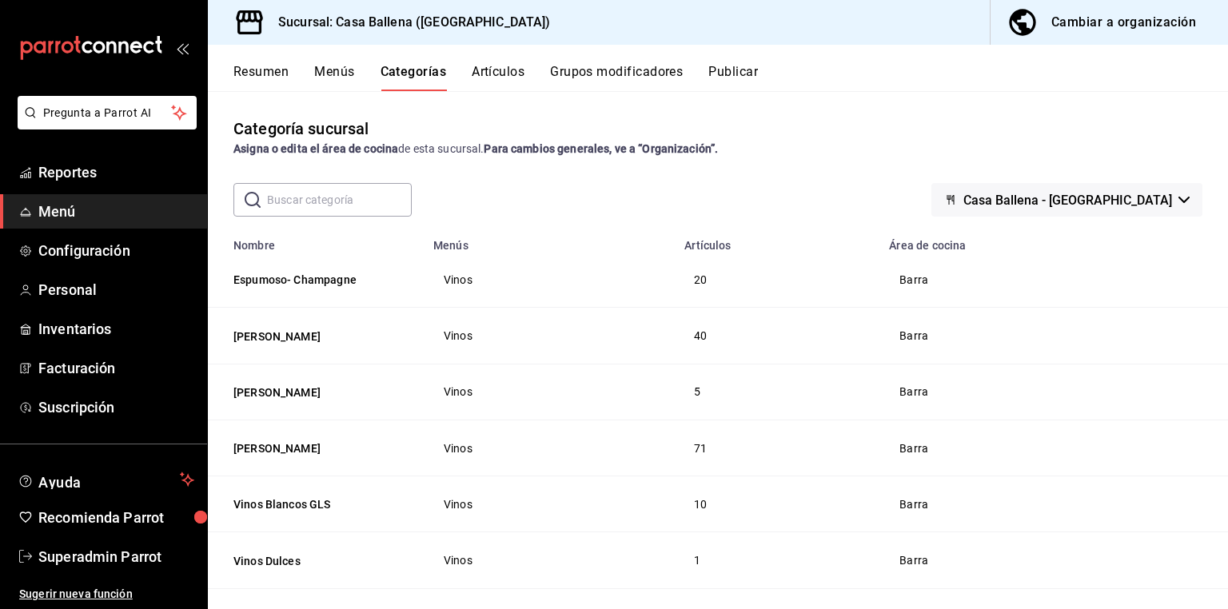
scroll to position [128, 0]
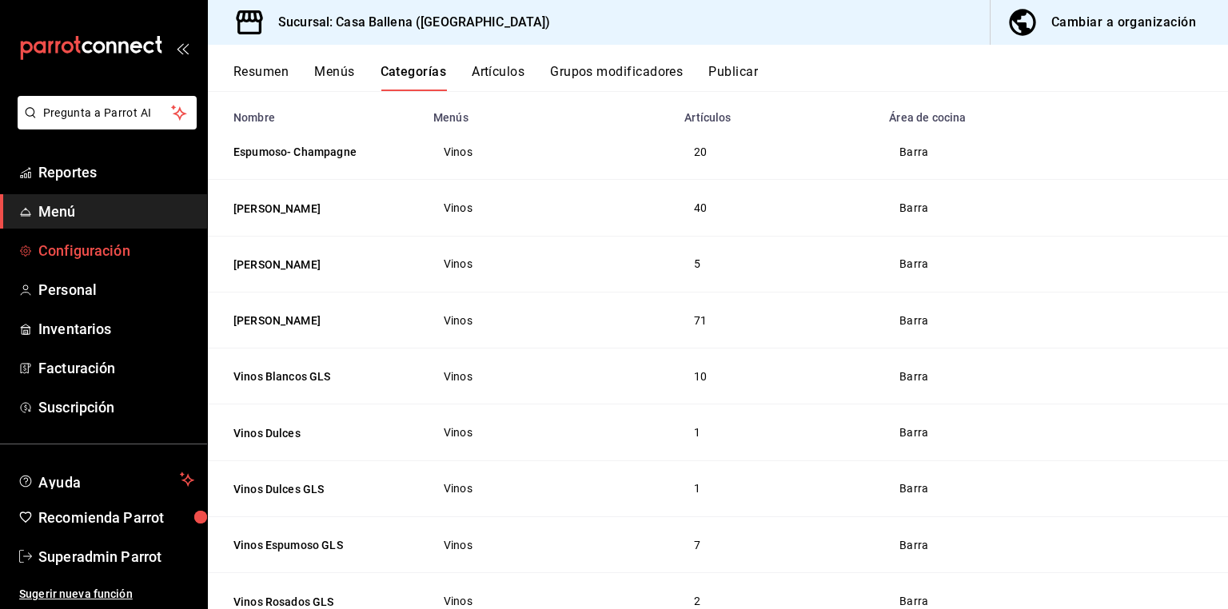
click at [122, 250] on span "Configuración" at bounding box center [116, 251] width 156 height 22
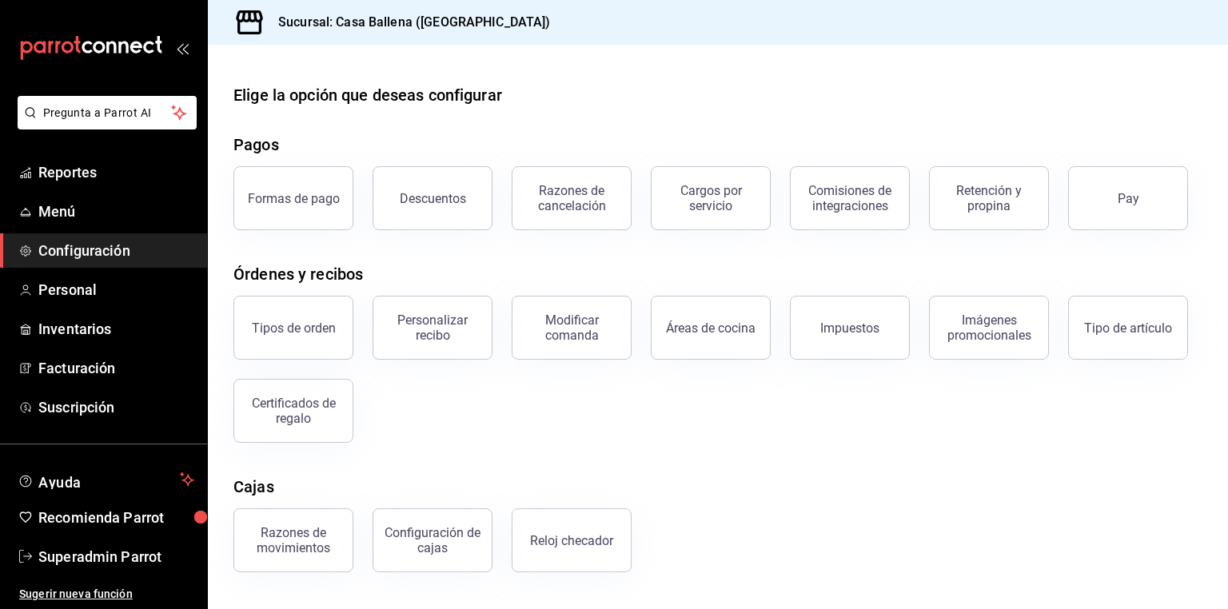
scroll to position [118, 0]
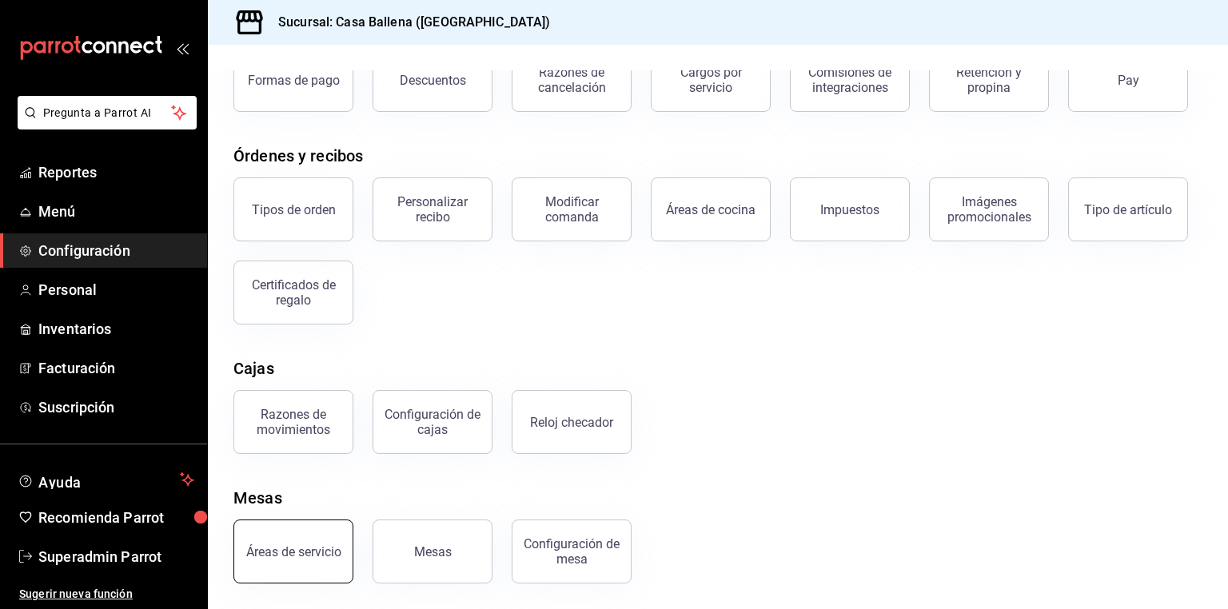
click at [303, 553] on div "Áreas de servicio" at bounding box center [293, 552] width 95 height 15
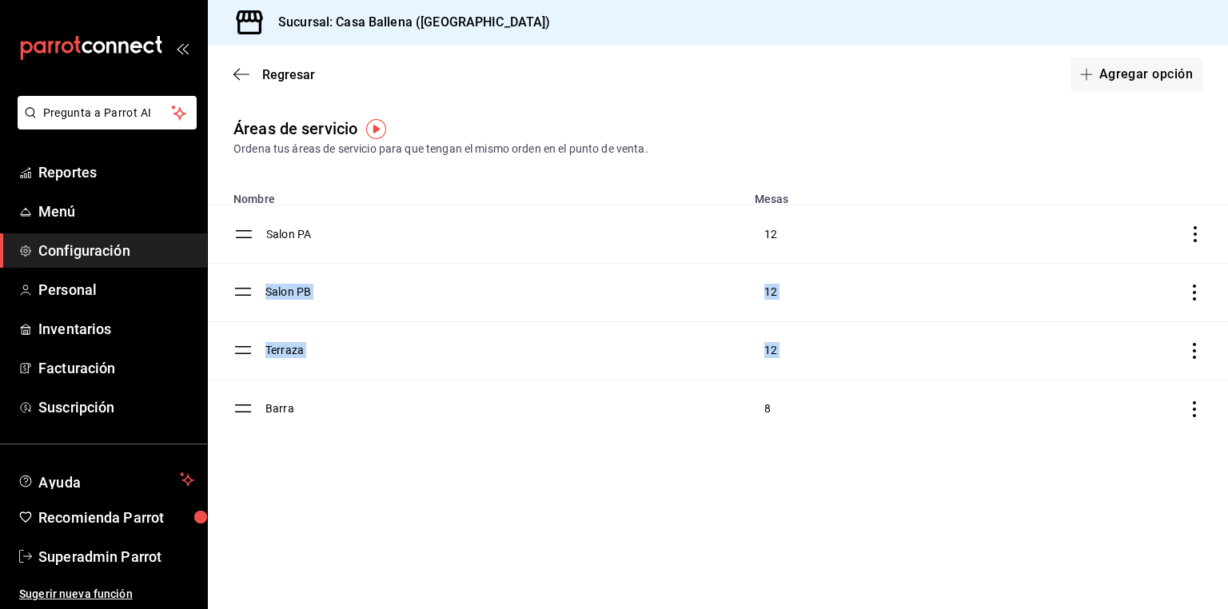
drag, startPoint x: 241, startPoint y: 409, endPoint x: 242, endPoint y: 233, distance: 175.9
drag, startPoint x: 243, startPoint y: 408, endPoint x: 241, endPoint y: 349, distance: 59.2
drag, startPoint x: 242, startPoint y: 301, endPoint x: 246, endPoint y: 235, distance: 65.7
click at [400, 547] on main "Regresar Agregar opción Áreas de servicio Ordena tus áreas de servicio para que…" at bounding box center [718, 327] width 1020 height 565
drag, startPoint x: 246, startPoint y: 352, endPoint x: 248, endPoint y: 278, distance: 73.6
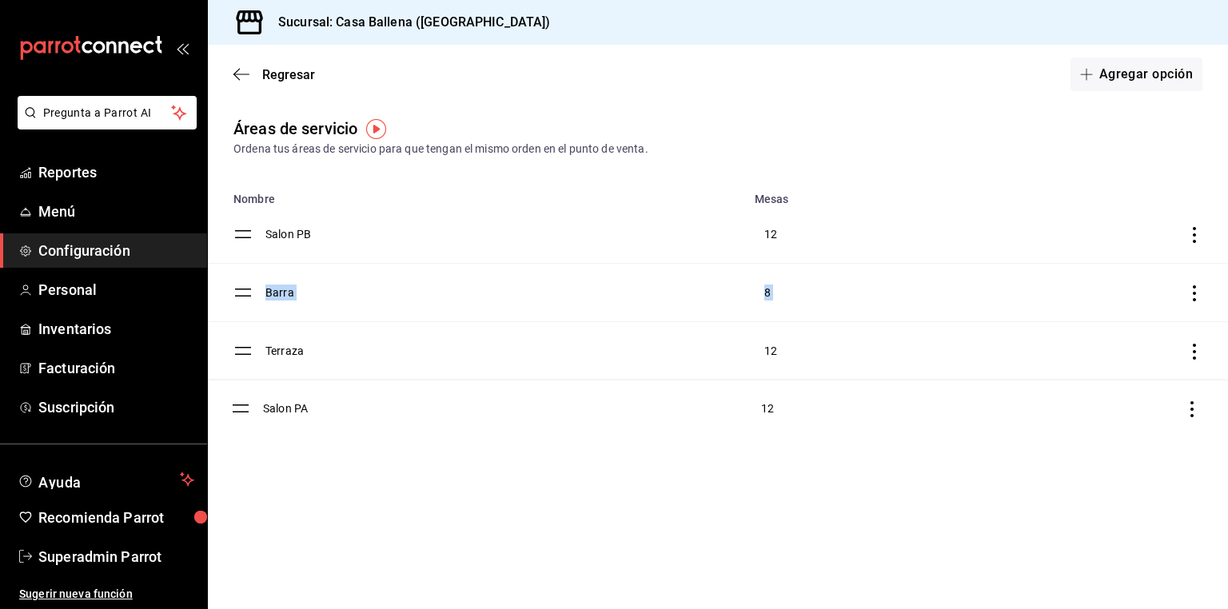
click at [246, 406] on table "Nombre Mesas Salon PB 12 Barra 8 Salon PA 12 Terraza 12" at bounding box center [718, 310] width 1020 height 255
click at [244, 69] on icon "button" at bounding box center [242, 74] width 16 height 14
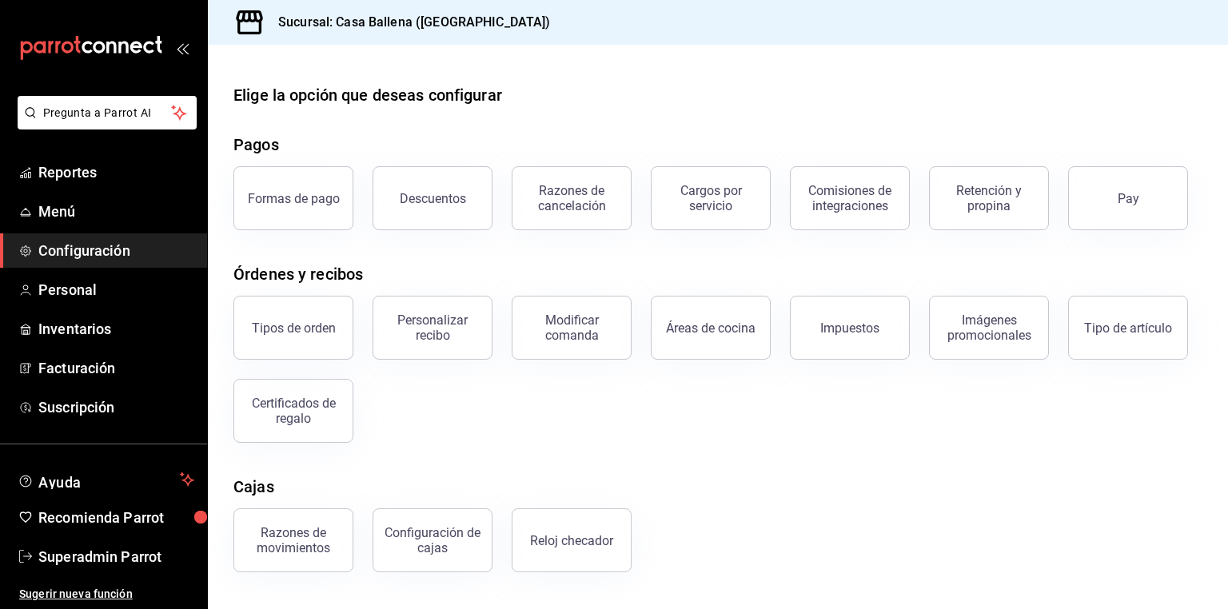
scroll to position [118, 0]
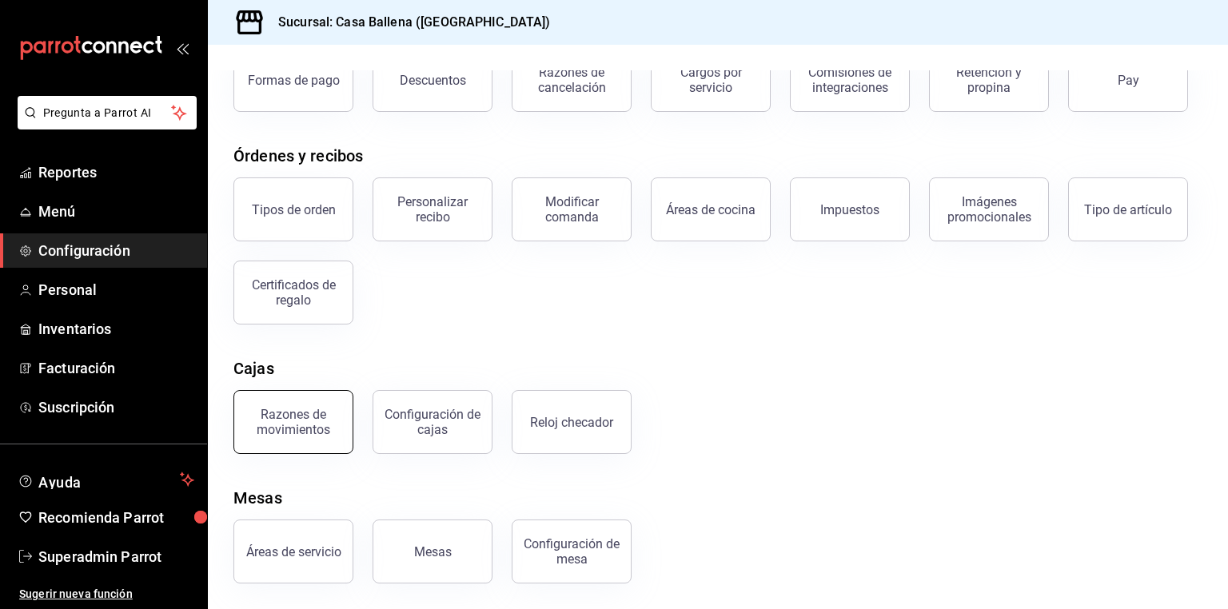
click at [307, 416] on div "Razones de movimientos" at bounding box center [293, 422] width 99 height 30
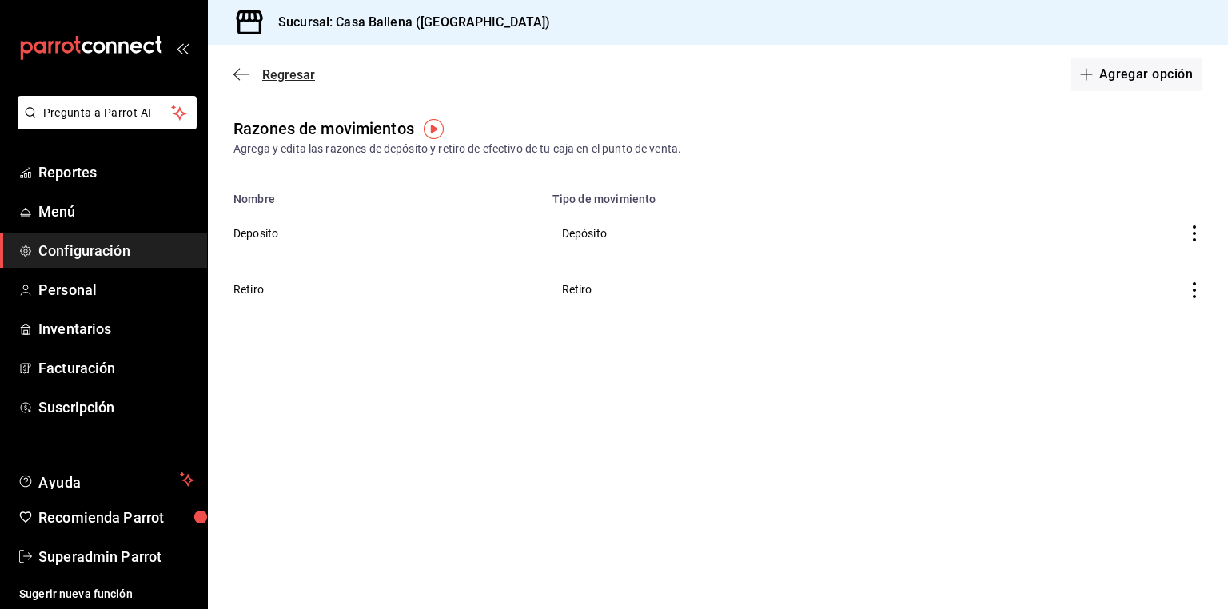
click at [253, 67] on span "Regresar" at bounding box center [275, 74] width 82 height 15
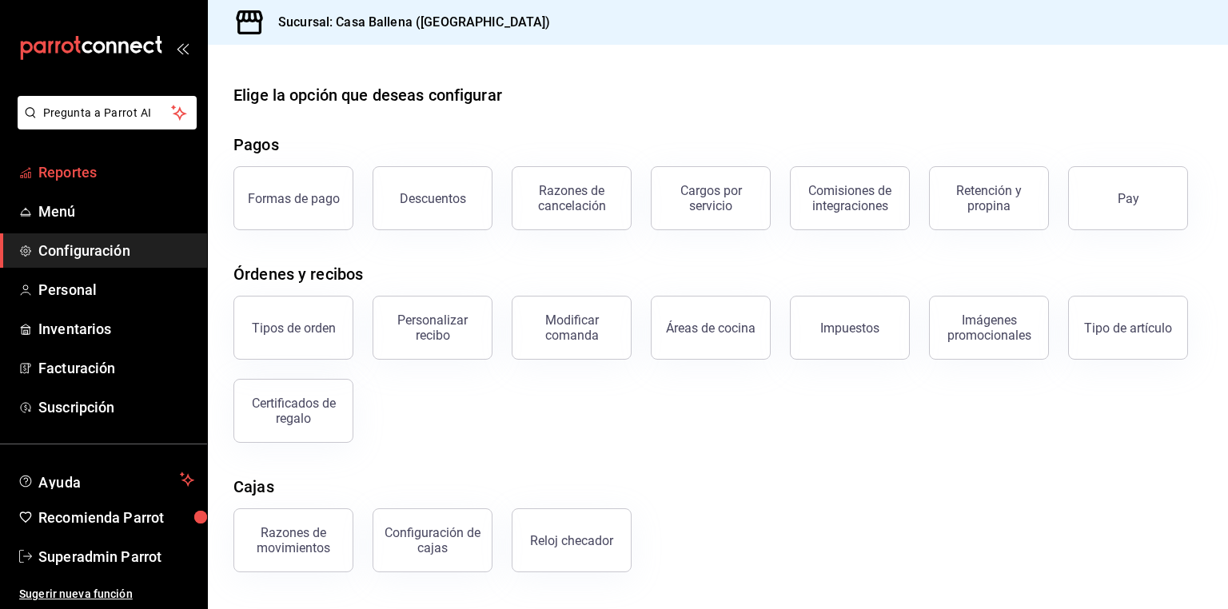
click at [98, 164] on span "Reportes" at bounding box center [116, 173] width 156 height 22
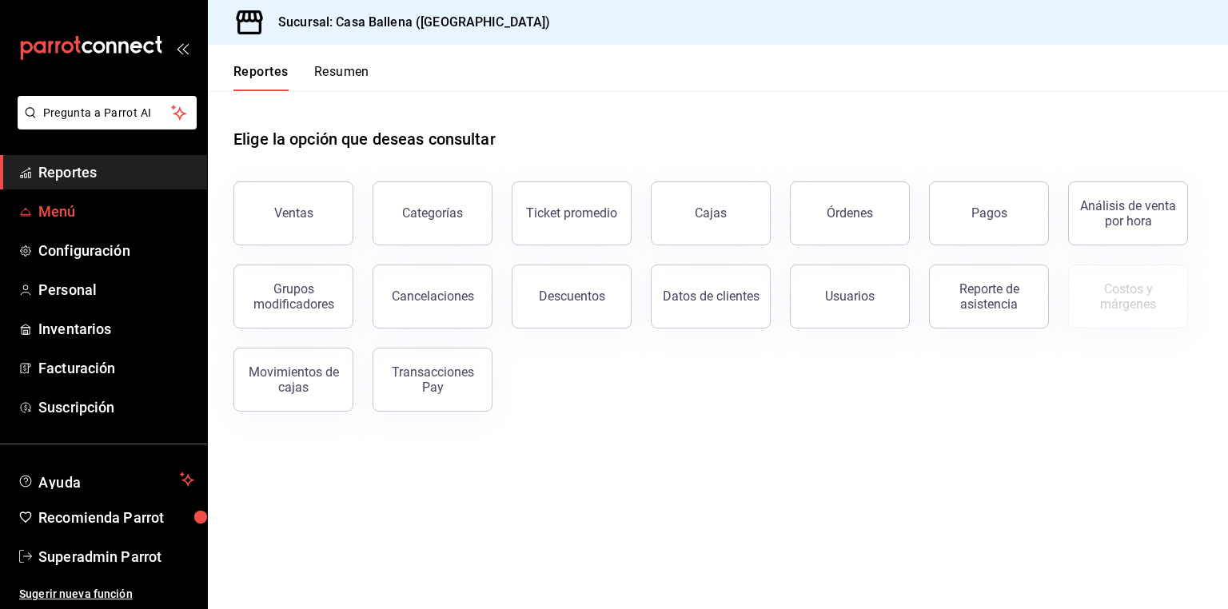
click at [90, 210] on span "Menú" at bounding box center [116, 212] width 156 height 22
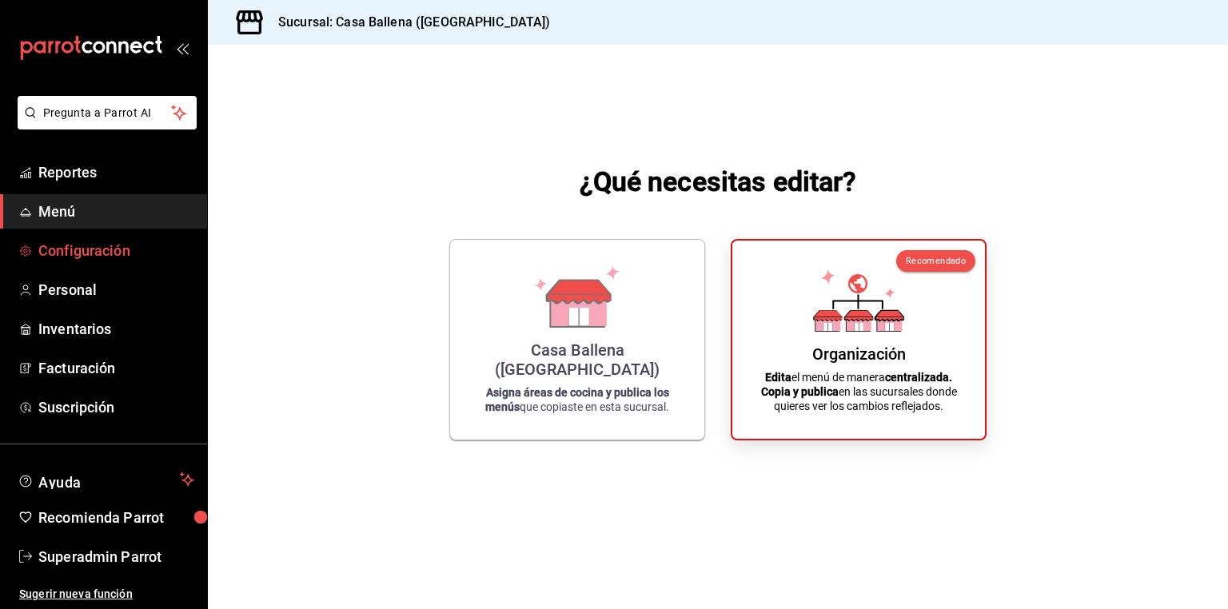
click at [108, 256] on span "Configuración" at bounding box center [116, 251] width 156 height 22
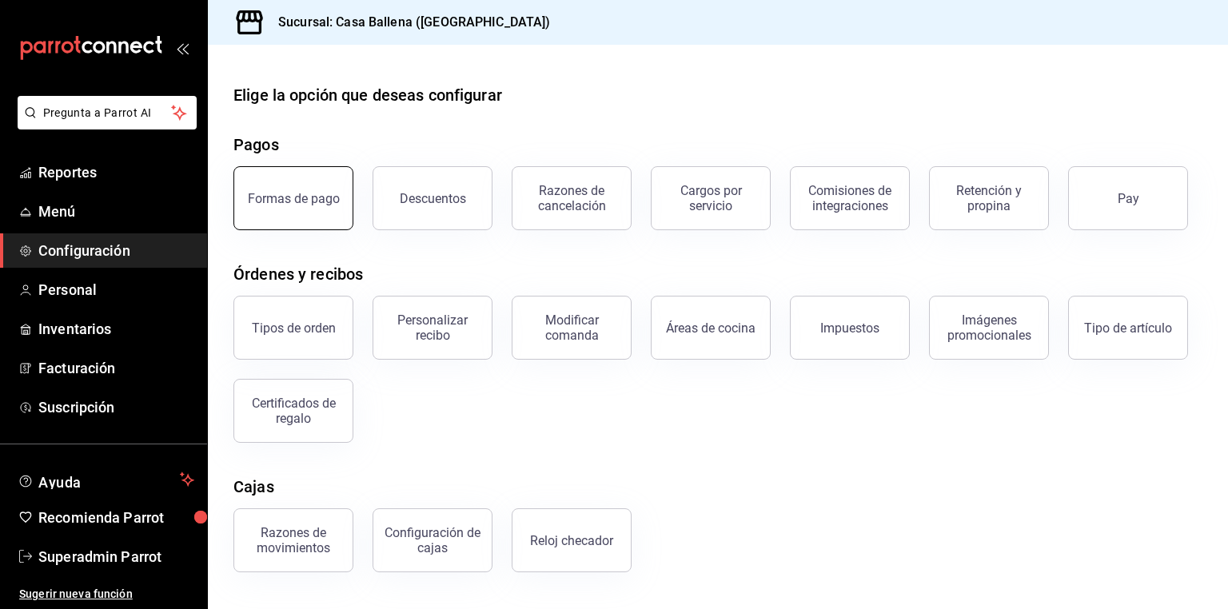
click at [319, 224] on button "Formas de pago" at bounding box center [294, 198] width 120 height 64
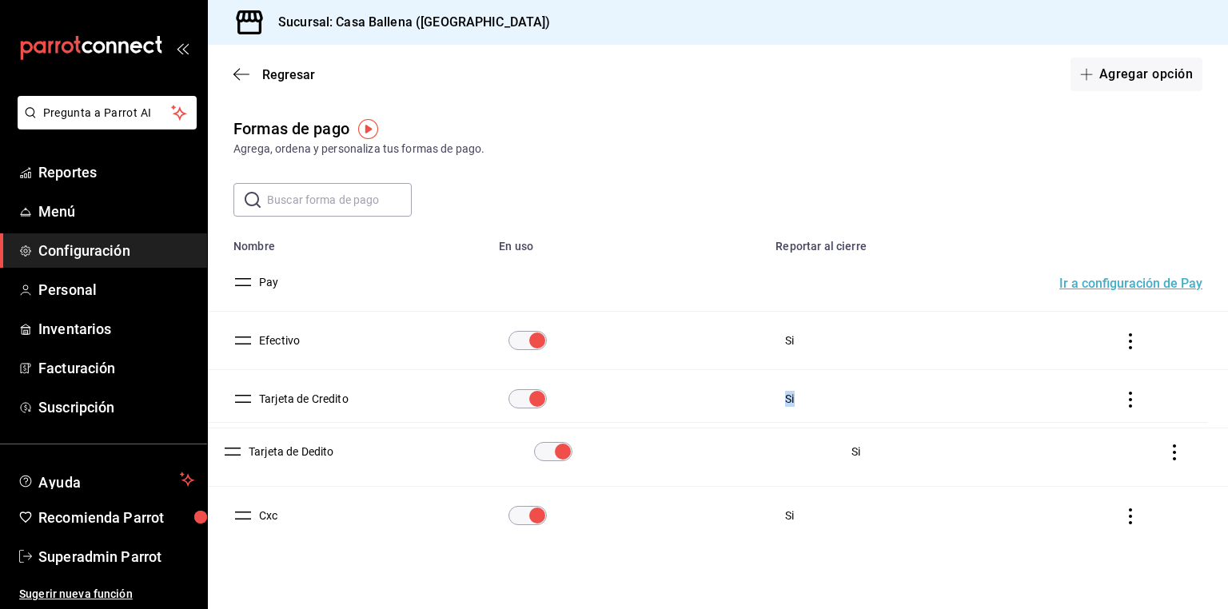
drag, startPoint x: 234, startPoint y: 460, endPoint x: 223, endPoint y: 453, distance: 12.2
click at [537, 592] on div "Formas de pago Agrega, ordena y personaliza tus formas de pago. ​ ​ Lo sentimos…" at bounding box center [718, 359] width 1020 height 485
click at [1146, 284] on button "Ir a configuración de Pay" at bounding box center [1131, 284] width 143 height 13
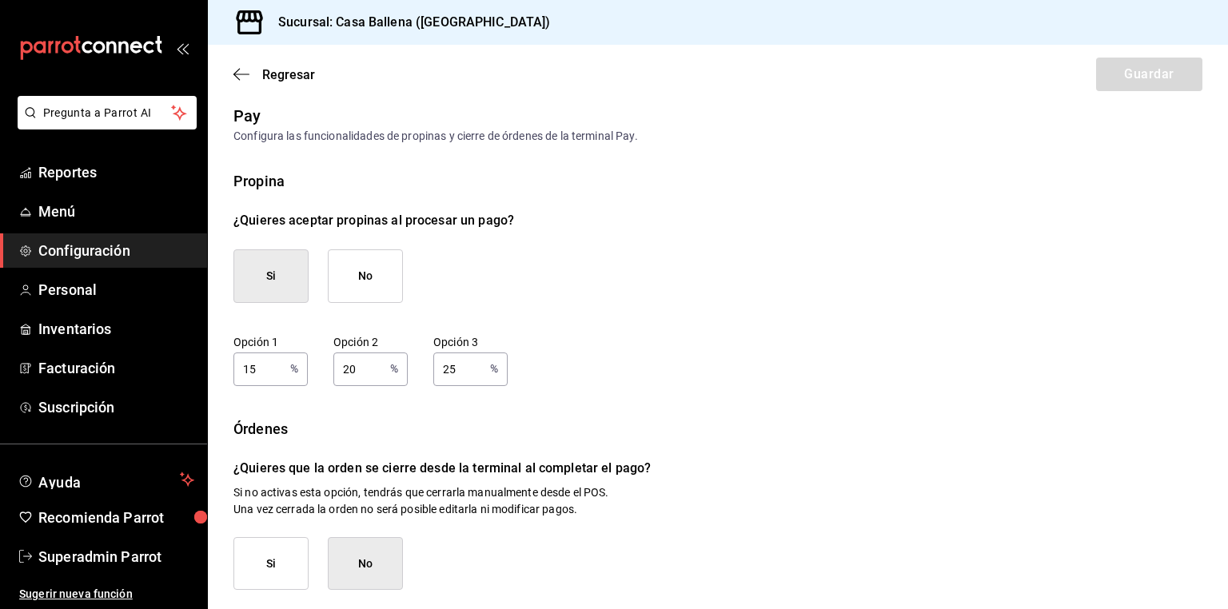
scroll to position [205, 0]
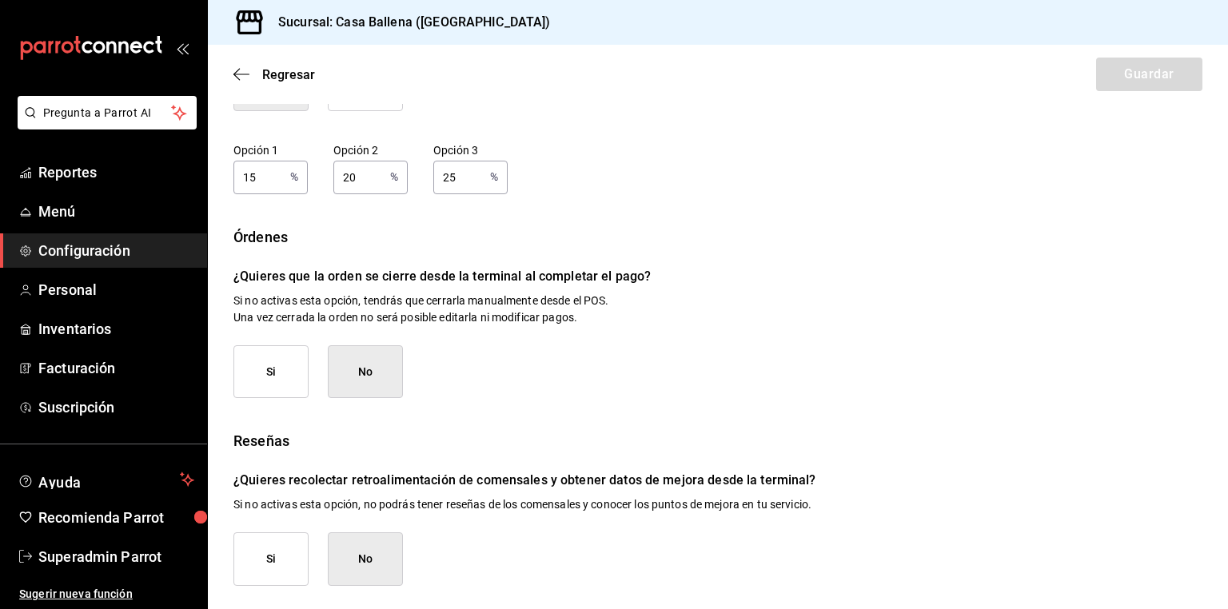
click at [284, 371] on button "Si" at bounding box center [271, 372] width 75 height 54
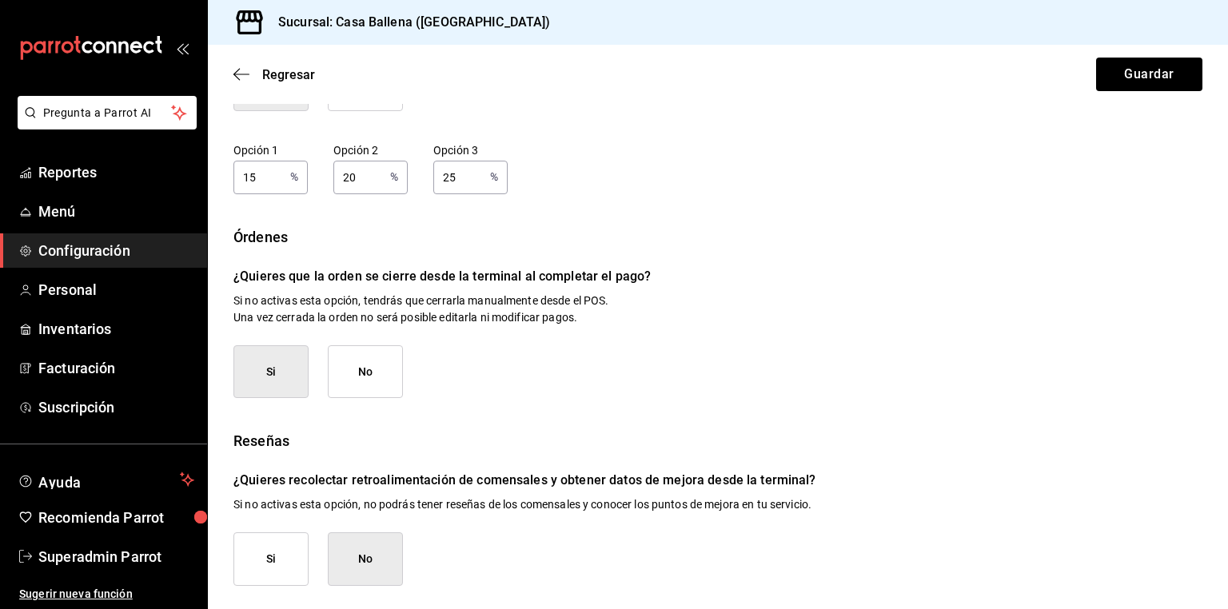
click at [341, 358] on button "No" at bounding box center [365, 372] width 75 height 54
click at [259, 77] on span "Regresar" at bounding box center [275, 74] width 82 height 15
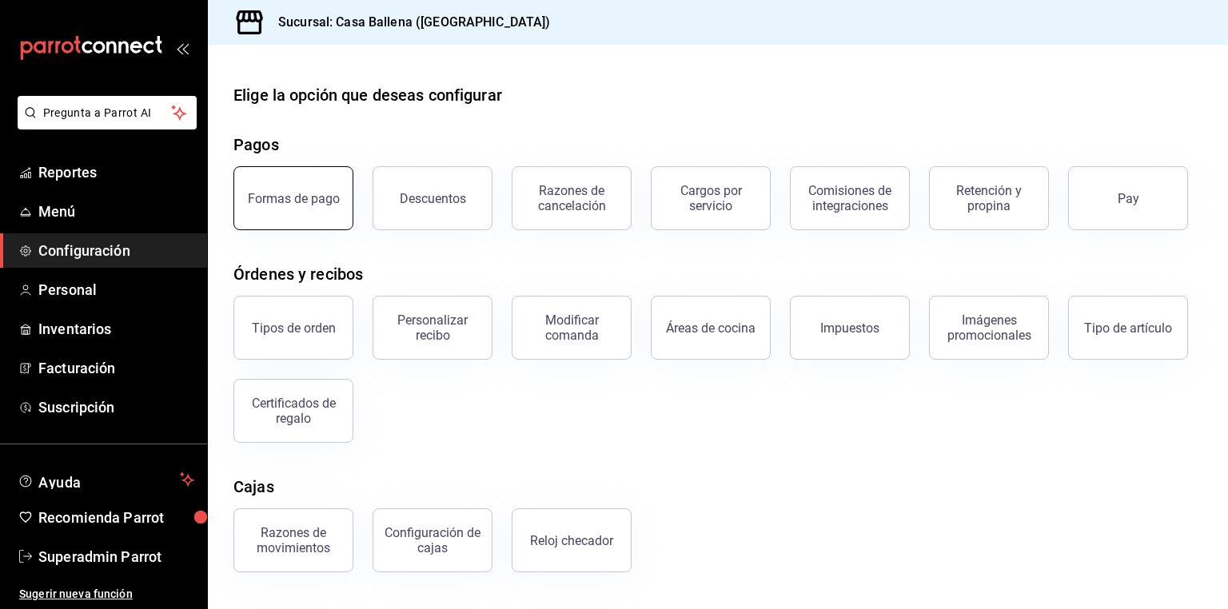
click at [281, 197] on div "Formas de pago" at bounding box center [294, 198] width 92 height 15
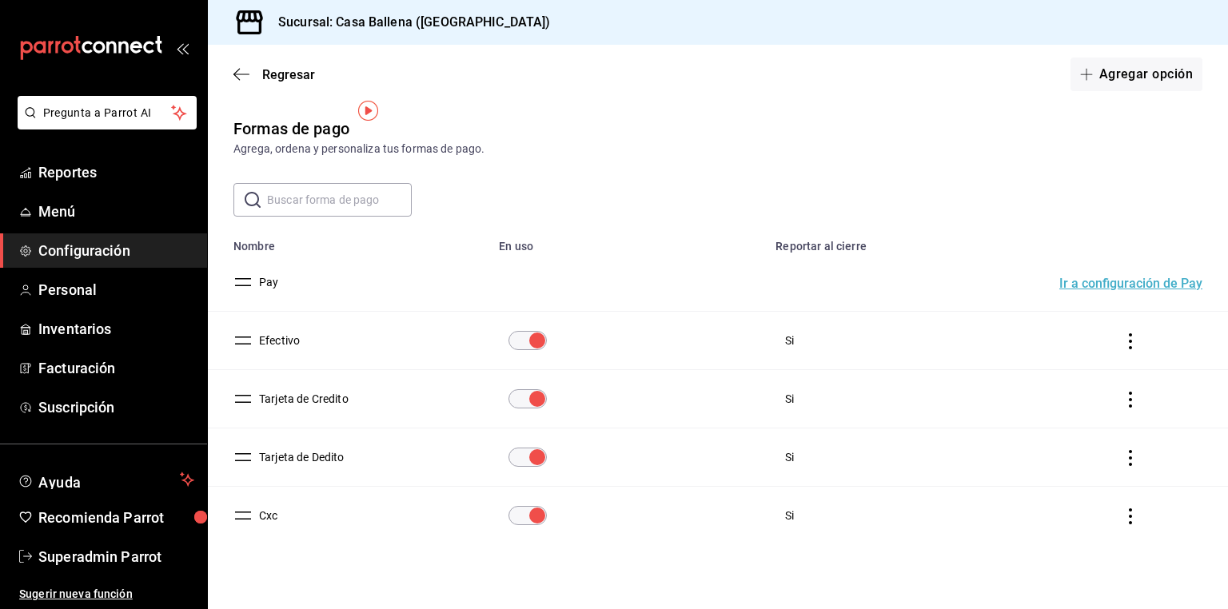
scroll to position [18, 0]
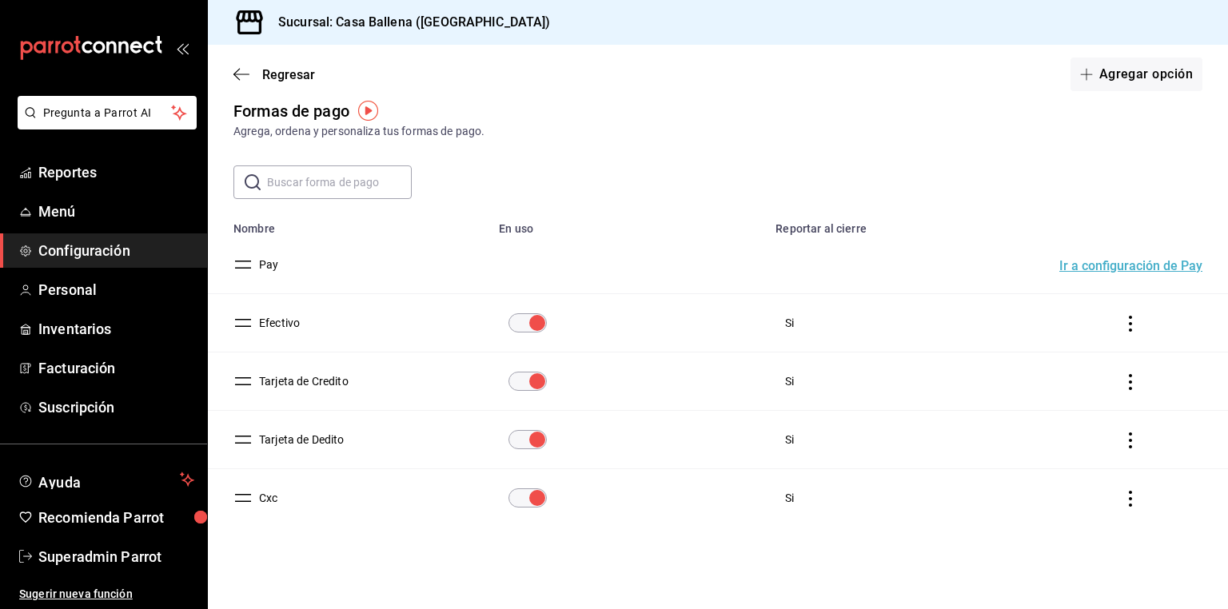
click at [275, 324] on button "Efectivo" at bounding box center [276, 323] width 47 height 16
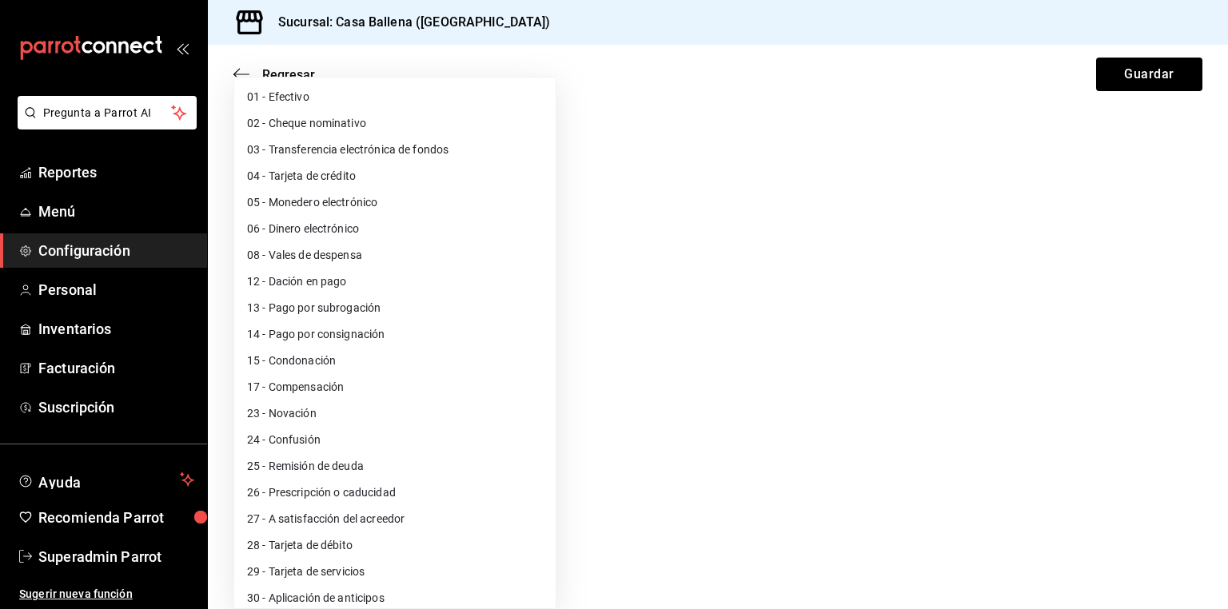
click at [413, 410] on body "Pregunta a Parrot AI Reportes Menú Configuración Personal Inventarios Facturaci…" at bounding box center [614, 304] width 1228 height 609
click at [303, 99] on li "01 - Efectivo" at bounding box center [394, 97] width 321 height 26
type input "01"
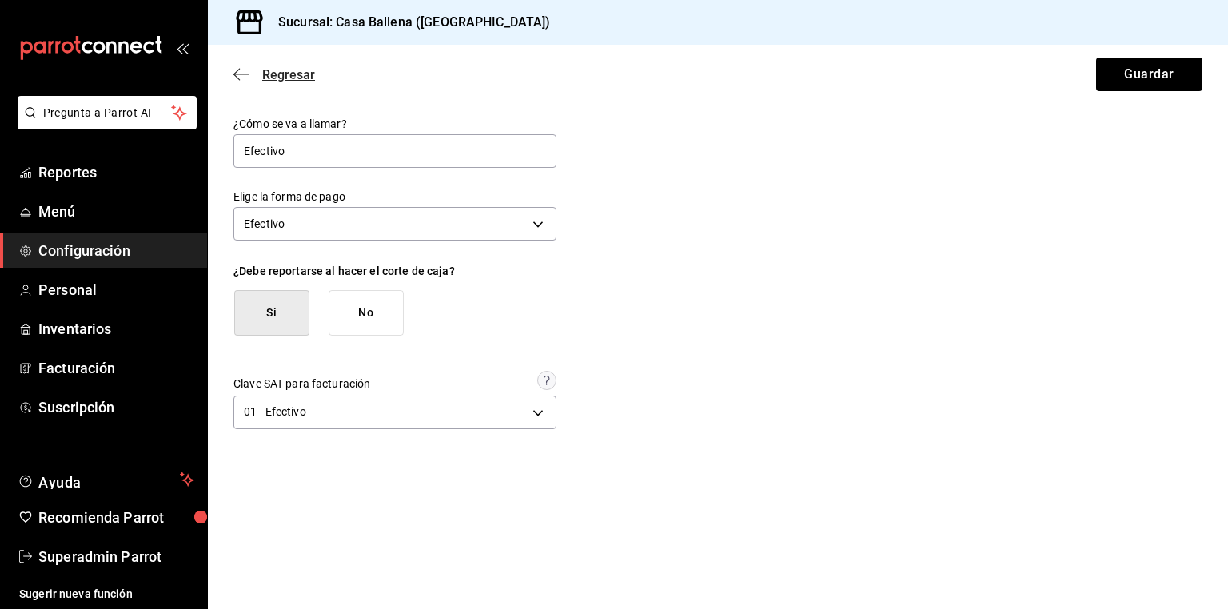
click at [287, 74] on span "Regresar" at bounding box center [288, 74] width 53 height 15
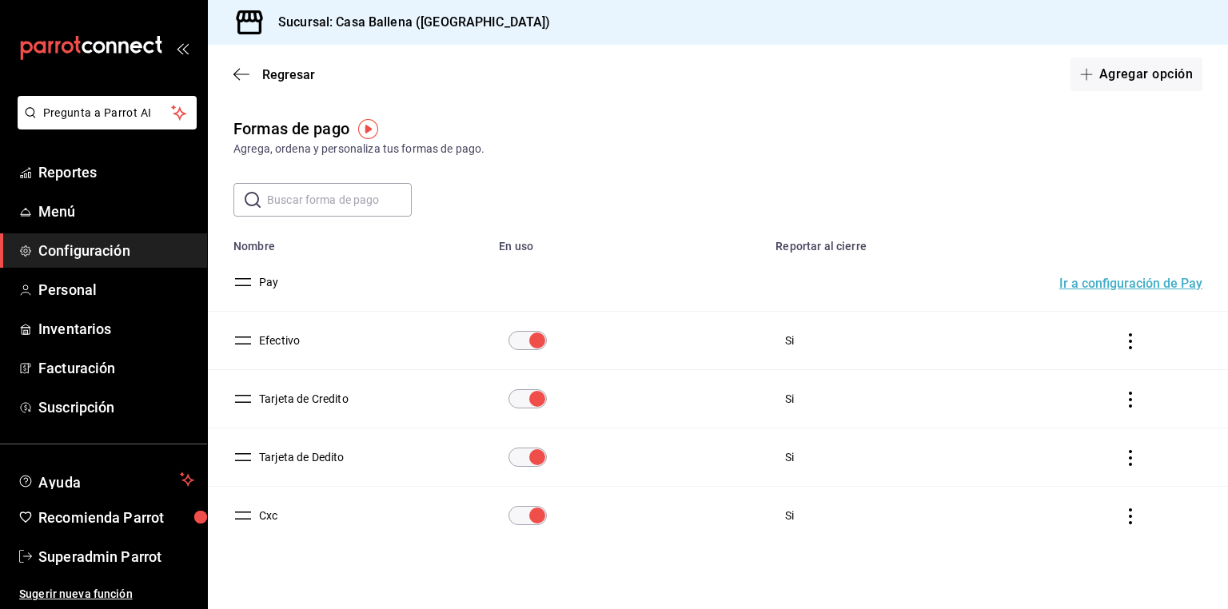
click at [315, 406] on button "Tarjeta de Credito" at bounding box center [301, 399] width 96 height 16
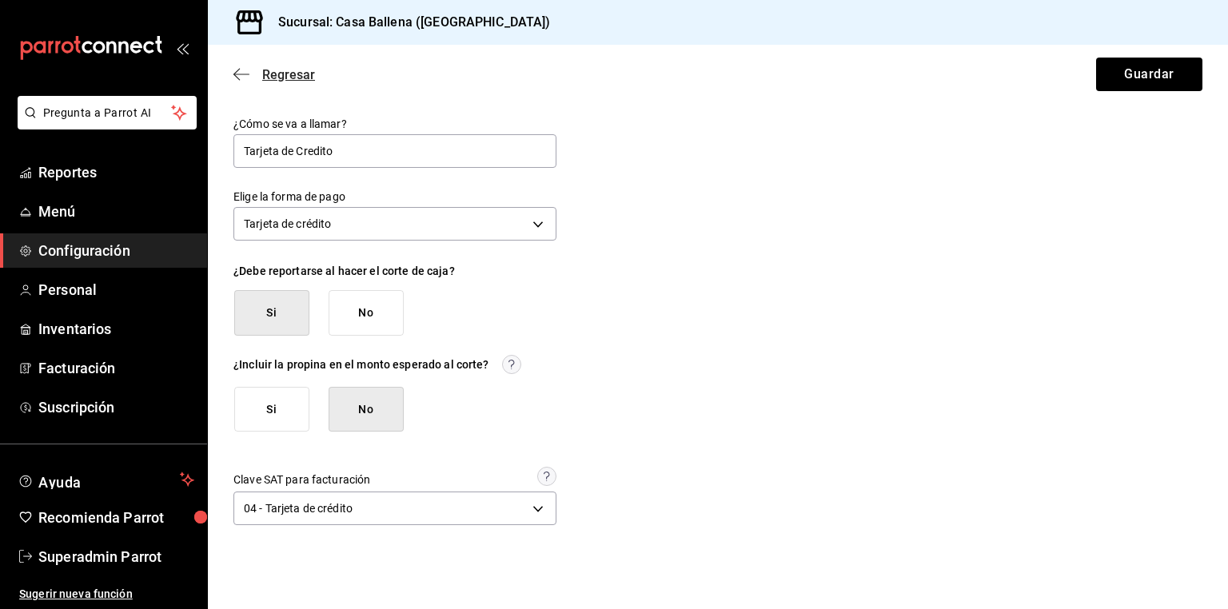
click at [298, 74] on span "Regresar" at bounding box center [288, 74] width 53 height 15
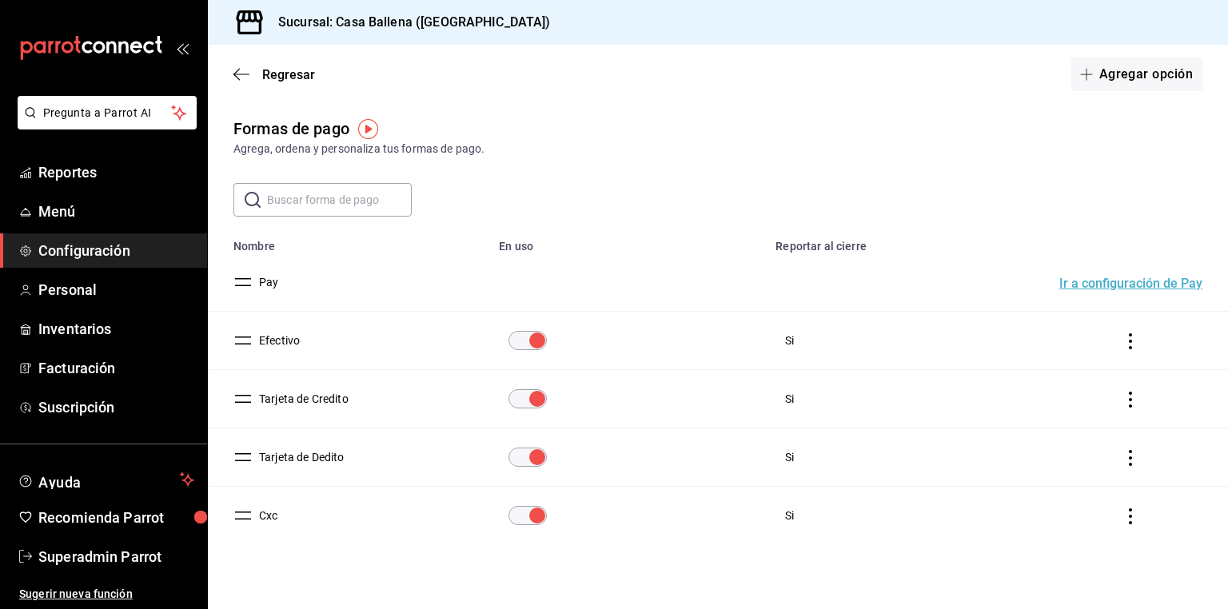
click at [291, 338] on button "Efectivo" at bounding box center [276, 341] width 47 height 16
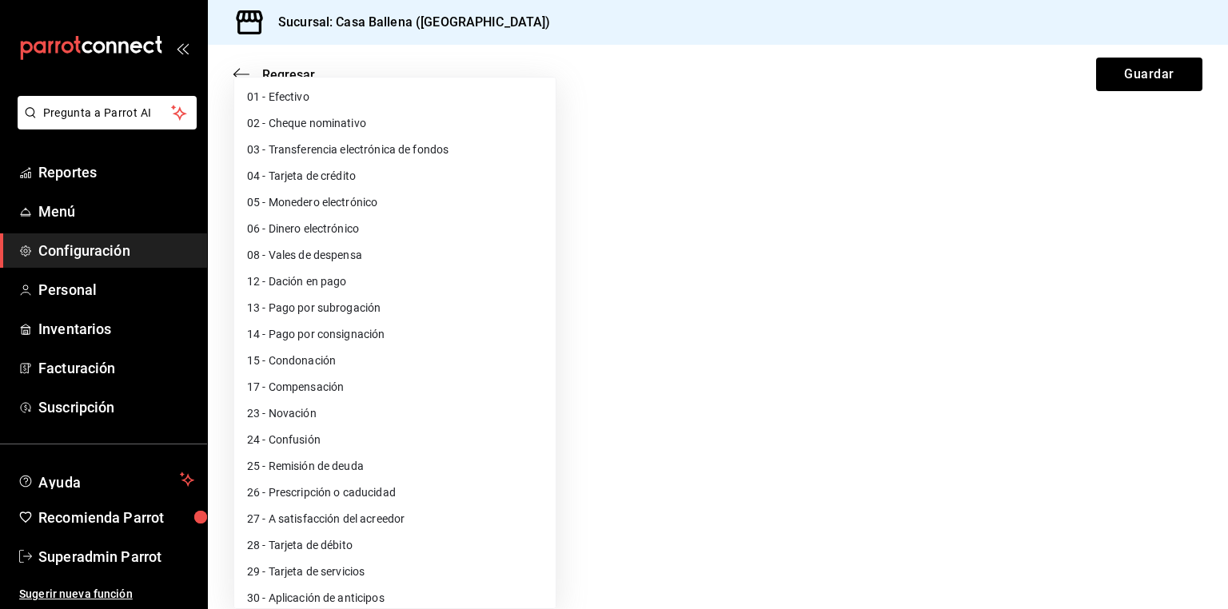
click at [333, 417] on body "Pregunta a Parrot AI Reportes Menú Configuración Personal Inventarios Facturaci…" at bounding box center [614, 304] width 1228 height 609
click at [326, 94] on li "01 - Efectivo" at bounding box center [394, 97] width 321 height 26
type input "01"
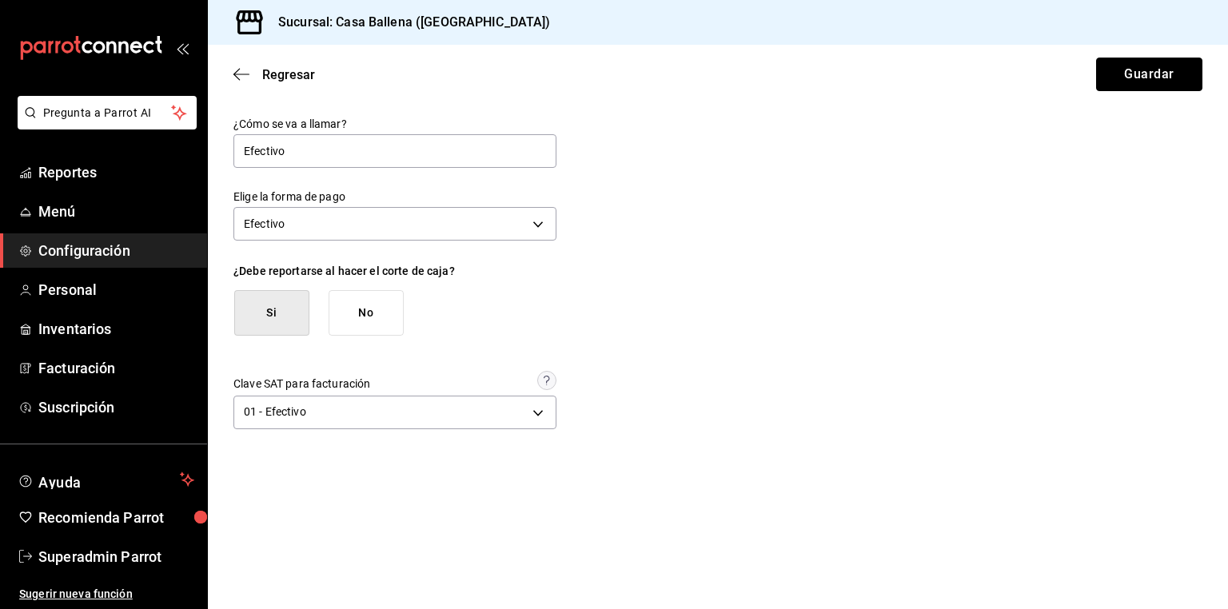
click at [1105, 75] on button "Guardar" at bounding box center [1149, 75] width 106 height 34
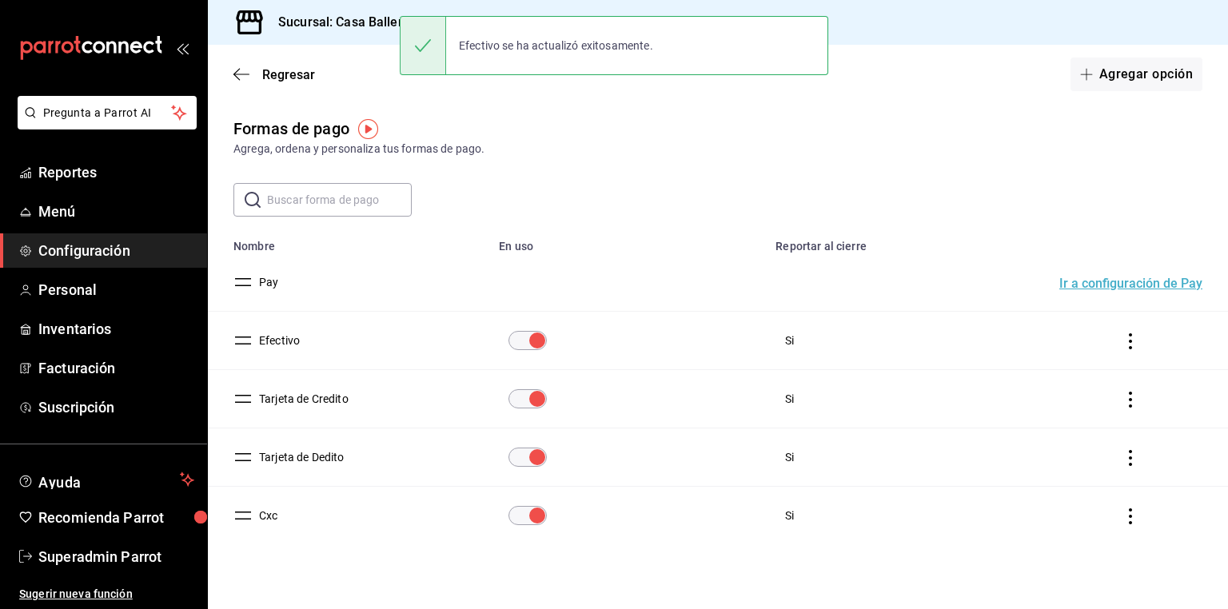
click at [287, 459] on button "Tarjeta de Dedito" at bounding box center [299, 457] width 92 height 16
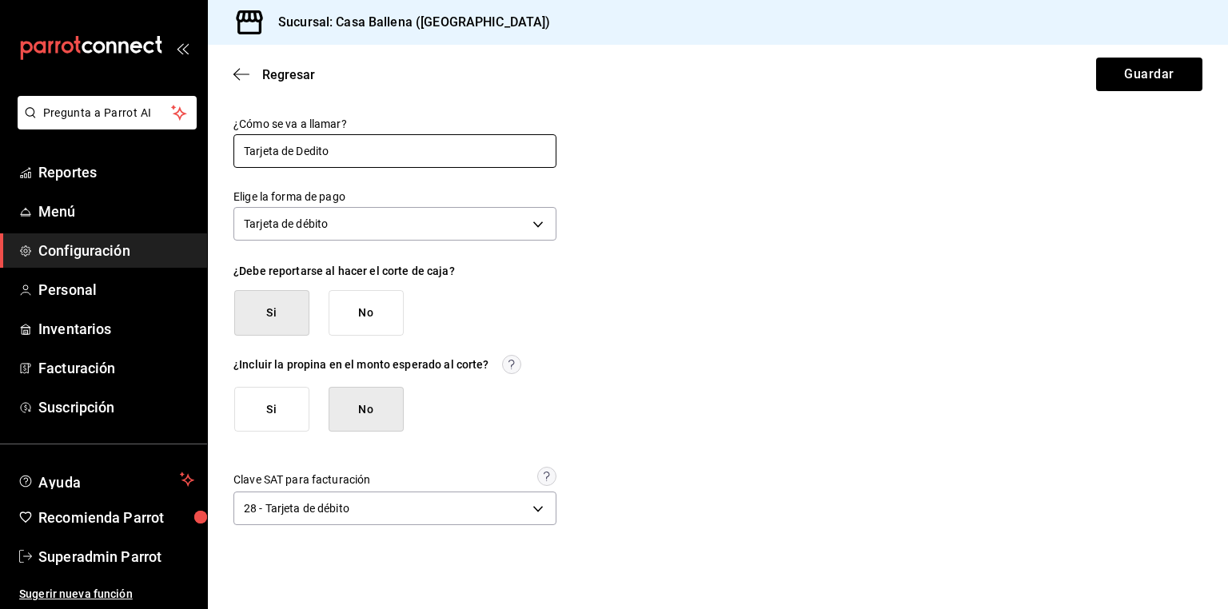
click at [313, 147] on input "Tarjeta de Dedito" at bounding box center [395, 151] width 323 height 34
type input "Tarjeta de Debito"
click at [798, 231] on div "¿Cómo se va a llamar? Tarjeta de Debito Elige la forma de pago Tarjeta de débit…" at bounding box center [718, 323] width 969 height 413
click at [1153, 70] on button "Guardar" at bounding box center [1149, 75] width 106 height 34
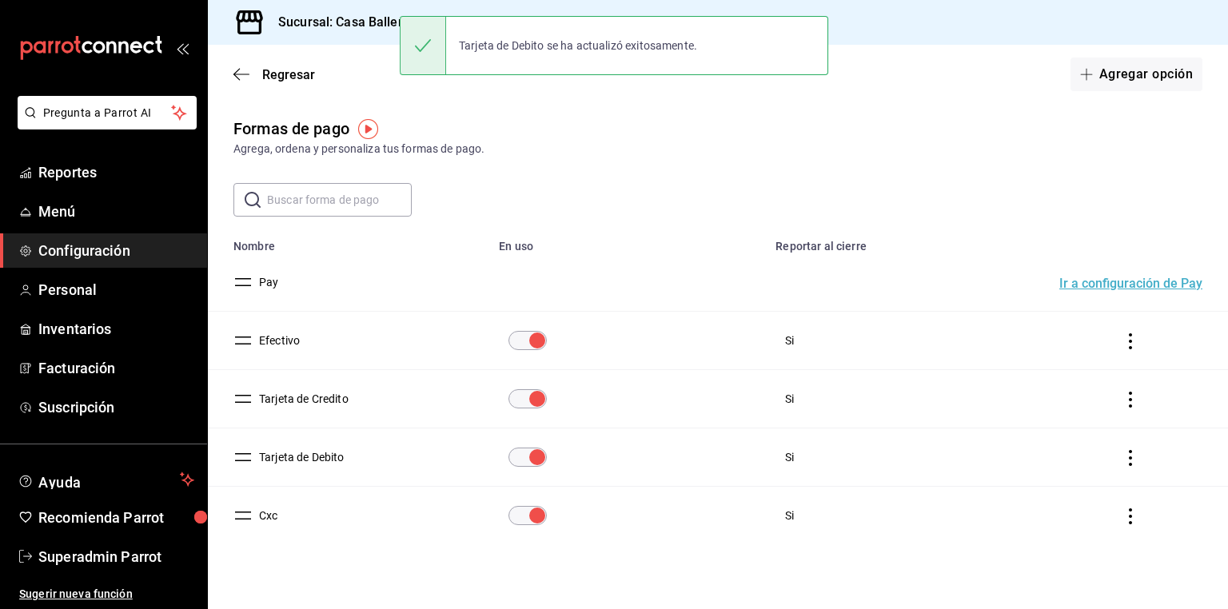
click at [269, 518] on button "Cxc" at bounding box center [265, 516] width 25 height 16
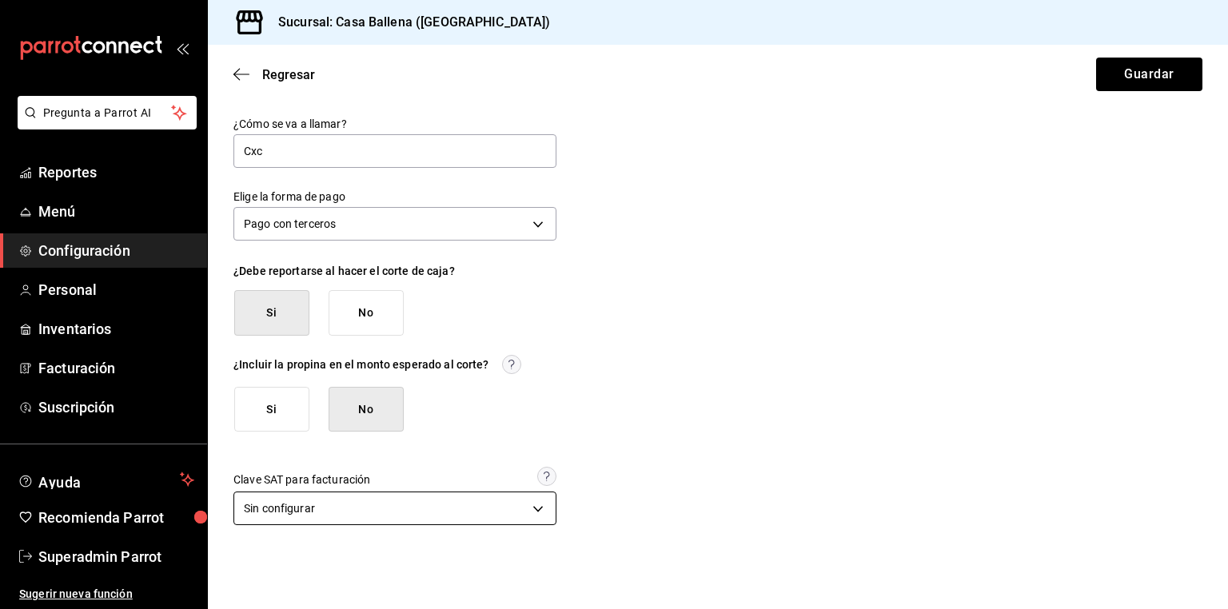
click at [330, 514] on body "Pregunta a Parrot AI Reportes Menú Configuración Personal Inventarios Facturaci…" at bounding box center [614, 304] width 1228 height 609
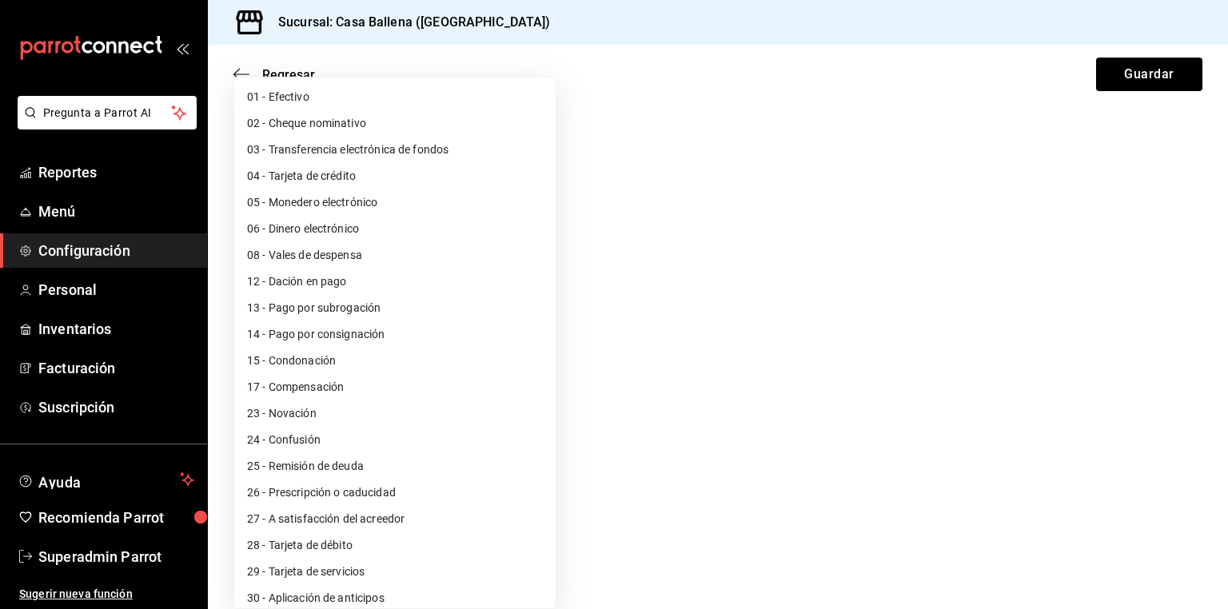
click at [767, 190] on div at bounding box center [614, 304] width 1228 height 609
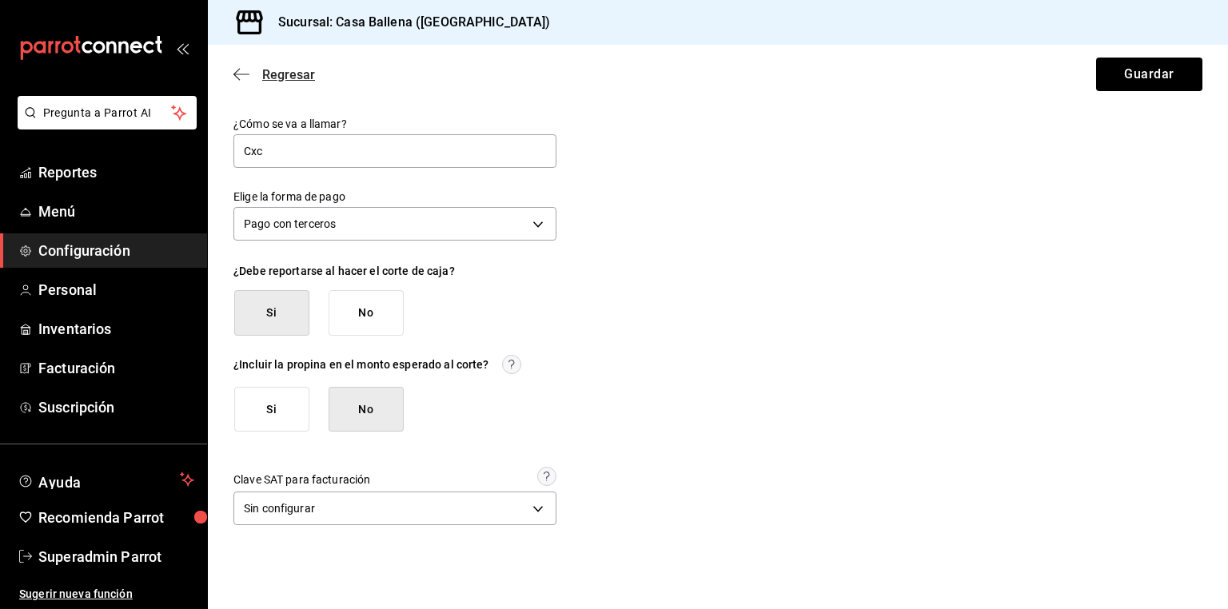
click at [302, 72] on span "Regresar" at bounding box center [288, 74] width 53 height 15
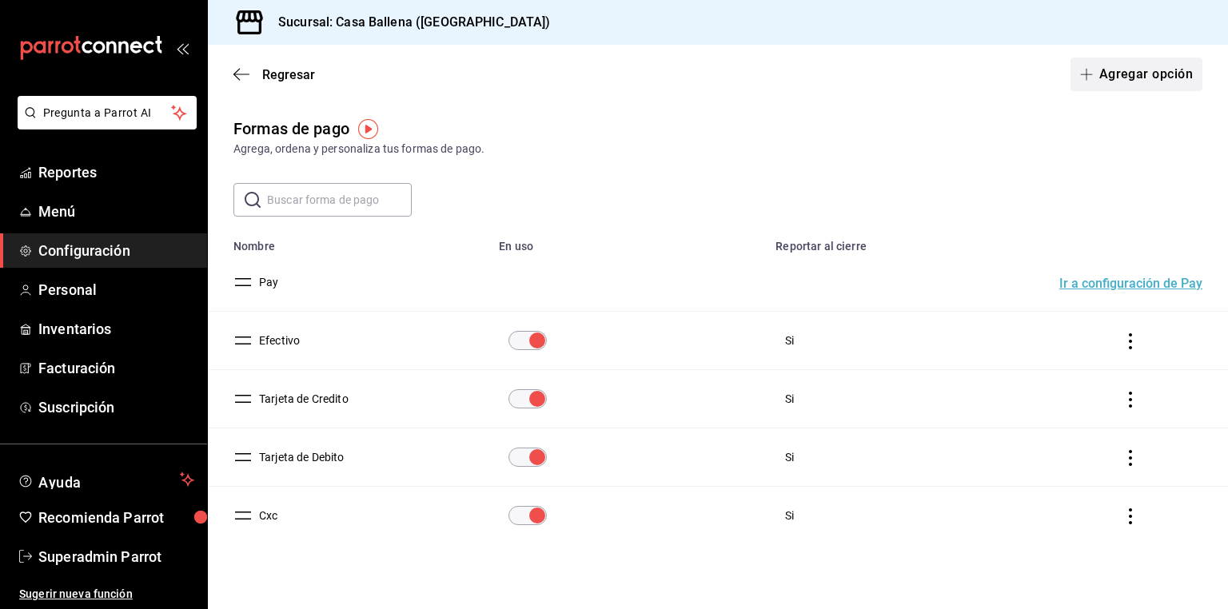
click at [1123, 69] on button "Agregar opción" at bounding box center [1137, 75] width 132 height 34
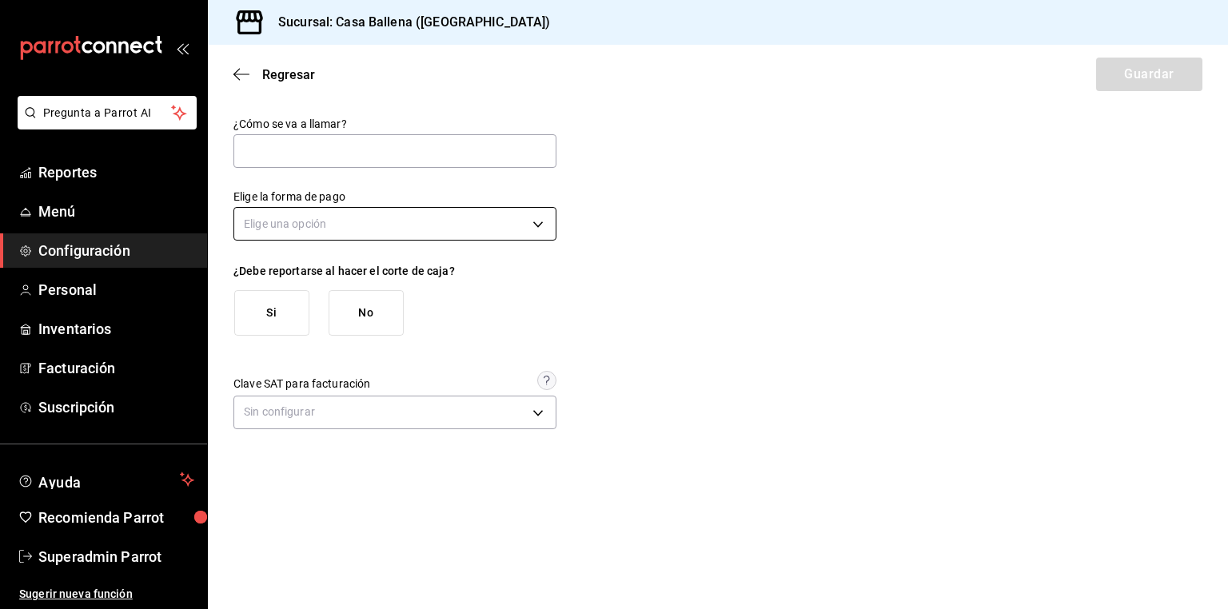
click at [301, 227] on body "Pregunta a Parrot AI Reportes Menú Configuración Personal Inventarios Facturaci…" at bounding box center [614, 304] width 1228 height 609
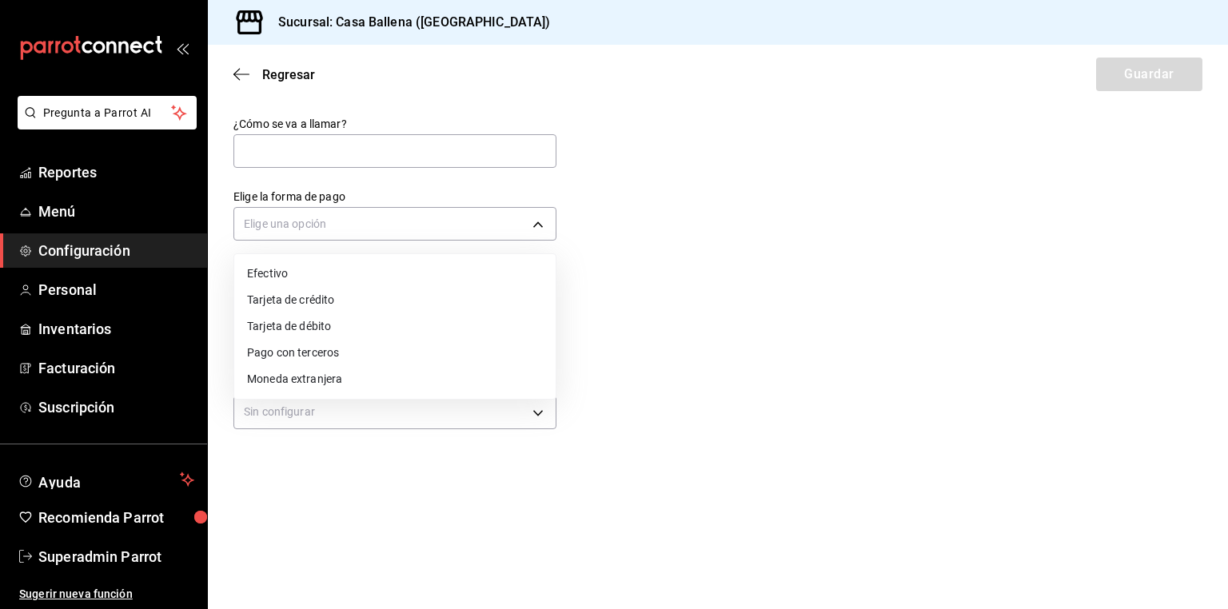
click at [296, 496] on div at bounding box center [614, 304] width 1228 height 609
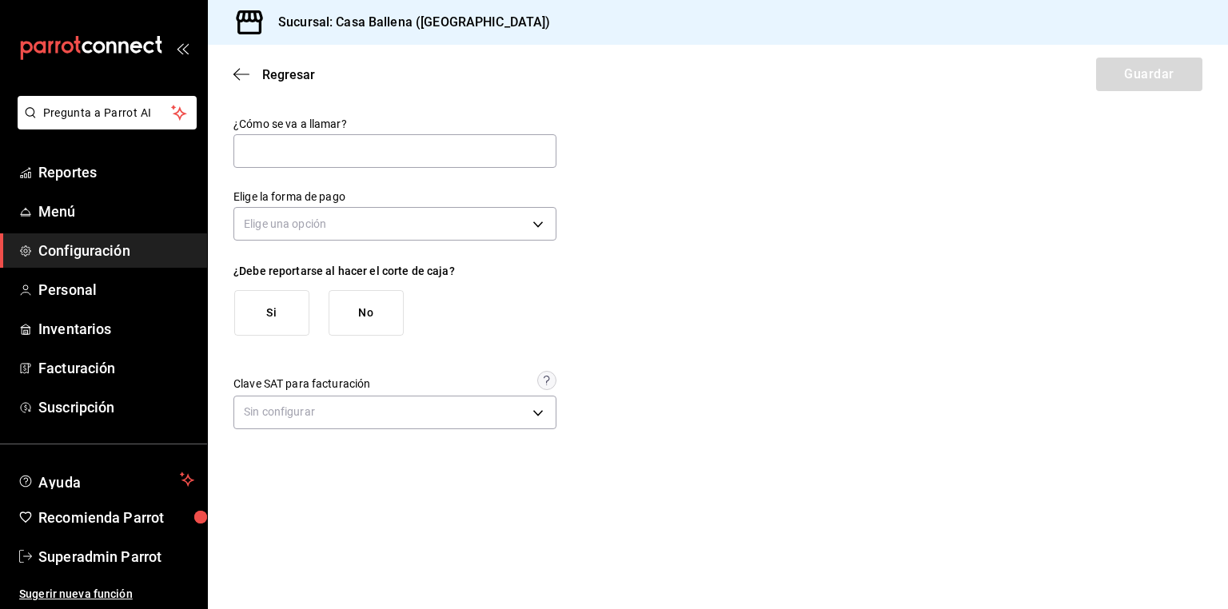
click at [285, 305] on button "Si" at bounding box center [271, 313] width 75 height 46
click at [280, 70] on span "Regresar" at bounding box center [288, 74] width 53 height 15
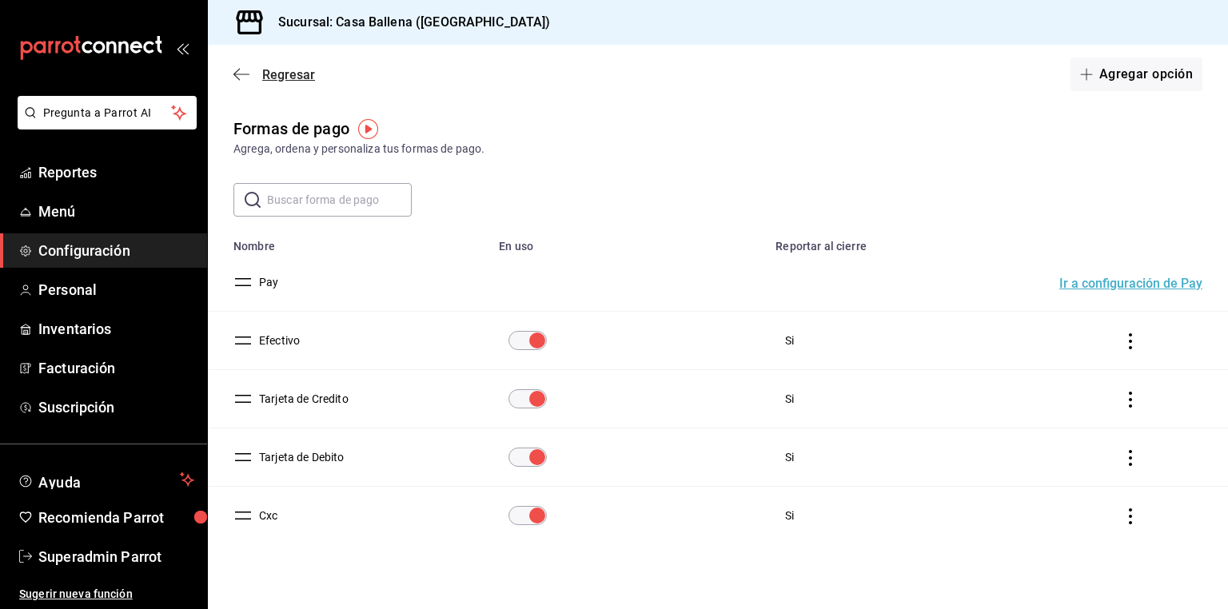
click at [284, 69] on span "Regresar" at bounding box center [288, 74] width 53 height 15
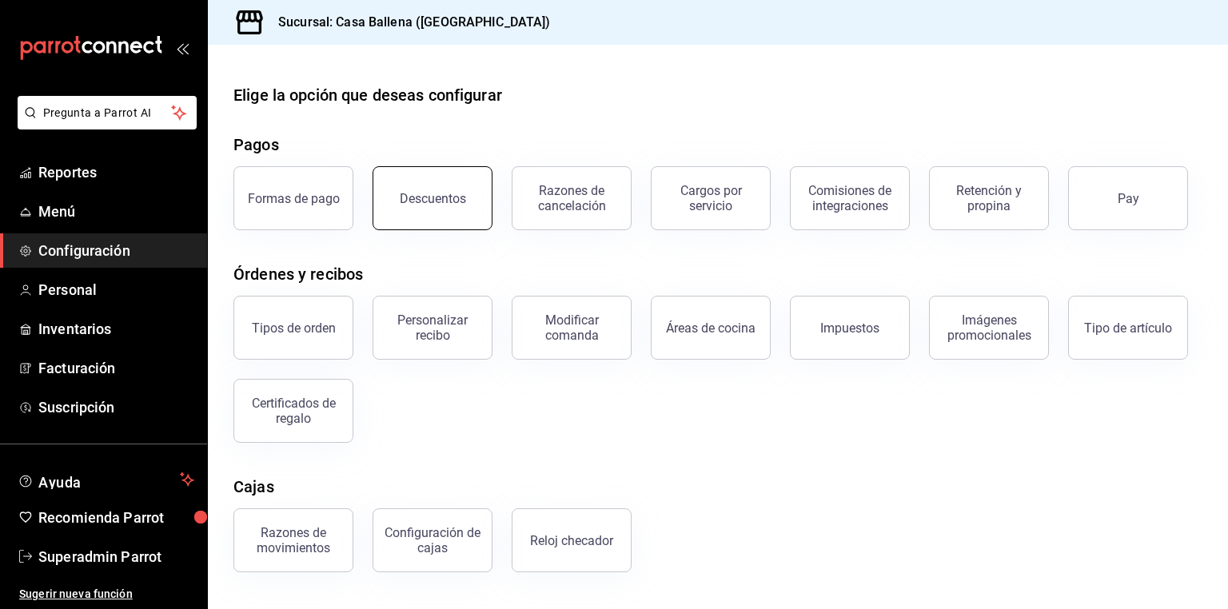
click at [469, 202] on button "Descuentos" at bounding box center [433, 198] width 120 height 64
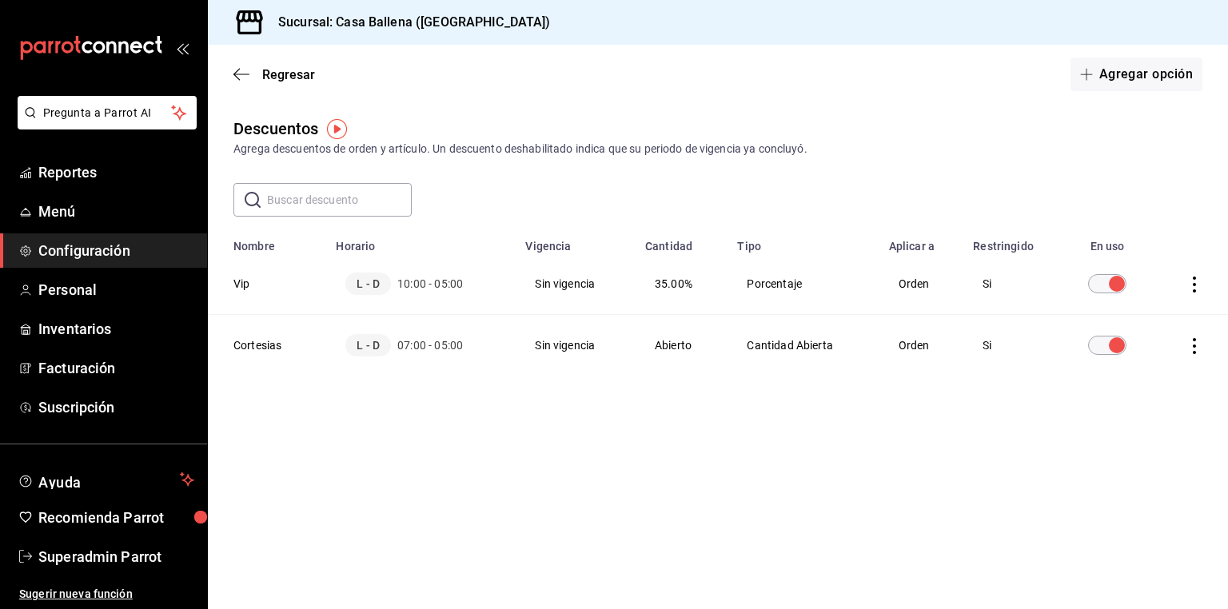
click at [1188, 347] on icon "actions" at bounding box center [1195, 346] width 16 height 16
click at [664, 437] on div at bounding box center [614, 304] width 1228 height 609
click at [1192, 348] on icon "actions" at bounding box center [1195, 346] width 16 height 16
click at [717, 465] on div at bounding box center [614, 304] width 1228 height 609
click at [262, 346] on th "Cortesias" at bounding box center [267, 346] width 118 height 62
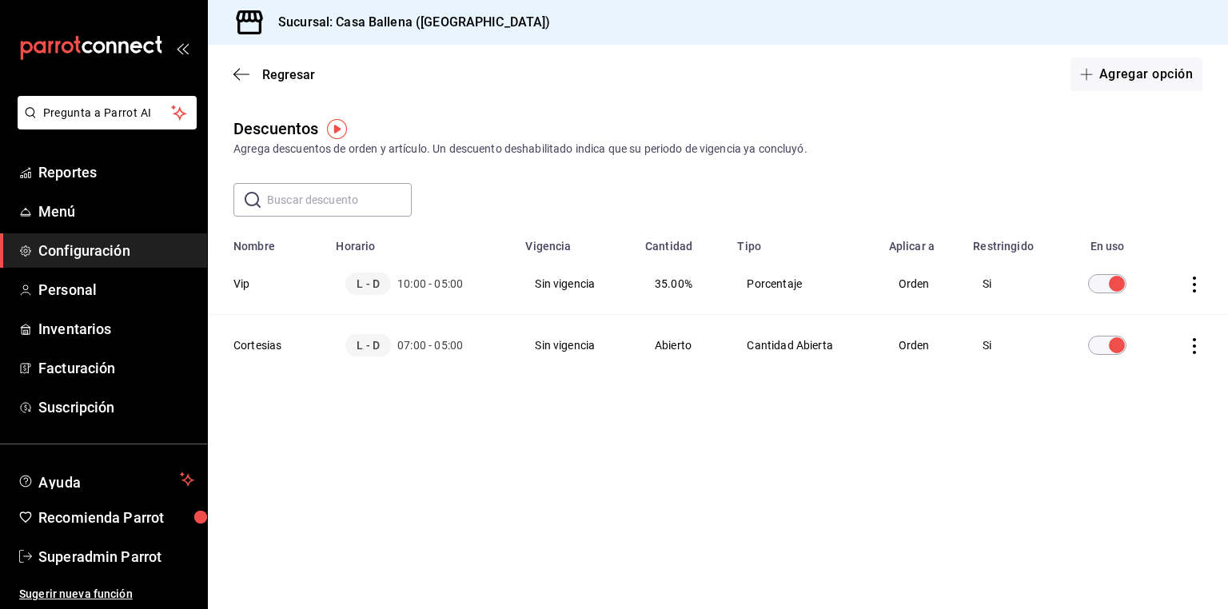
click at [262, 346] on th "Cortesias" at bounding box center [267, 346] width 118 height 62
click at [251, 345] on th "Cortesias" at bounding box center [267, 346] width 118 height 62
click at [1192, 341] on icon "actions" at bounding box center [1195, 346] width 16 height 16
click at [940, 442] on div at bounding box center [614, 304] width 1228 height 609
click at [386, 333] on td "L - D 07:00 - 05:00" at bounding box center [421, 346] width 190 height 62
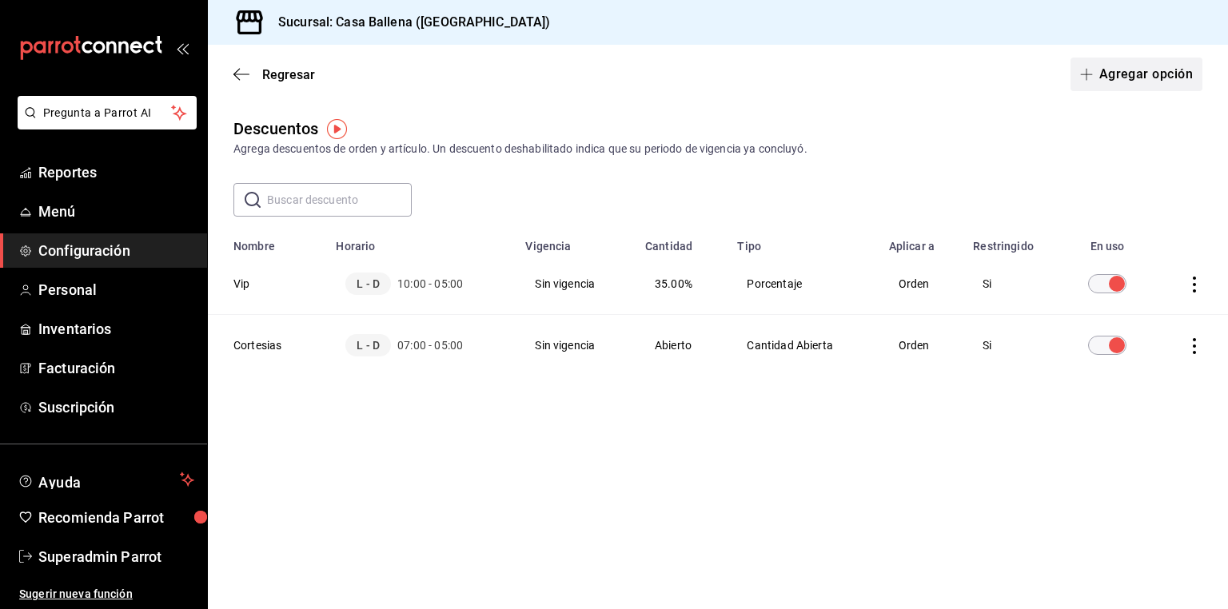
click at [1180, 82] on button "Agregar opción" at bounding box center [1137, 75] width 132 height 34
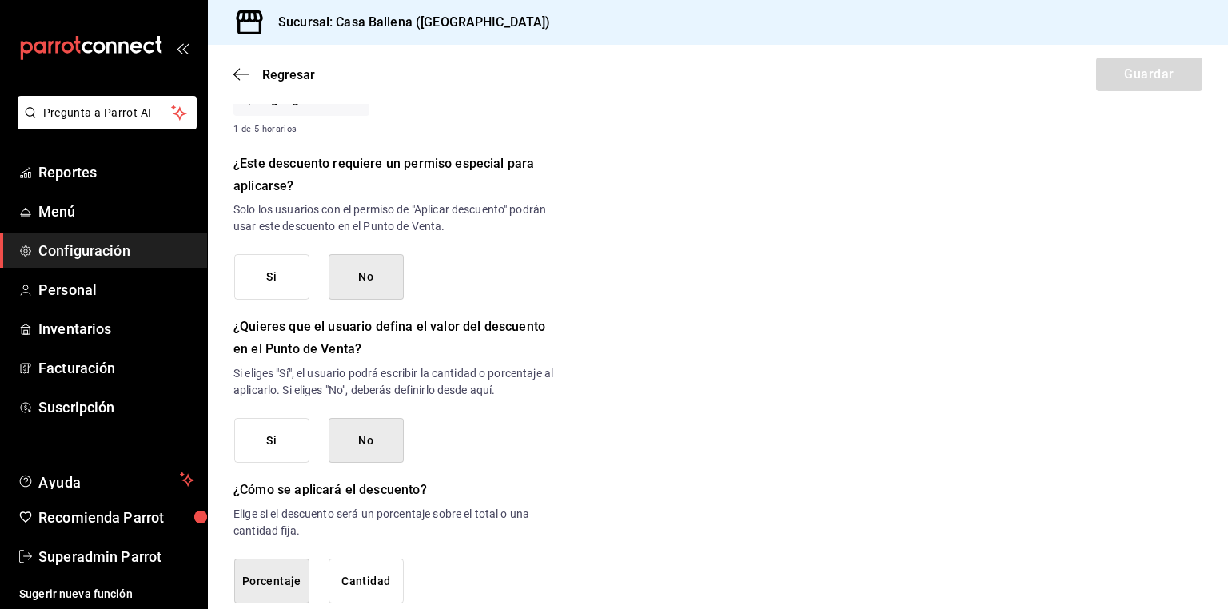
scroll to position [725, 0]
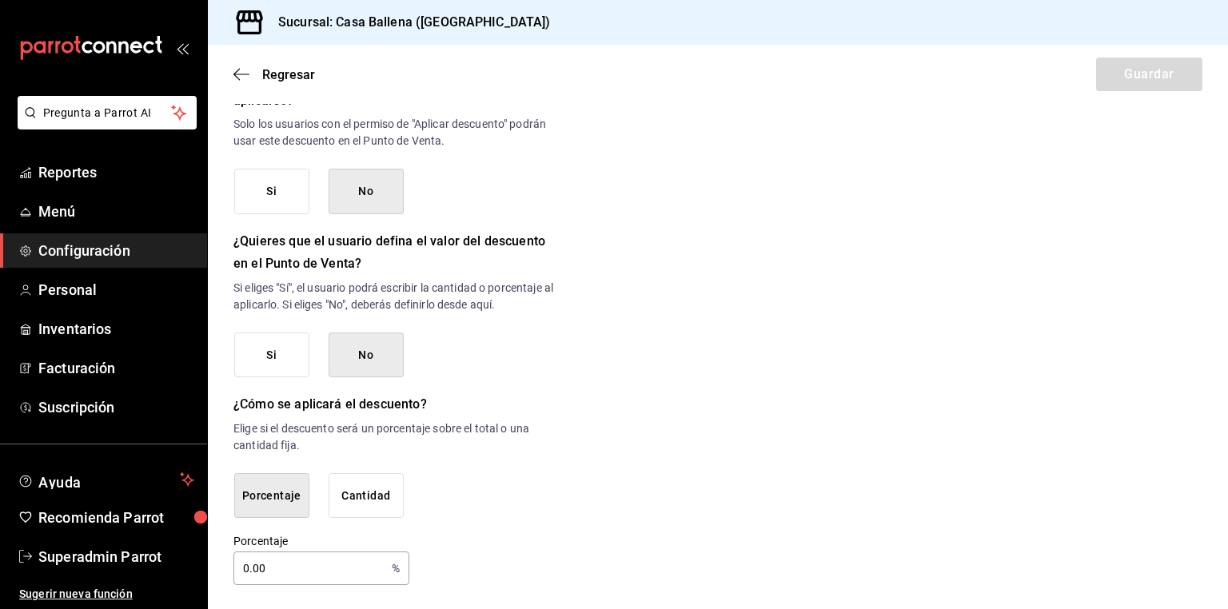
click at [386, 488] on button "Cantidad" at bounding box center [366, 496] width 75 height 46
click at [236, 74] on icon "button" at bounding box center [242, 74] width 16 height 14
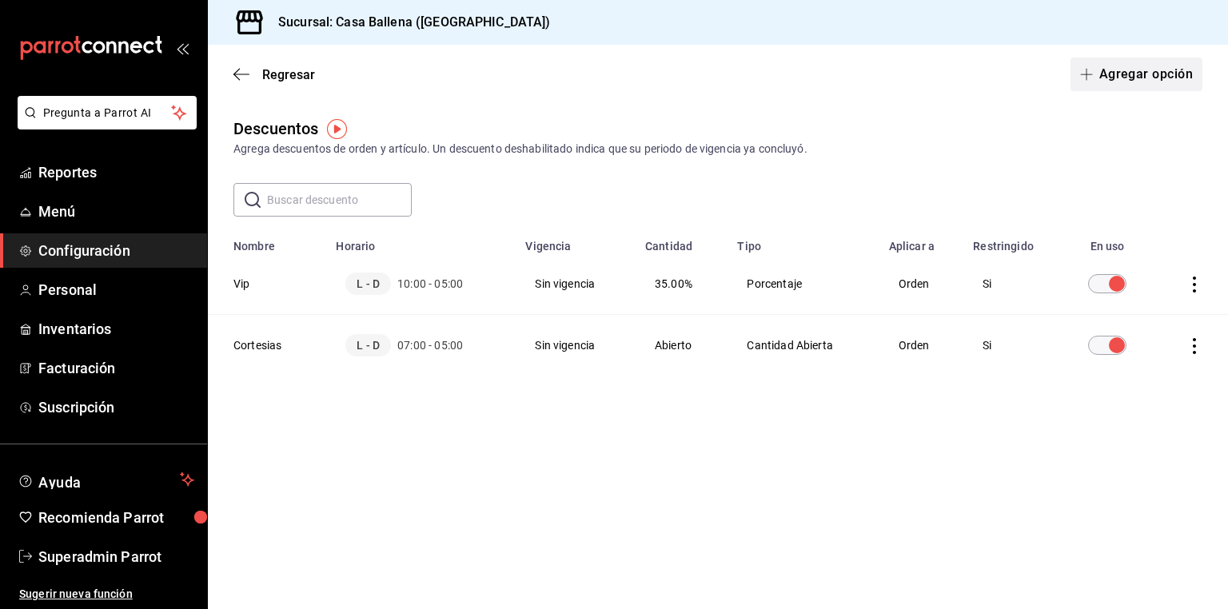
click at [1143, 84] on button "Agregar opción" at bounding box center [1137, 75] width 132 height 34
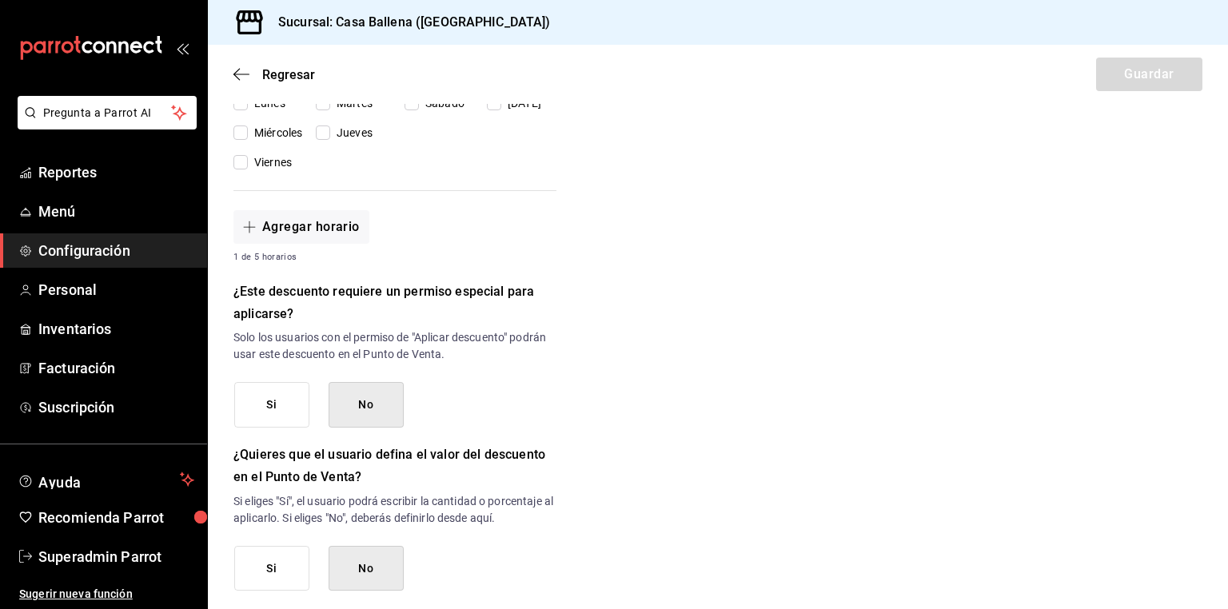
scroll to position [725, 0]
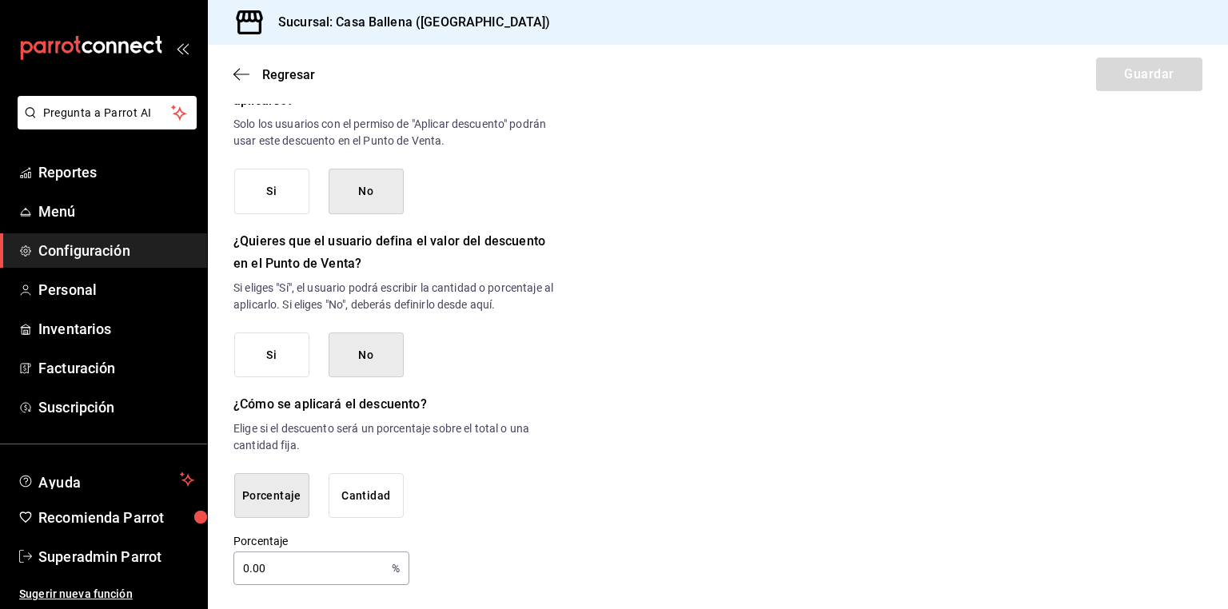
click at [377, 499] on button "Cantidad" at bounding box center [366, 496] width 75 height 46
click at [288, 78] on span "Regresar" at bounding box center [288, 74] width 53 height 15
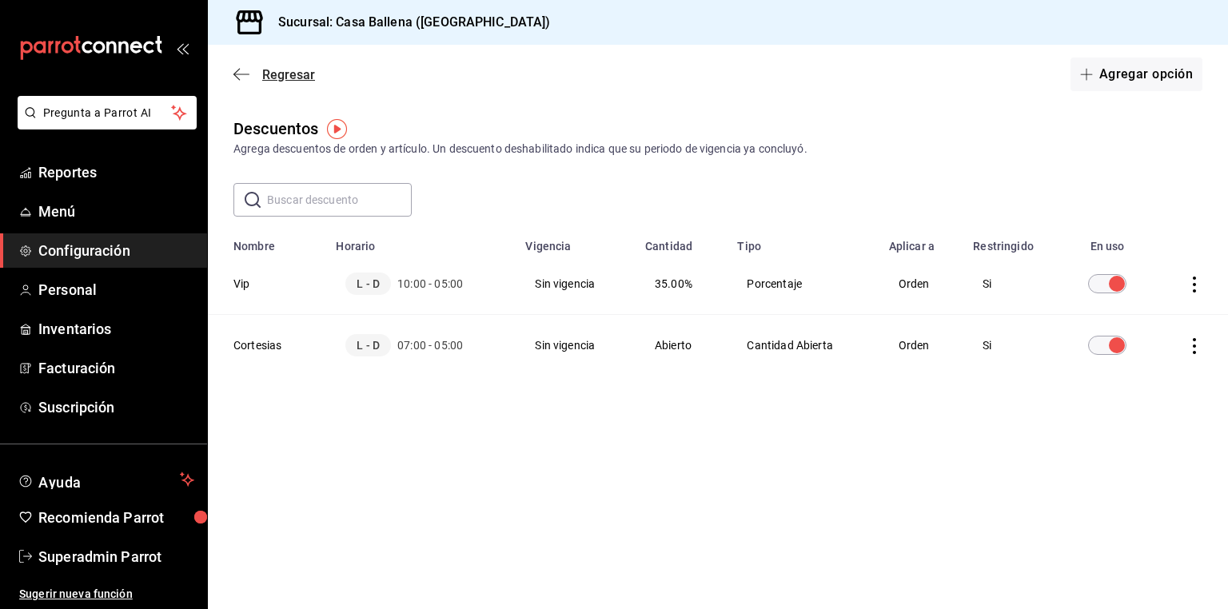
click at [295, 74] on span "Regresar" at bounding box center [288, 74] width 53 height 15
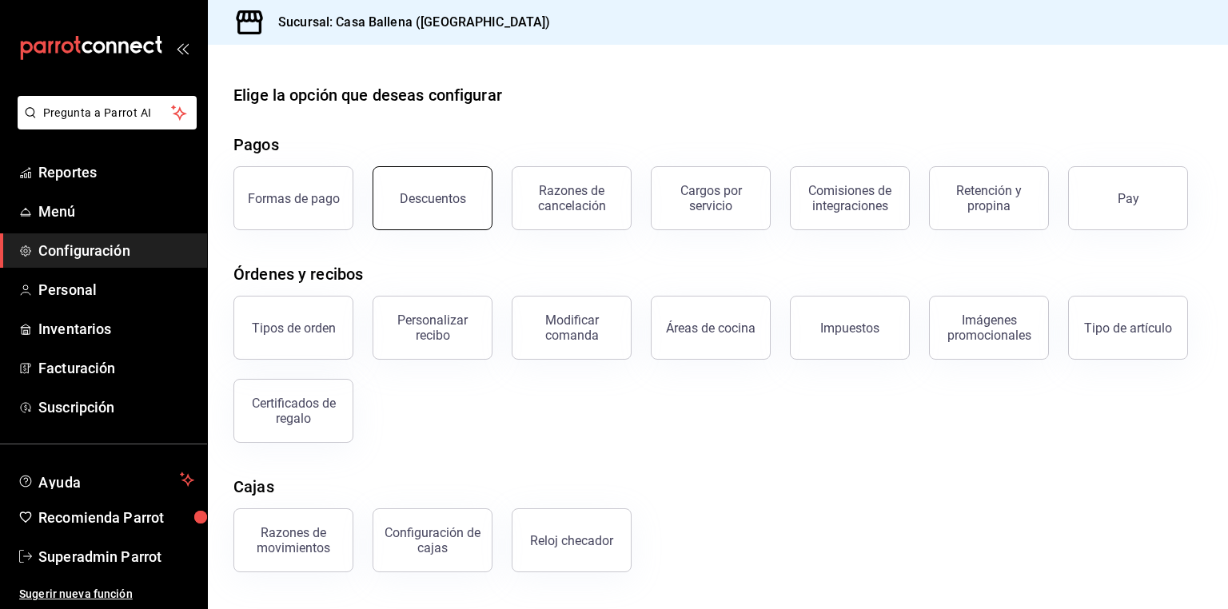
click at [411, 219] on button "Descuentos" at bounding box center [433, 198] width 120 height 64
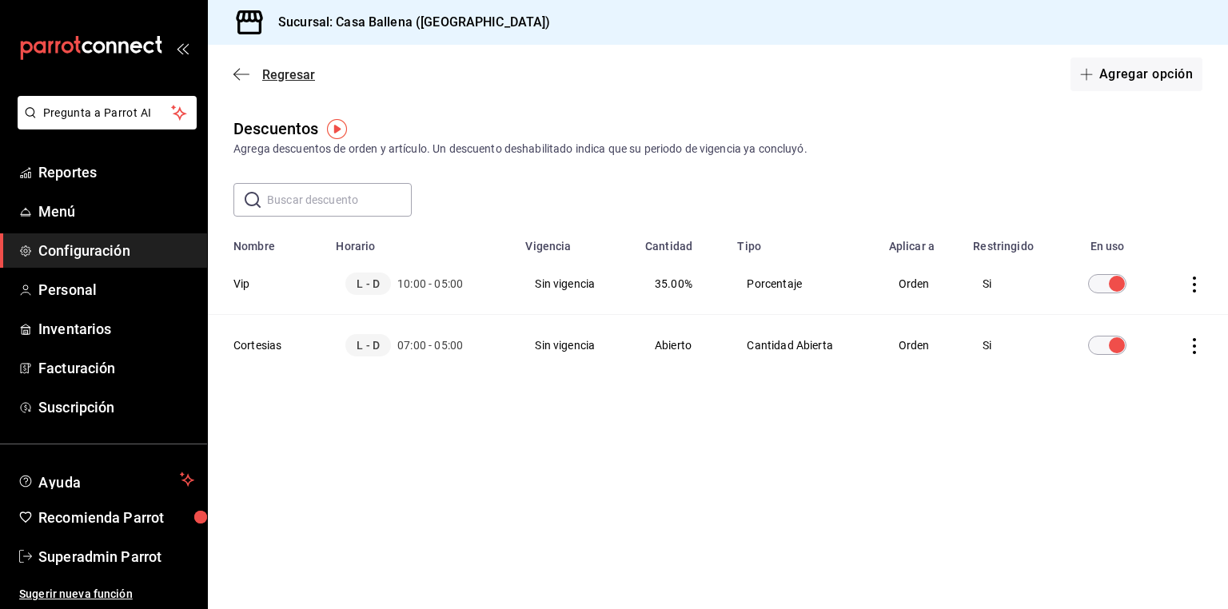
click at [286, 77] on span "Regresar" at bounding box center [288, 74] width 53 height 15
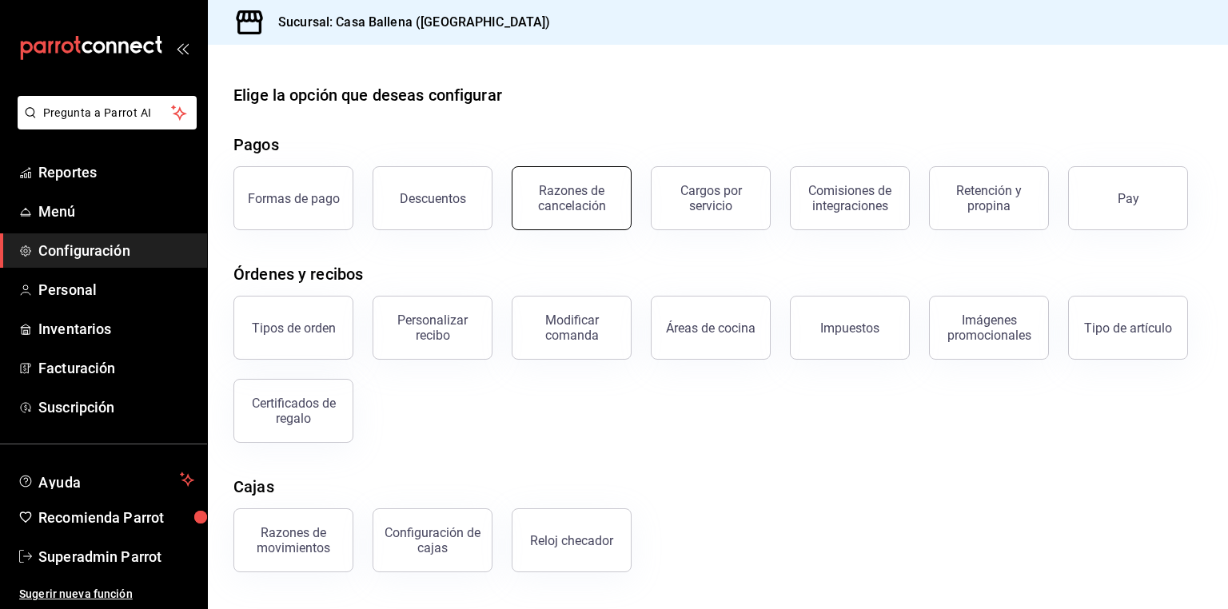
click at [573, 195] on div "Razones de cancelación" at bounding box center [571, 198] width 99 height 30
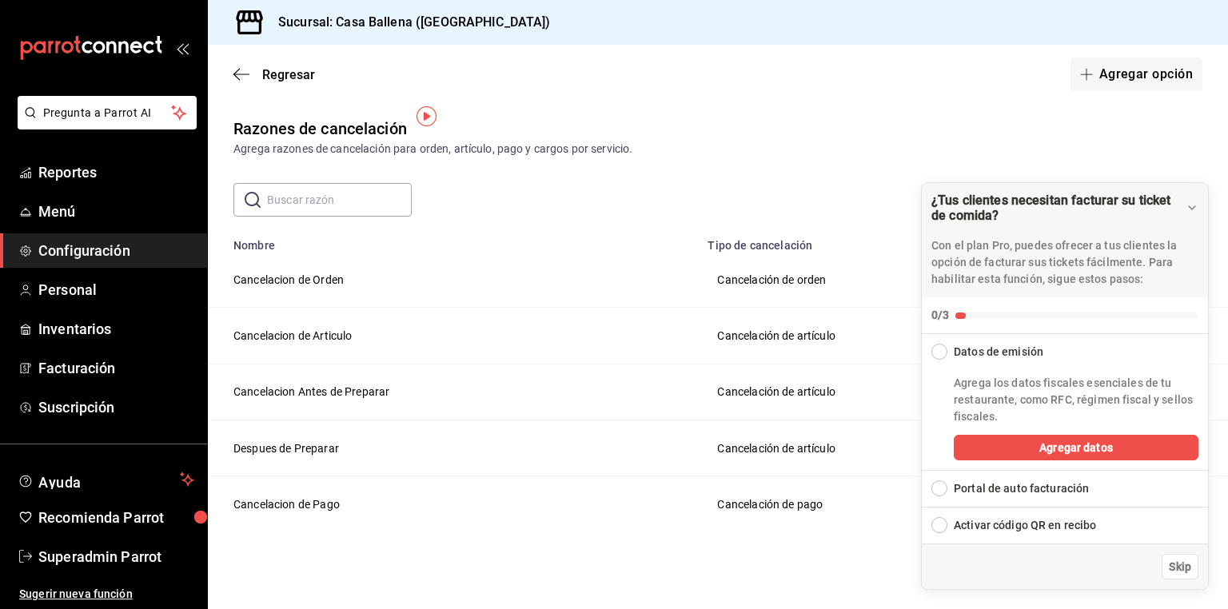
scroll to position [13, 0]
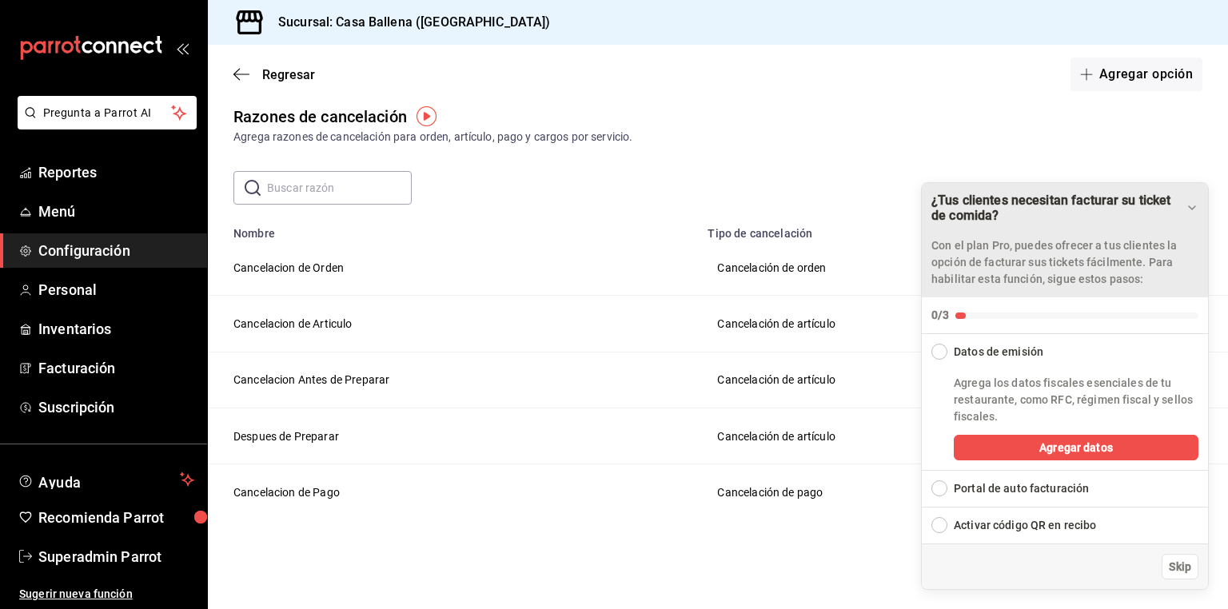
click at [1129, 198] on div "¿Tus clientes necesitan facturar su ticket de comida?" at bounding box center [1059, 208] width 254 height 30
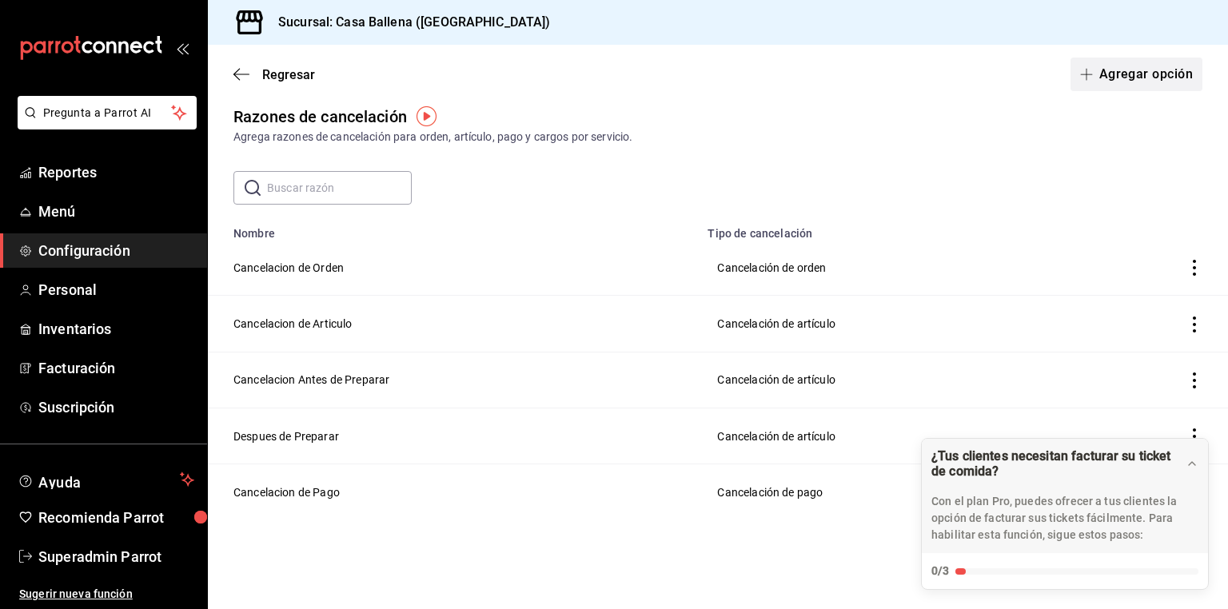
click at [1132, 73] on button "Agregar opción" at bounding box center [1137, 75] width 132 height 34
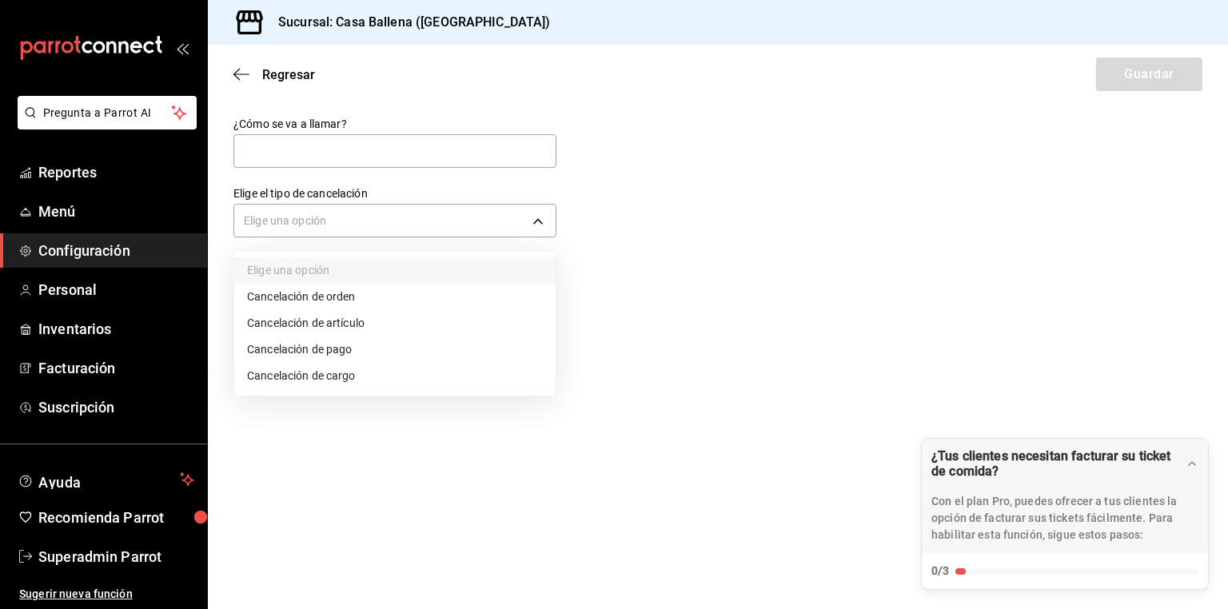
click at [489, 218] on body "Pregunta a Parrot AI Reportes Menú Configuración Personal Inventarios Facturaci…" at bounding box center [614, 304] width 1228 height 609
click at [368, 152] on div at bounding box center [614, 304] width 1228 height 609
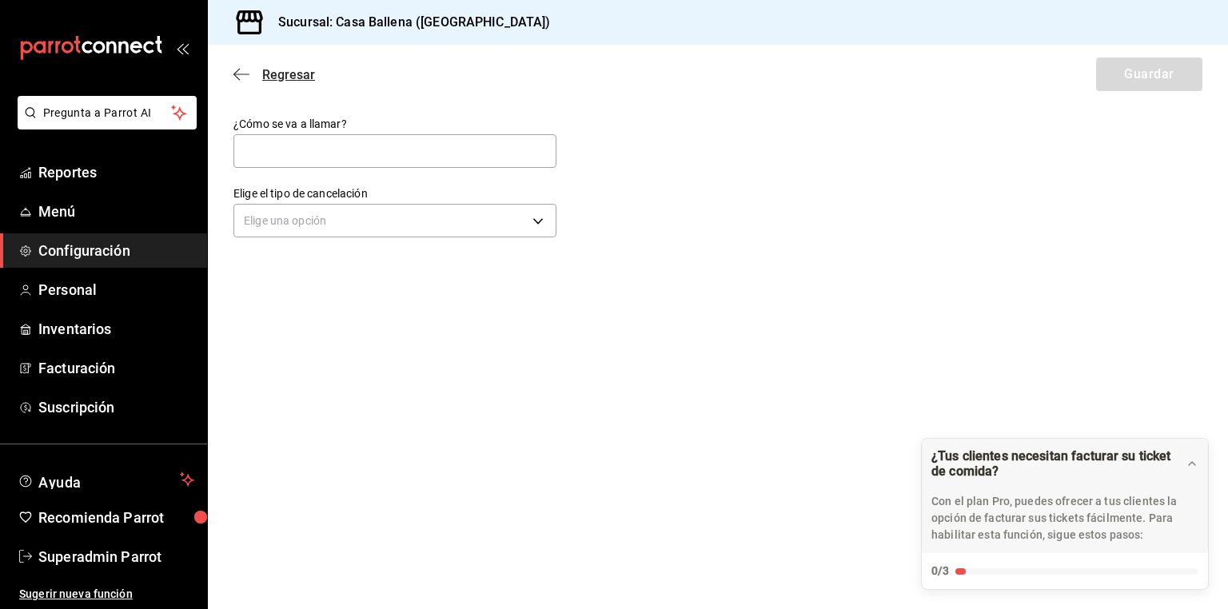
click at [290, 77] on span "Regresar" at bounding box center [288, 74] width 53 height 15
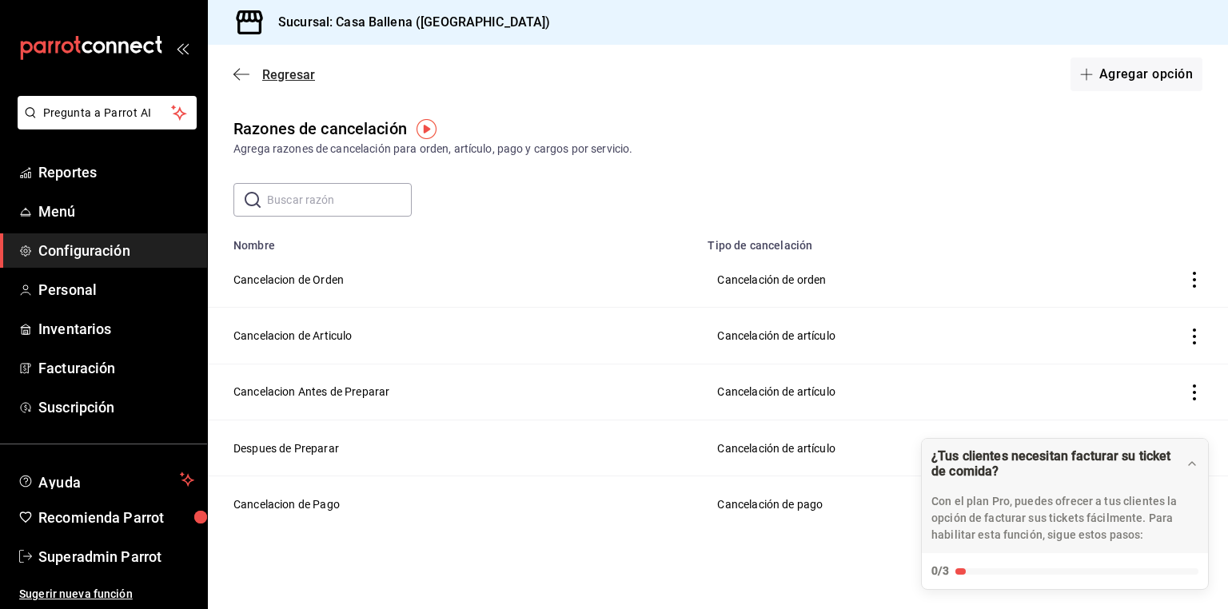
click at [260, 67] on span "Regresar" at bounding box center [275, 74] width 82 height 15
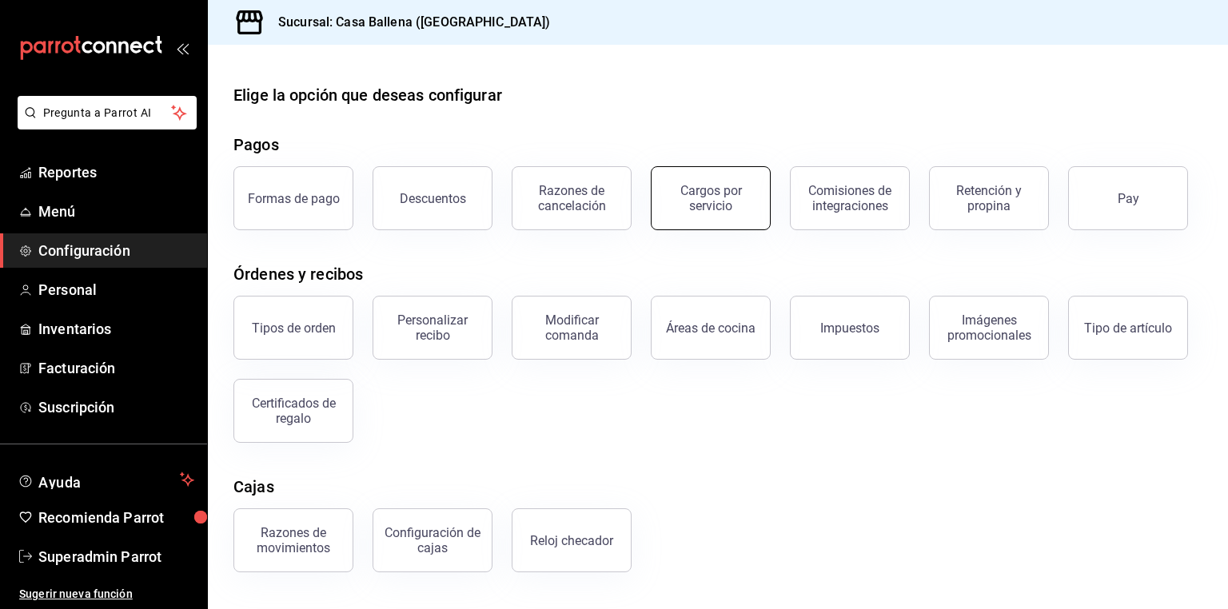
click at [713, 182] on button "Cargos por servicio" at bounding box center [711, 198] width 120 height 64
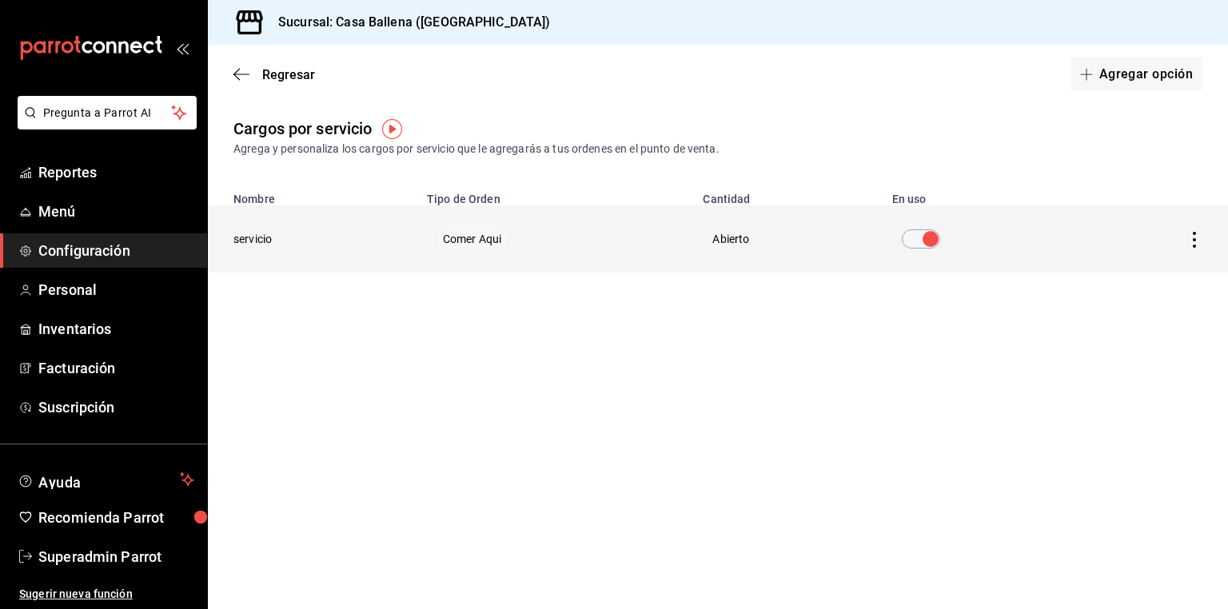
drag, startPoint x: 915, startPoint y: 237, endPoint x: 899, endPoint y: 244, distance: 17.5
click at [916, 237] on input "voidReasonsTable" at bounding box center [931, 239] width 58 height 19
click at [1196, 237] on icon "actions" at bounding box center [1195, 240] width 16 height 16
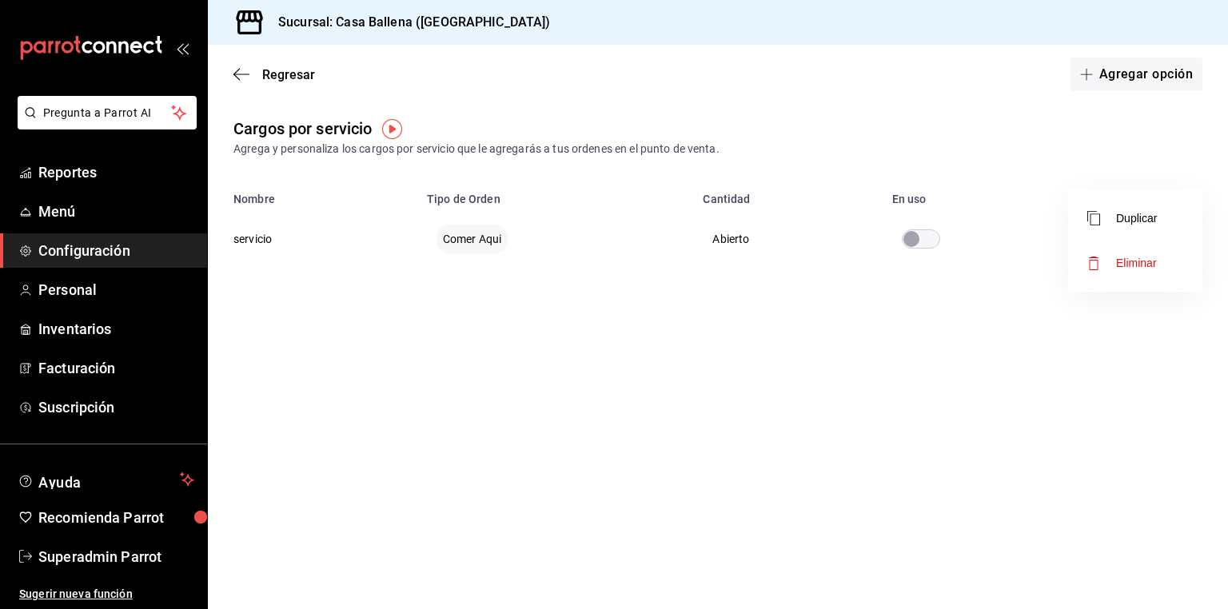
click at [1094, 367] on div at bounding box center [614, 304] width 1228 height 609
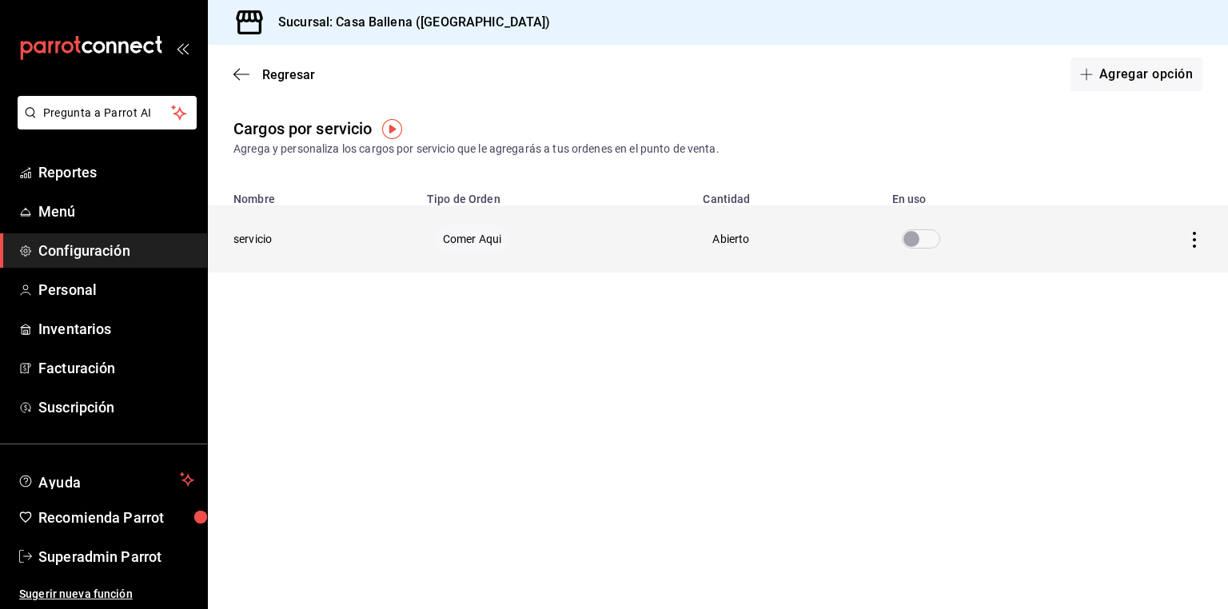
click at [259, 237] on th "servicio" at bounding box center [313, 239] width 210 height 67
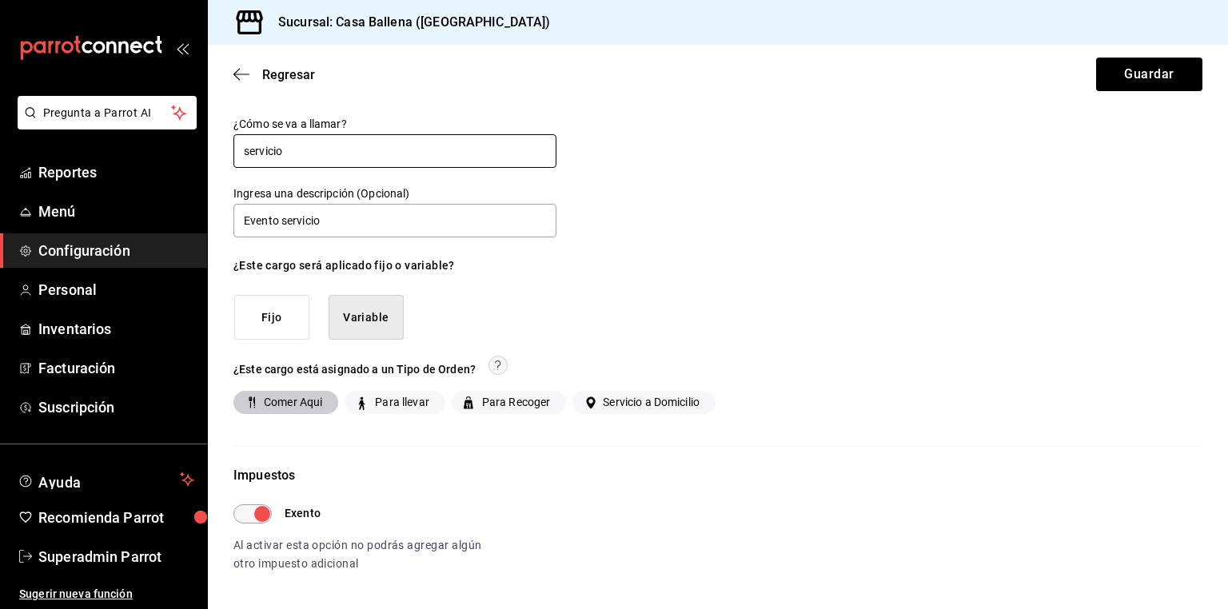
click at [250, 154] on input "servicio" at bounding box center [395, 151] width 323 height 34
type input "Servicio"
click at [1118, 72] on button "Guardar" at bounding box center [1149, 75] width 106 height 34
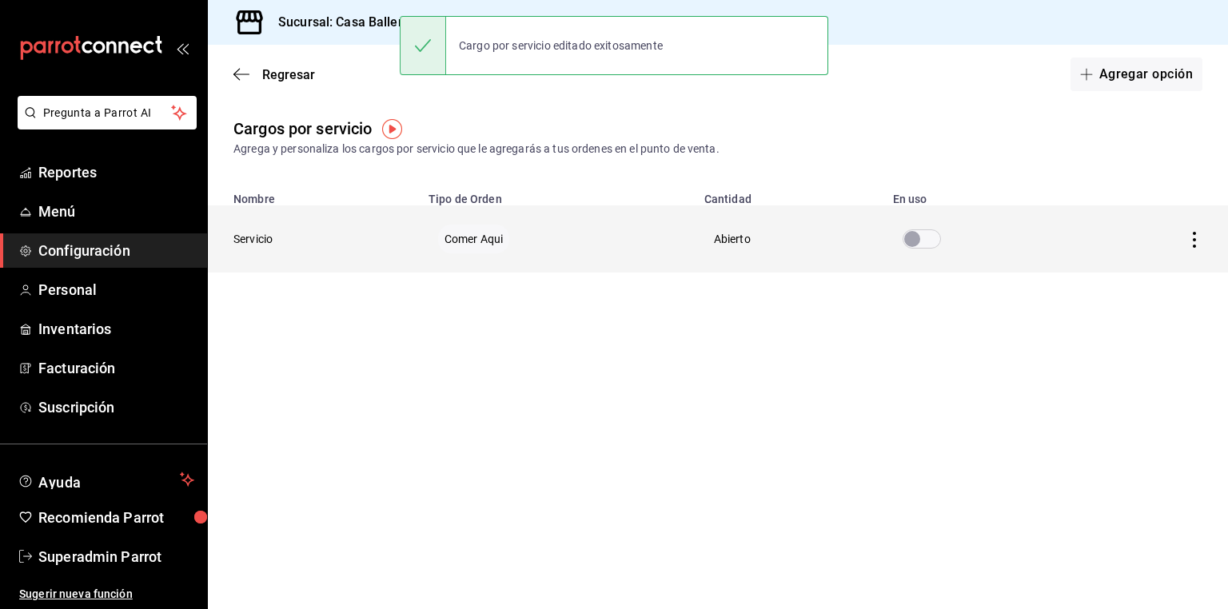
click at [255, 240] on th "Servicio" at bounding box center [313, 239] width 211 height 67
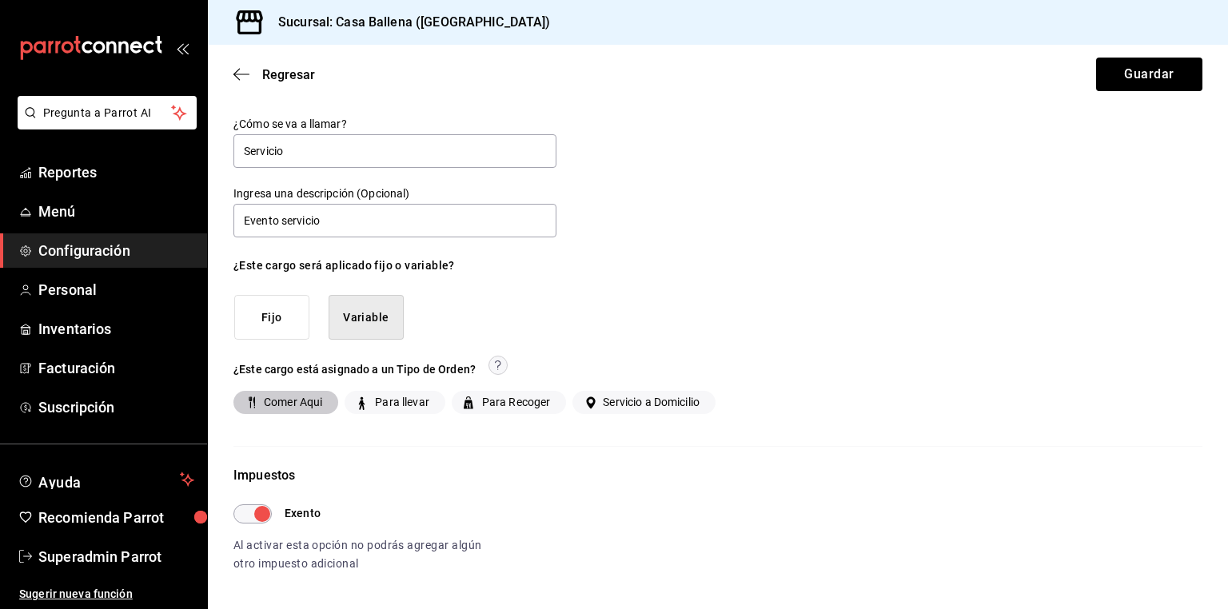
click at [294, 64] on div "Regresar Guardar" at bounding box center [718, 74] width 1020 height 59
click at [286, 73] on span "Regresar" at bounding box center [288, 74] width 53 height 15
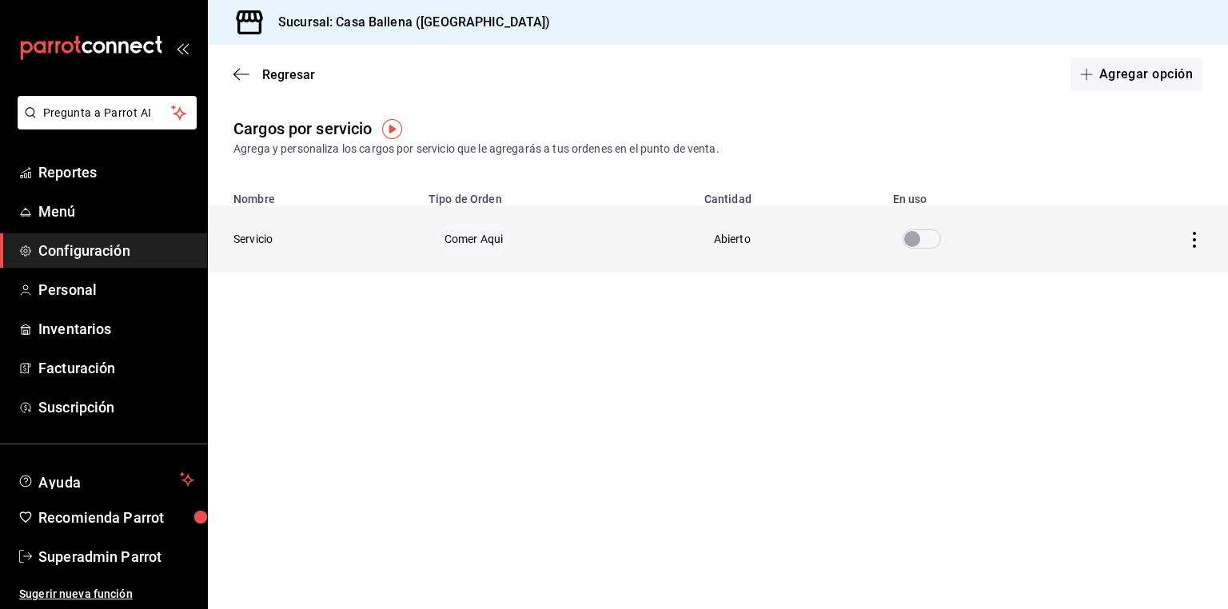
click at [930, 247] on input "voidReasonsTable" at bounding box center [913, 239] width 58 height 19
click at [930, 247] on input "voidReasonsTable" at bounding box center [932, 239] width 58 height 19
click at [314, 76] on div "Regresar Agregar opción" at bounding box center [718, 74] width 1020 height 59
click at [291, 83] on div "Regresar Agregar opción" at bounding box center [718, 74] width 1020 height 59
click at [293, 73] on span "Regresar" at bounding box center [288, 74] width 53 height 15
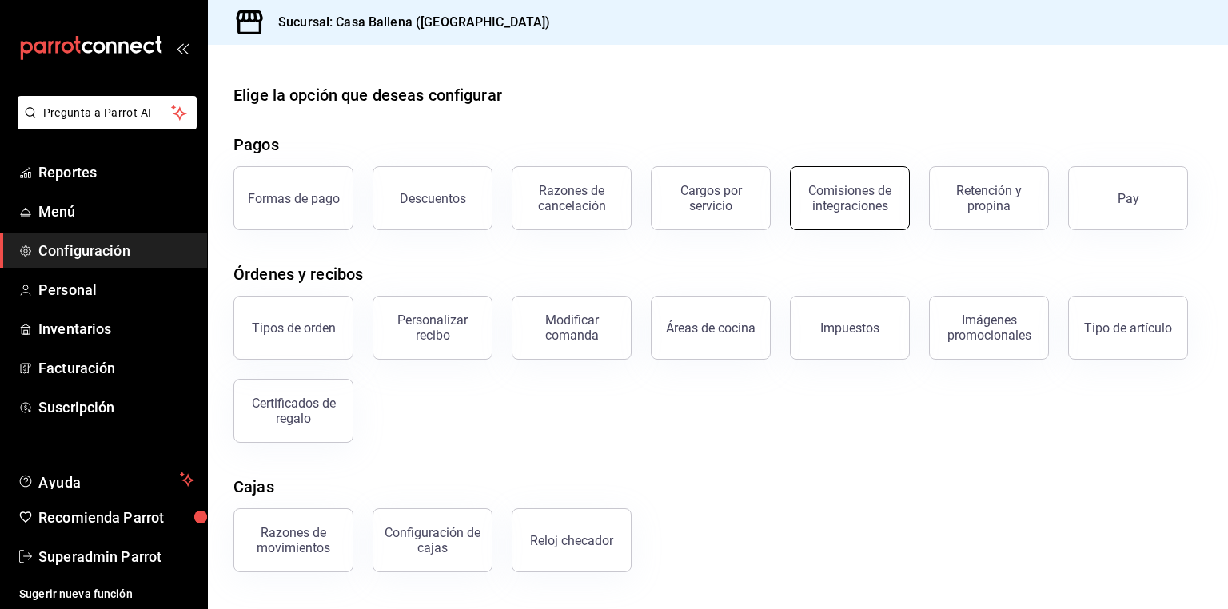
click at [865, 190] on div "Comisiones de integraciones" at bounding box center [850, 198] width 99 height 30
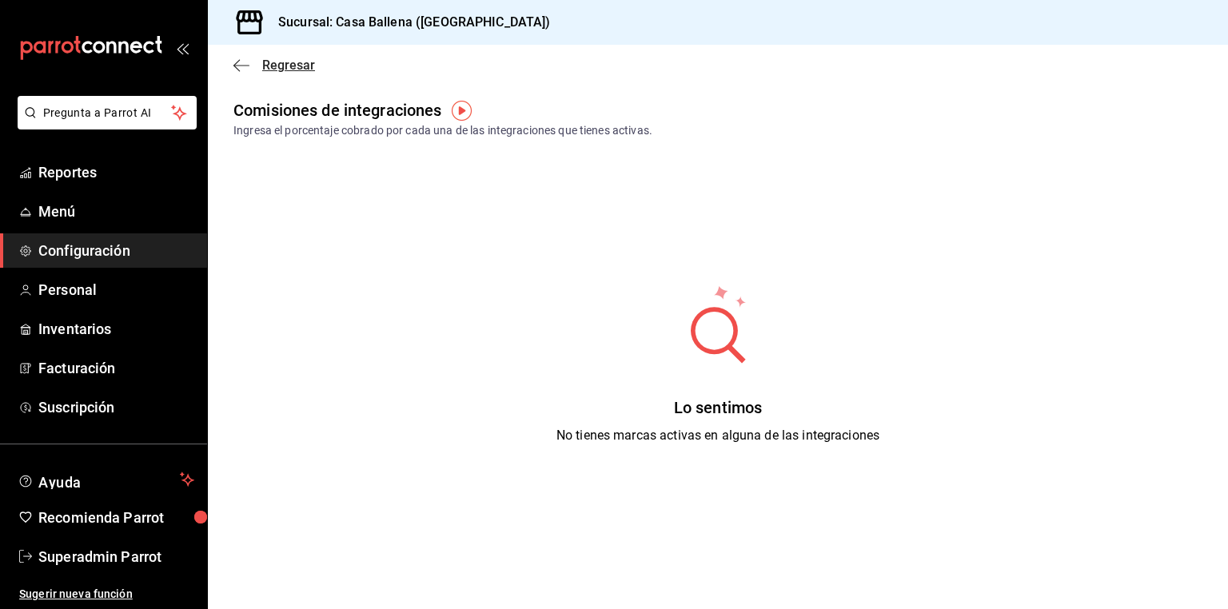
click at [266, 62] on span "Regresar" at bounding box center [288, 65] width 53 height 15
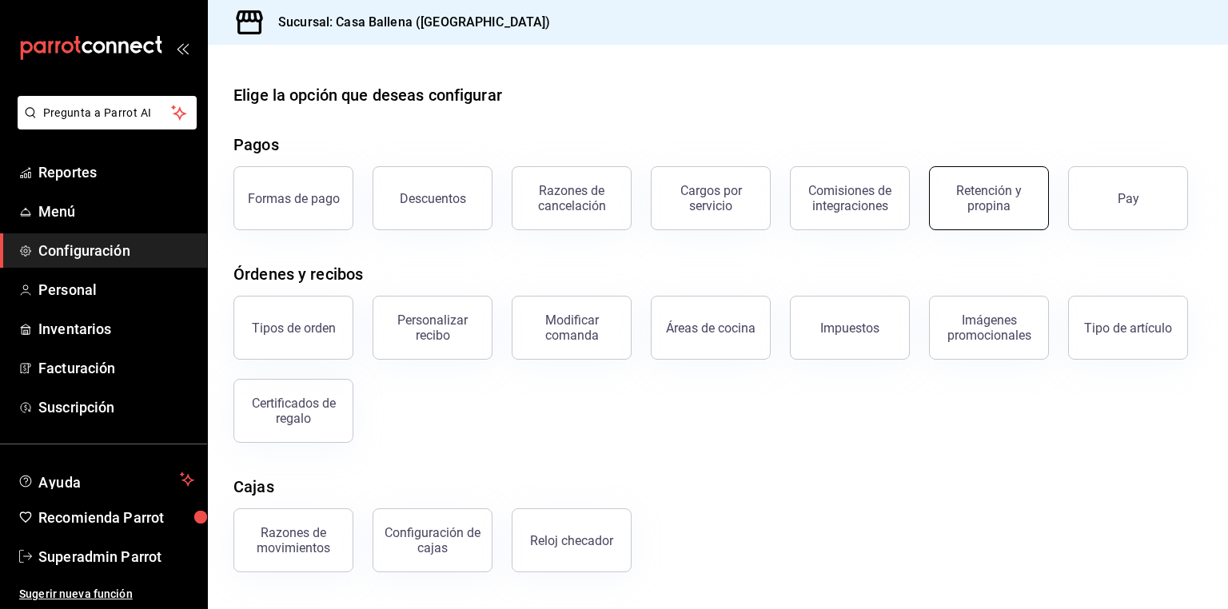
click at [967, 195] on div "Retención y propina" at bounding box center [989, 198] width 99 height 30
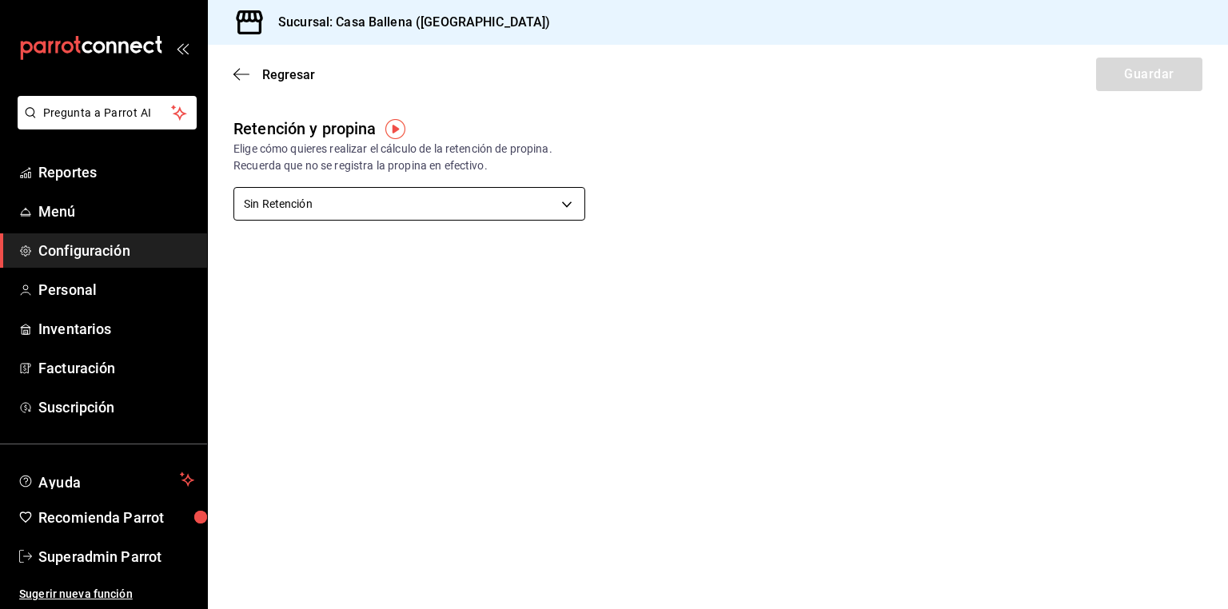
click at [525, 198] on body "Pregunta a Parrot AI Reportes Menú Configuración Personal Inventarios Facturaci…" at bounding box center [614, 304] width 1228 height 609
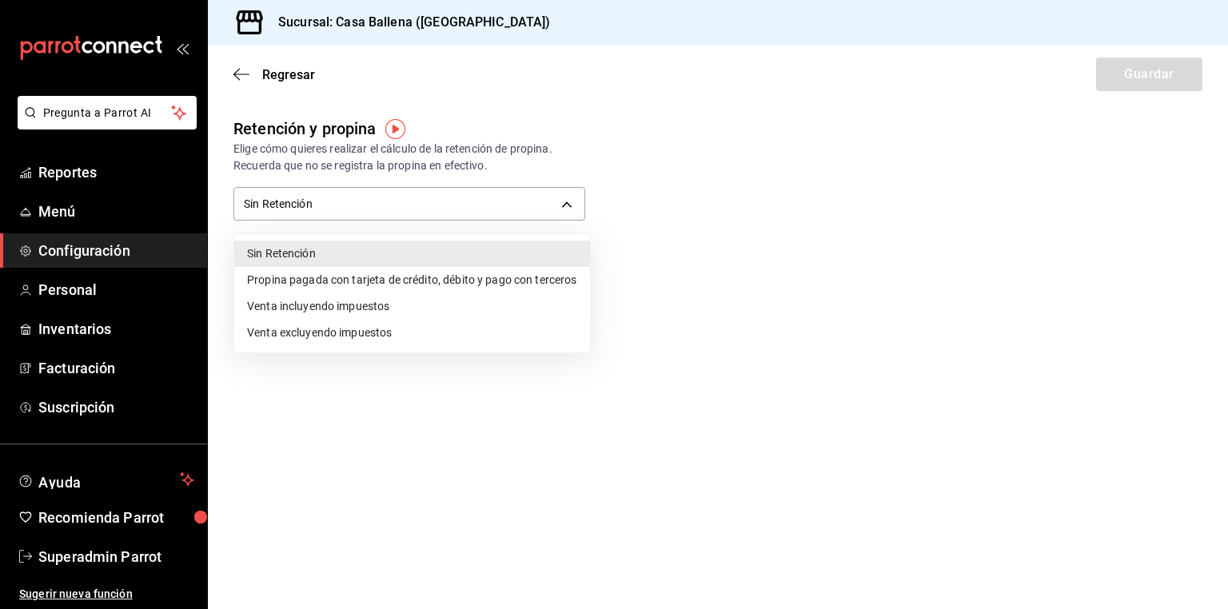
click at [246, 73] on div at bounding box center [614, 304] width 1228 height 609
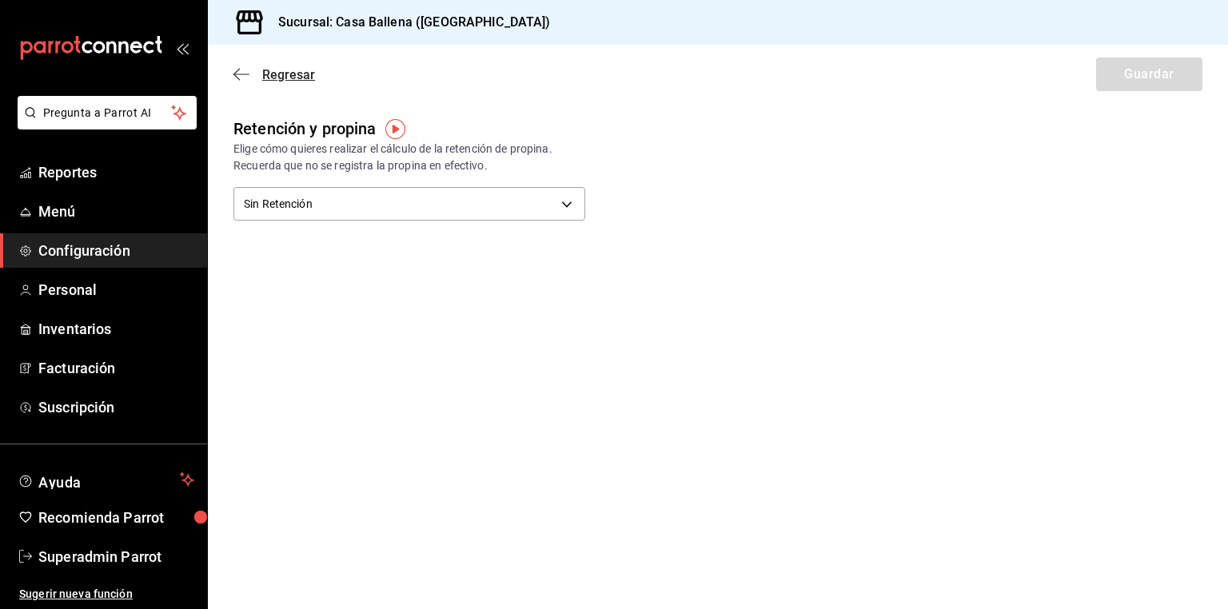
click at [238, 76] on icon "button" at bounding box center [242, 74] width 16 height 14
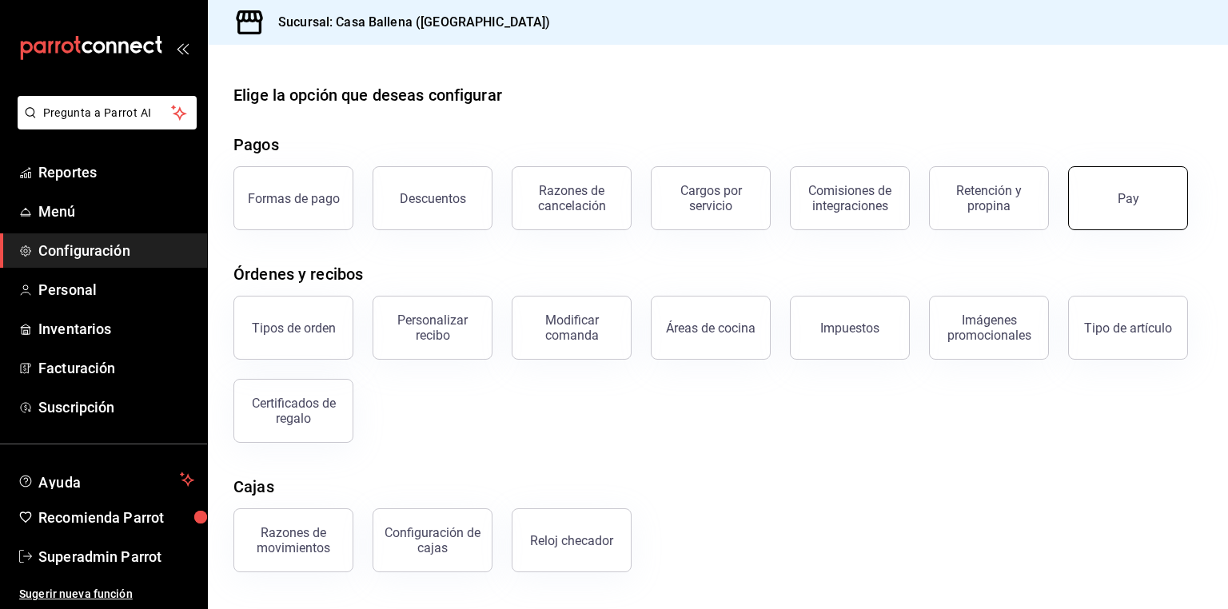
click at [1140, 198] on button "Pay" at bounding box center [1128, 198] width 120 height 64
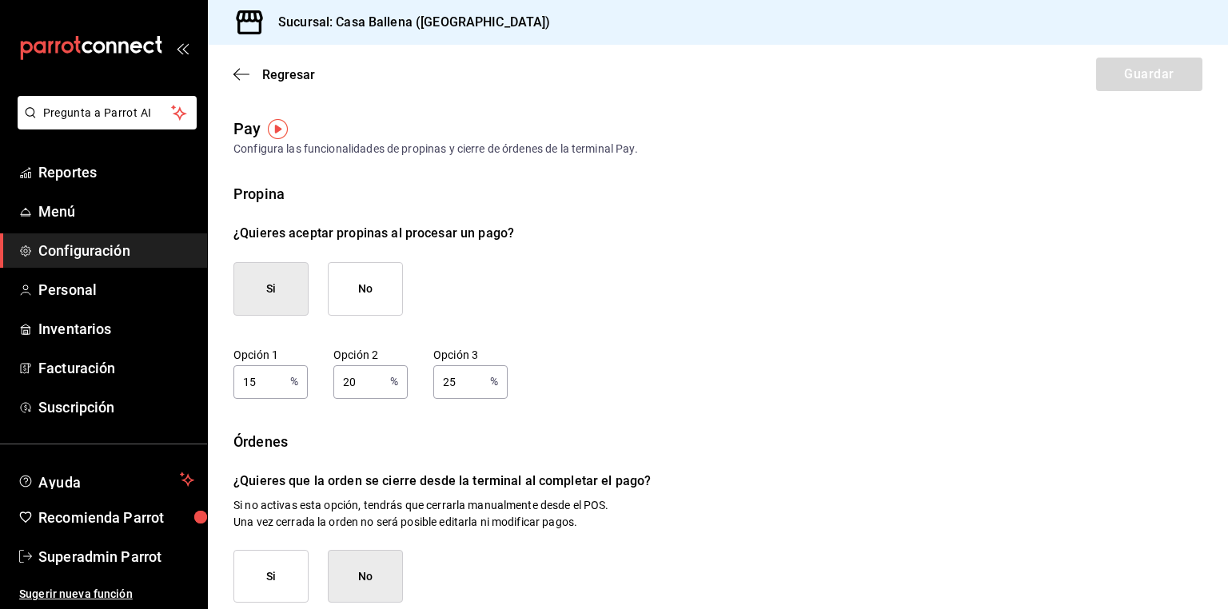
scroll to position [205, 0]
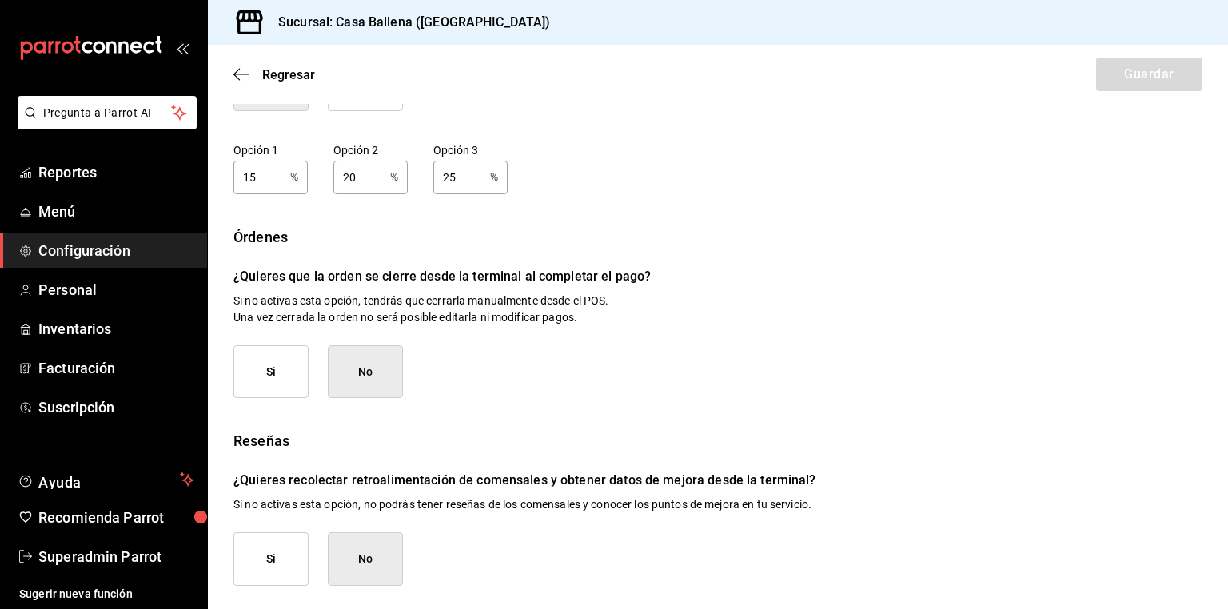
click at [253, 63] on div "Regresar Guardar" at bounding box center [718, 74] width 1020 height 59
click at [266, 70] on span "Regresar" at bounding box center [288, 74] width 53 height 15
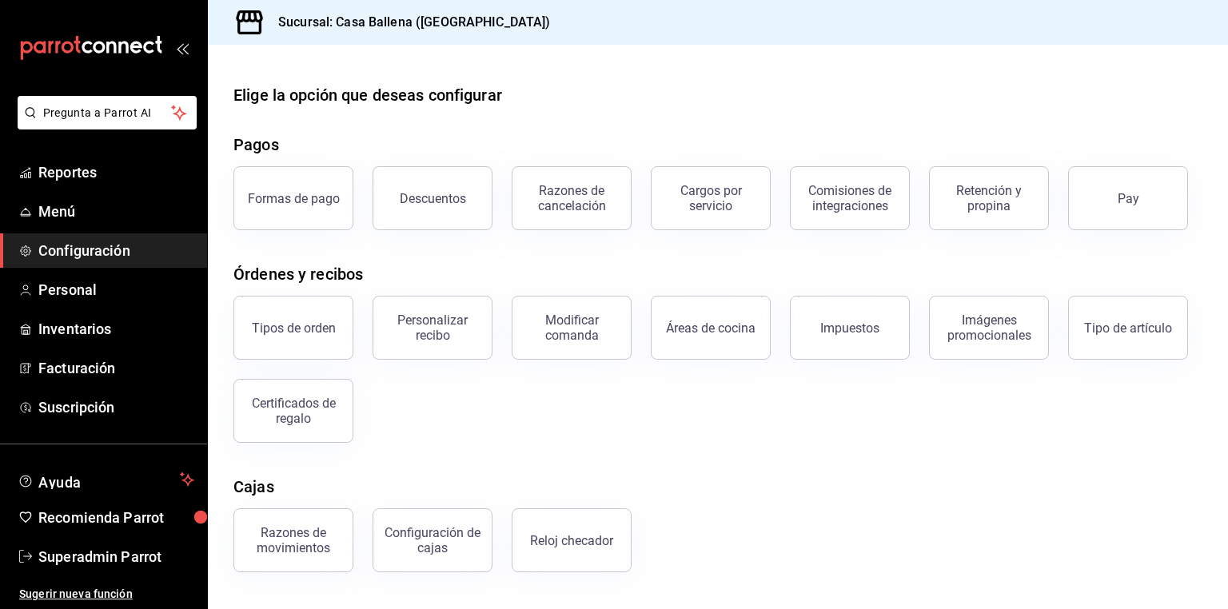
scroll to position [118, 0]
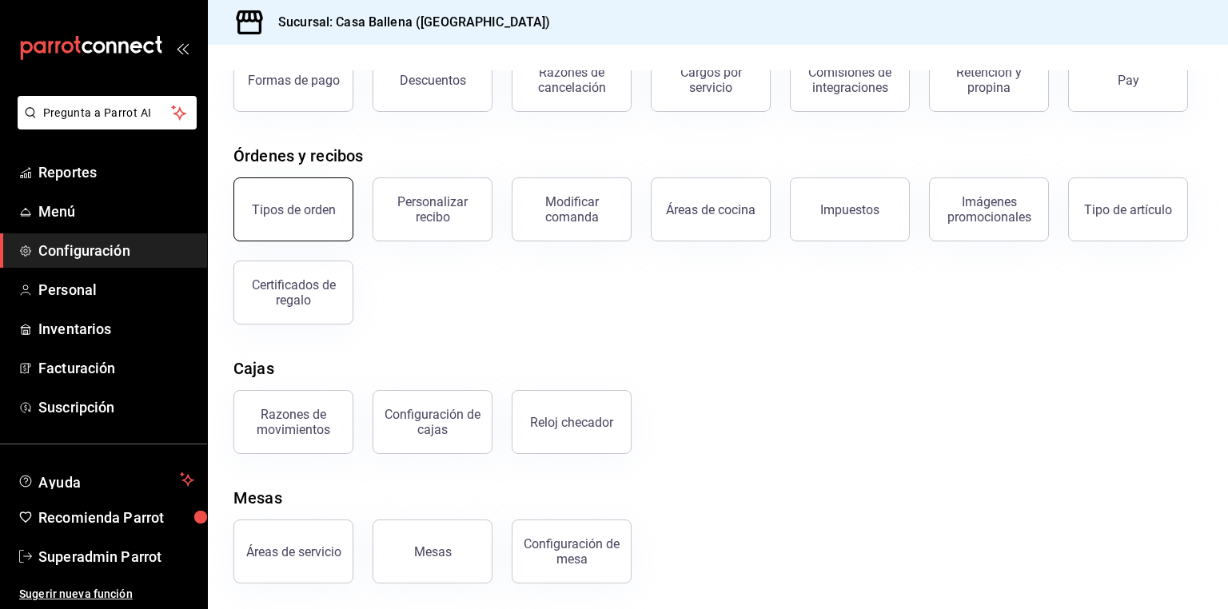
click at [291, 201] on button "Tipos de orden" at bounding box center [294, 210] width 120 height 64
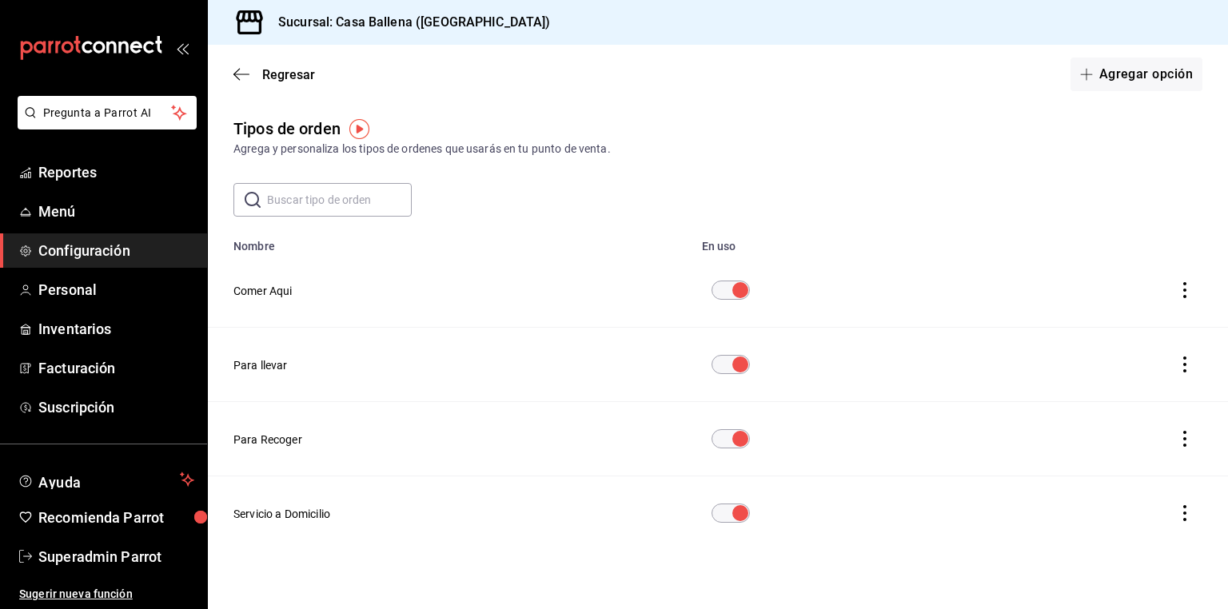
scroll to position [10, 0]
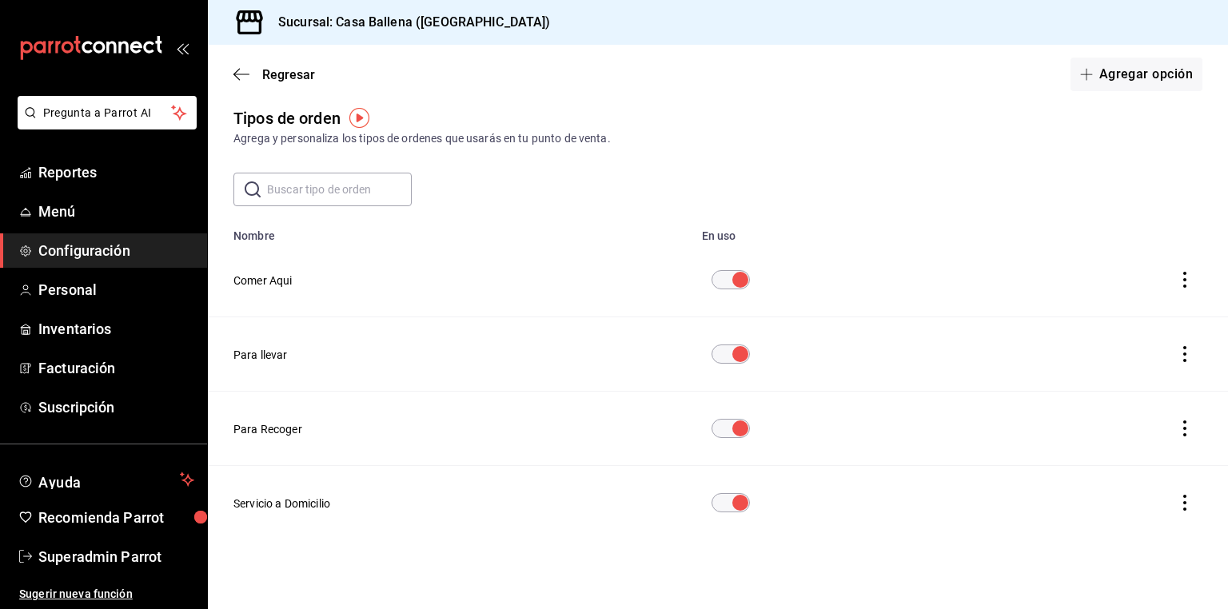
click at [732, 501] on input "diningOptionTable" at bounding box center [741, 502] width 58 height 19
click at [285, 75] on span "Regresar" at bounding box center [288, 74] width 53 height 15
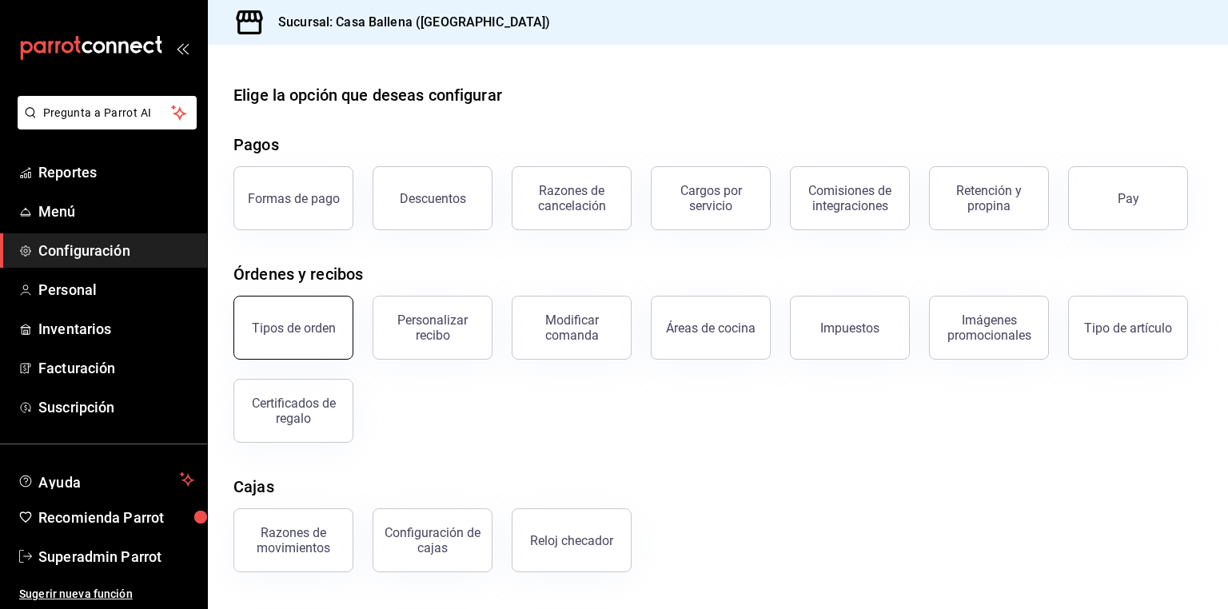
click at [285, 315] on button "Tipos de orden" at bounding box center [294, 328] width 120 height 64
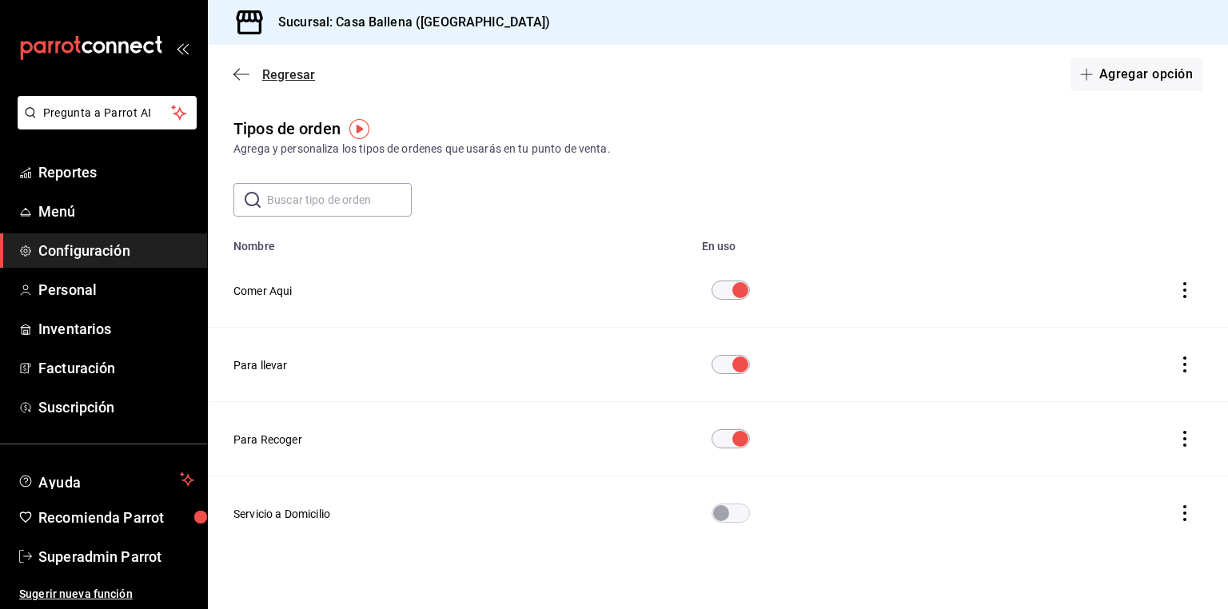
click at [285, 82] on span "Regresar" at bounding box center [288, 74] width 53 height 15
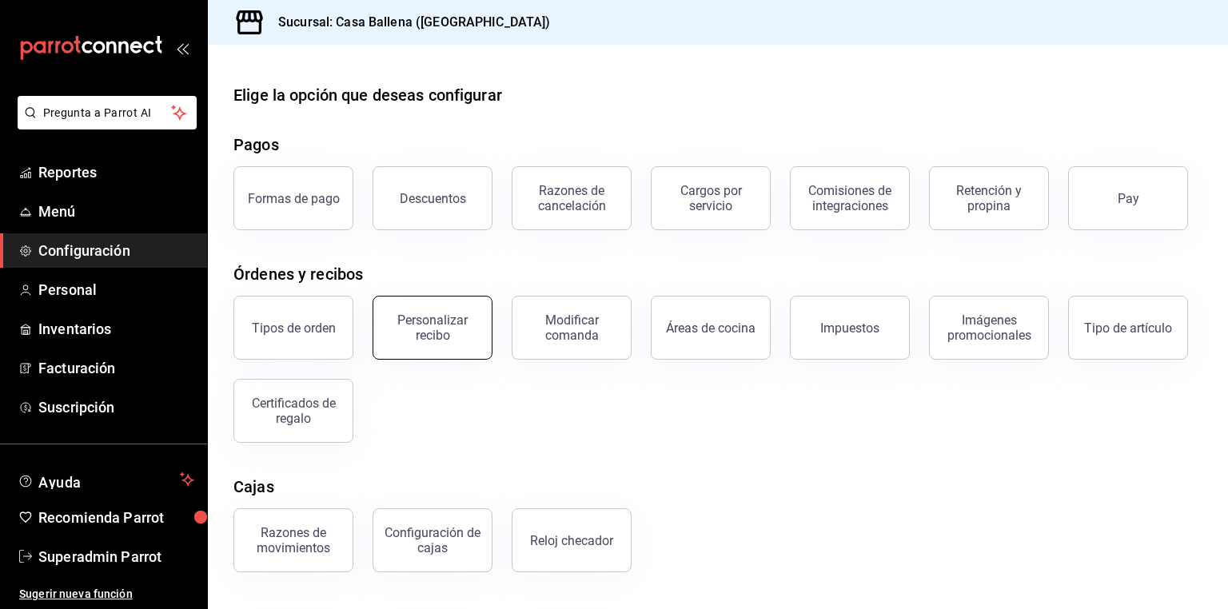
click at [440, 320] on div "Personalizar recibo" at bounding box center [432, 328] width 99 height 30
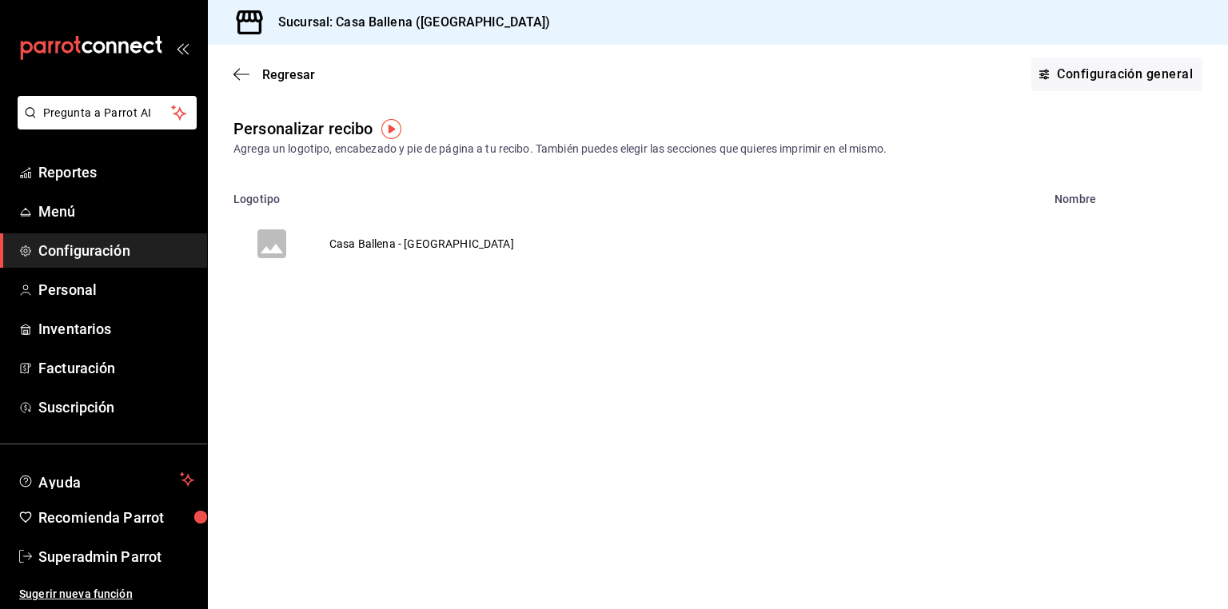
click at [422, 242] on td "Casa Ballena - [GEOGRAPHIC_DATA]" at bounding box center [421, 244] width 223 height 77
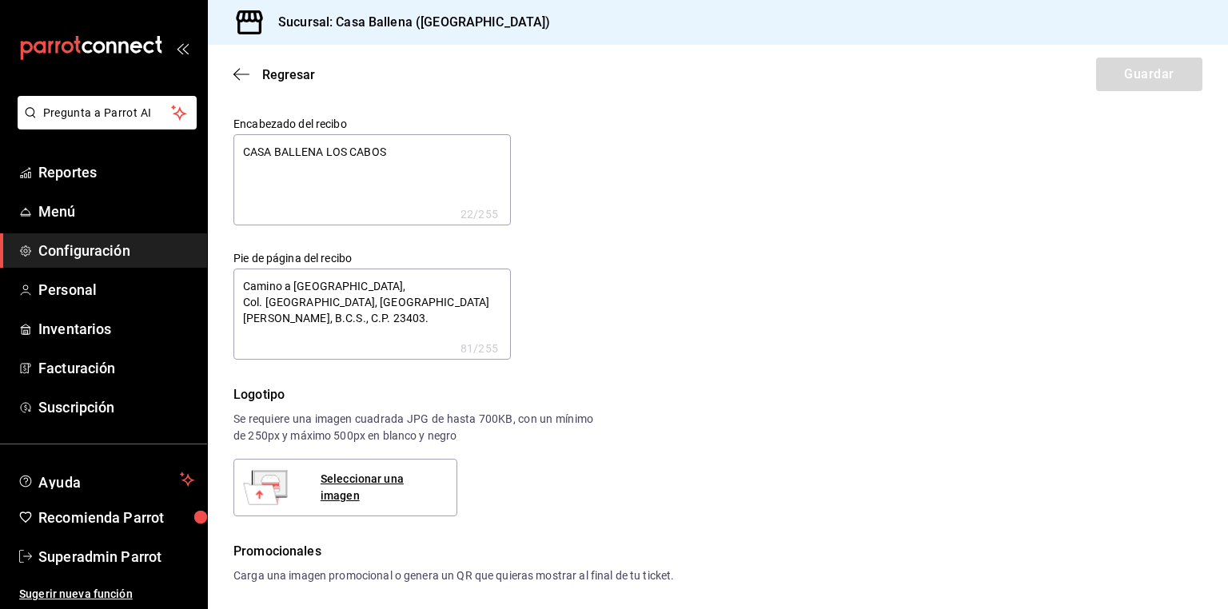
type textarea "x"
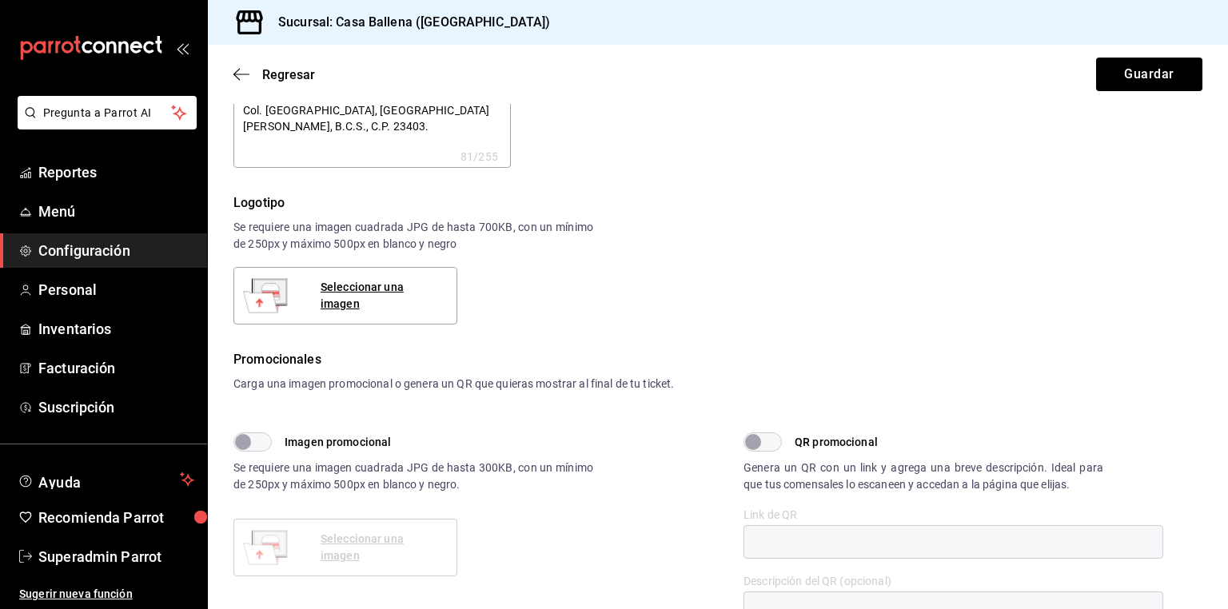
scroll to position [384, 0]
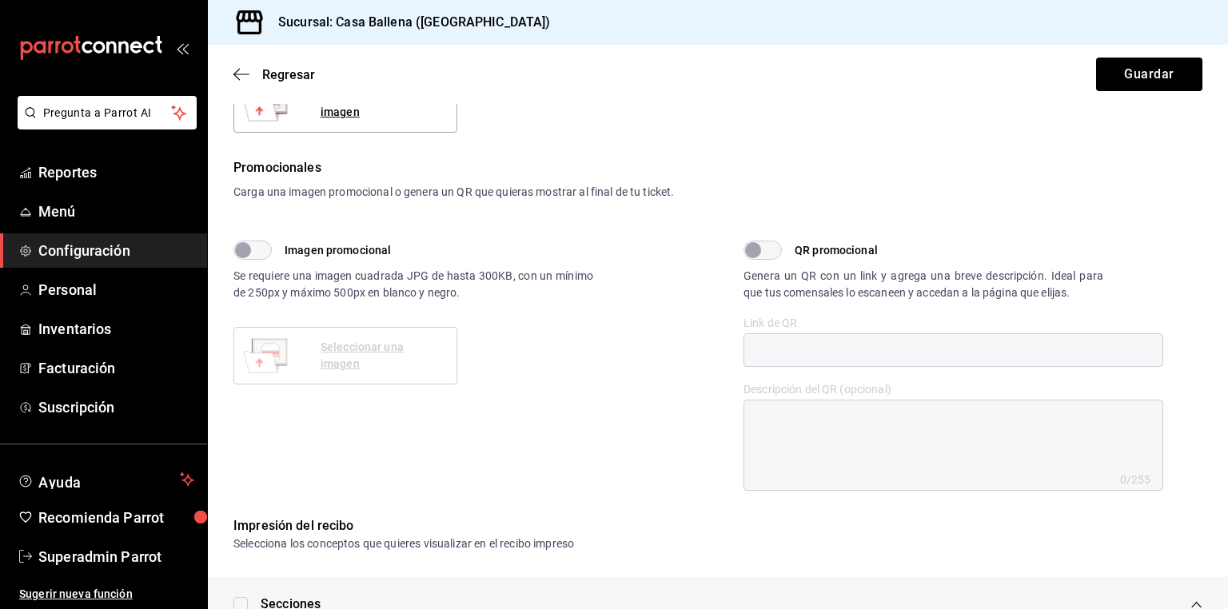
click at [761, 247] on input "QR promocional" at bounding box center [754, 250] width 58 height 19
checkbox input "true"
type textarea "x"
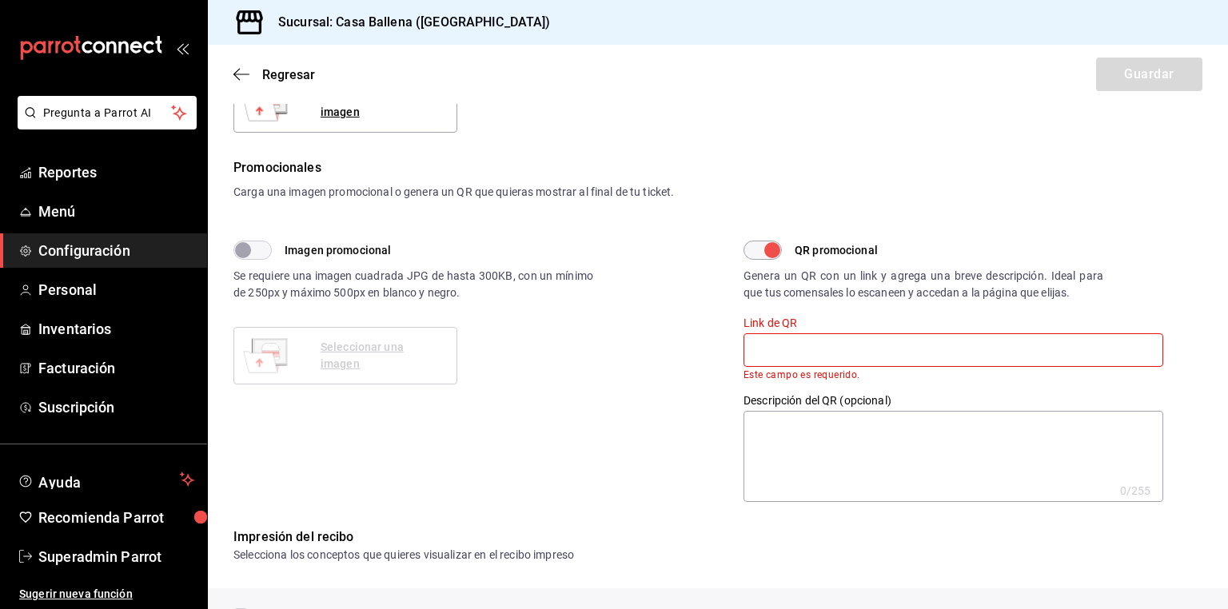
click at [776, 357] on input "text" at bounding box center [954, 350] width 420 height 34
click at [751, 251] on input "QR promocional" at bounding box center [773, 250] width 58 height 19
checkbox input "false"
type textarea "x"
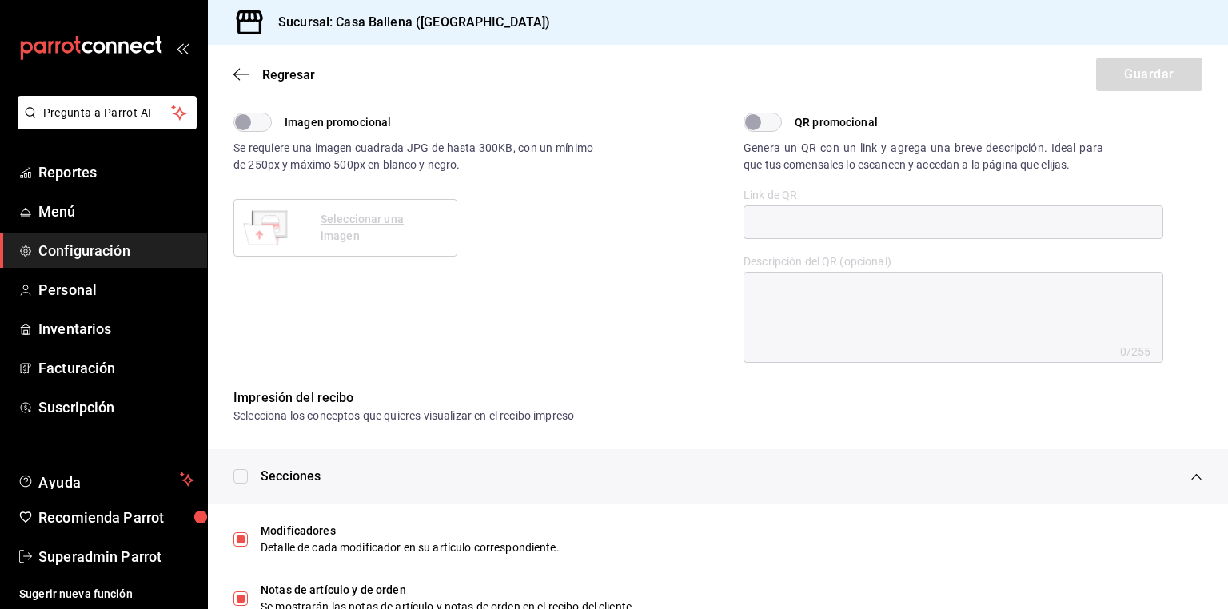
scroll to position [740, 0]
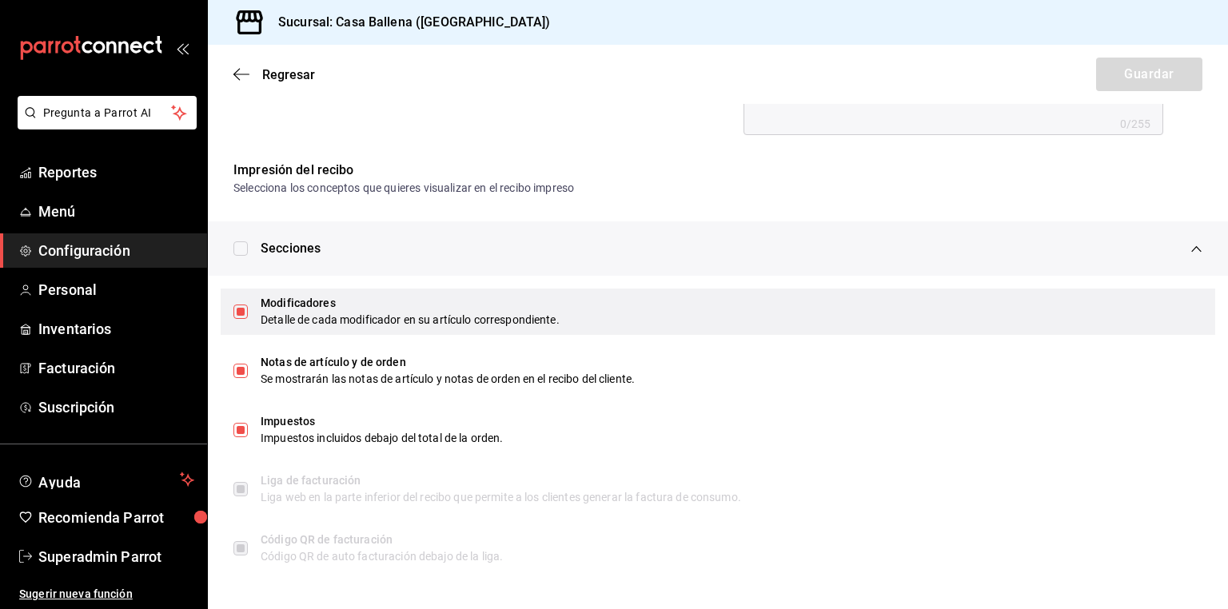
click at [240, 317] on input "checkbox" at bounding box center [241, 312] width 14 height 14
checkbox input "false"
type textarea "x"
click at [240, 317] on input "checkbox" at bounding box center [241, 312] width 14 height 14
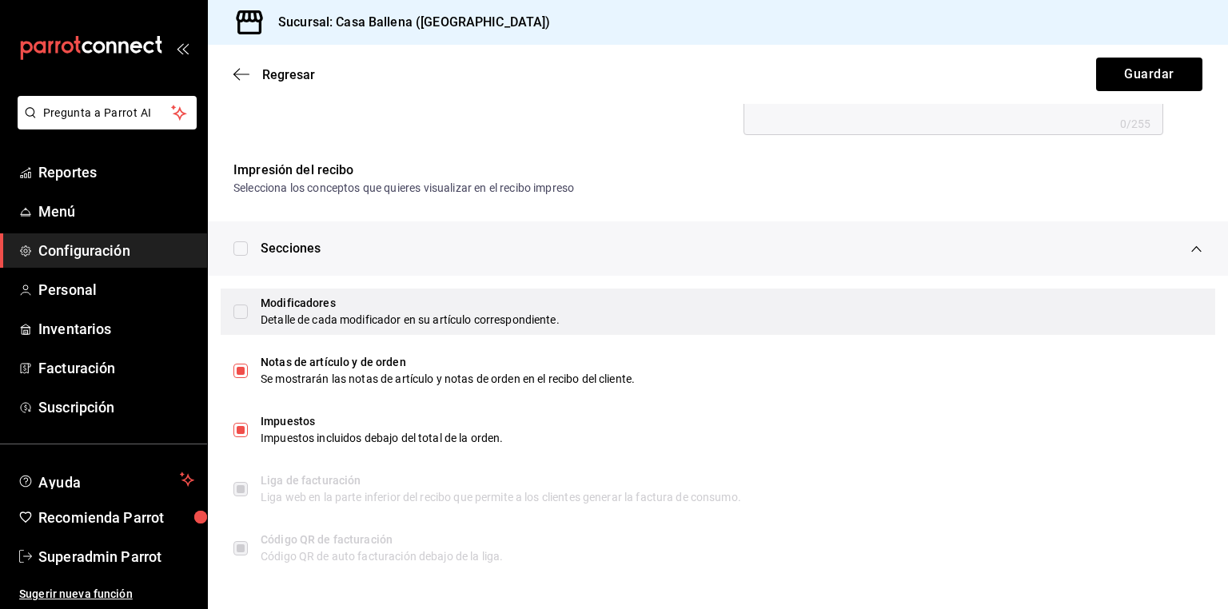
checkbox input "true"
type textarea "x"
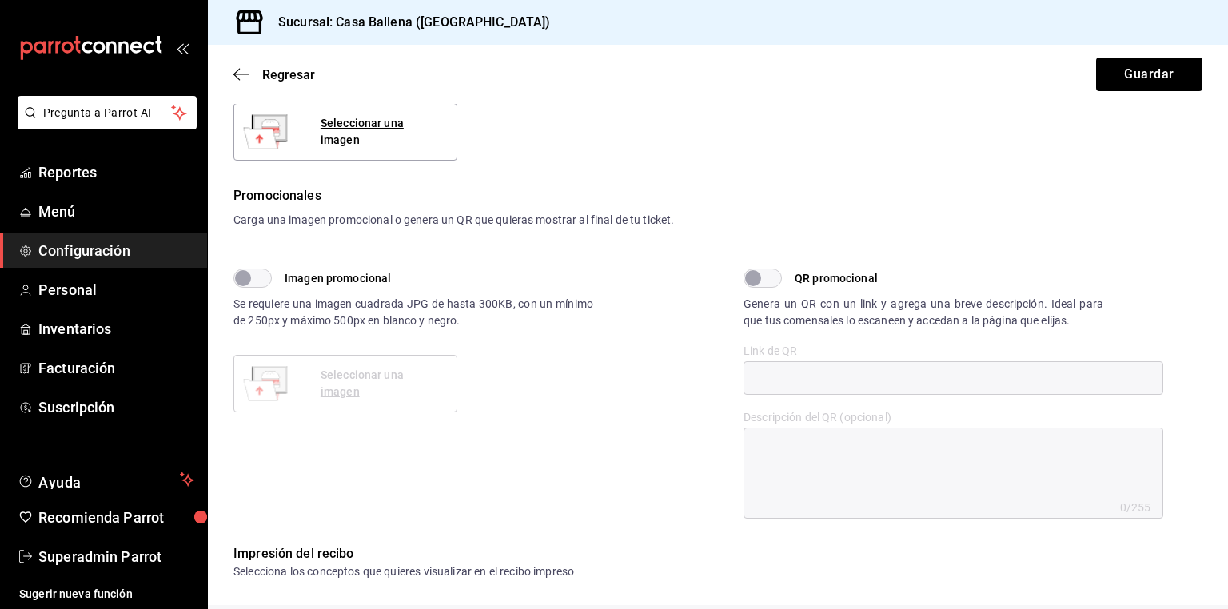
scroll to position [100, 0]
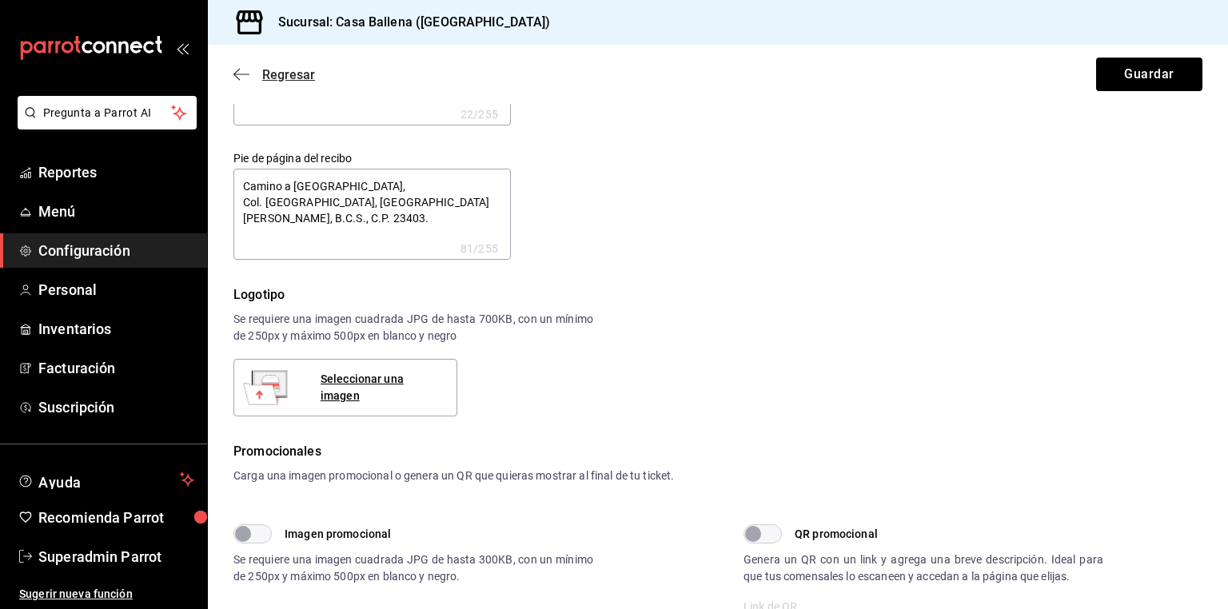
click at [285, 82] on span "Regresar" at bounding box center [288, 74] width 53 height 15
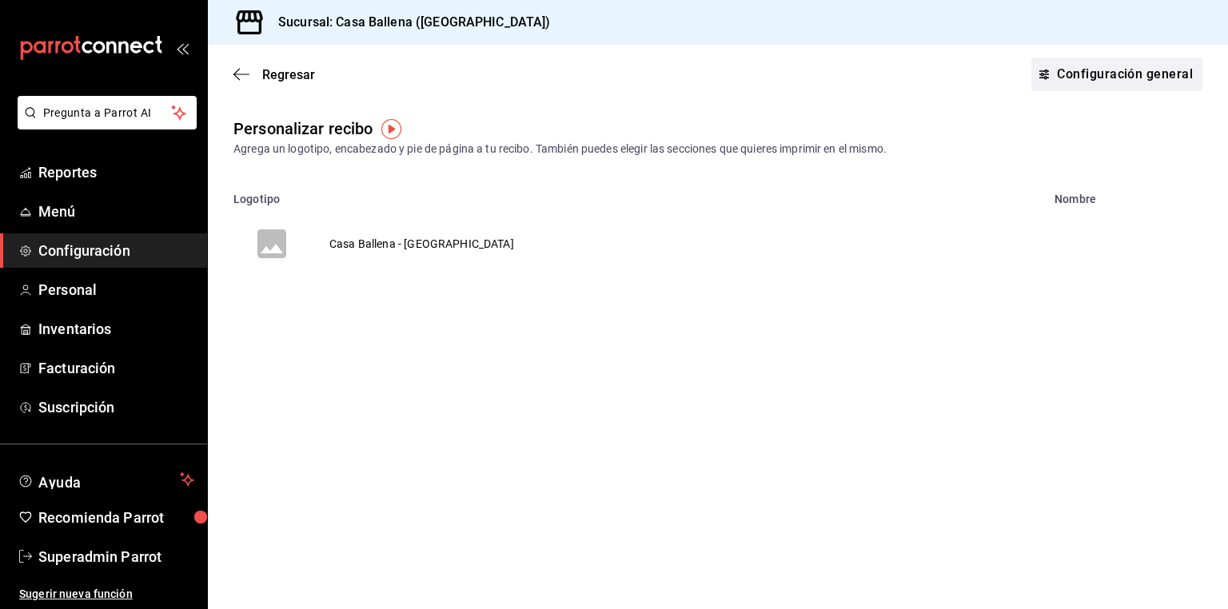
click at [1178, 71] on link "Configuración general" at bounding box center [1117, 75] width 171 height 34
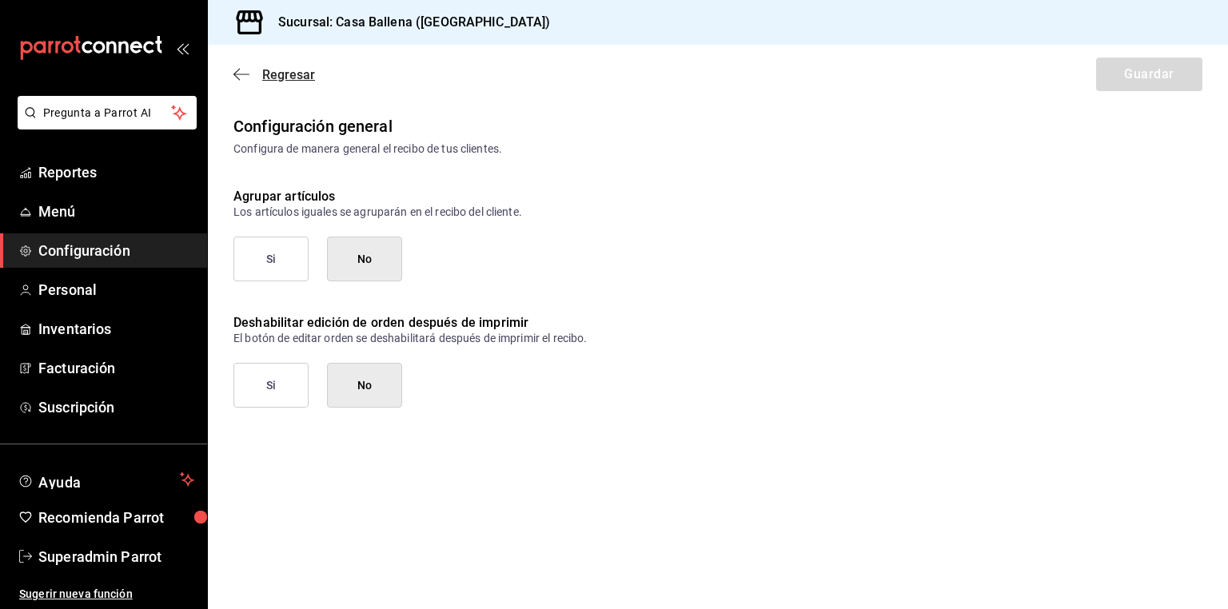
click at [285, 74] on span "Regresar" at bounding box center [288, 74] width 53 height 15
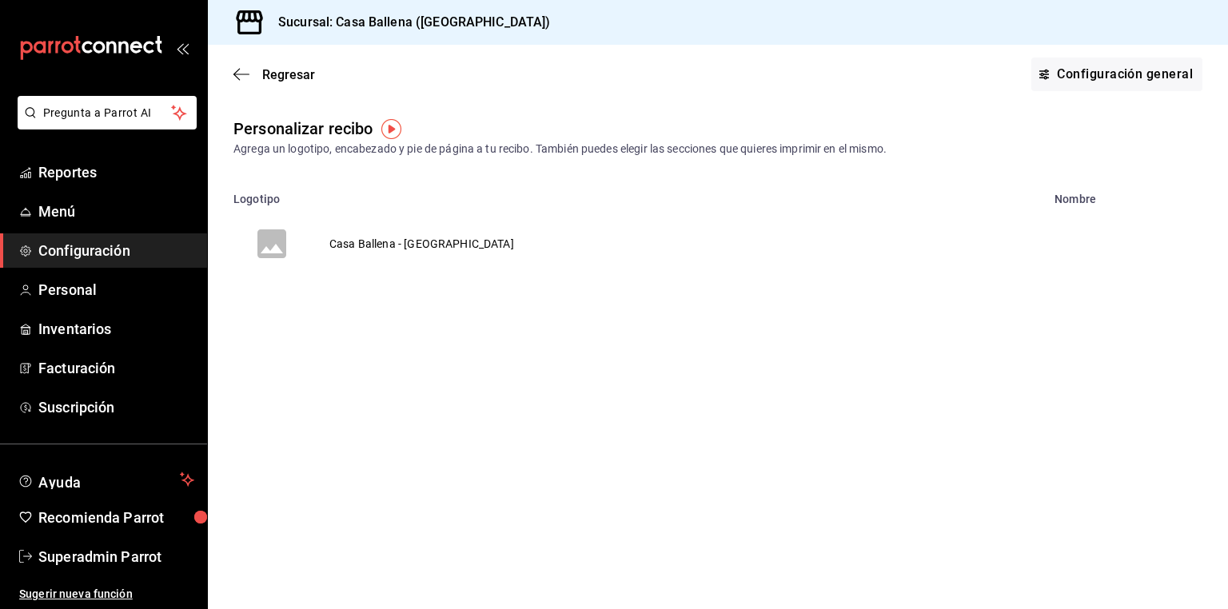
click at [285, 74] on span "Regresar" at bounding box center [288, 74] width 53 height 15
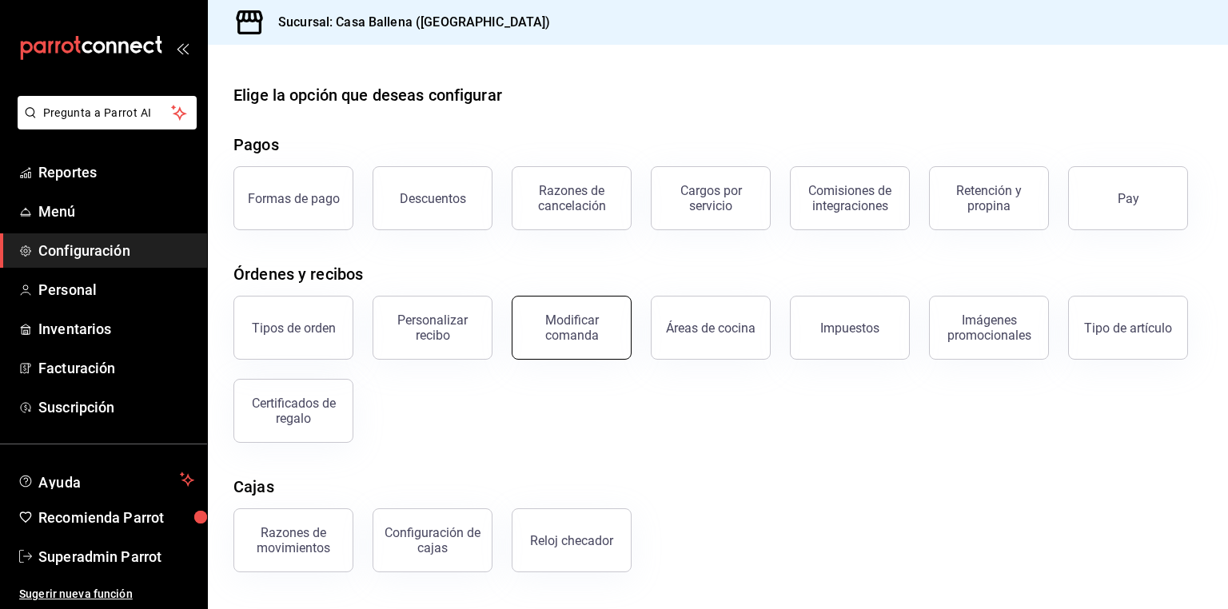
click at [601, 349] on button "Modificar comanda" at bounding box center [572, 328] width 120 height 64
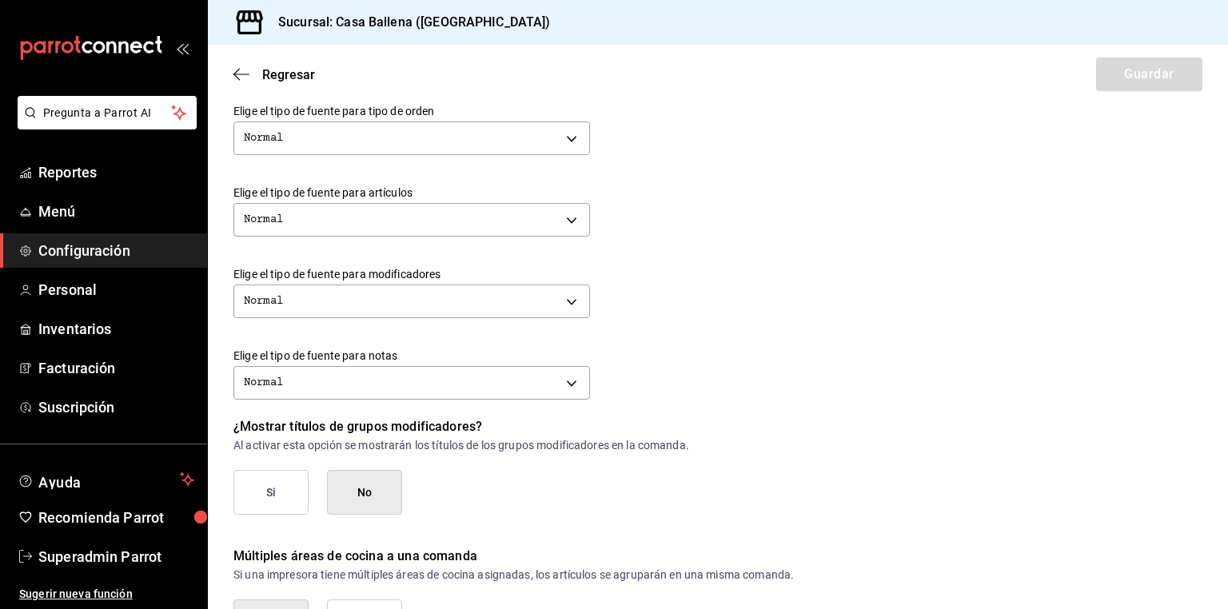
scroll to position [669, 0]
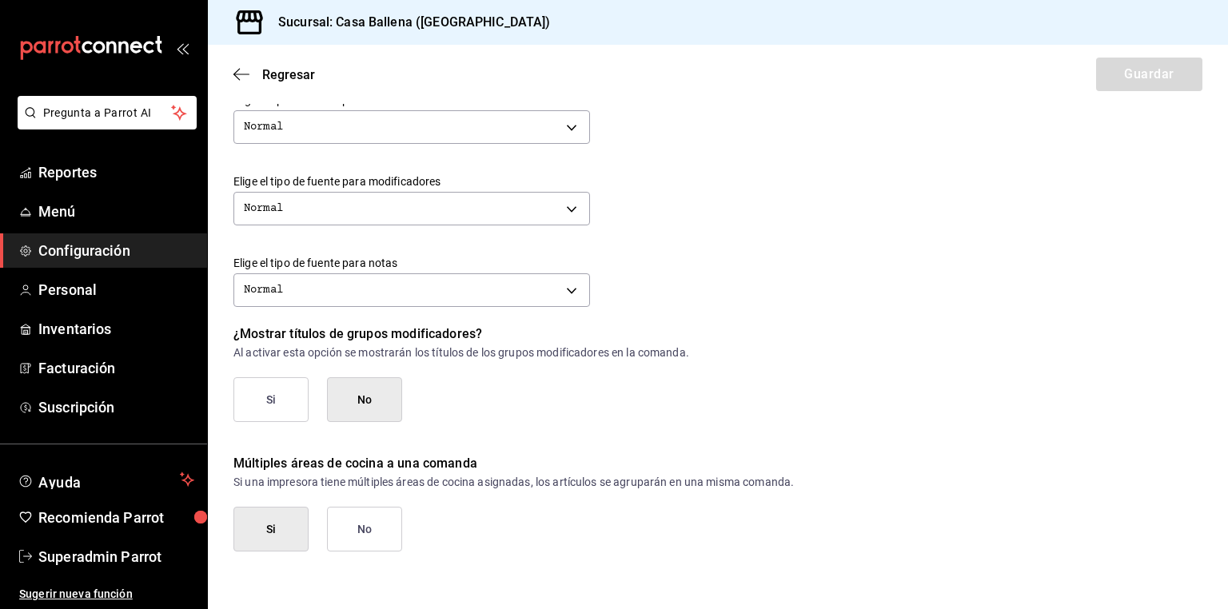
click at [345, 534] on button "No" at bounding box center [364, 529] width 75 height 45
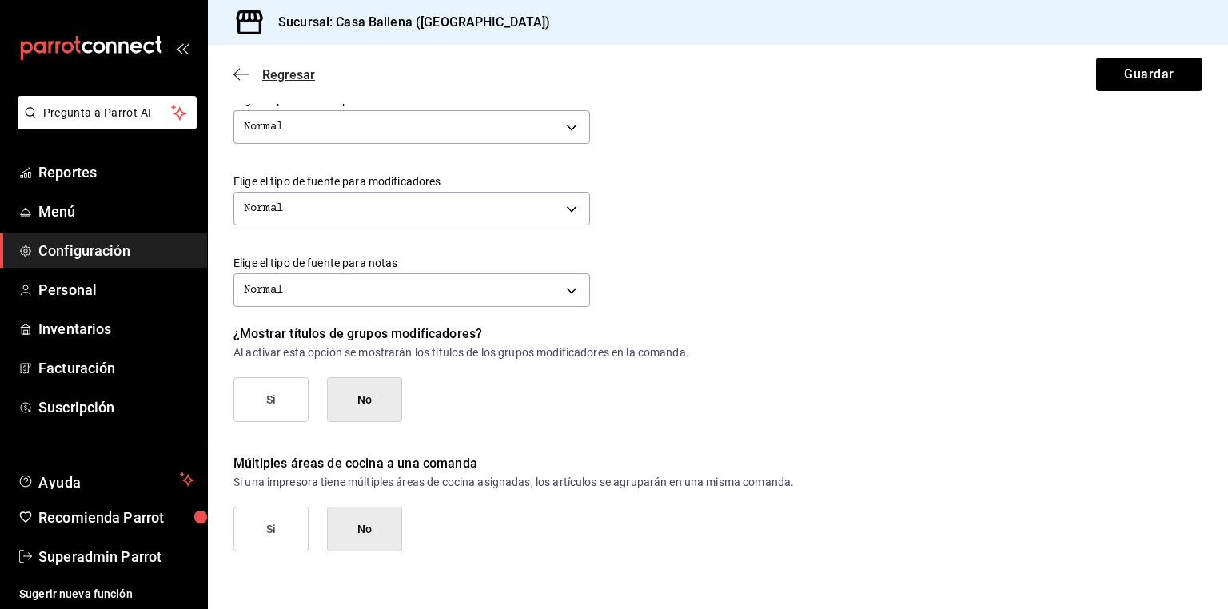
click at [285, 77] on span "Regresar" at bounding box center [288, 74] width 53 height 15
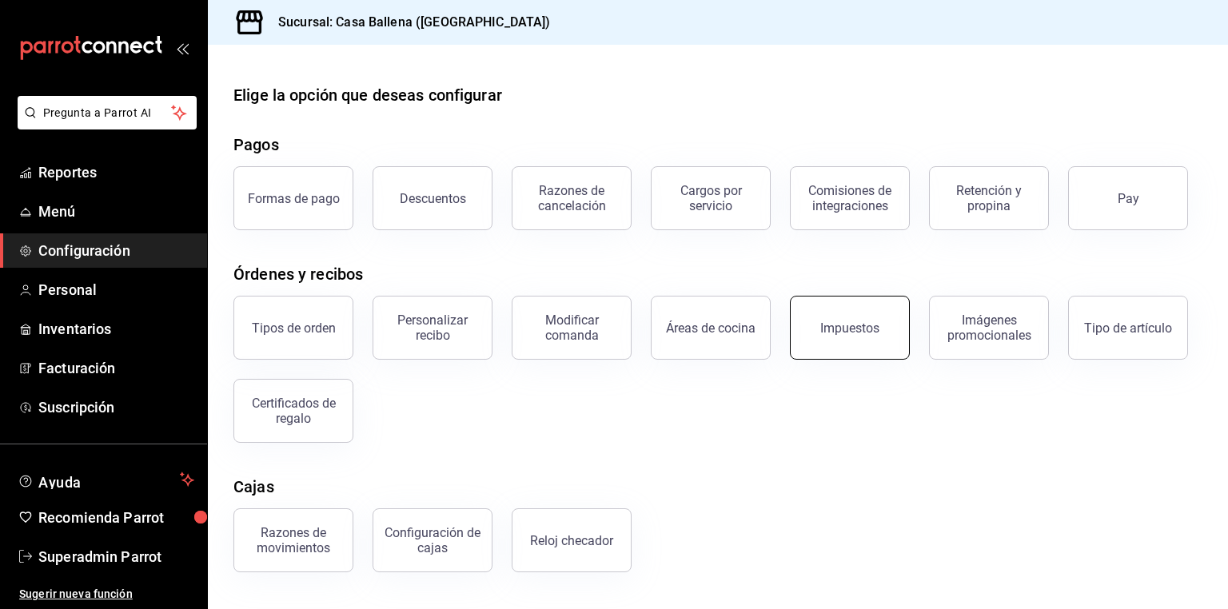
click at [797, 317] on button "Impuestos" at bounding box center [850, 328] width 120 height 64
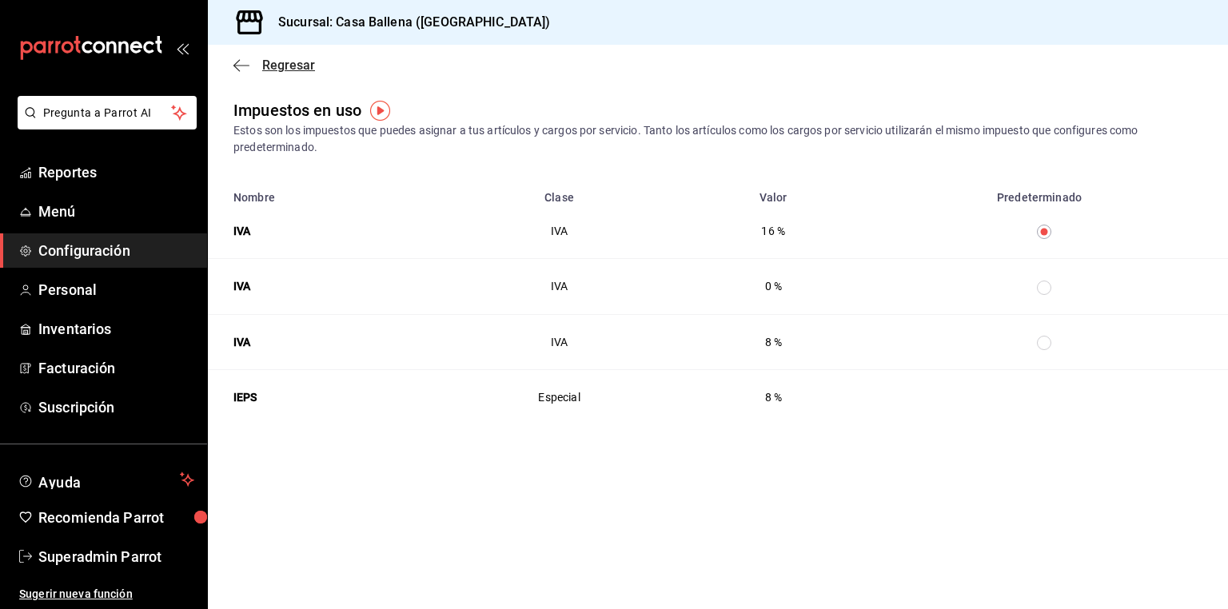
click at [254, 64] on span "Regresar" at bounding box center [275, 65] width 82 height 15
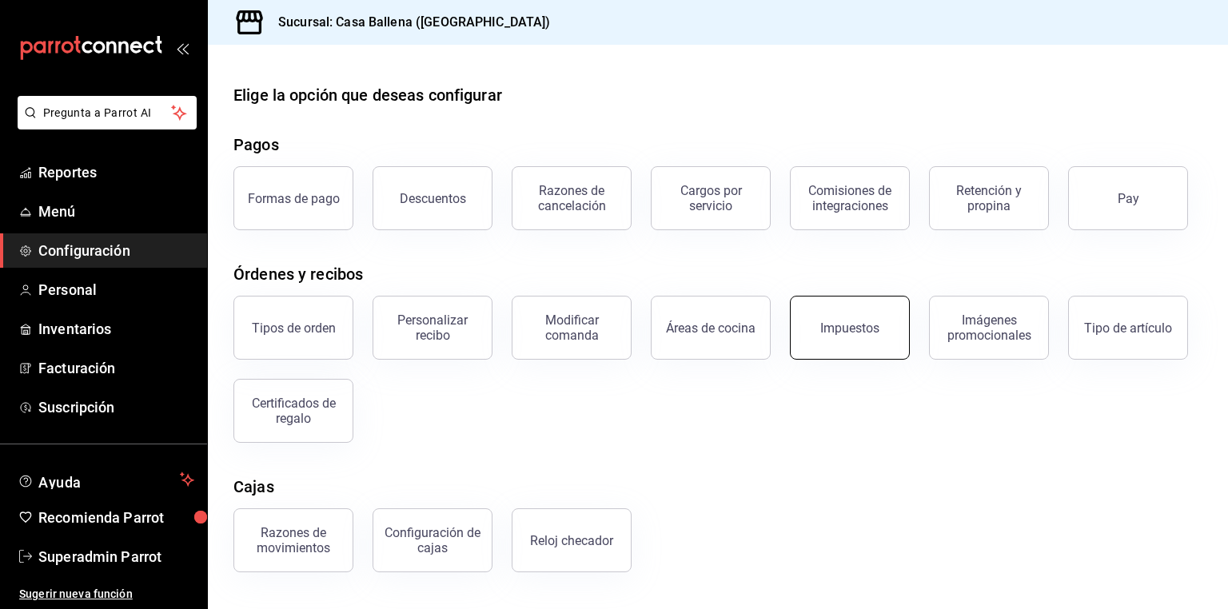
click at [852, 323] on div "Impuestos" at bounding box center [850, 328] width 59 height 15
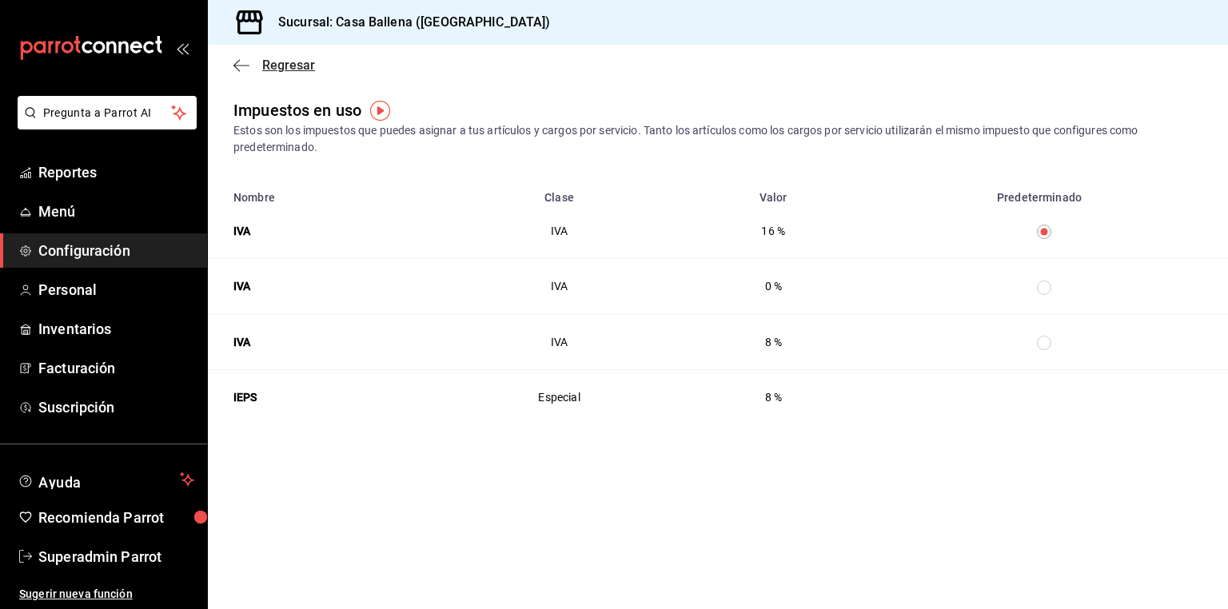
click at [249, 63] on icon "button" at bounding box center [242, 65] width 16 height 14
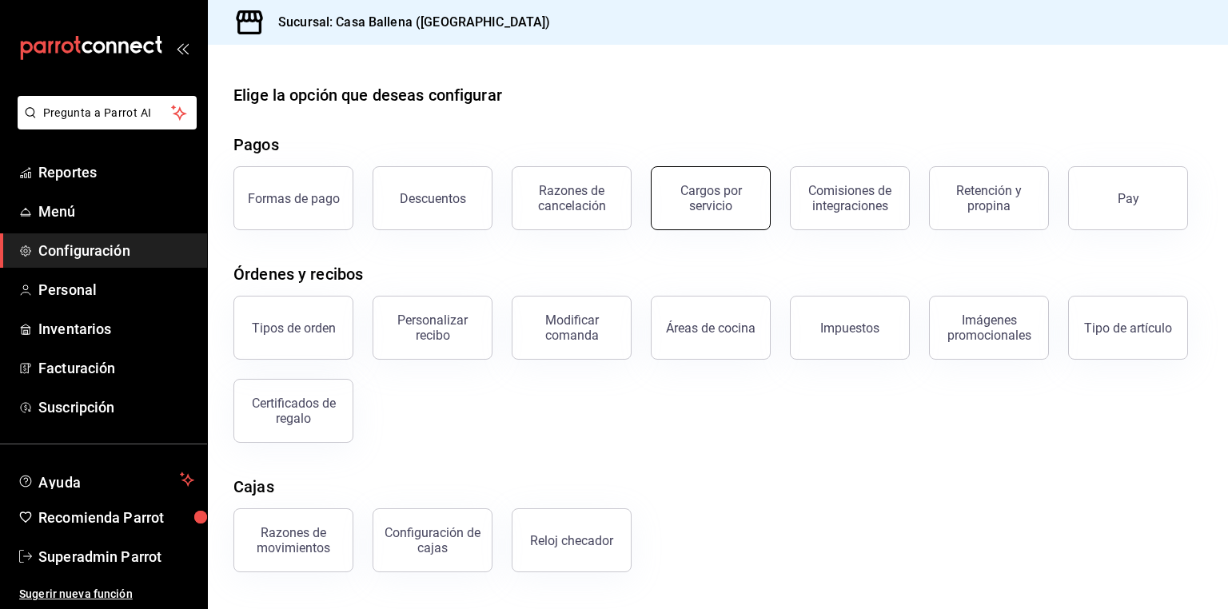
click at [752, 184] on div "Cargos por servicio" at bounding box center [710, 198] width 99 height 30
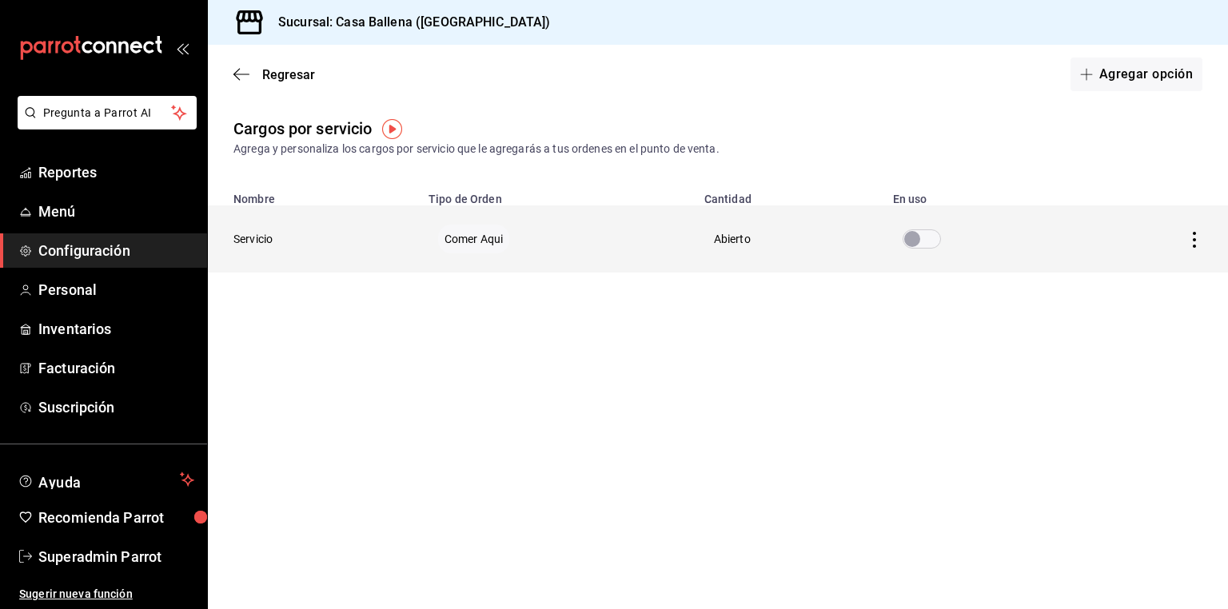
click at [253, 242] on th "Servicio" at bounding box center [313, 239] width 211 height 67
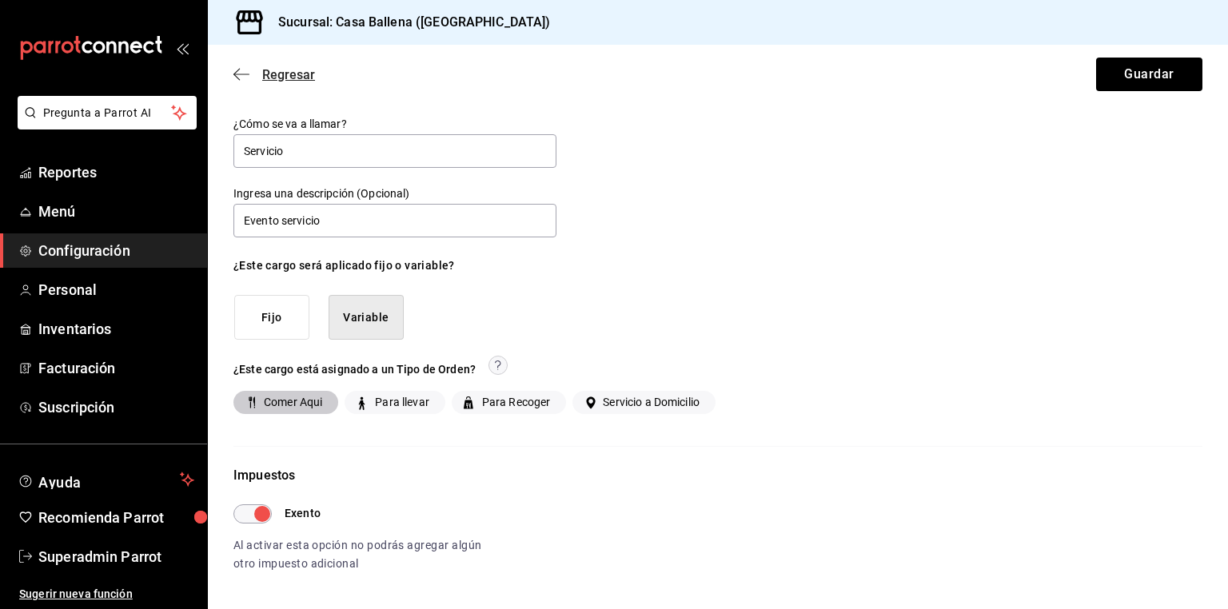
click at [285, 67] on span "Regresar" at bounding box center [288, 74] width 53 height 15
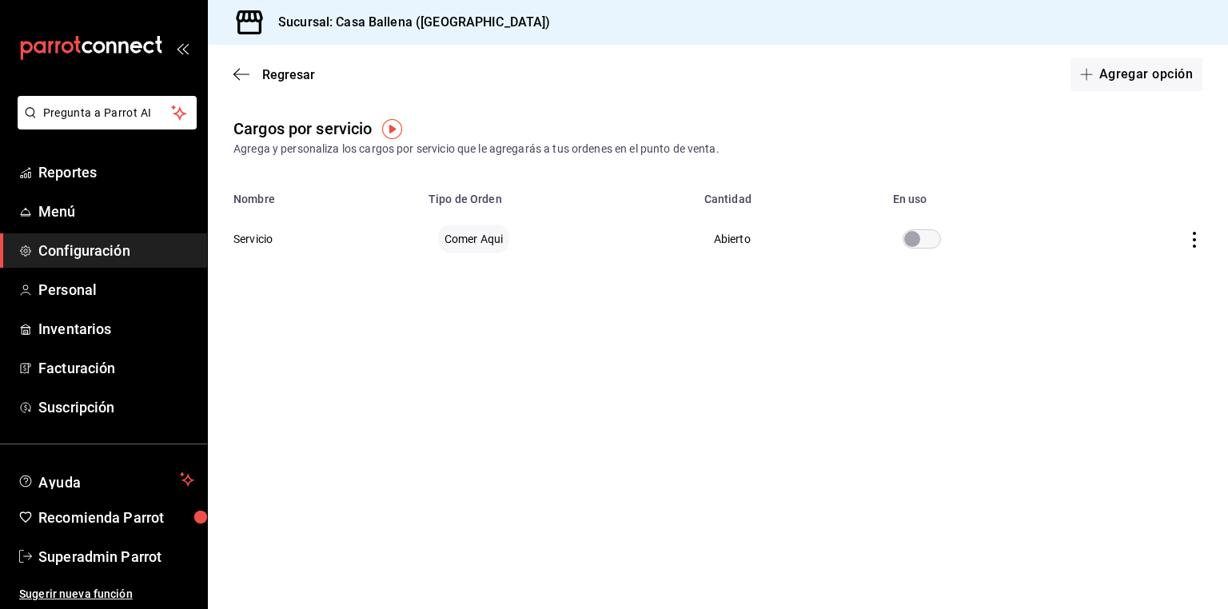
click at [85, 256] on span "Configuración" at bounding box center [116, 251] width 156 height 22
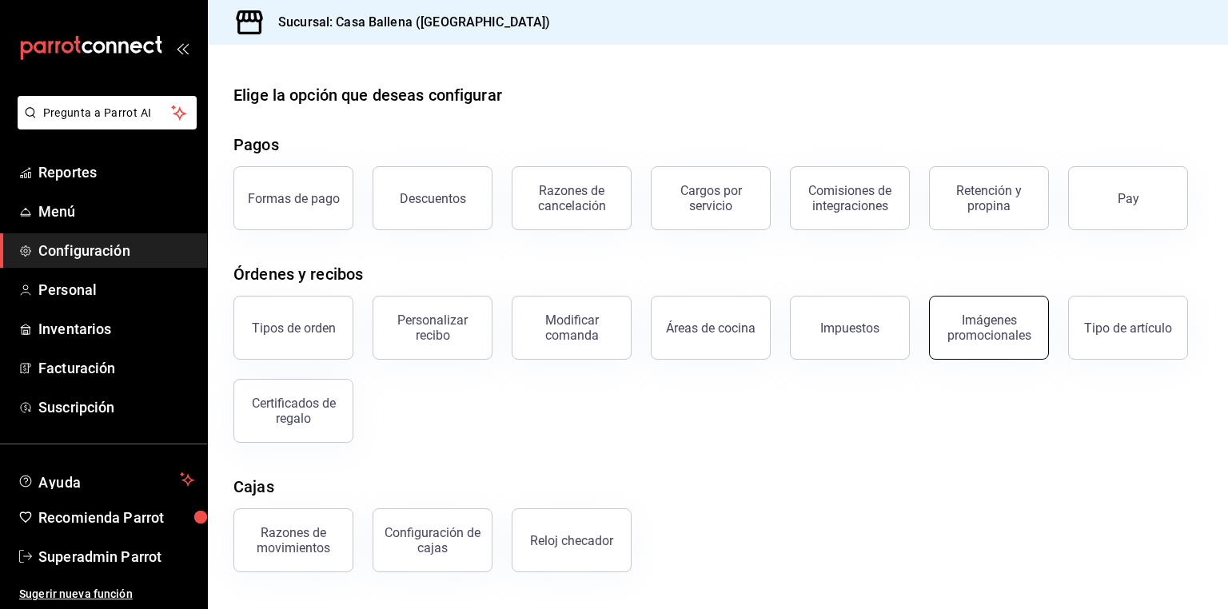
click at [988, 317] on div "Imágenes promocionales" at bounding box center [989, 328] width 99 height 30
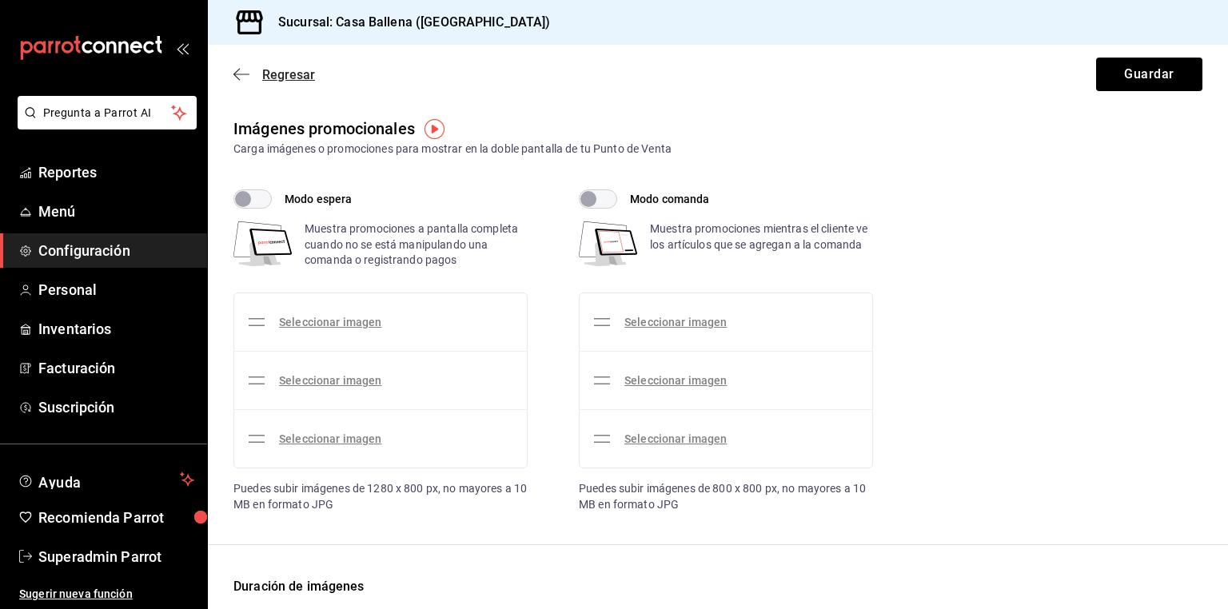
click at [292, 67] on span "Regresar" at bounding box center [288, 74] width 53 height 15
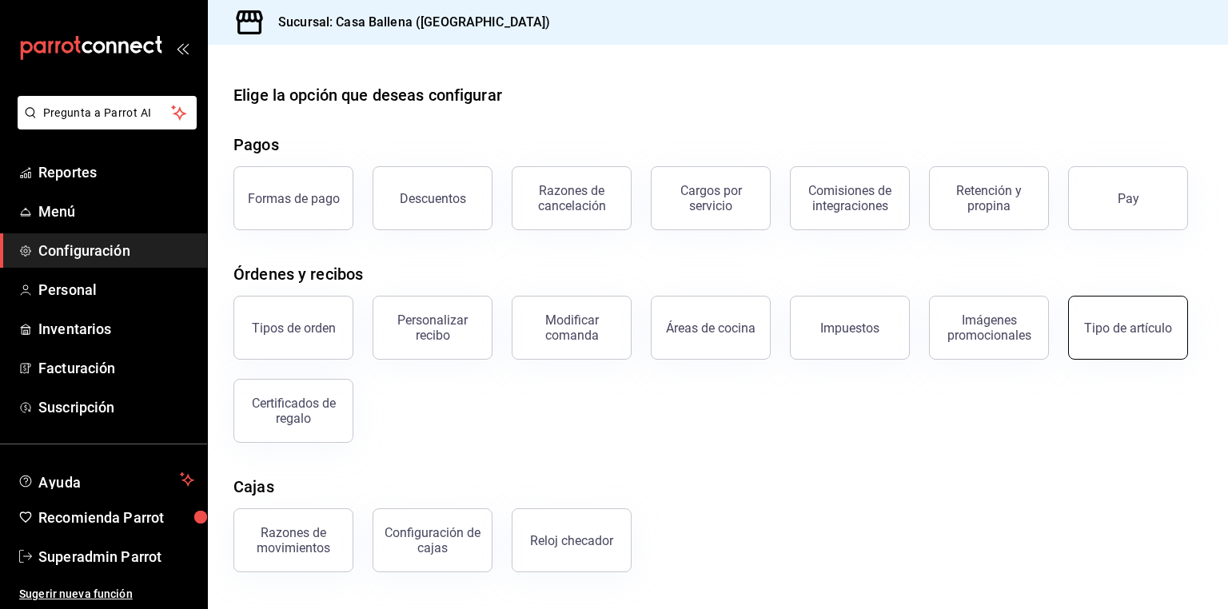
click at [1143, 324] on div "Tipo de artículo" at bounding box center [1128, 328] width 88 height 15
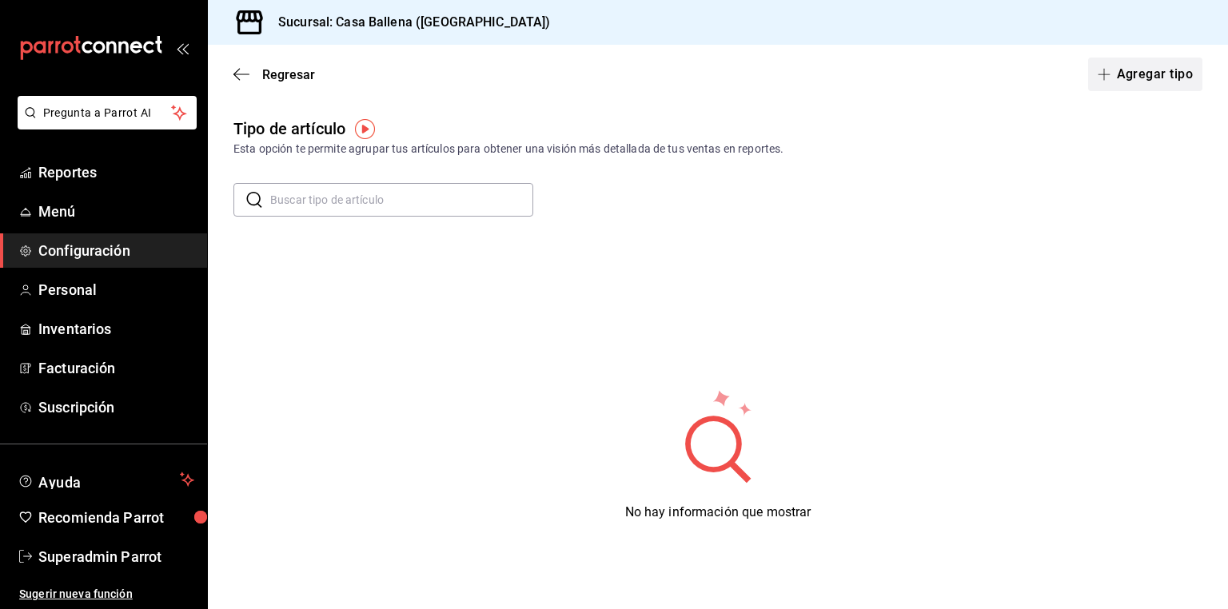
click at [1125, 73] on button "Agregar tipo" at bounding box center [1145, 75] width 115 height 34
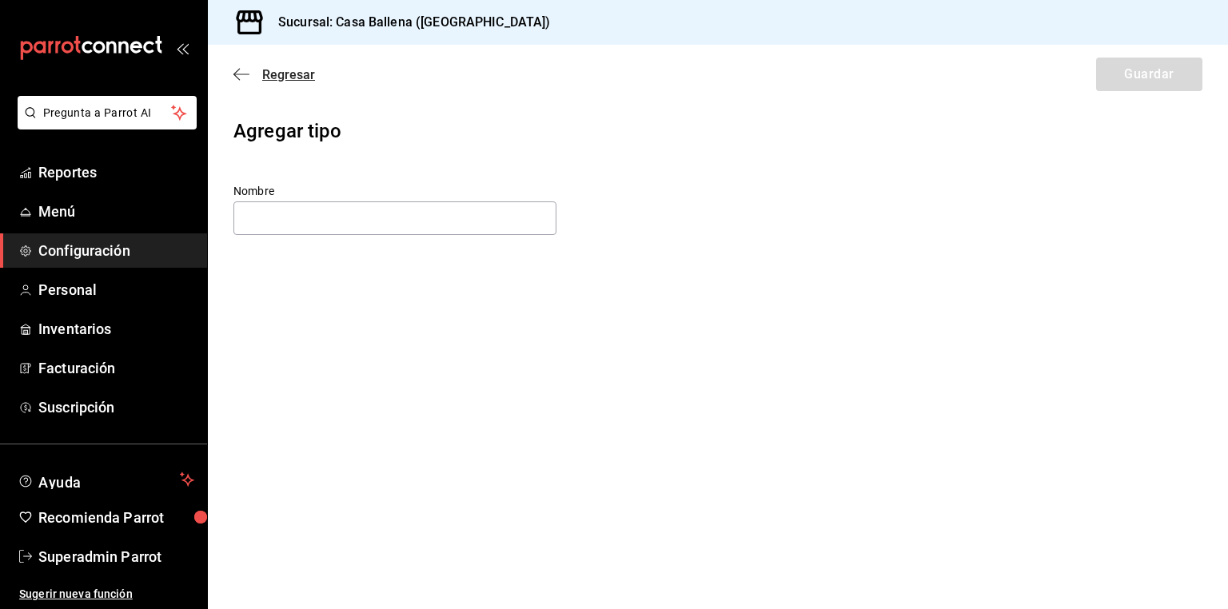
click at [290, 67] on span "Regresar" at bounding box center [288, 74] width 53 height 15
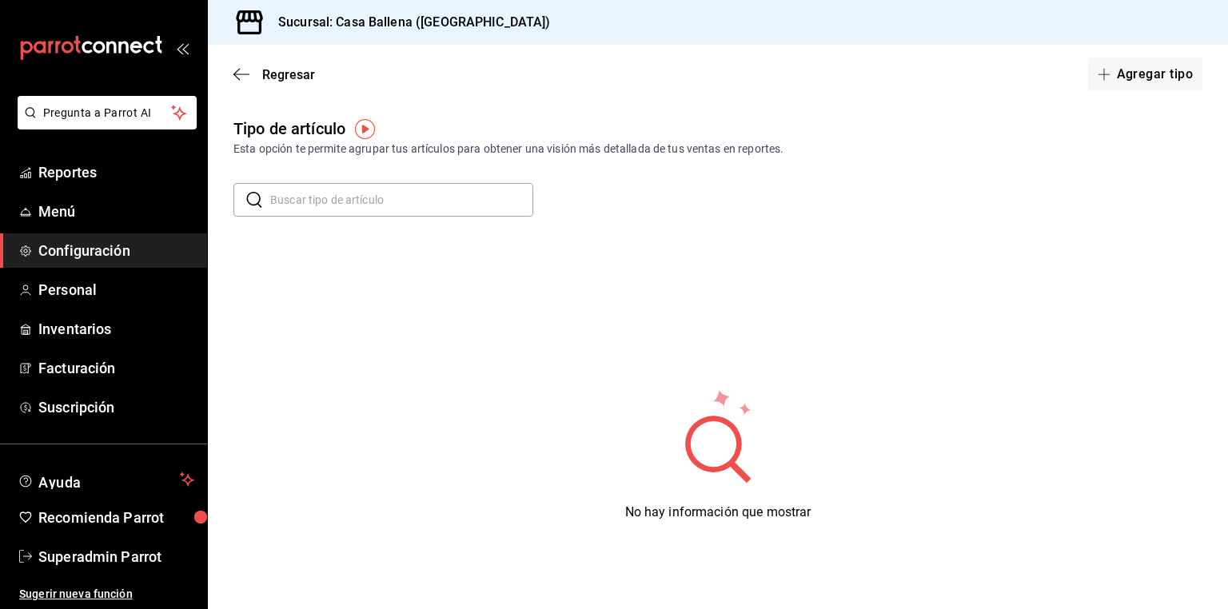
click at [361, 131] on img "button" at bounding box center [365, 129] width 20 height 20
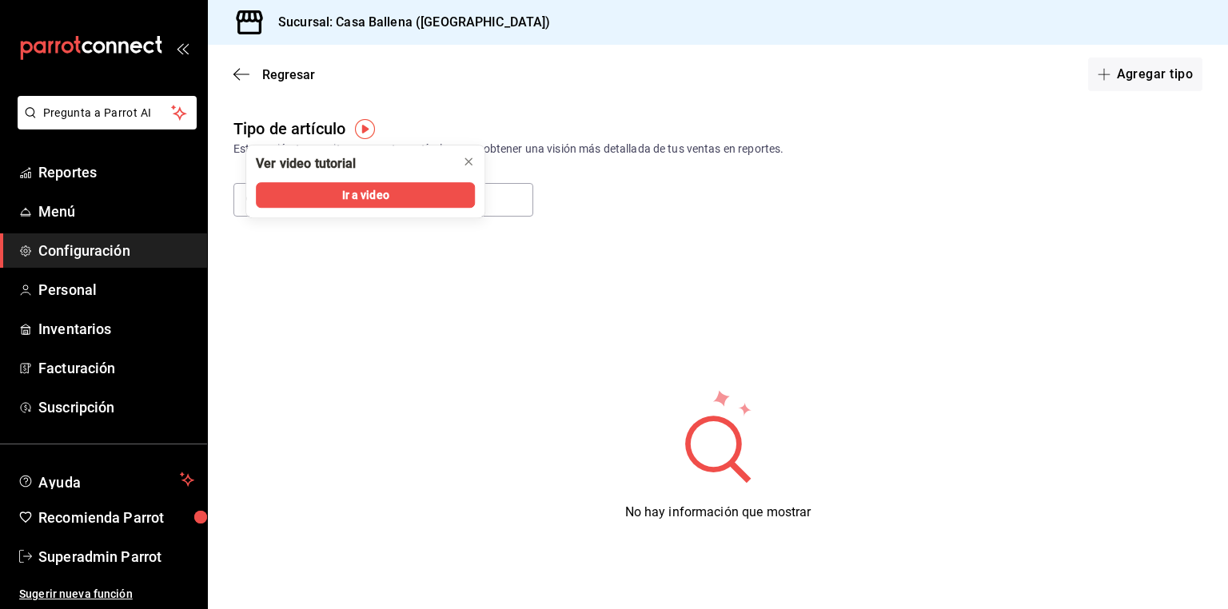
click at [784, 598] on div "No hay información que mostrar" at bounding box center [718, 455] width 1020 height 400
click at [470, 155] on icon "close" at bounding box center [468, 161] width 13 height 13
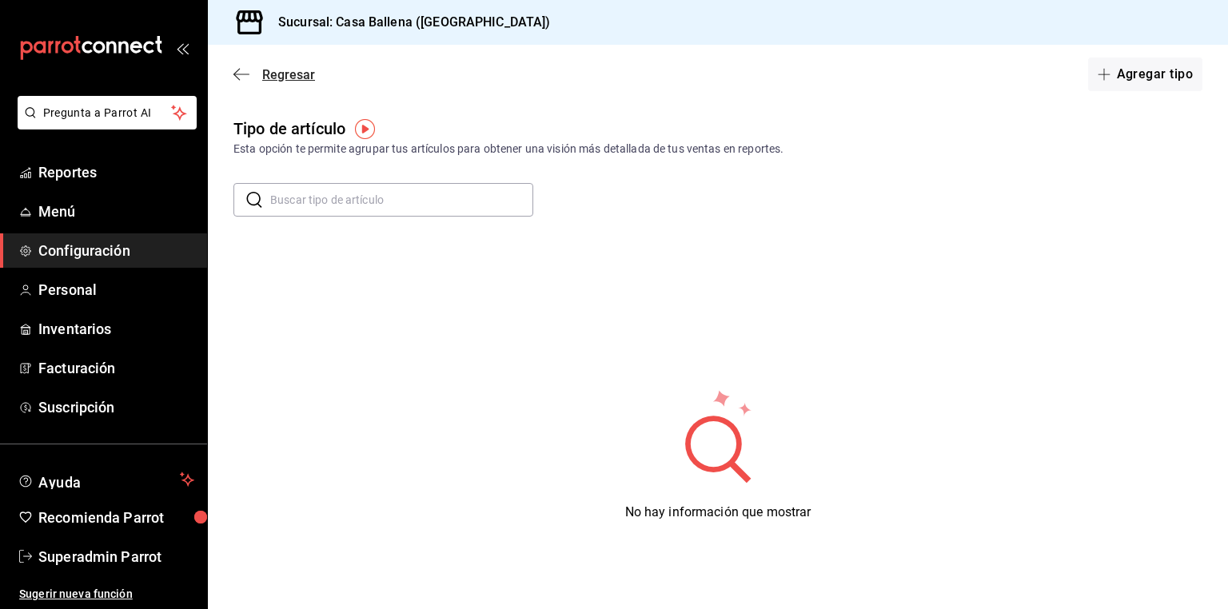
click at [275, 77] on span "Regresar" at bounding box center [288, 74] width 53 height 15
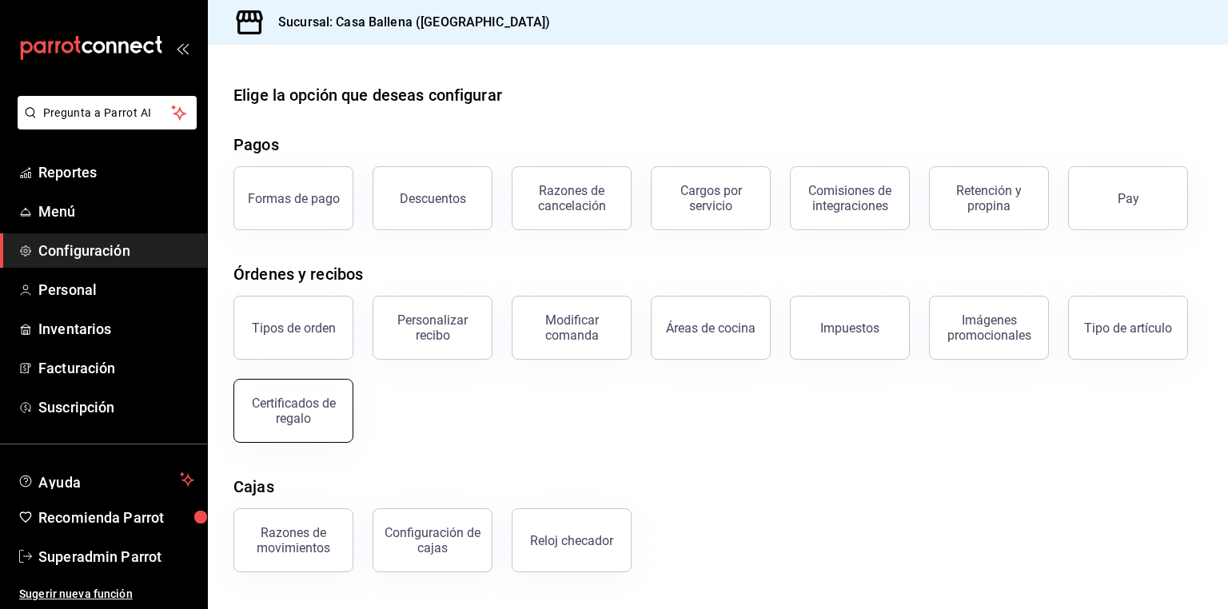
click at [281, 421] on div "Certificados de regalo" at bounding box center [293, 411] width 99 height 30
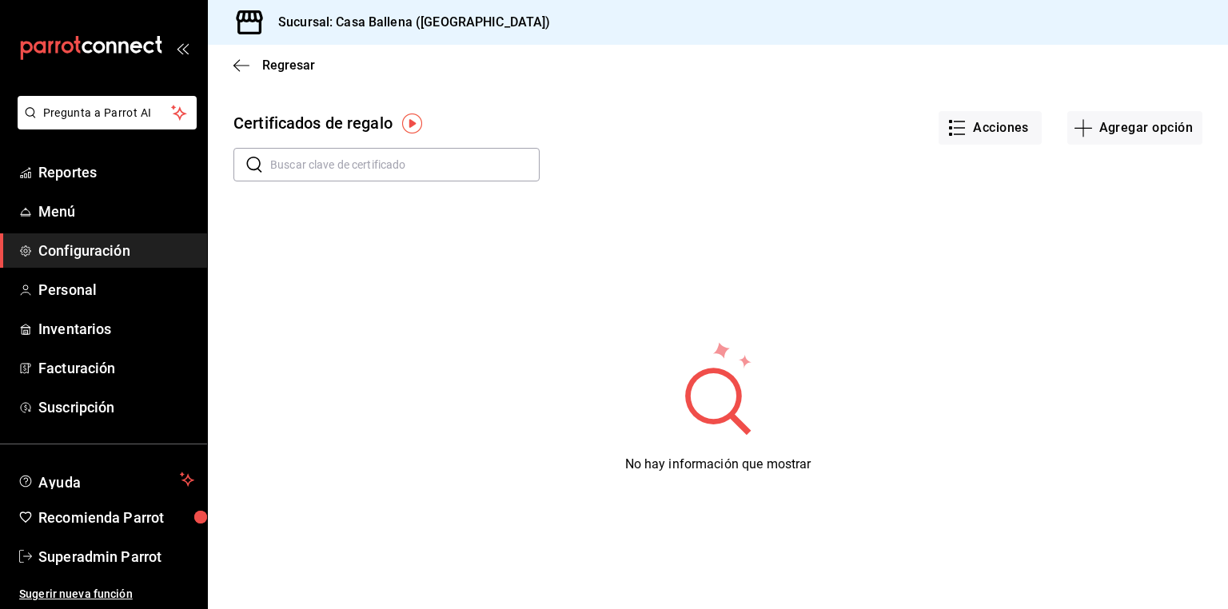
click at [411, 122] on img "button" at bounding box center [412, 124] width 20 height 20
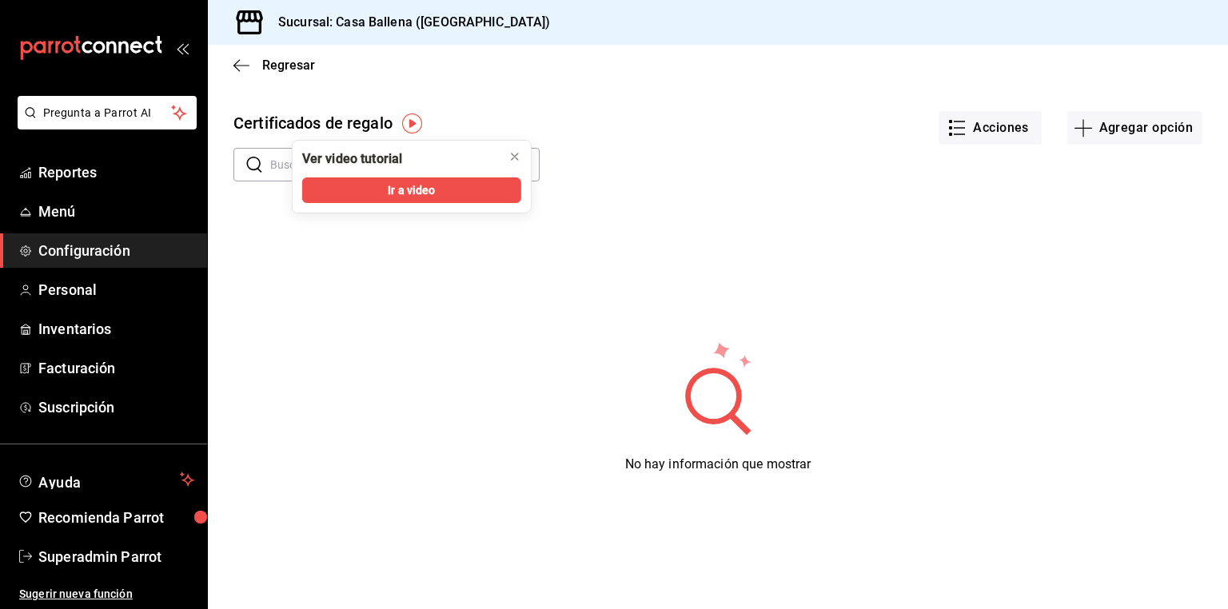
click at [432, 204] on div "Ir a video" at bounding box center [412, 195] width 238 height 35
click at [419, 190] on span "Ir a video" at bounding box center [411, 190] width 47 height 17
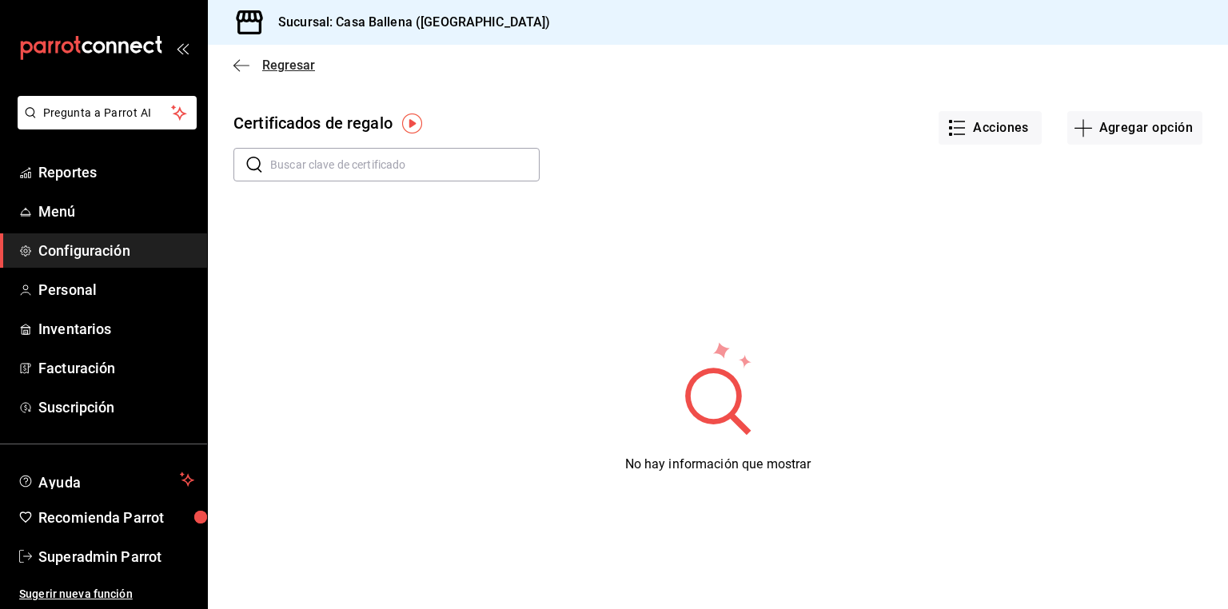
click at [289, 64] on span "Regresar" at bounding box center [288, 65] width 53 height 15
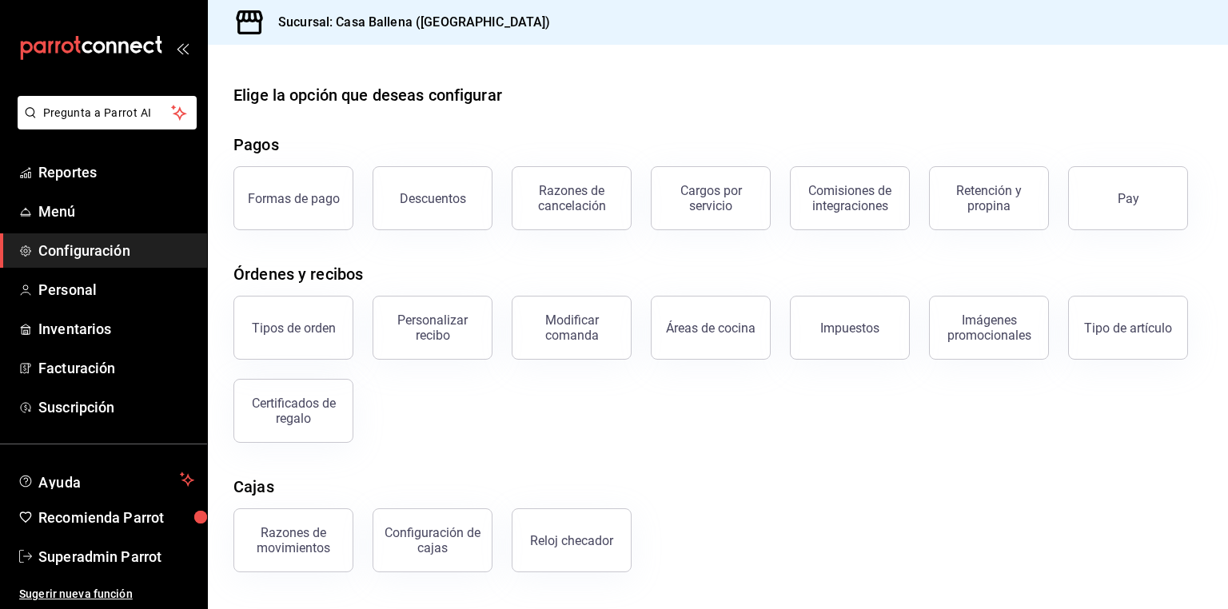
scroll to position [118, 0]
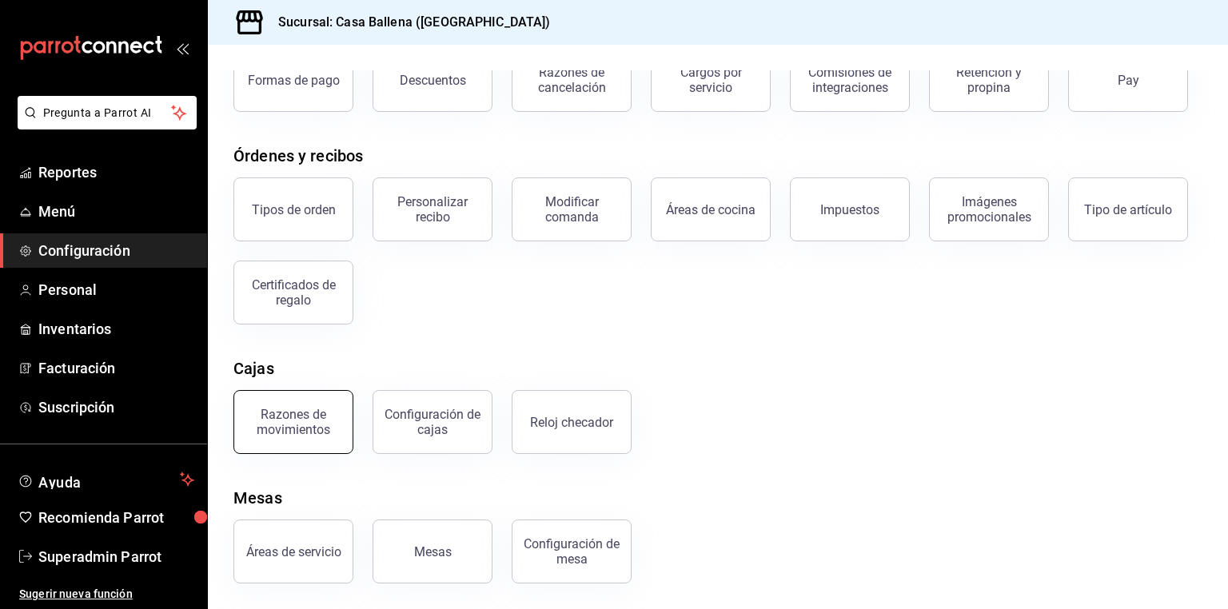
click at [301, 413] on div "Razones de movimientos" at bounding box center [293, 422] width 99 height 30
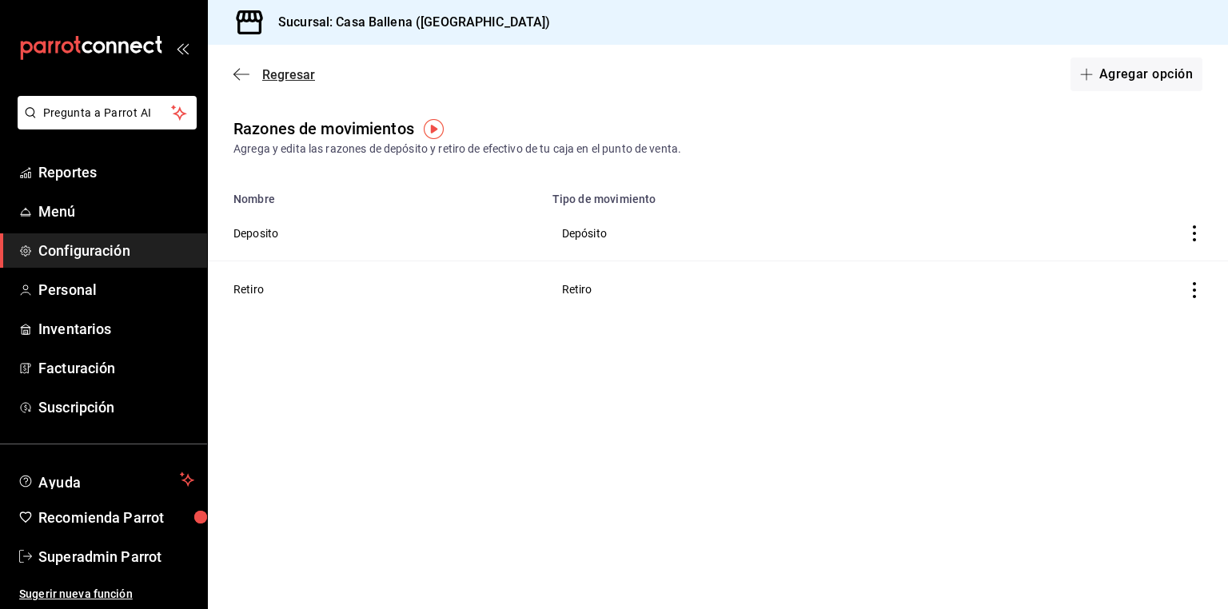
click at [272, 74] on span "Regresar" at bounding box center [288, 74] width 53 height 15
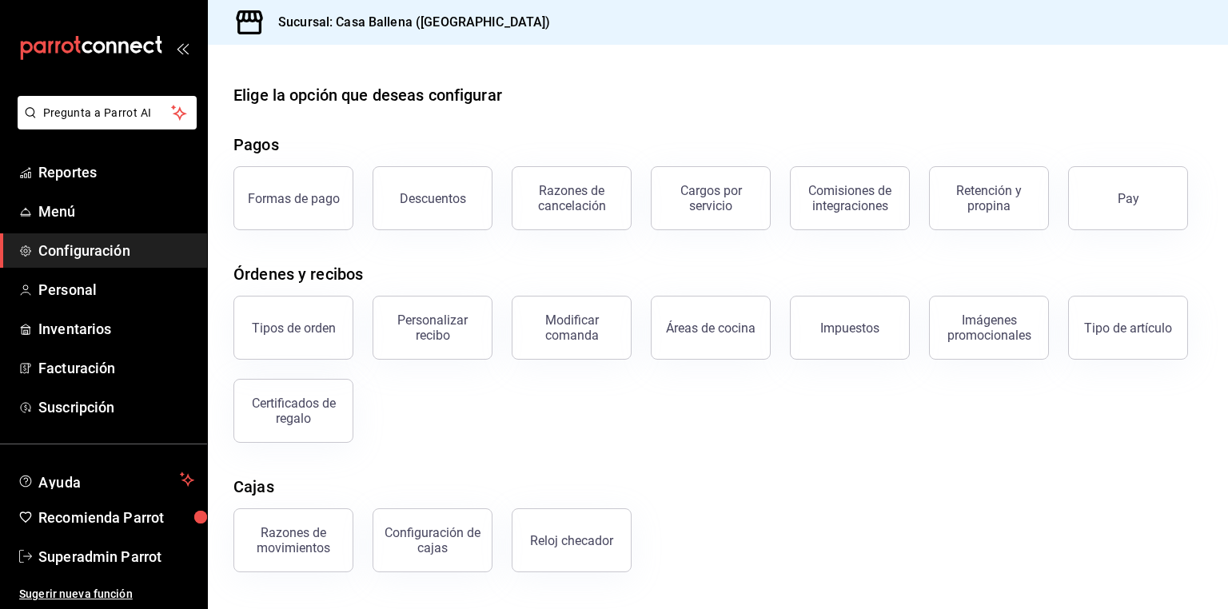
scroll to position [118, 0]
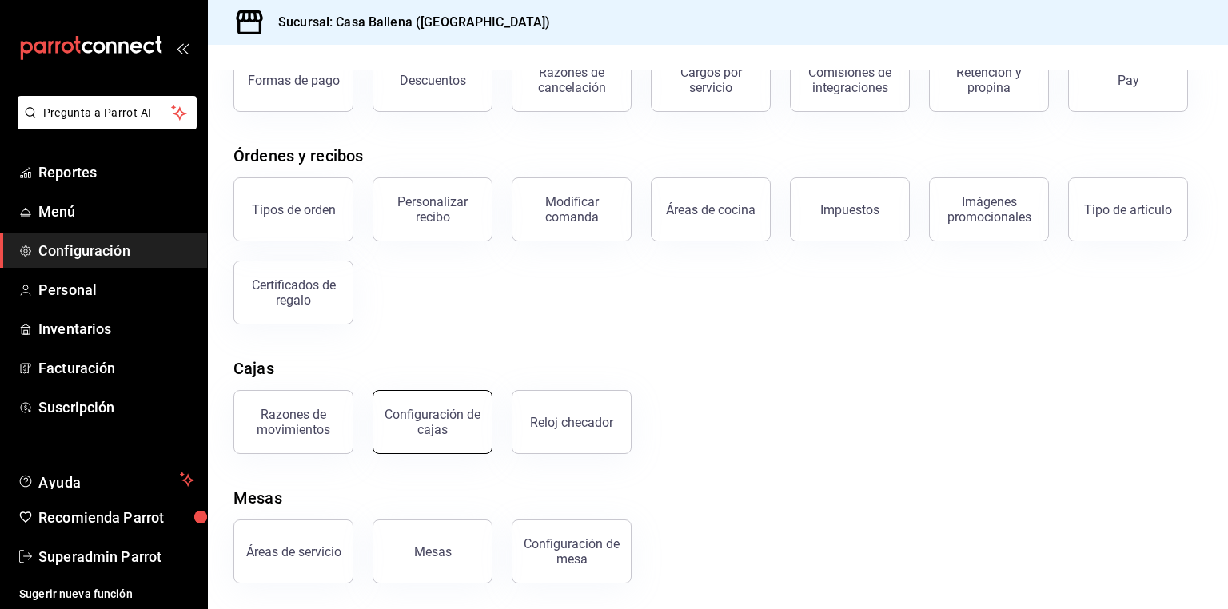
click at [424, 424] on div "Configuración de cajas" at bounding box center [432, 422] width 99 height 30
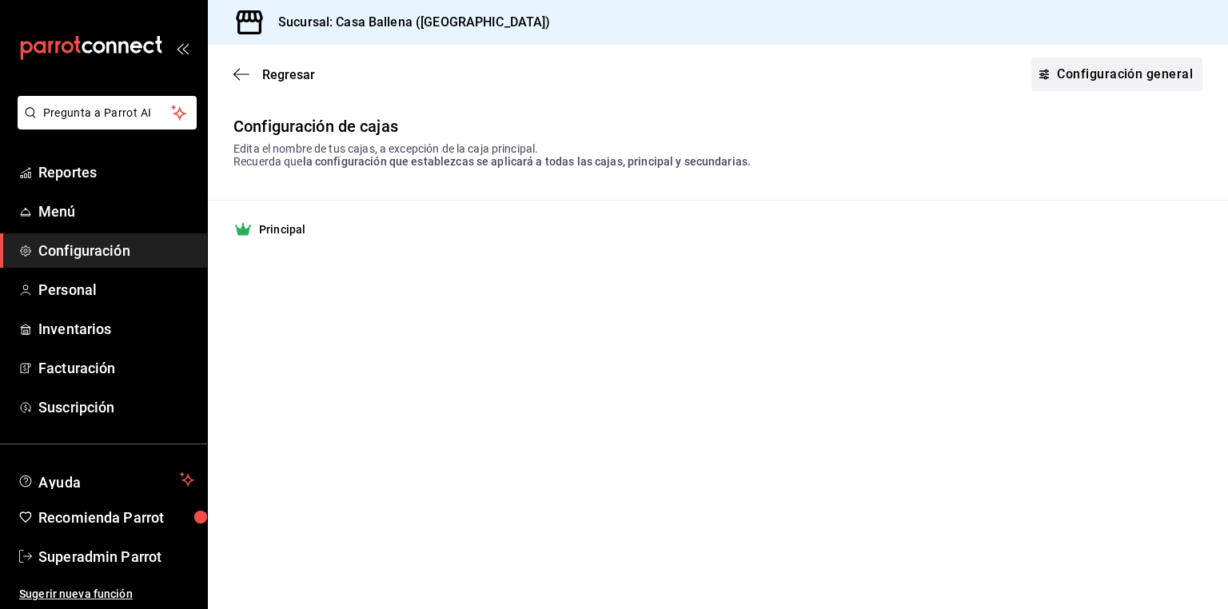
click at [1158, 70] on link "Configuración general" at bounding box center [1117, 75] width 171 height 34
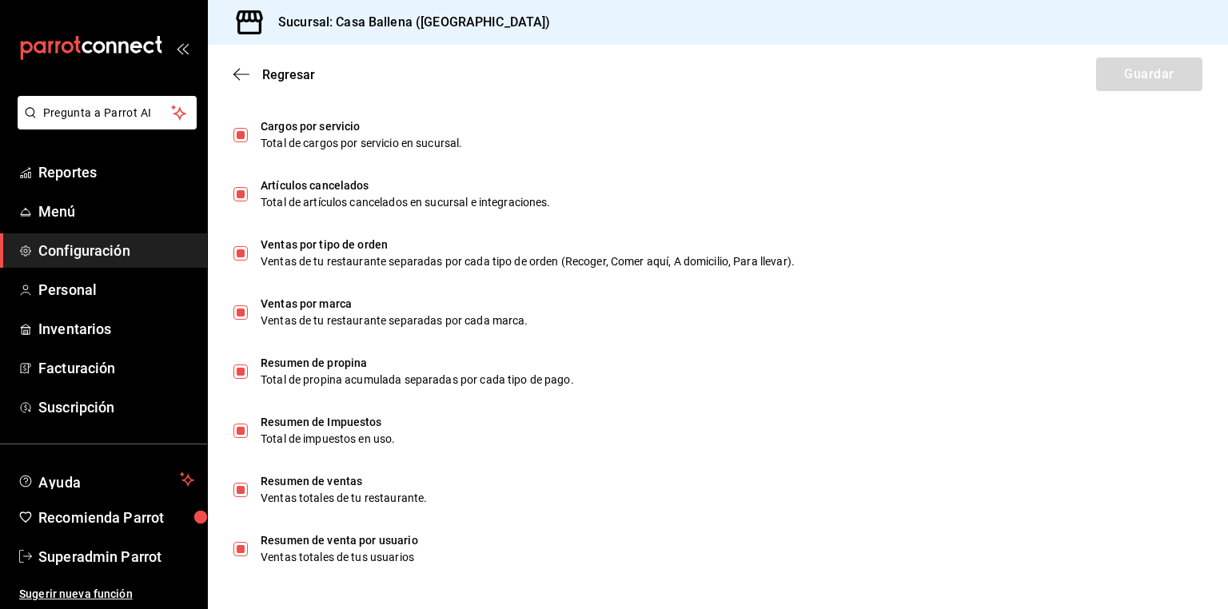
scroll to position [841, 0]
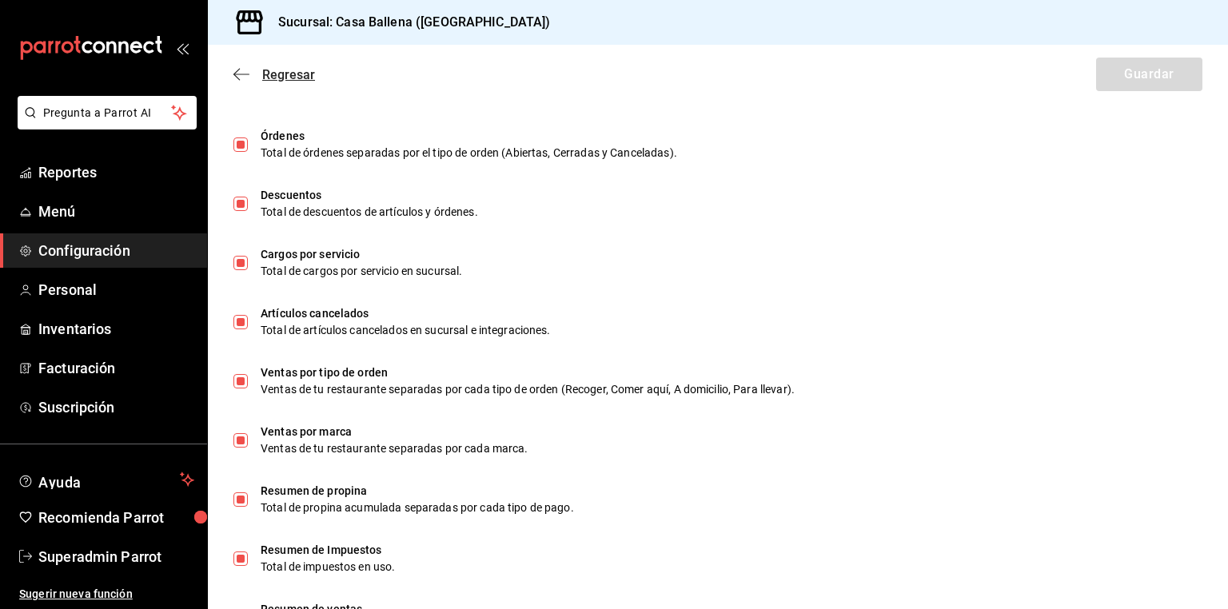
click at [296, 77] on span "Regresar" at bounding box center [288, 74] width 53 height 15
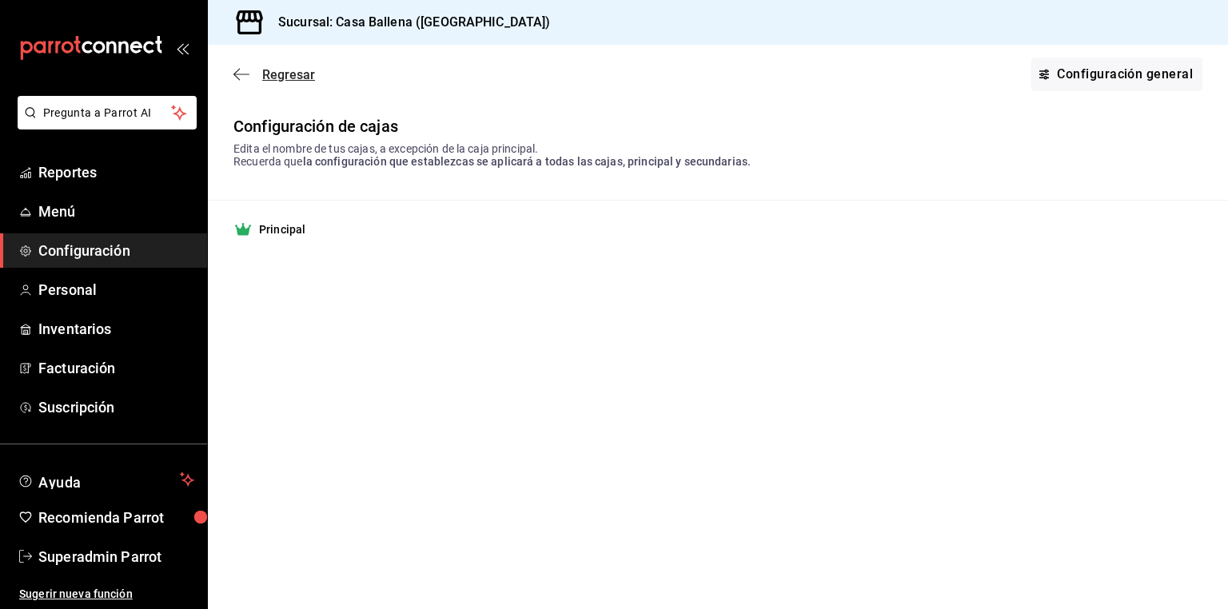
click at [298, 70] on span "Regresar" at bounding box center [288, 74] width 53 height 15
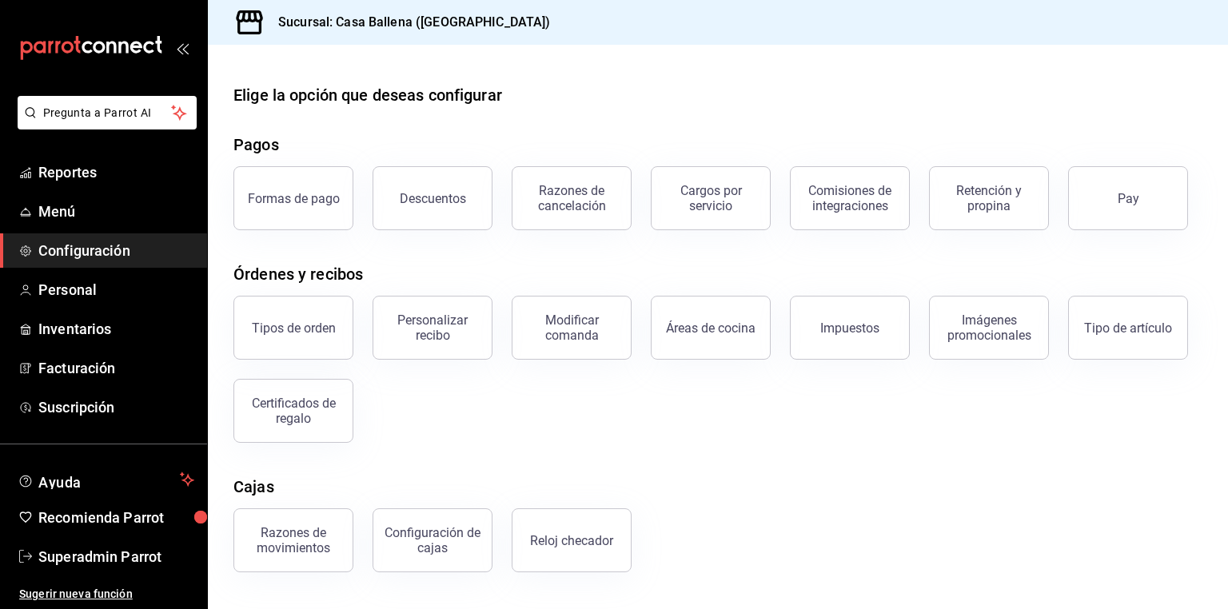
scroll to position [118, 0]
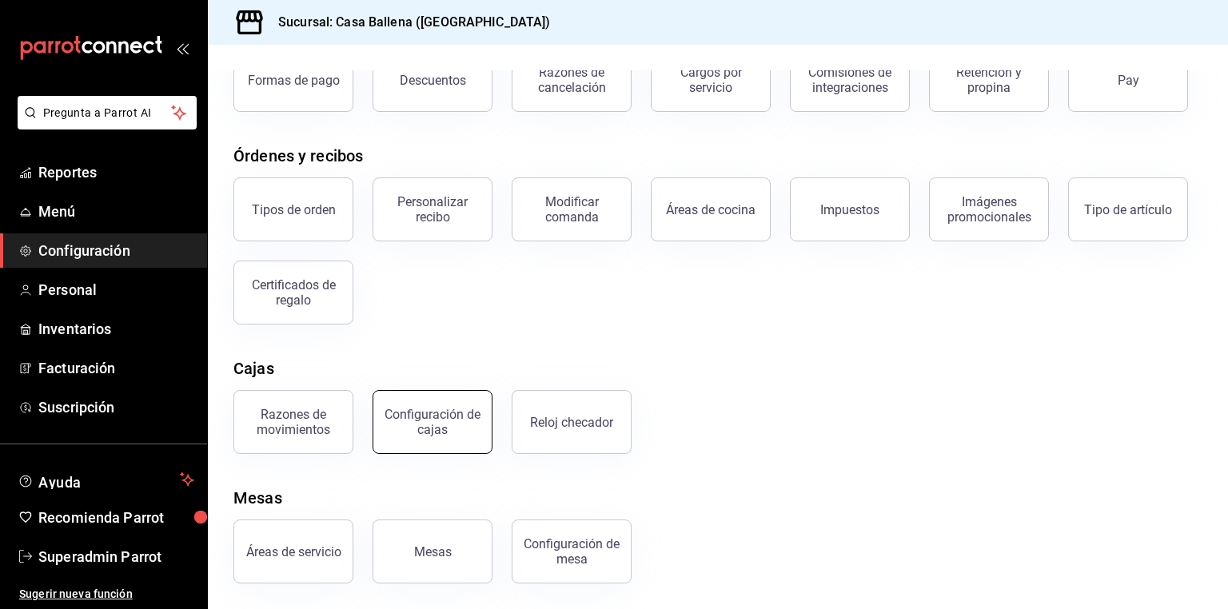
click at [408, 407] on button "Configuración de cajas" at bounding box center [433, 422] width 120 height 64
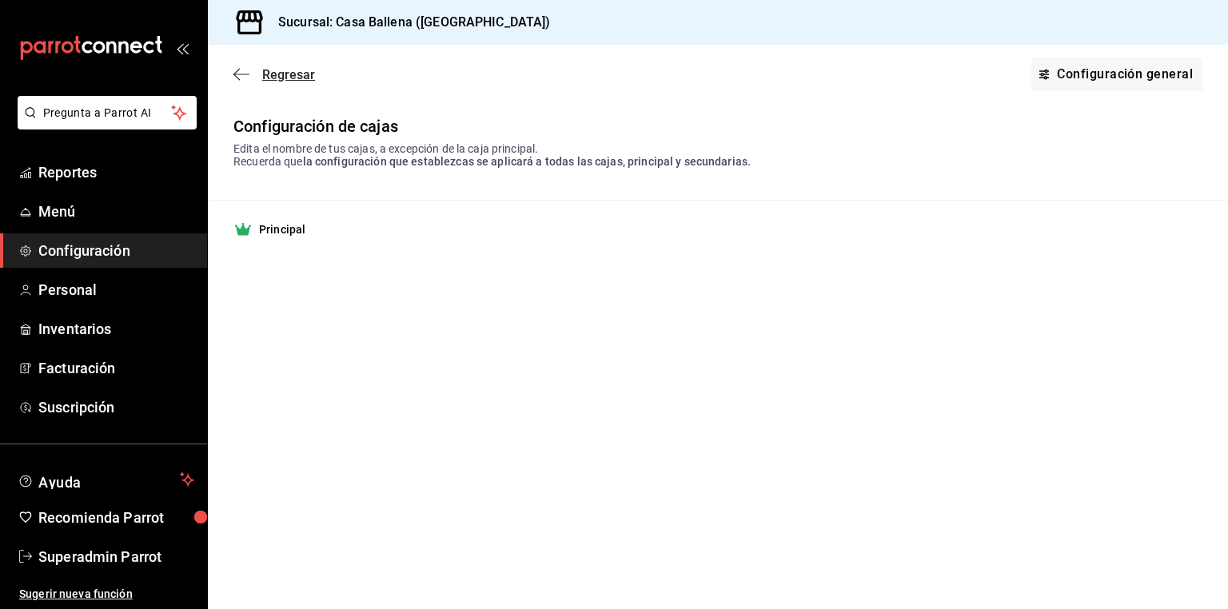
click at [294, 68] on span "Regresar" at bounding box center [288, 74] width 53 height 15
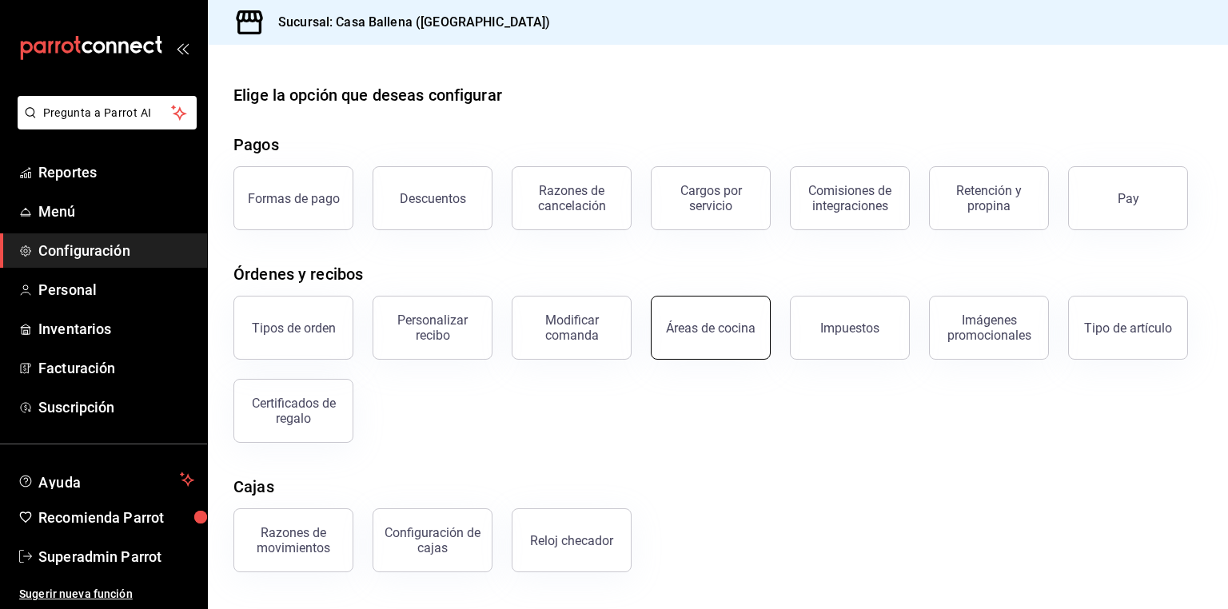
scroll to position [118, 0]
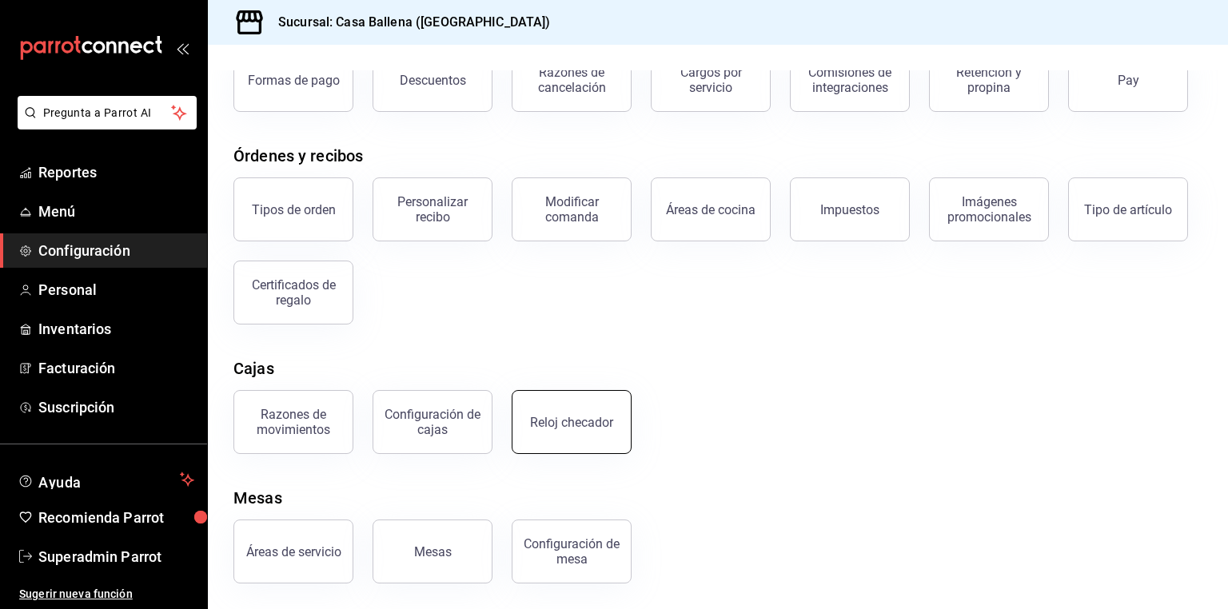
click at [584, 422] on div "Reloj checador" at bounding box center [571, 422] width 83 height 15
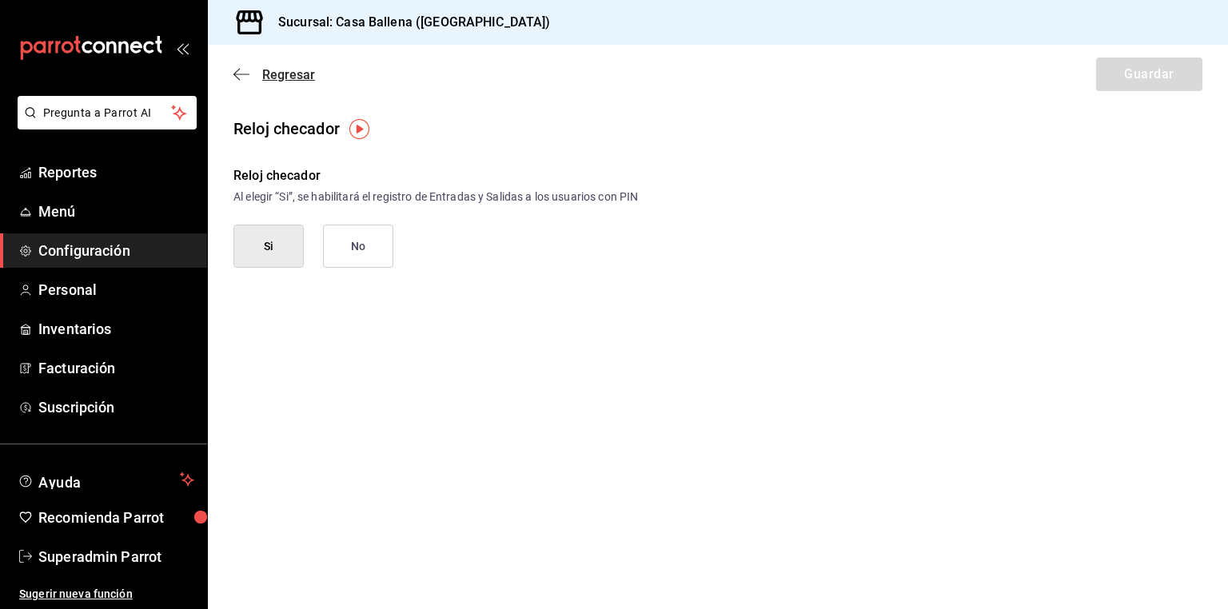
click at [289, 74] on span "Regresar" at bounding box center [288, 74] width 53 height 15
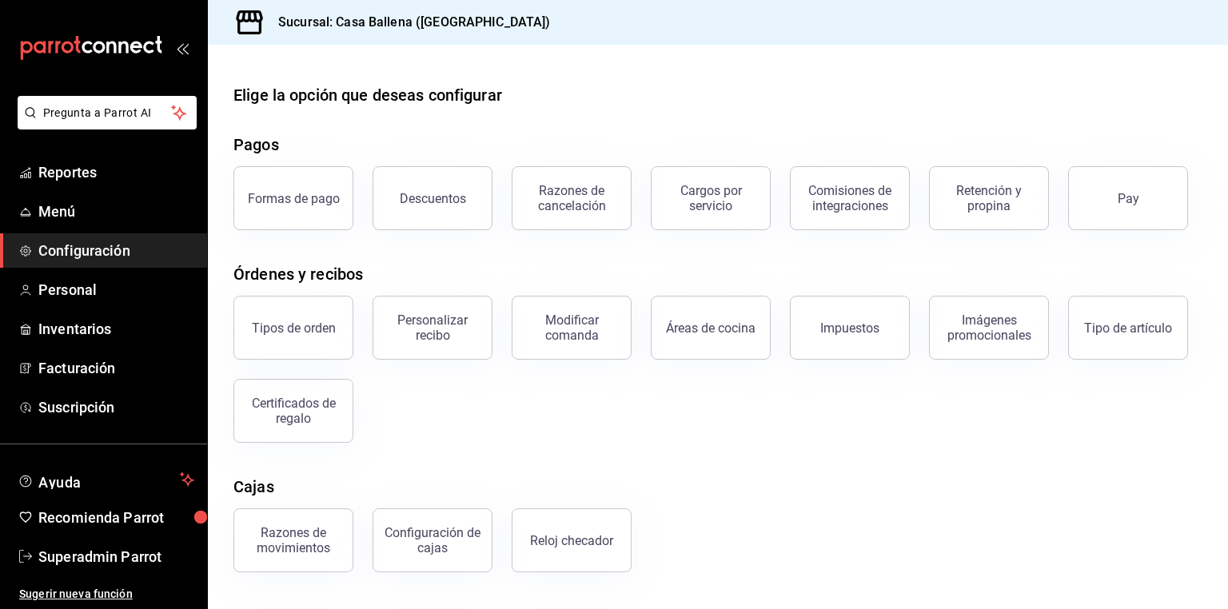
scroll to position [118, 0]
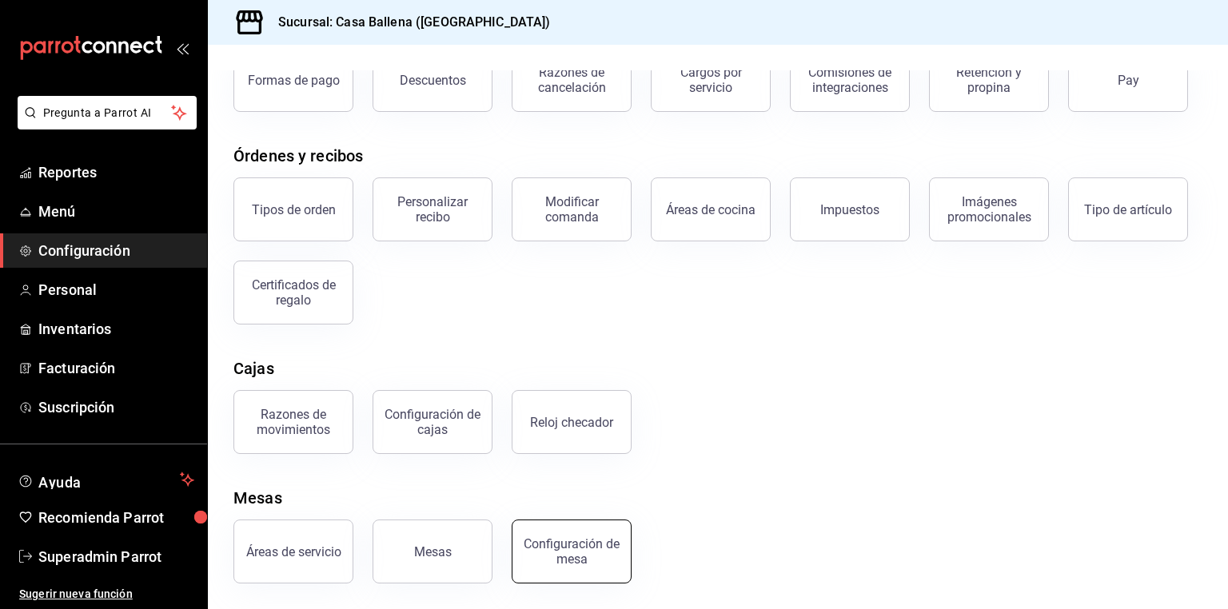
click at [579, 565] on div "Configuración de mesa" at bounding box center [571, 552] width 99 height 30
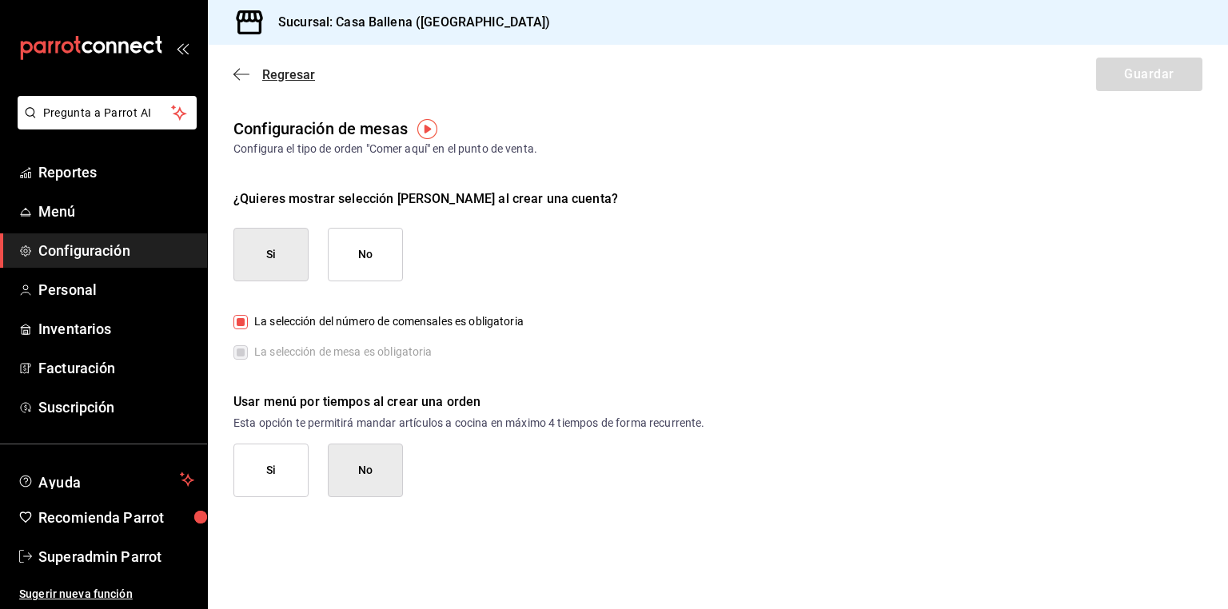
click at [266, 74] on span "Regresar" at bounding box center [288, 74] width 53 height 15
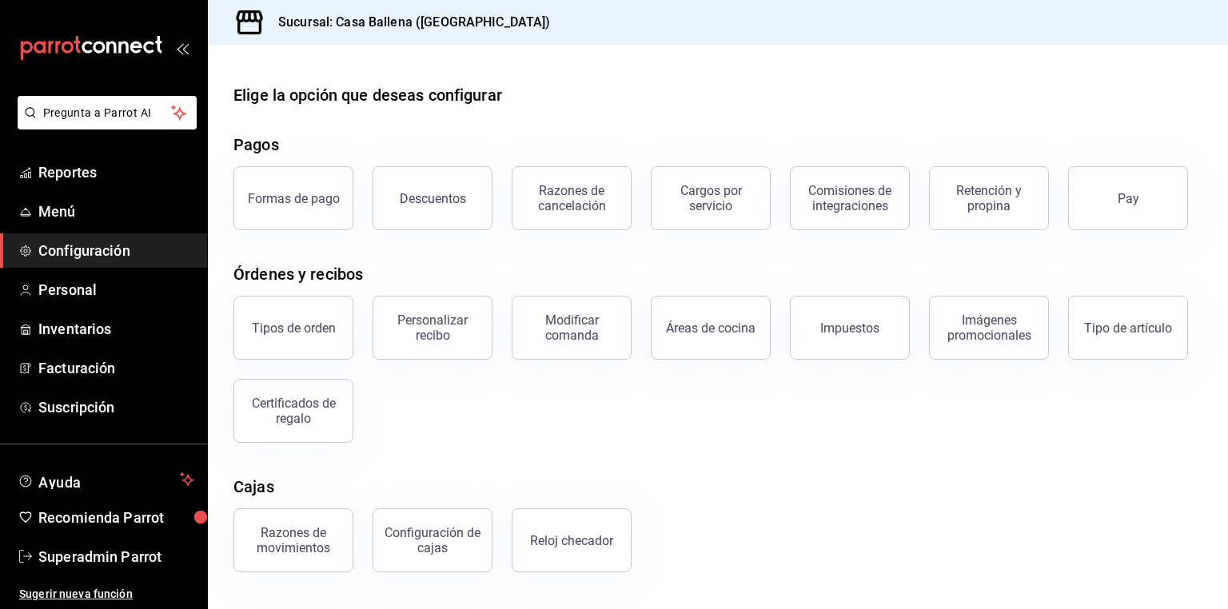
scroll to position [118, 0]
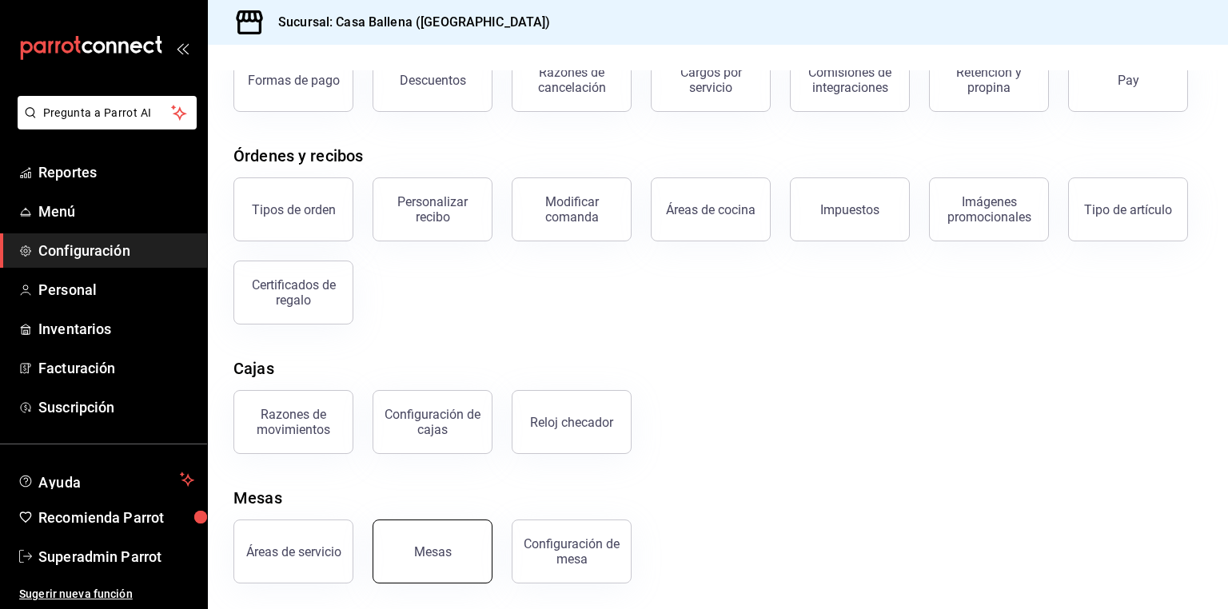
click at [436, 555] on div "Mesas" at bounding box center [433, 552] width 38 height 15
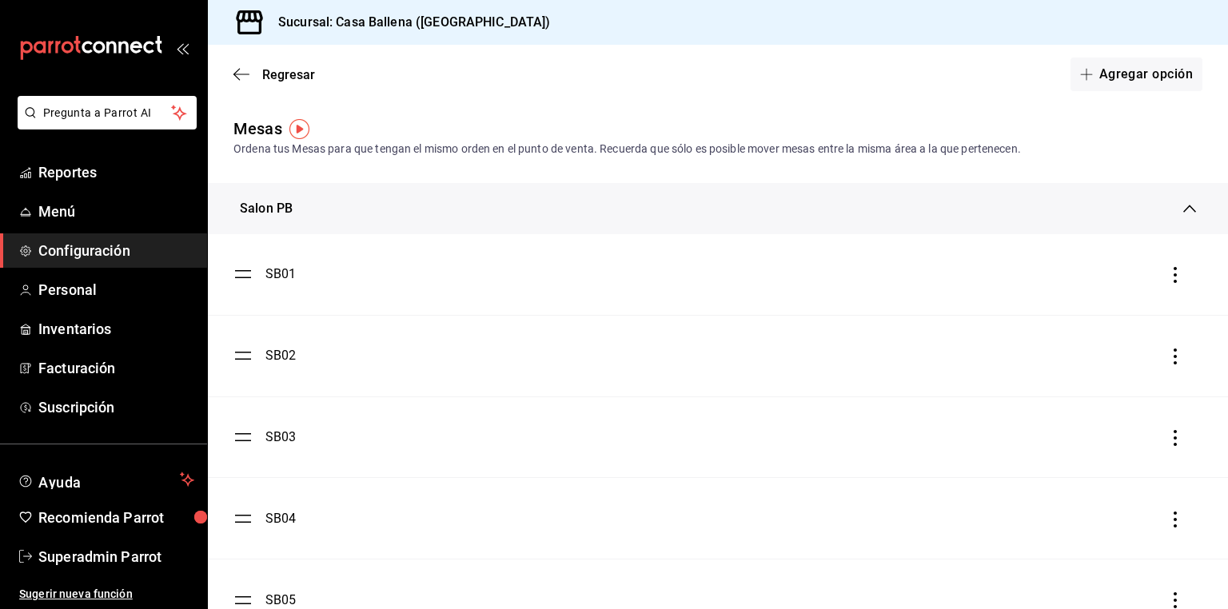
click at [259, 218] on div "Salon PB" at bounding box center [266, 208] width 53 height 19
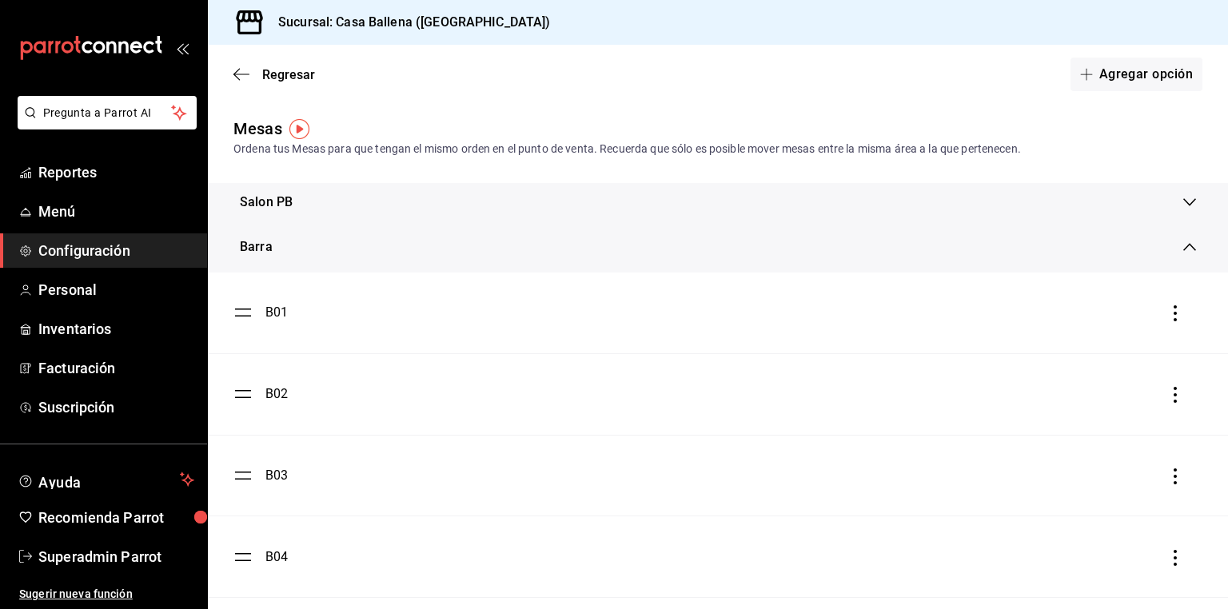
click at [258, 248] on div "Barra" at bounding box center [256, 247] width 33 height 19
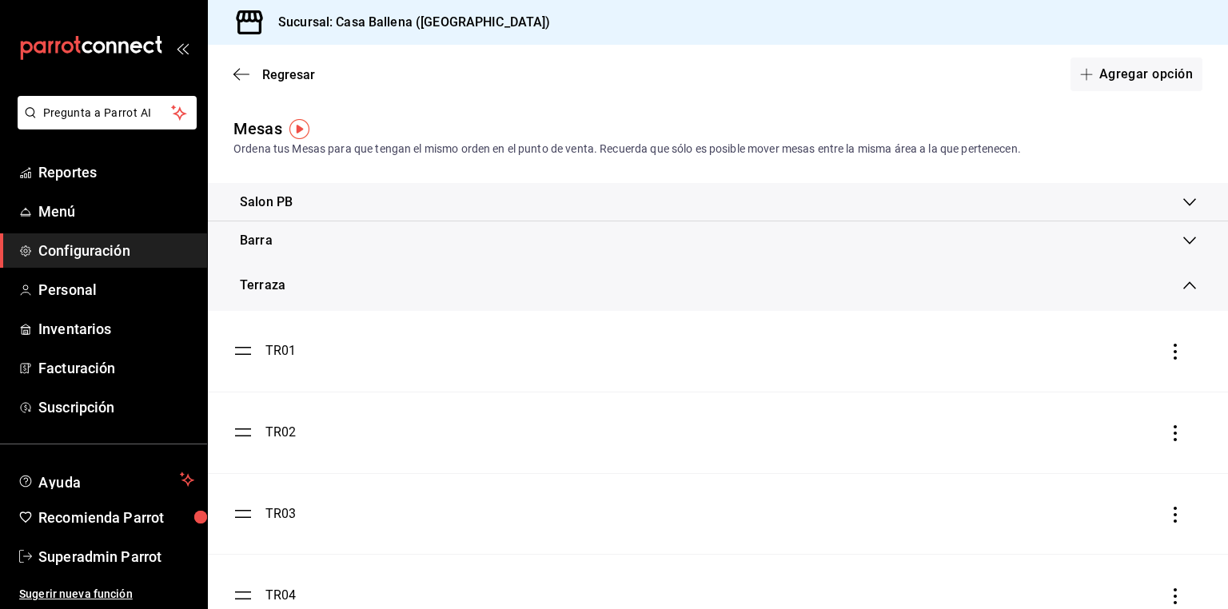
click at [268, 287] on div "Terraza" at bounding box center [263, 285] width 46 height 19
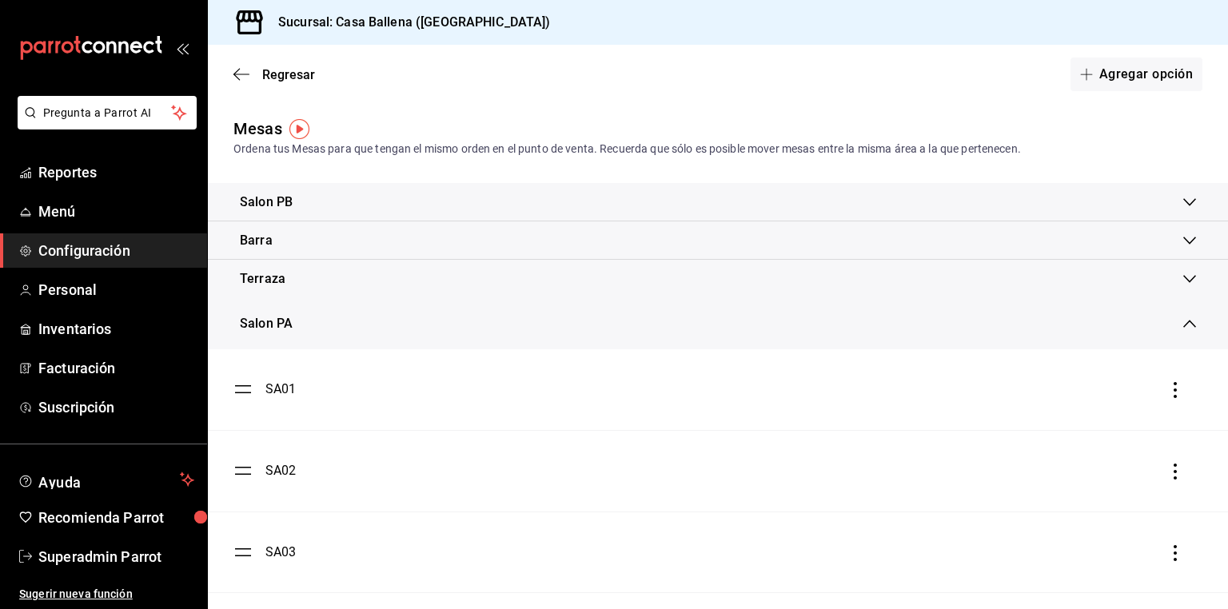
click at [272, 326] on div "Salon PA" at bounding box center [266, 323] width 53 height 19
click at [277, 76] on span "Regresar" at bounding box center [288, 74] width 53 height 15
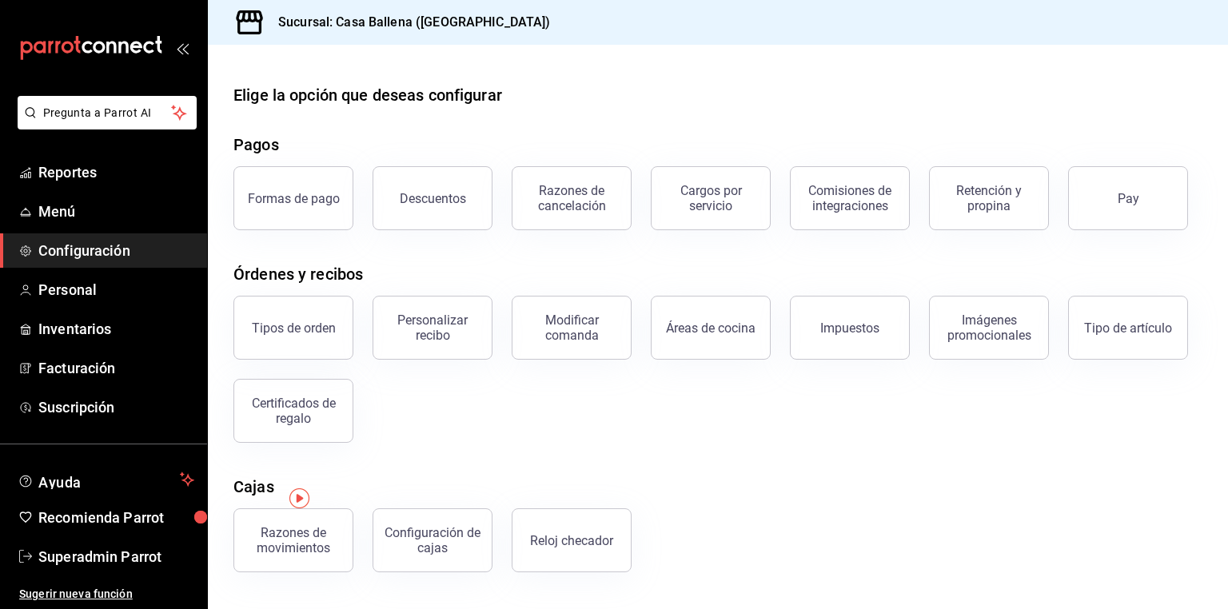
scroll to position [118, 0]
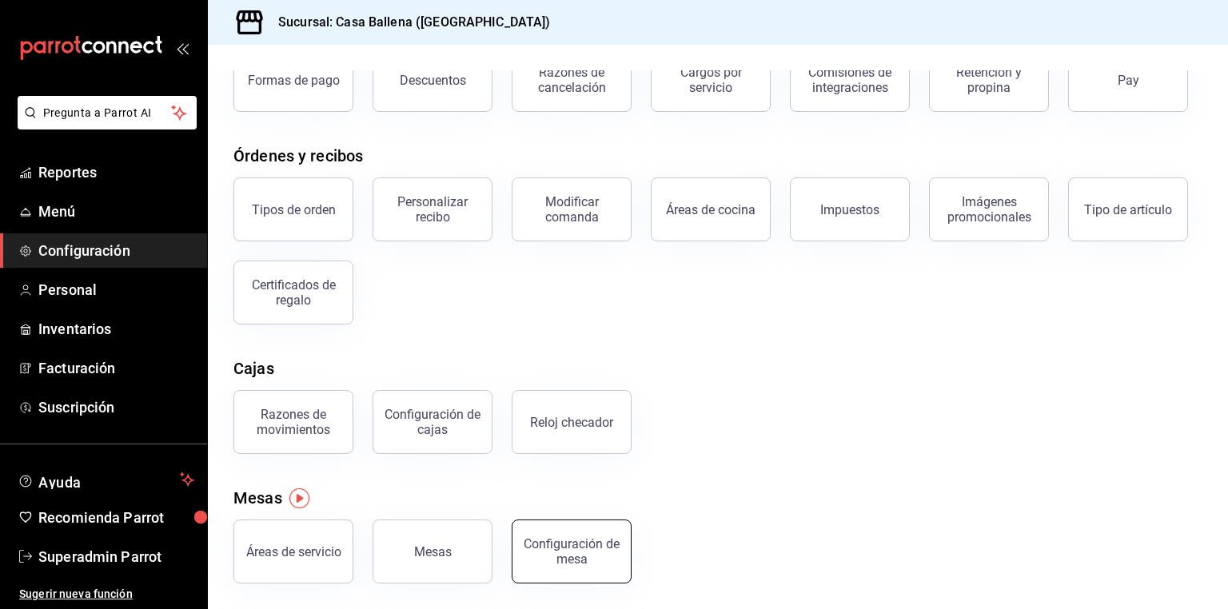
click at [576, 537] on button "Configuración de mesa" at bounding box center [572, 552] width 120 height 64
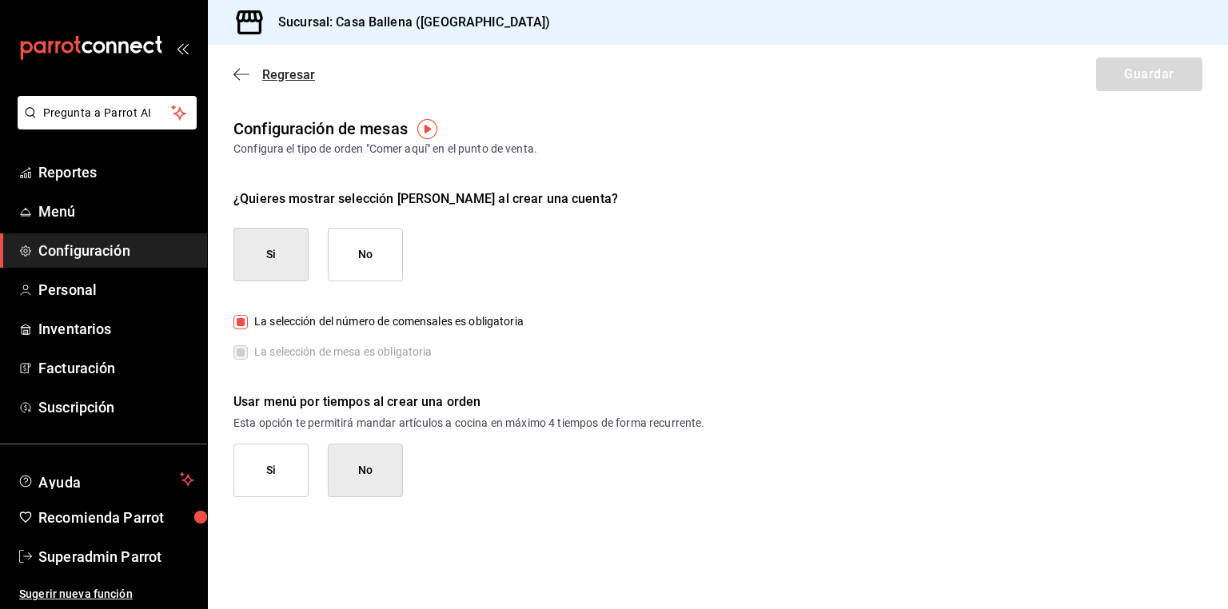
click at [285, 79] on span "Regresar" at bounding box center [288, 74] width 53 height 15
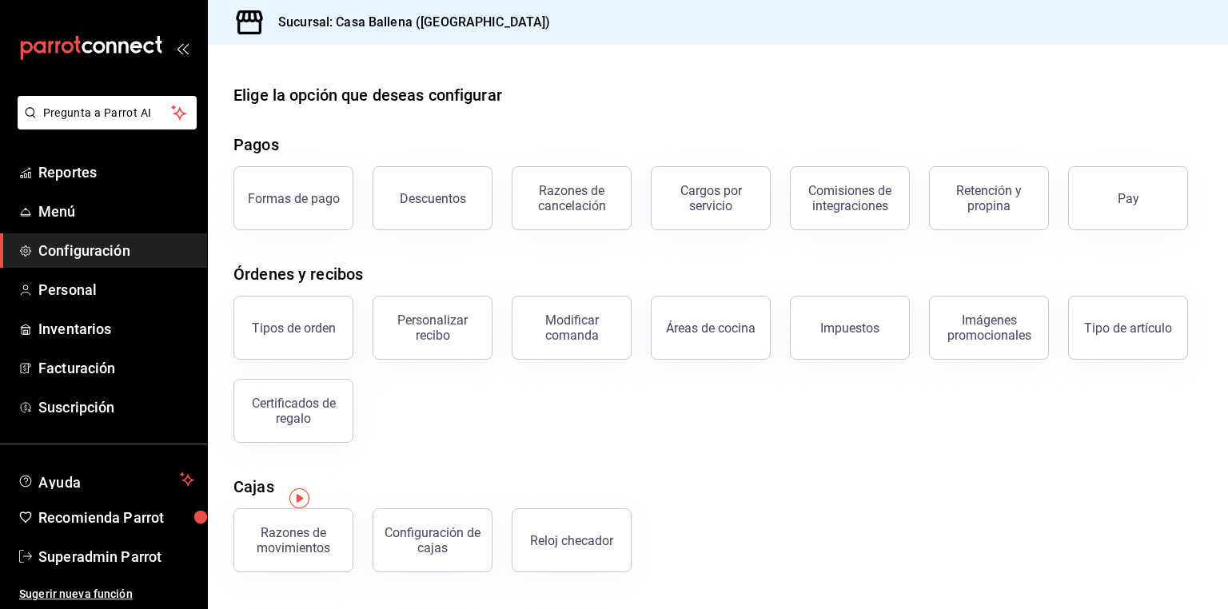
scroll to position [118, 0]
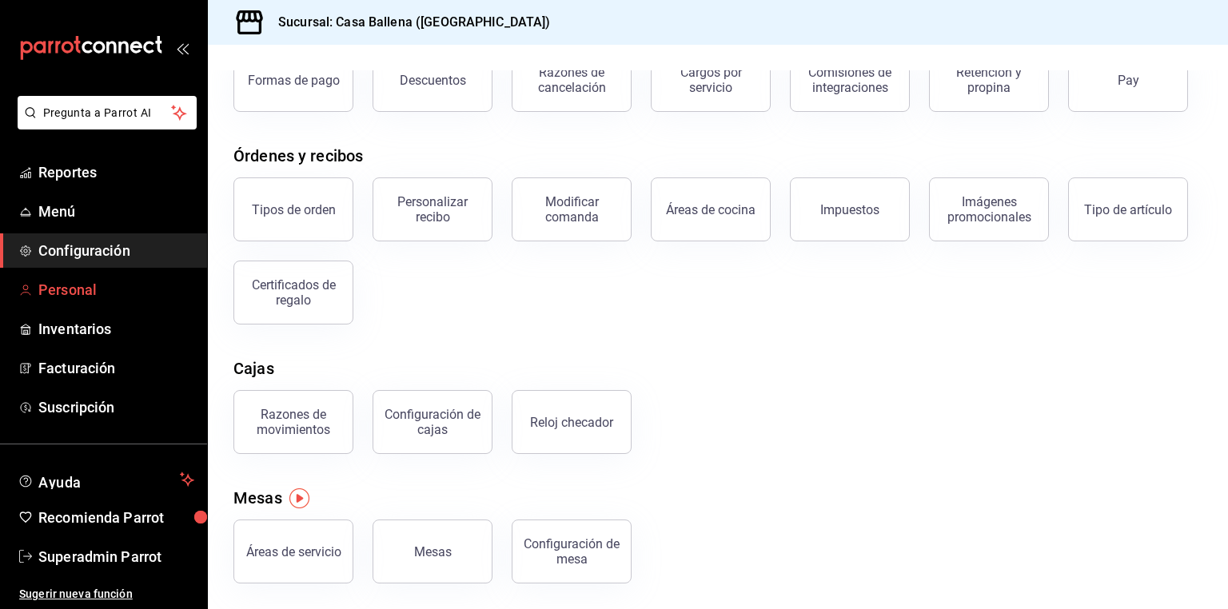
click at [94, 297] on span "Personal" at bounding box center [116, 290] width 156 height 22
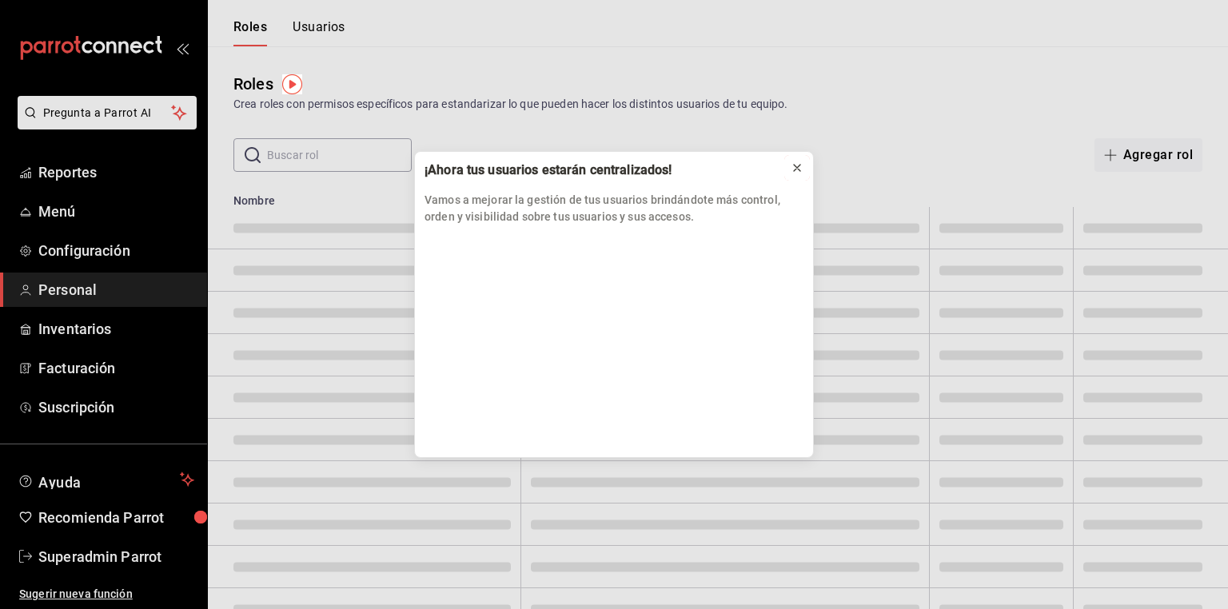
click at [804, 167] on button at bounding box center [798, 168] width 26 height 26
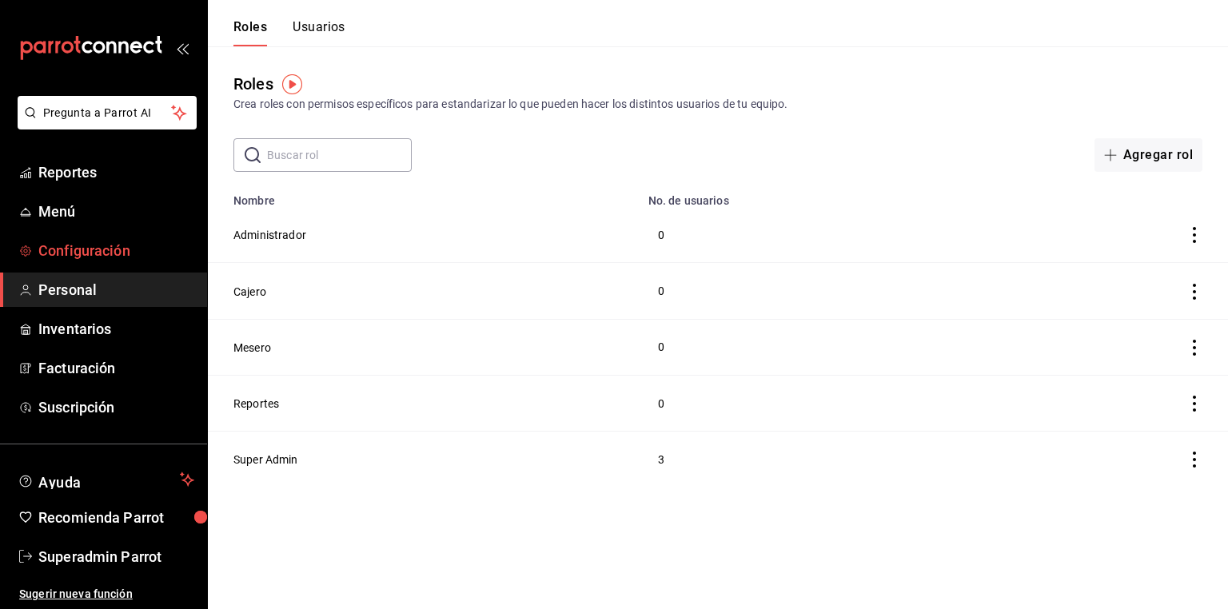
click at [109, 254] on span "Configuración" at bounding box center [116, 251] width 156 height 22
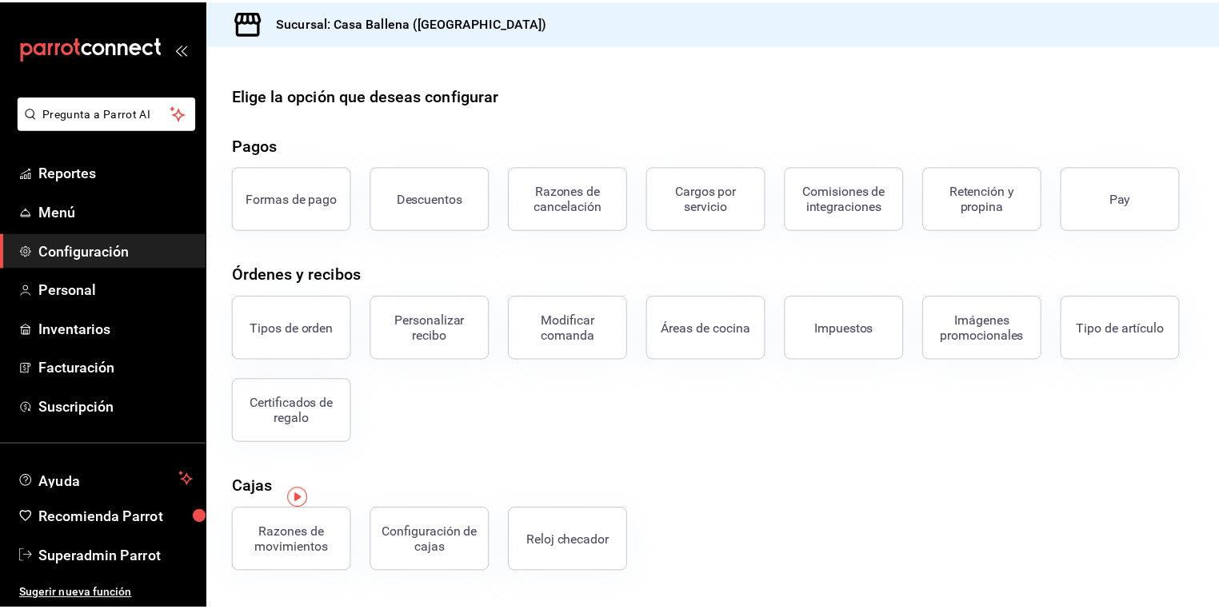
scroll to position [118, 0]
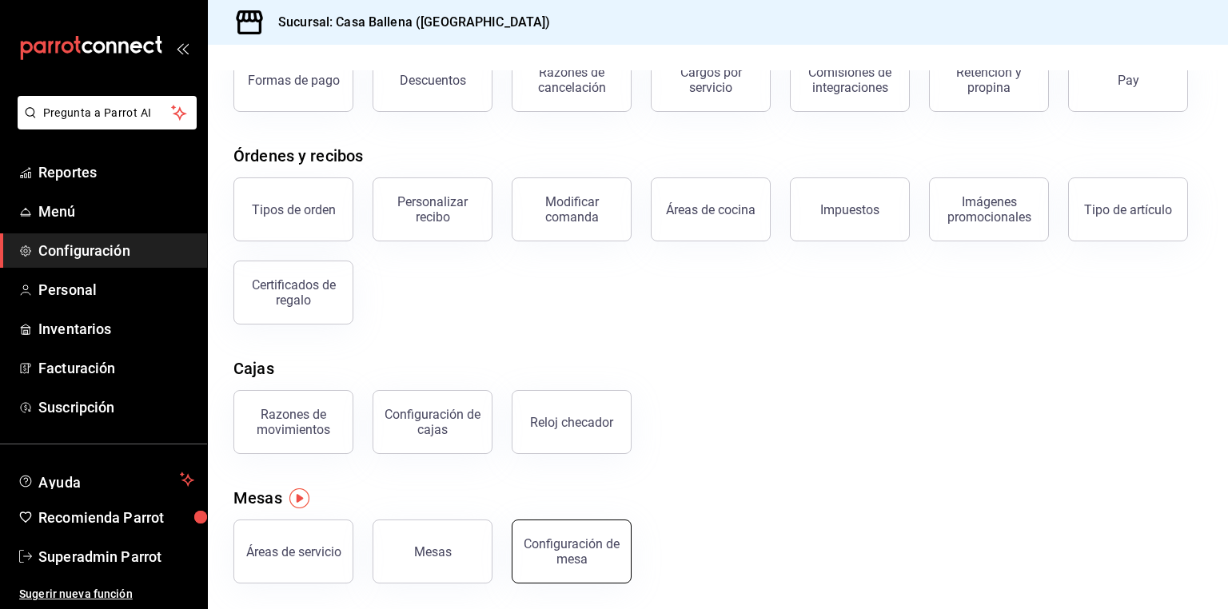
click at [563, 556] on div "Configuración de mesa" at bounding box center [571, 552] width 99 height 30
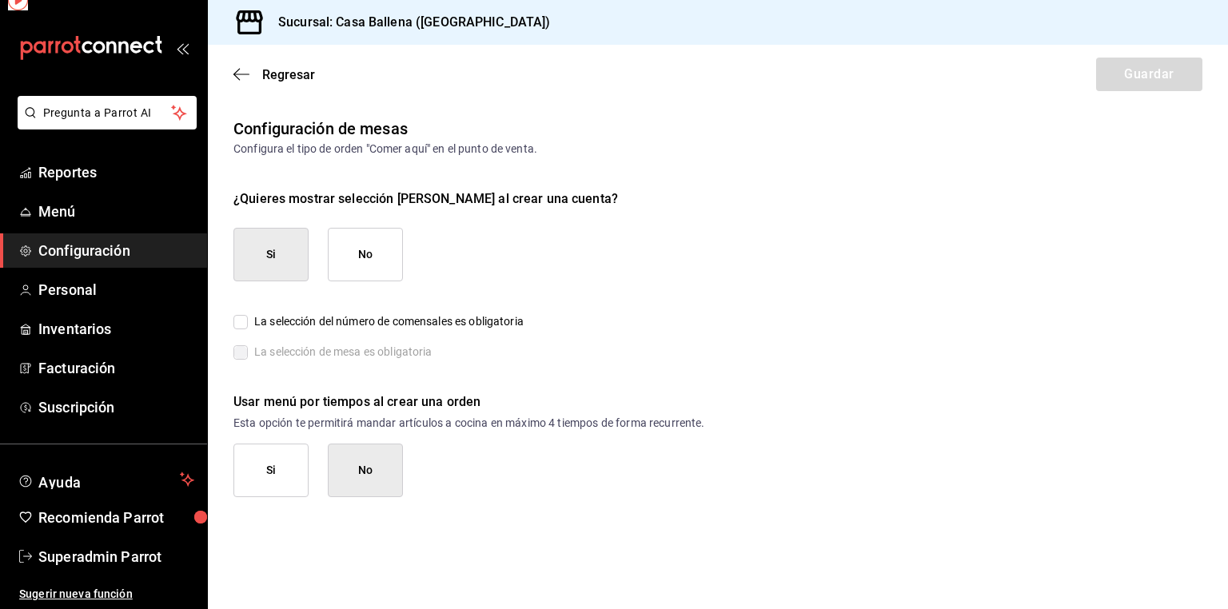
checkbox input "true"
click at [270, 451] on button "Si" at bounding box center [271, 471] width 75 height 54
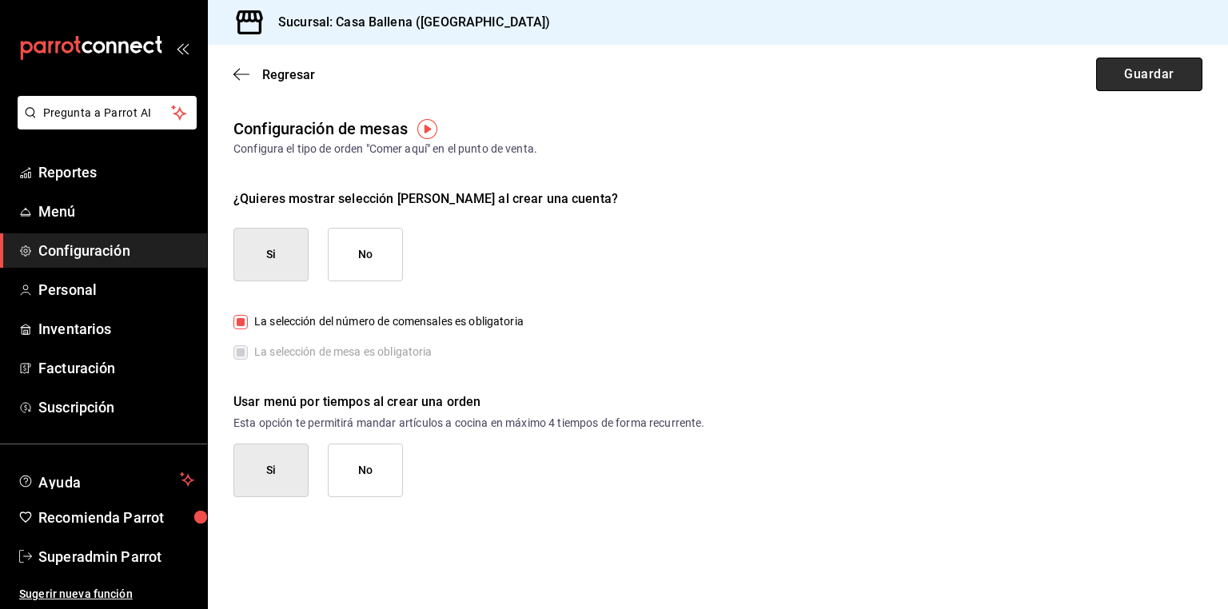
click at [1166, 88] on button "Guardar" at bounding box center [1149, 75] width 106 height 34
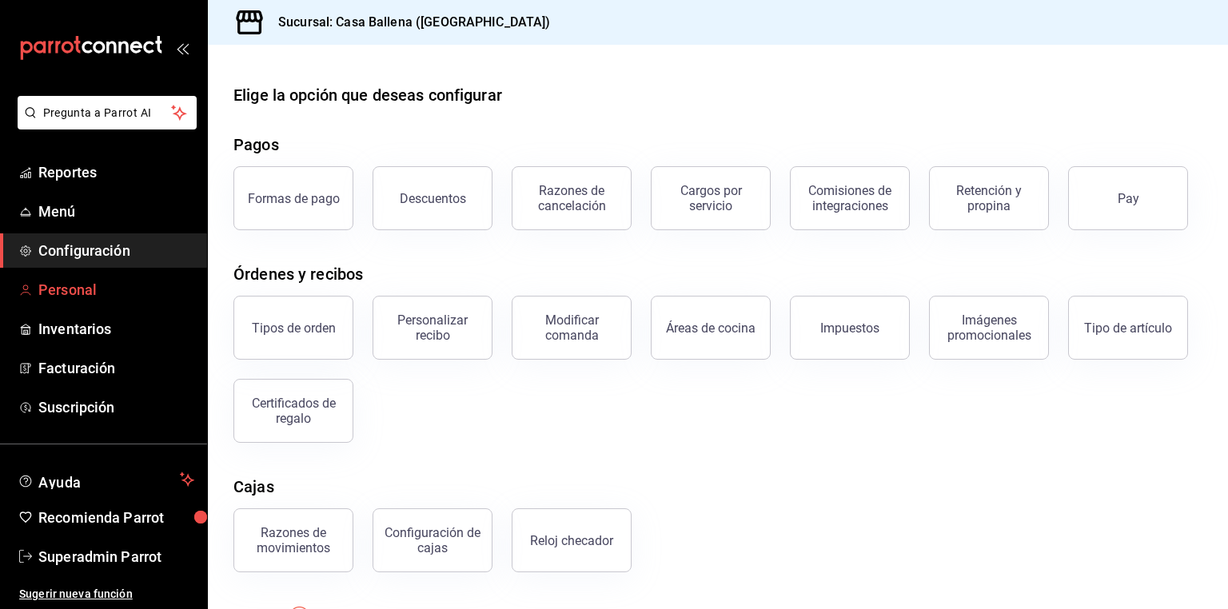
click at [93, 297] on span "Personal" at bounding box center [116, 290] width 156 height 22
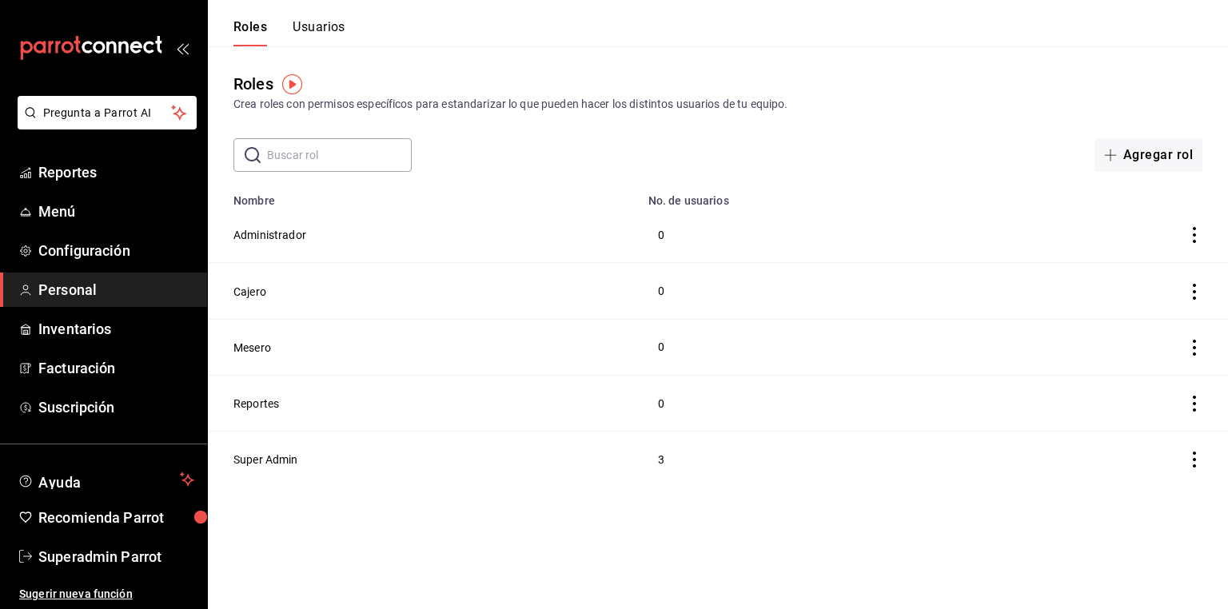
click at [317, 26] on button "Usuarios" at bounding box center [319, 32] width 53 height 27
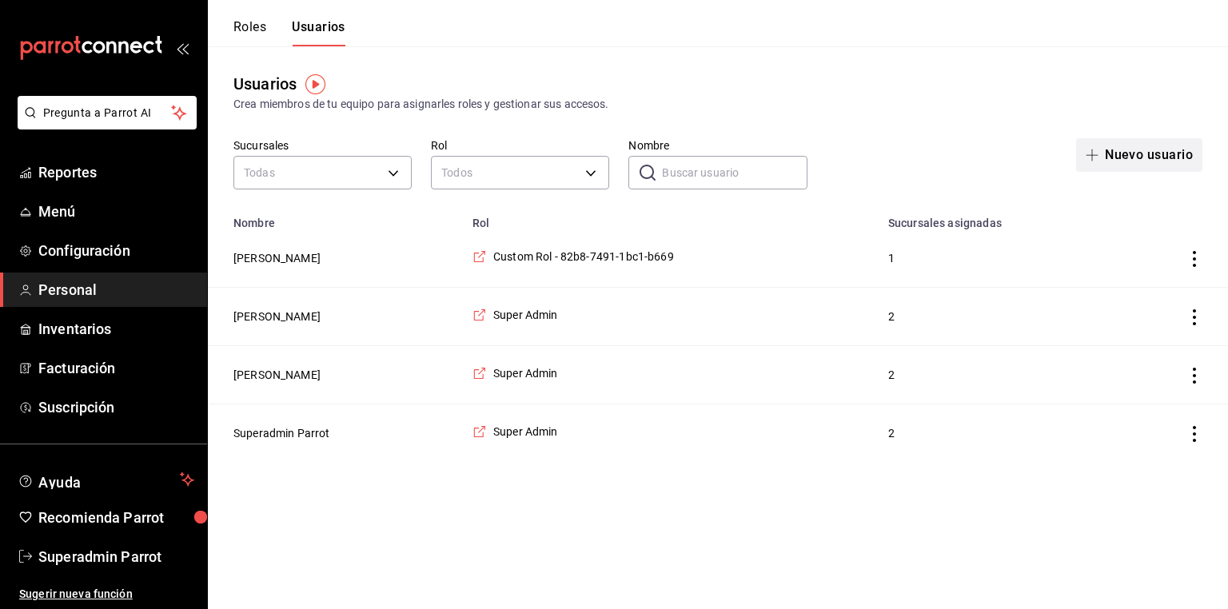
click at [1148, 142] on button "Nuevo usuario" at bounding box center [1139, 155] width 126 height 34
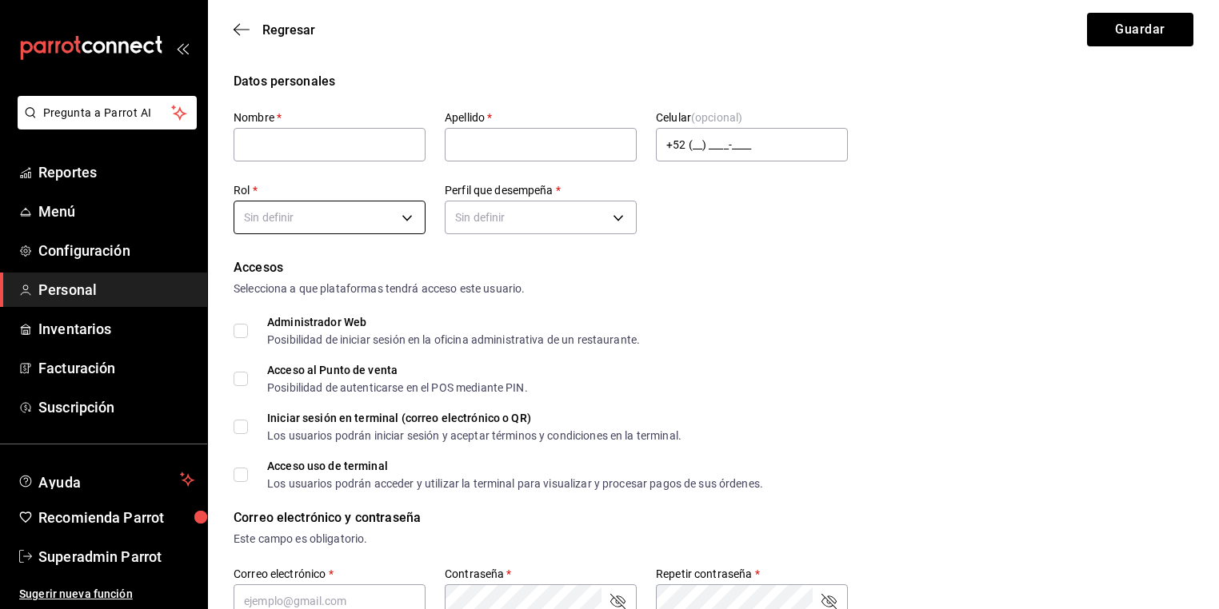
click at [389, 223] on body "Pregunta a Parrot AI Reportes Menú Configuración Personal Inventarios Facturaci…" at bounding box center [609, 583] width 1219 height 1167
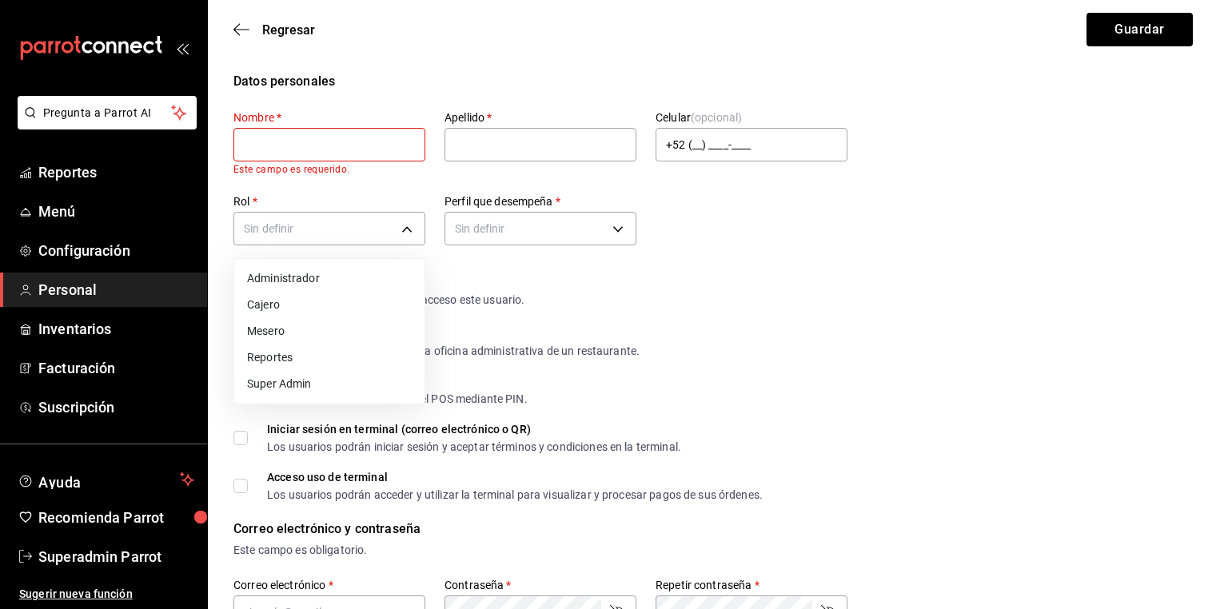
click at [283, 313] on li "Cajero" at bounding box center [329, 305] width 190 height 26
type input "20cd2189-7bc3-4f61-afaf-c6bca8861f5d"
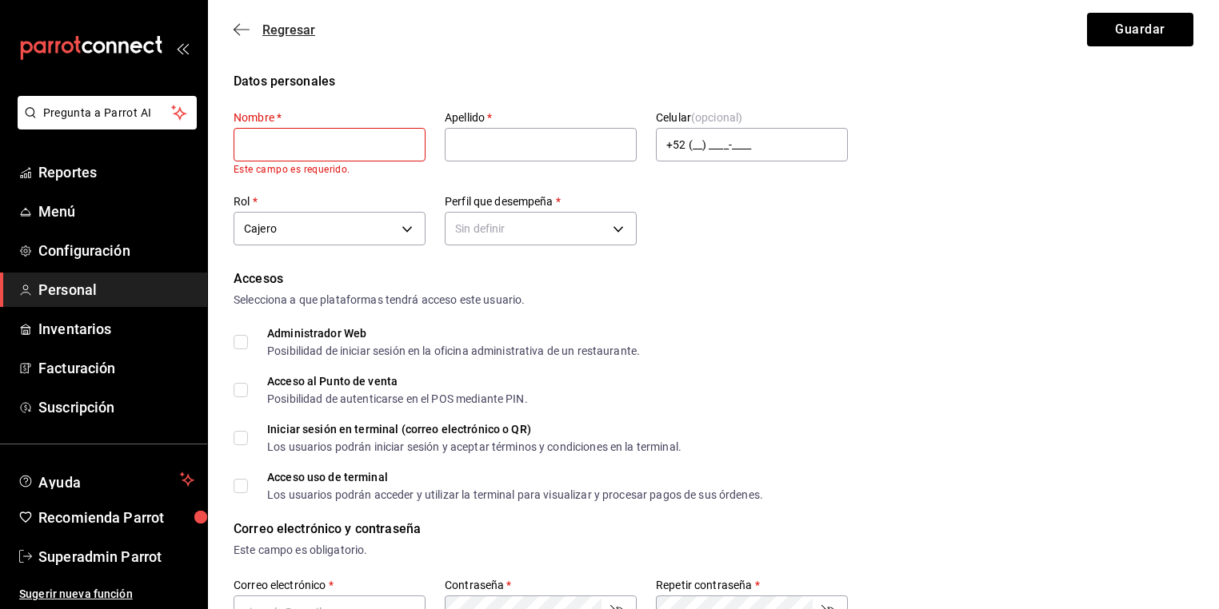
click at [269, 24] on span "Regresar" at bounding box center [288, 29] width 53 height 15
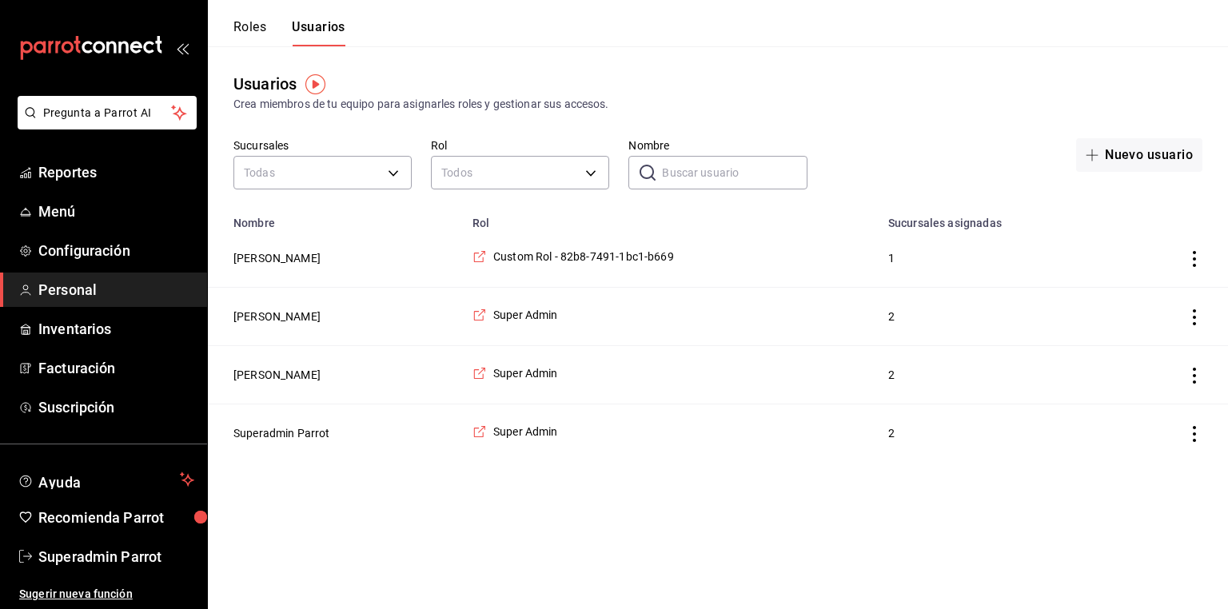
click at [246, 19] on button "Roles" at bounding box center [250, 32] width 33 height 27
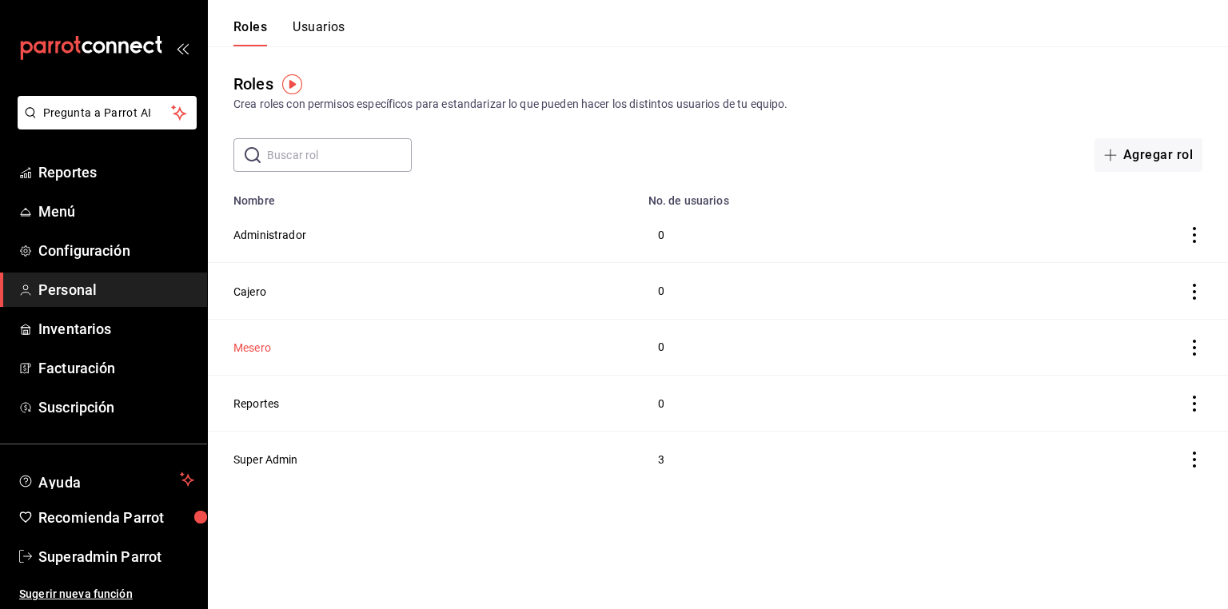
click at [255, 345] on button "Mesero" at bounding box center [253, 348] width 38 height 16
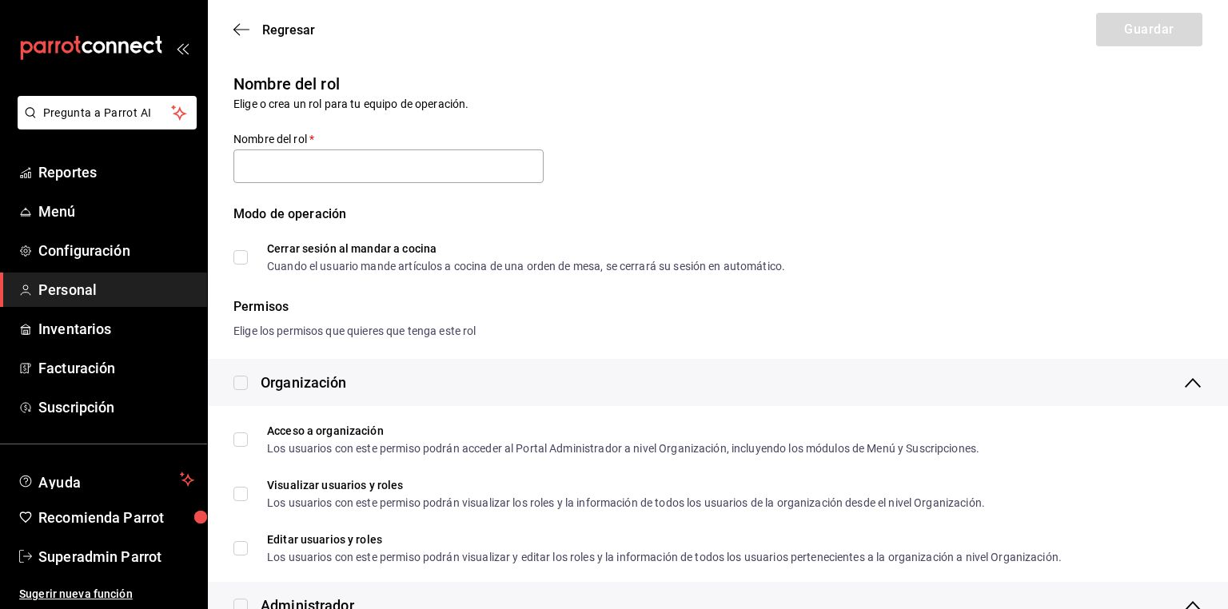
type input "Mesero"
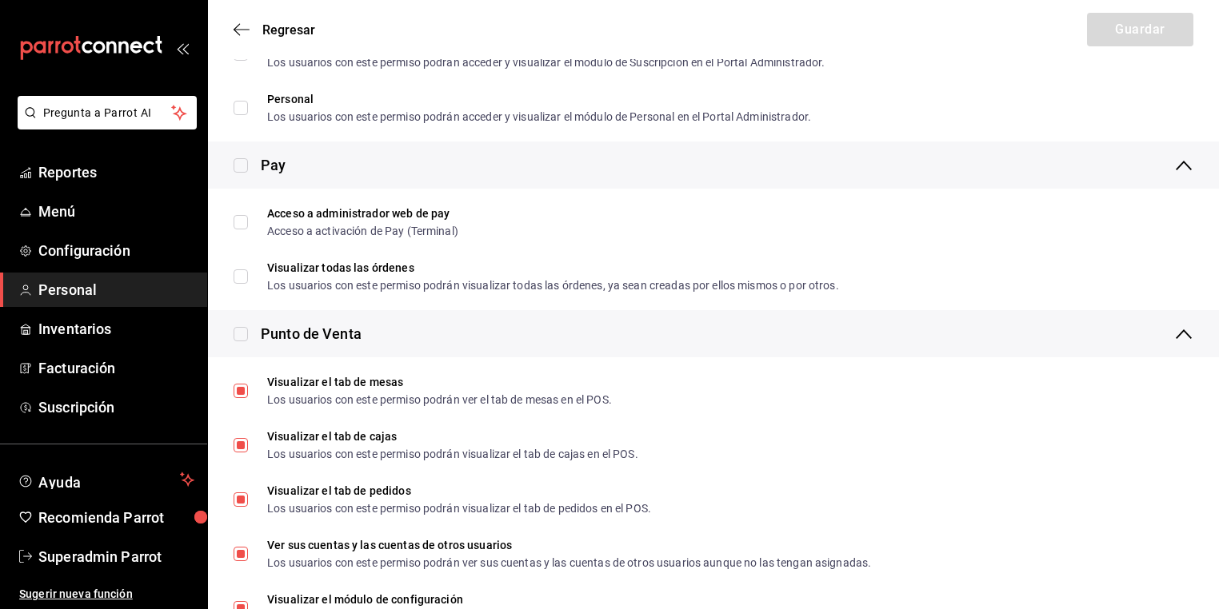
scroll to position [1145, 0]
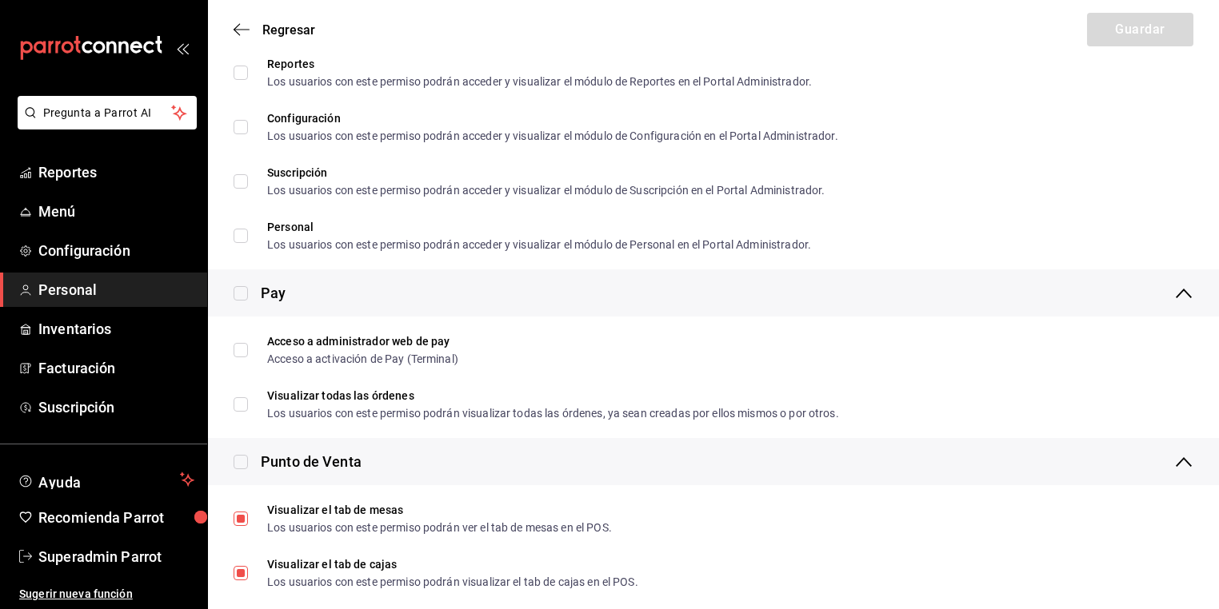
click at [230, 31] on div "Regresar Guardar" at bounding box center [713, 29] width 1011 height 59
click at [246, 22] on icon "button" at bounding box center [242, 29] width 16 height 14
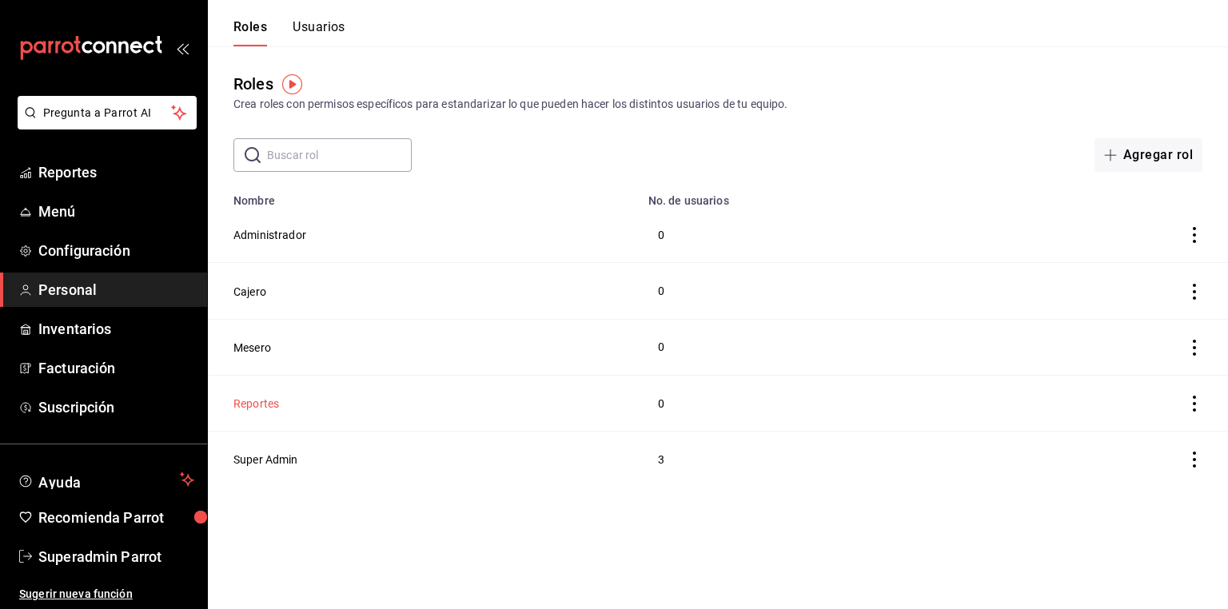
click at [259, 409] on button "Reportes" at bounding box center [257, 404] width 46 height 16
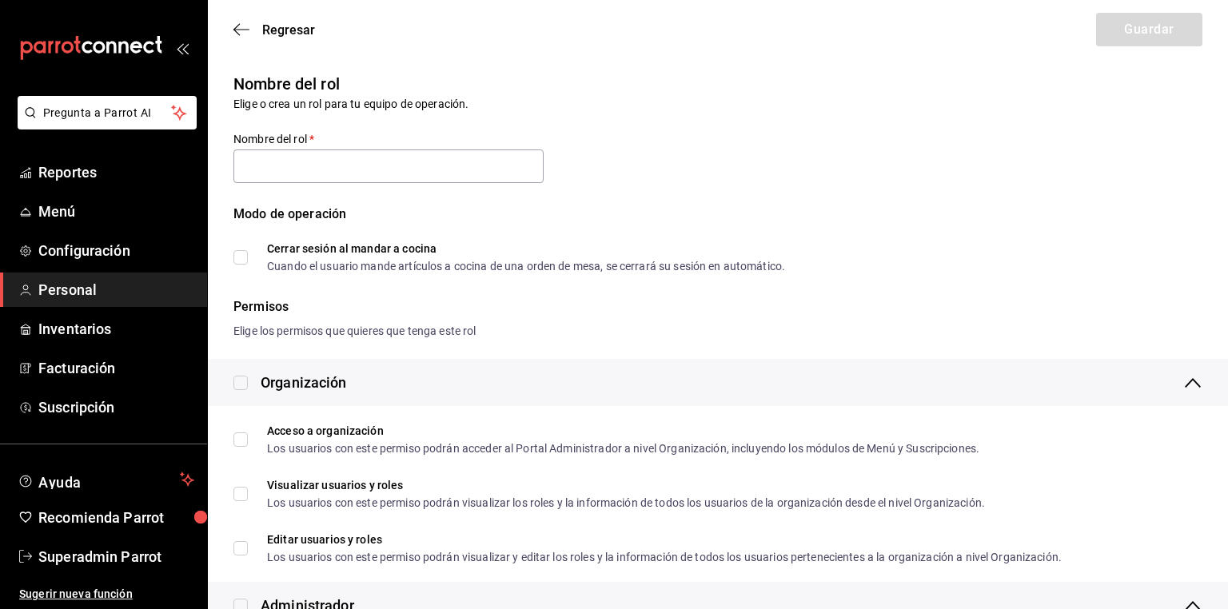
type input "Reportes"
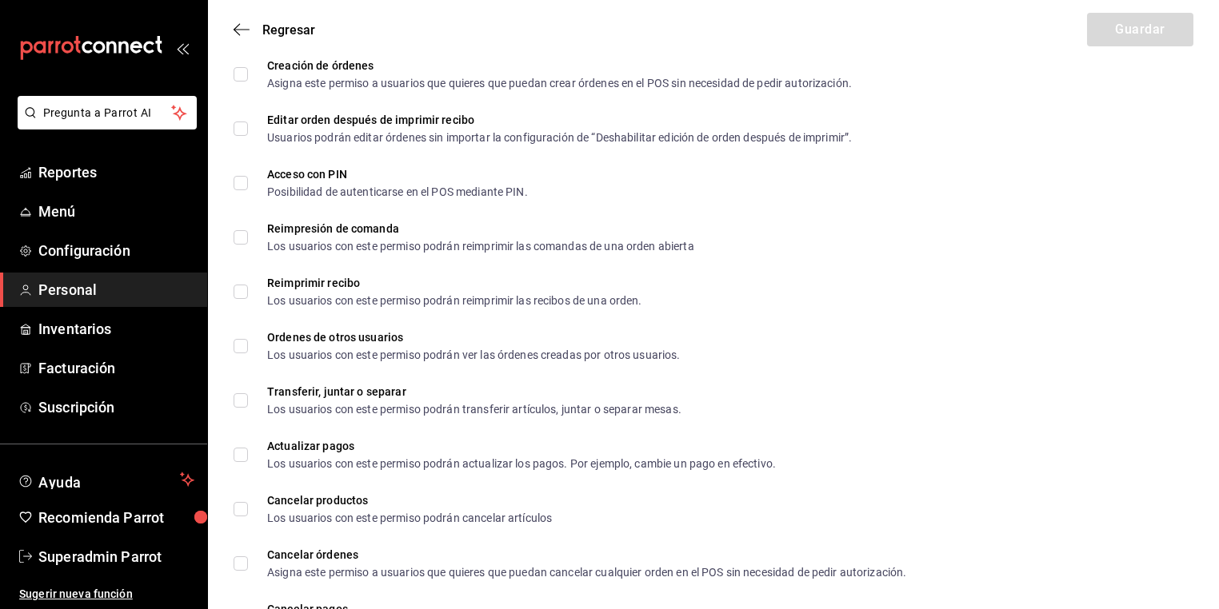
scroll to position [2367, 0]
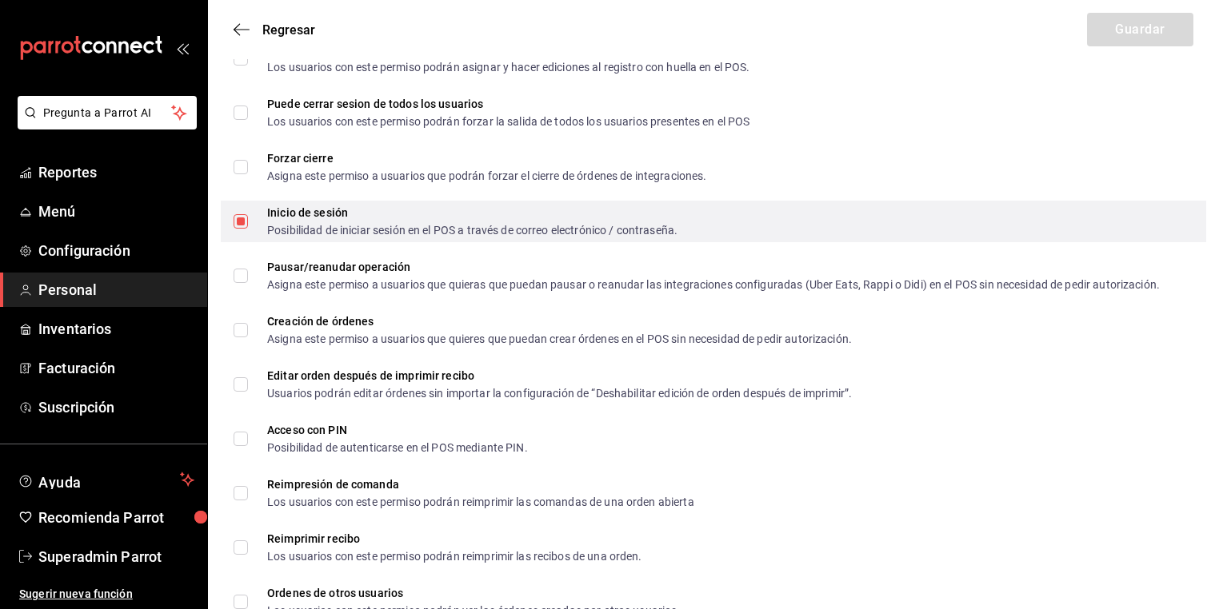
click at [229, 220] on div "Inicio de sesión Posibilidad de iniciar sesión en el POS a través de correo ele…" at bounding box center [713, 222] width 985 height 42
click at [240, 218] on input "Inicio de sesión Posibilidad de iniciar sesión en el POS a través de correo ele…" at bounding box center [241, 221] width 14 height 14
checkbox input "false"
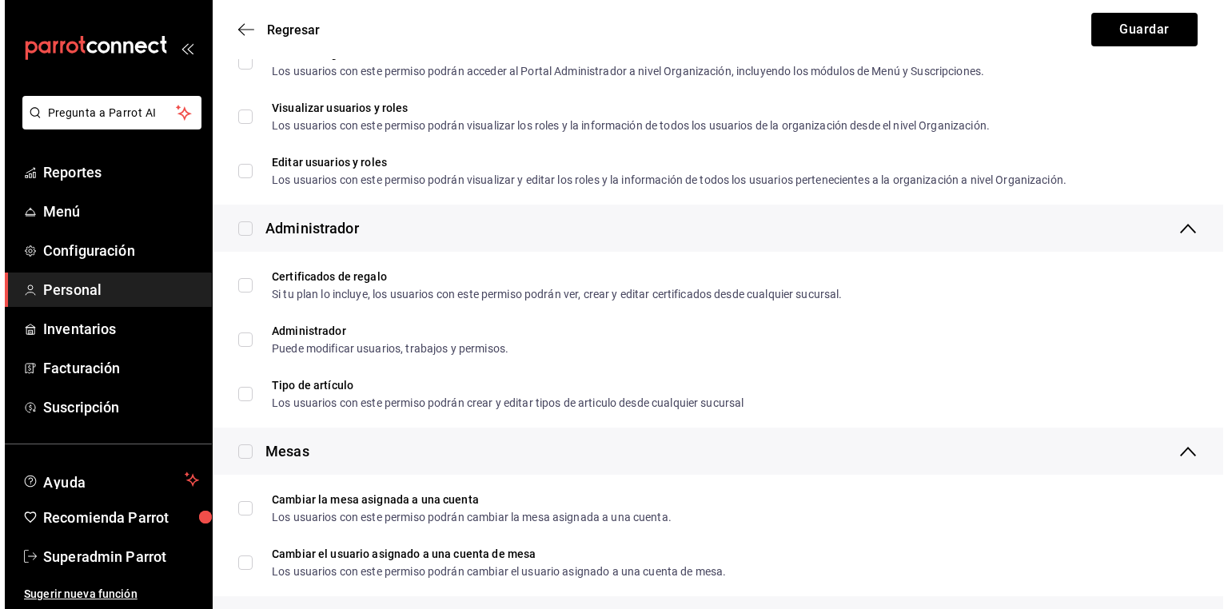
scroll to position [0, 0]
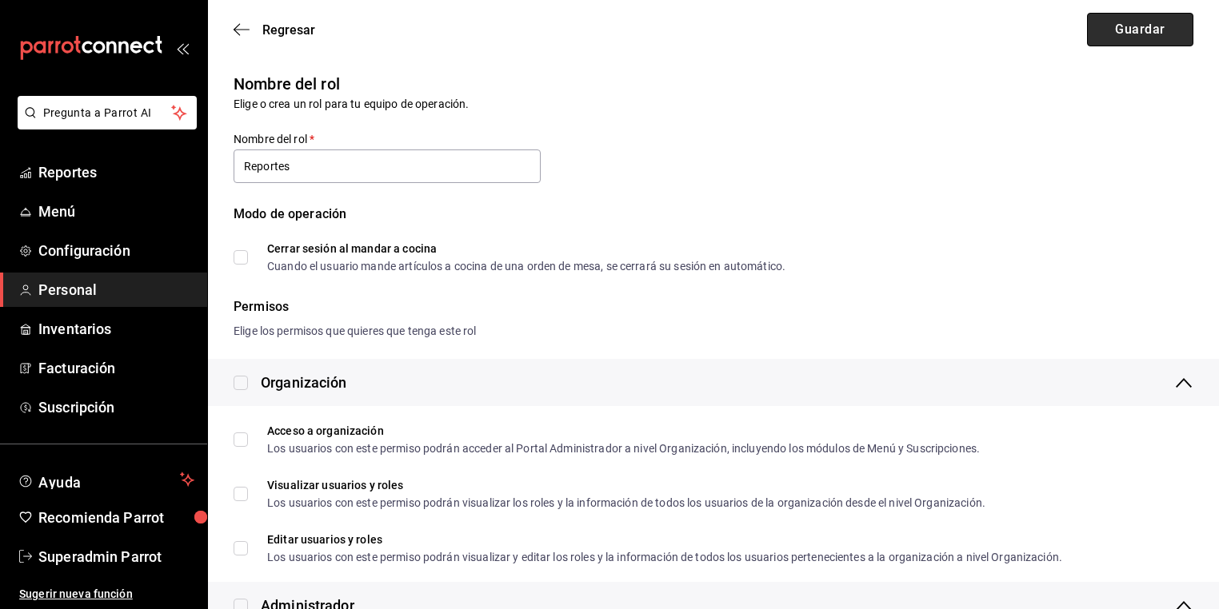
click at [1152, 35] on button "Guardar" at bounding box center [1140, 30] width 106 height 34
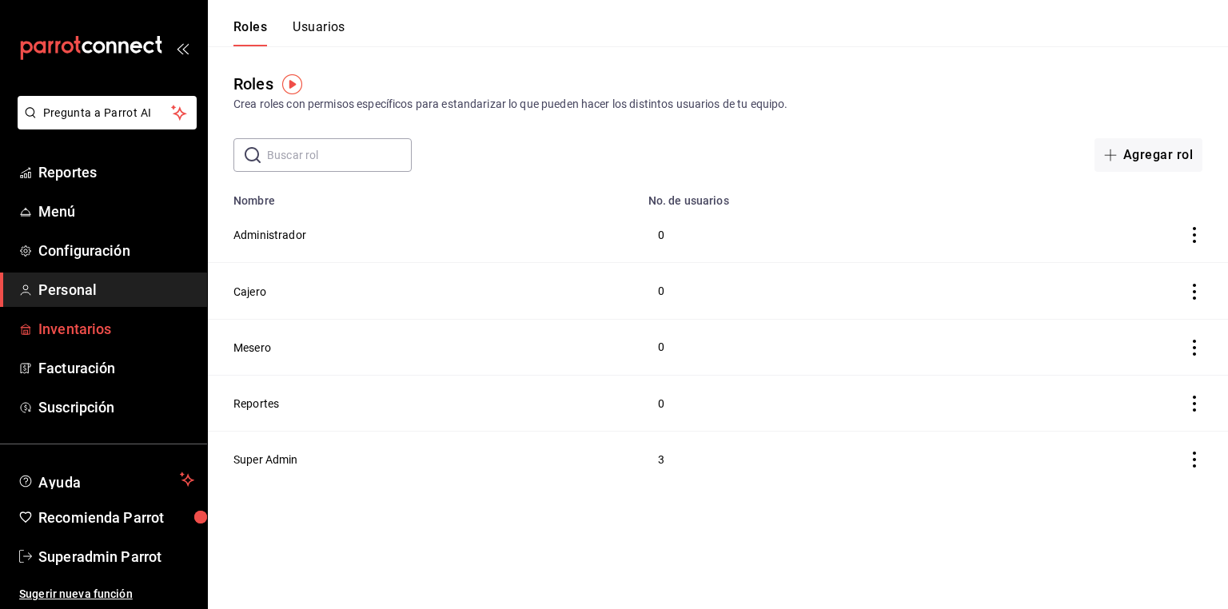
click at [102, 335] on span "Inventarios" at bounding box center [116, 329] width 156 height 22
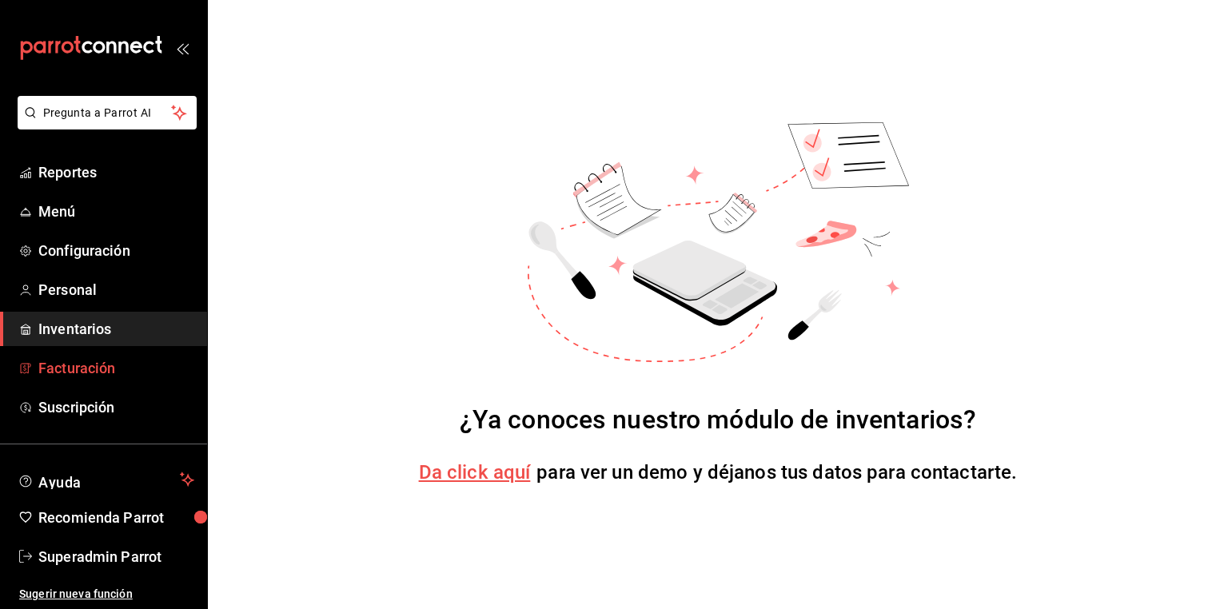
click at [69, 376] on span "Facturación" at bounding box center [116, 368] width 156 height 22
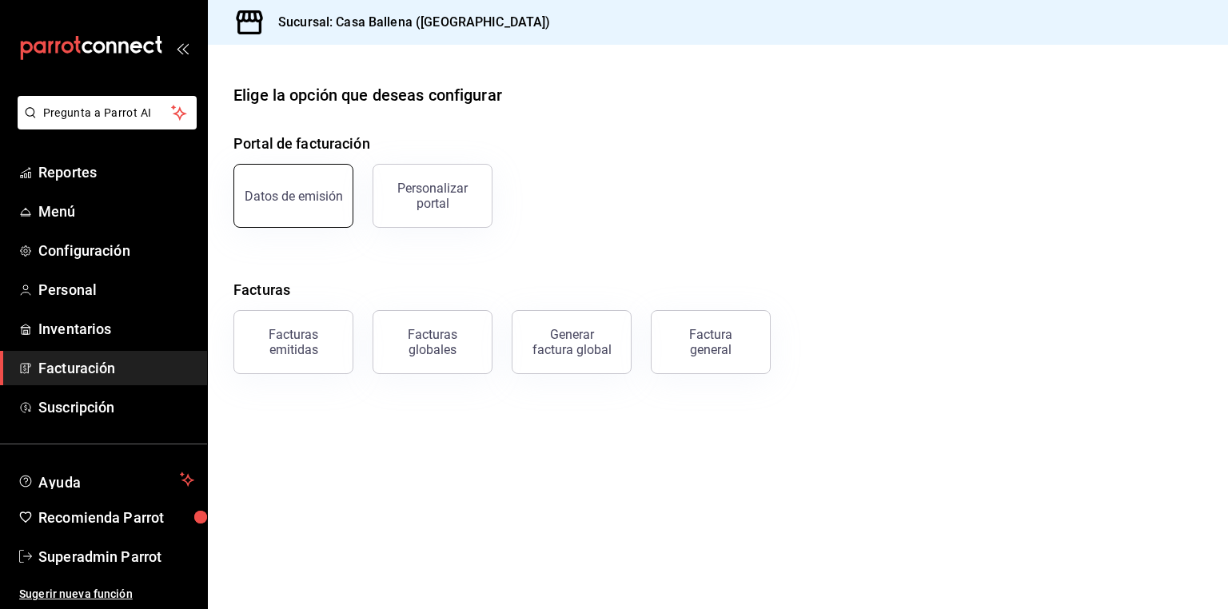
click at [310, 198] on div "Datos de emisión" at bounding box center [294, 196] width 98 height 15
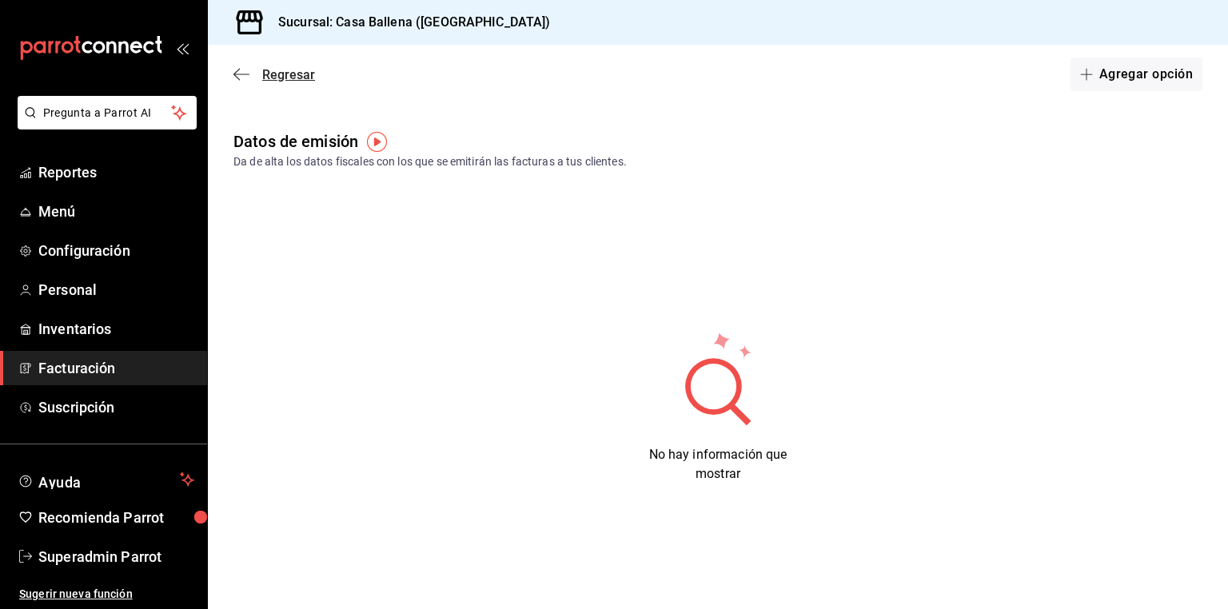
click at [307, 80] on span "Regresar" at bounding box center [288, 74] width 53 height 15
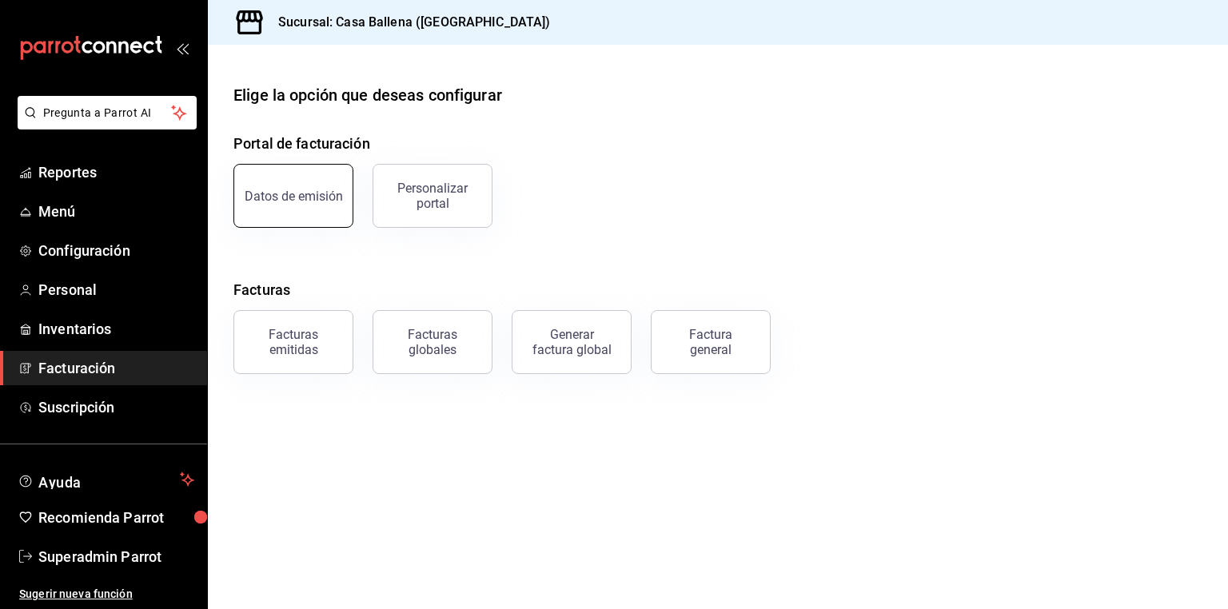
click at [337, 191] on div "Datos de emisión" at bounding box center [294, 196] width 98 height 15
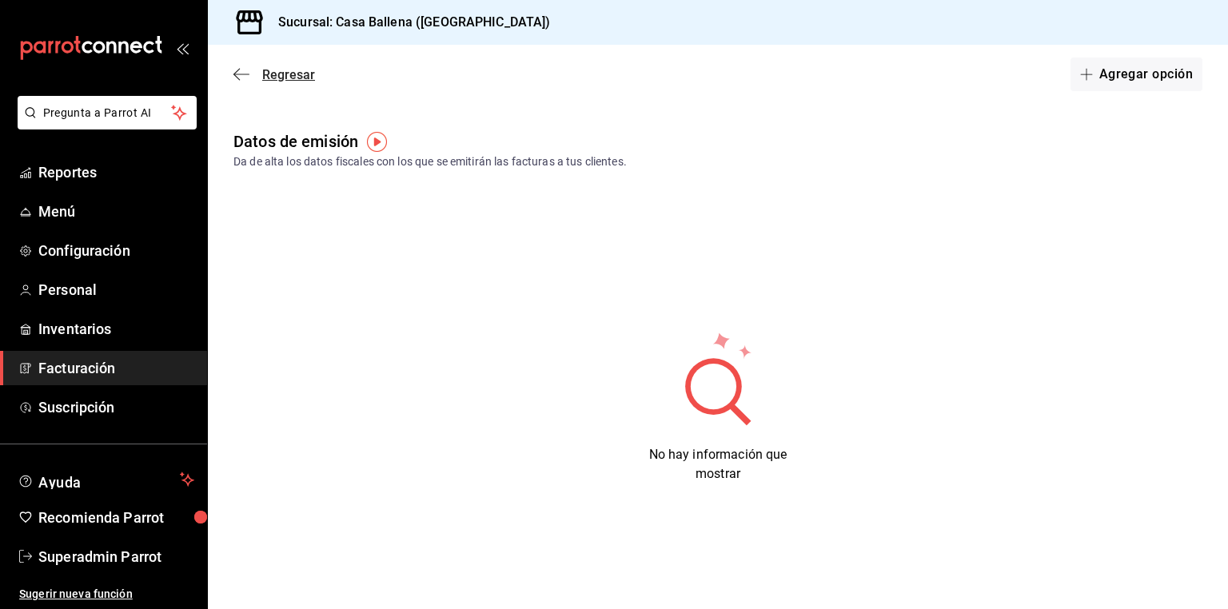
click at [285, 69] on span "Regresar" at bounding box center [288, 74] width 53 height 15
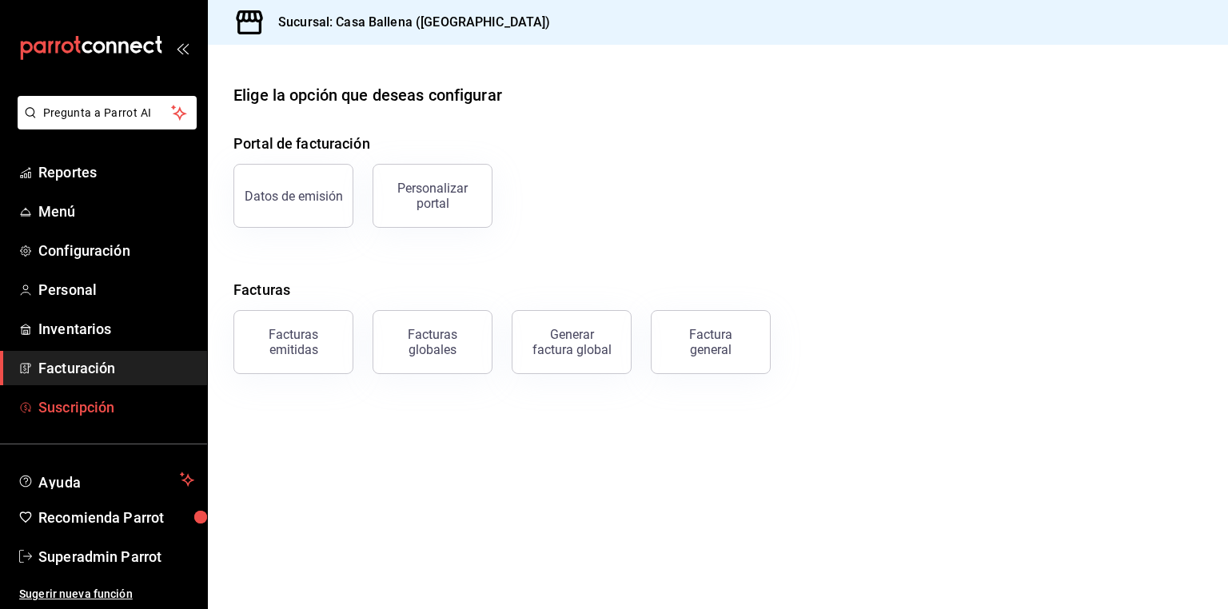
click at [101, 397] on span "Suscripción" at bounding box center [116, 408] width 156 height 22
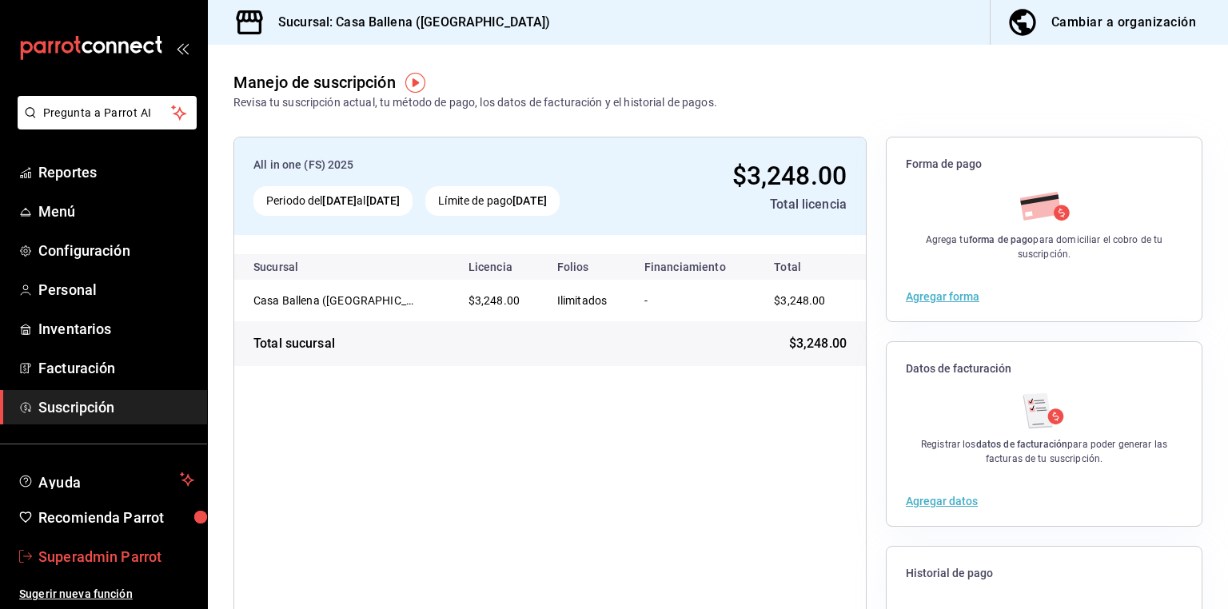
click at [98, 557] on span "Superadmin Parrot" at bounding box center [116, 557] width 156 height 22
